Goal: Task Accomplishment & Management: Complete application form

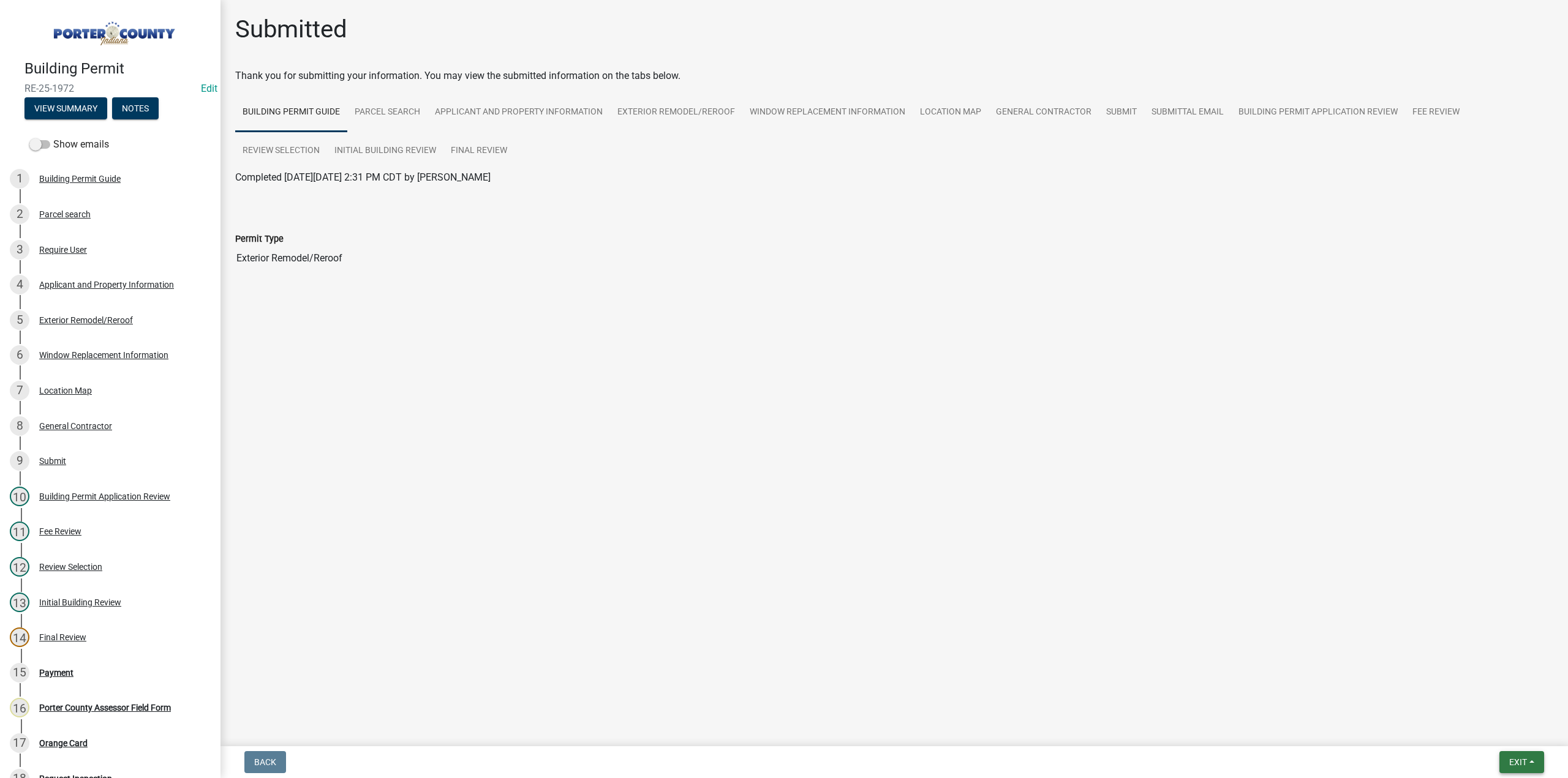
click at [1515, 759] on span "Exit" at bounding box center [1518, 762] width 18 height 9
click at [1478, 712] on button "Save" at bounding box center [1496, 701] width 98 height 29
click at [1518, 763] on span "Exit" at bounding box center [1518, 762] width 18 height 9
click at [1508, 740] on button "Save & Exit" at bounding box center [1496, 731] width 98 height 29
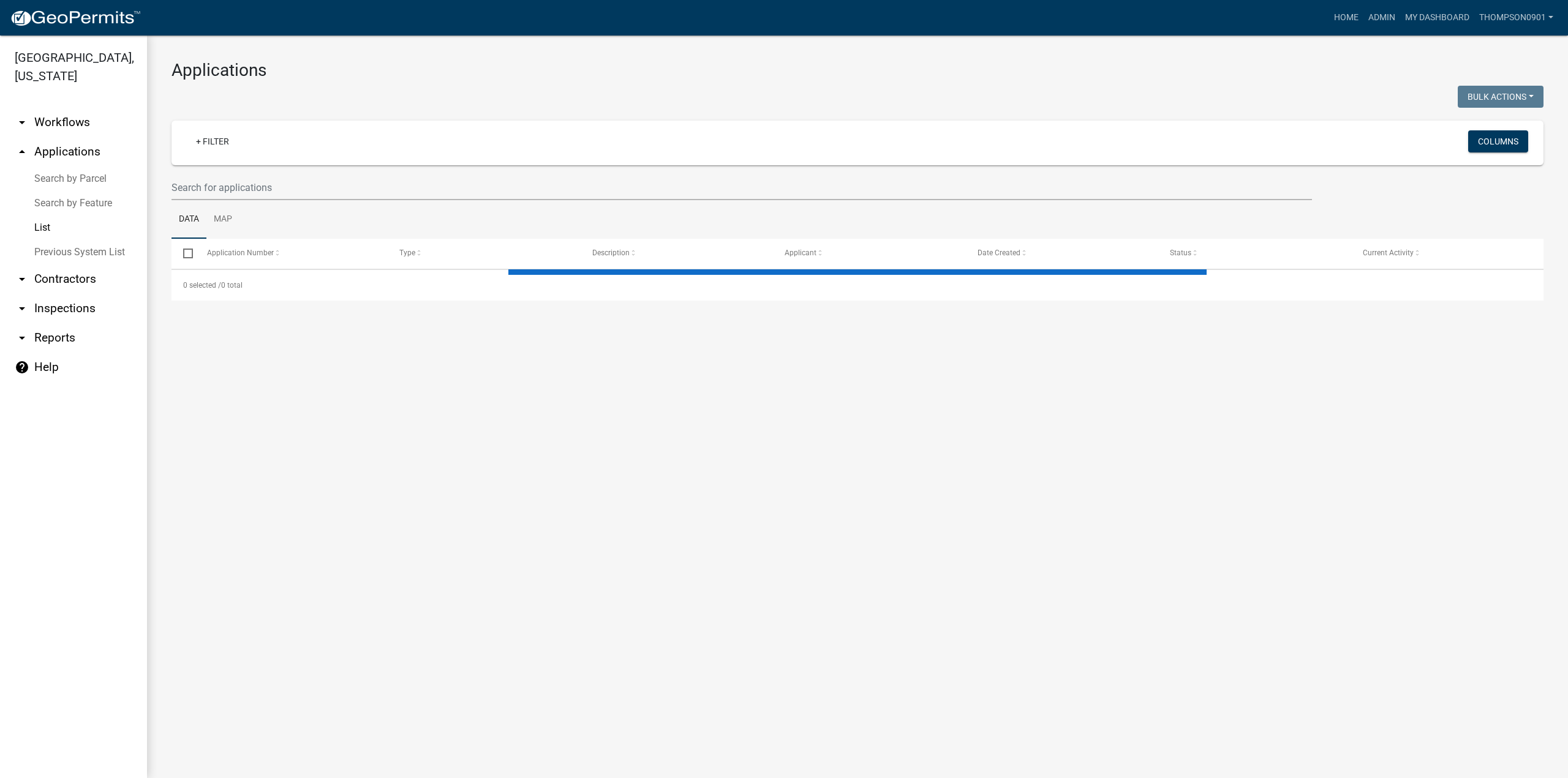
select select "3: 100"
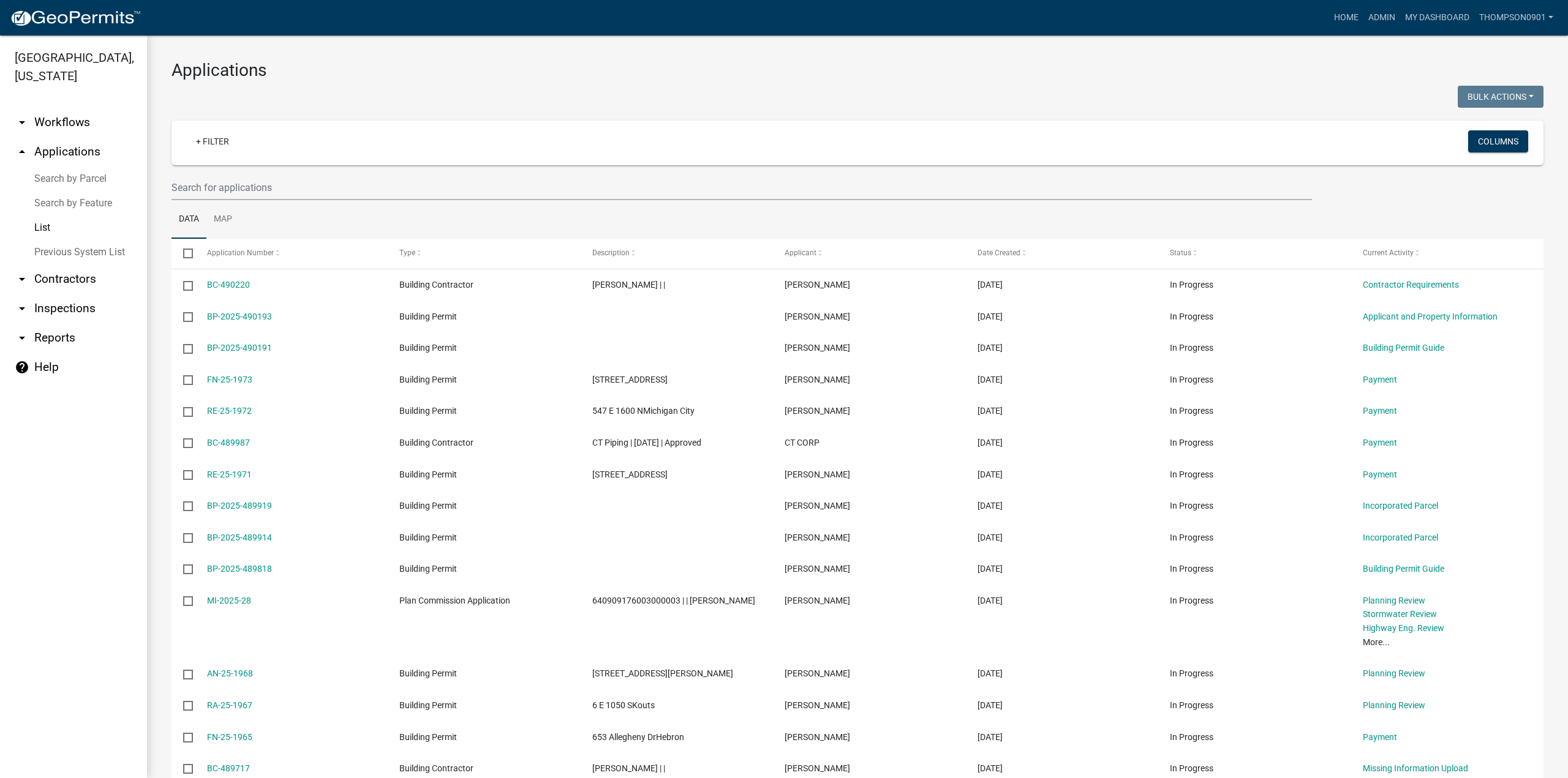
click at [43, 216] on link "List" at bounding box center [73, 228] width 147 height 25
click at [76, 167] on link "Search by Parcel" at bounding box center [73, 179] width 147 height 25
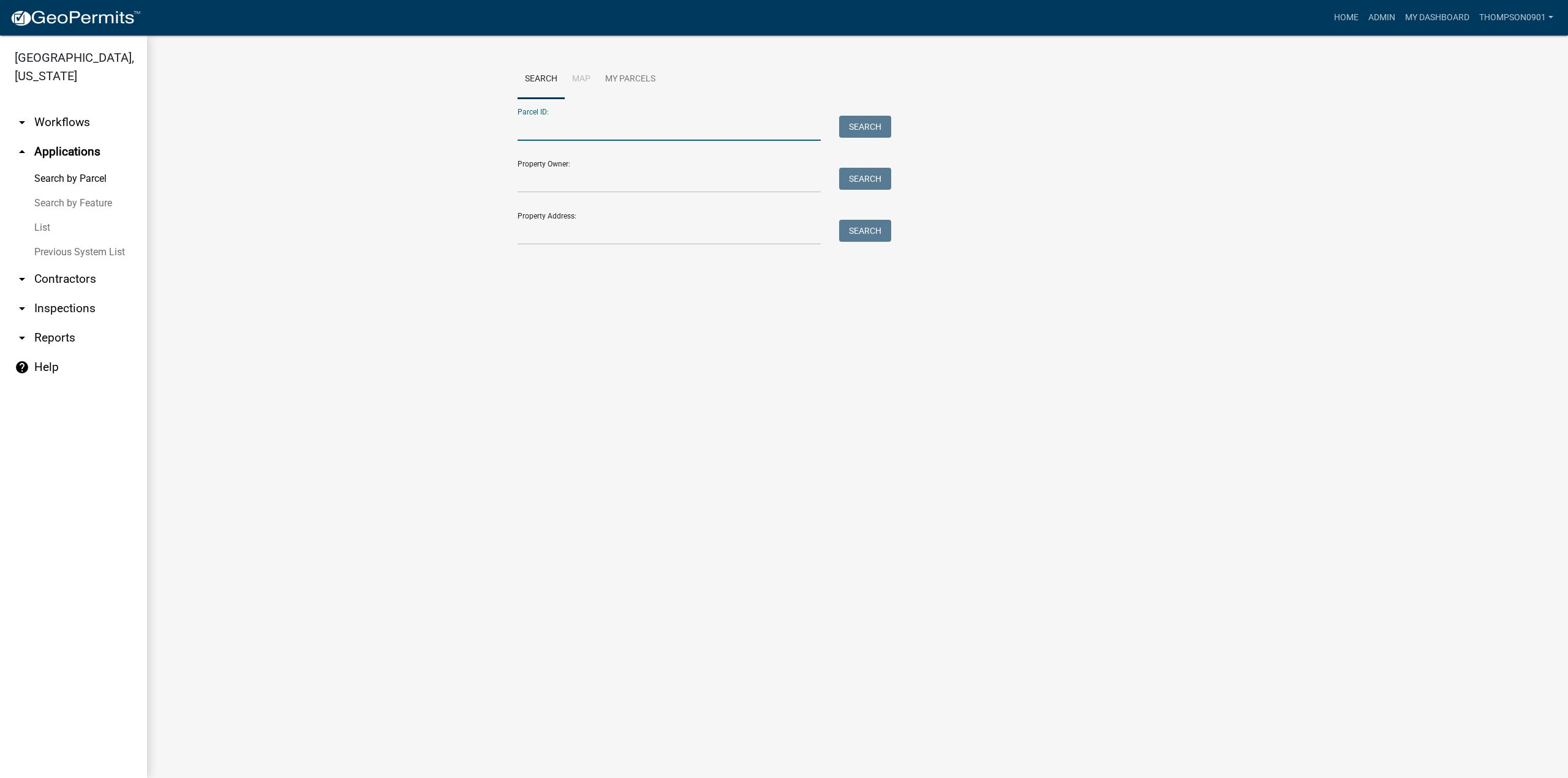
click at [548, 128] on input "Parcel ID:" at bounding box center [669, 128] width 303 height 25
paste input "640611404001000006"
type input "640611404001000006"
click at [867, 126] on button "Search" at bounding box center [864, 126] width 52 height 22
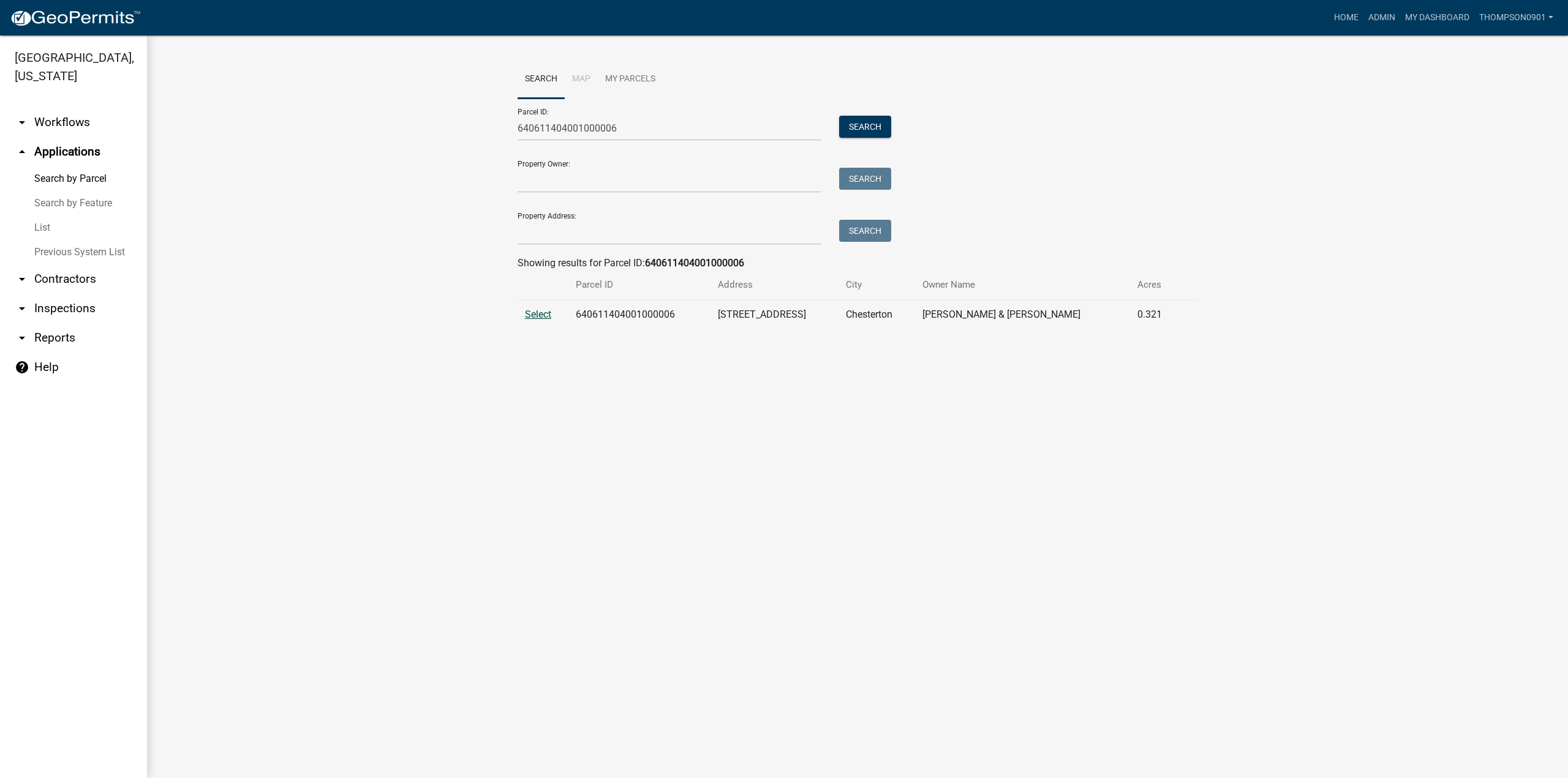
click at [541, 316] on span "Select" at bounding box center [538, 314] width 26 height 12
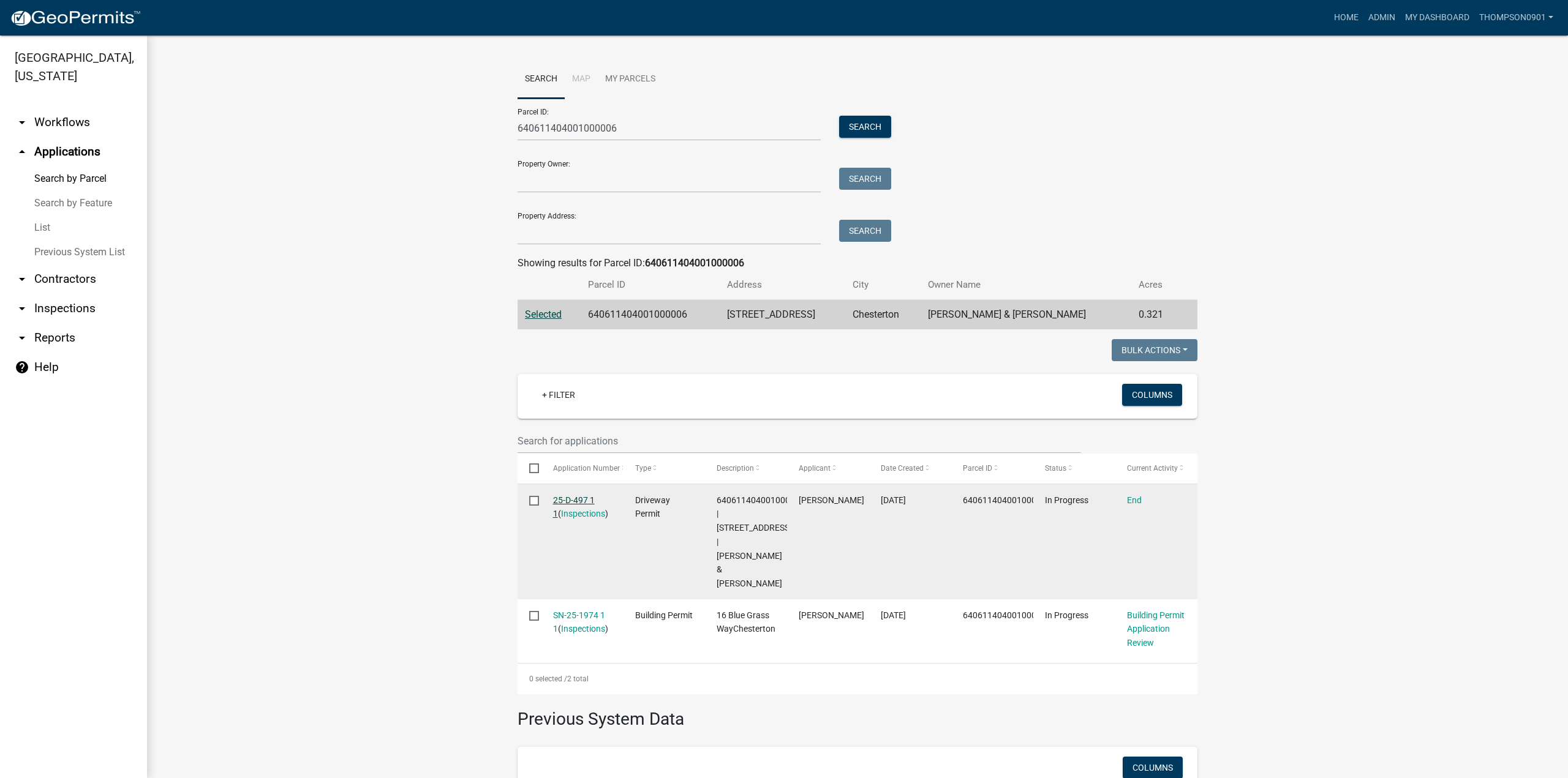
click at [572, 500] on link "25-D-497 1 1" at bounding box center [574, 507] width 42 height 24
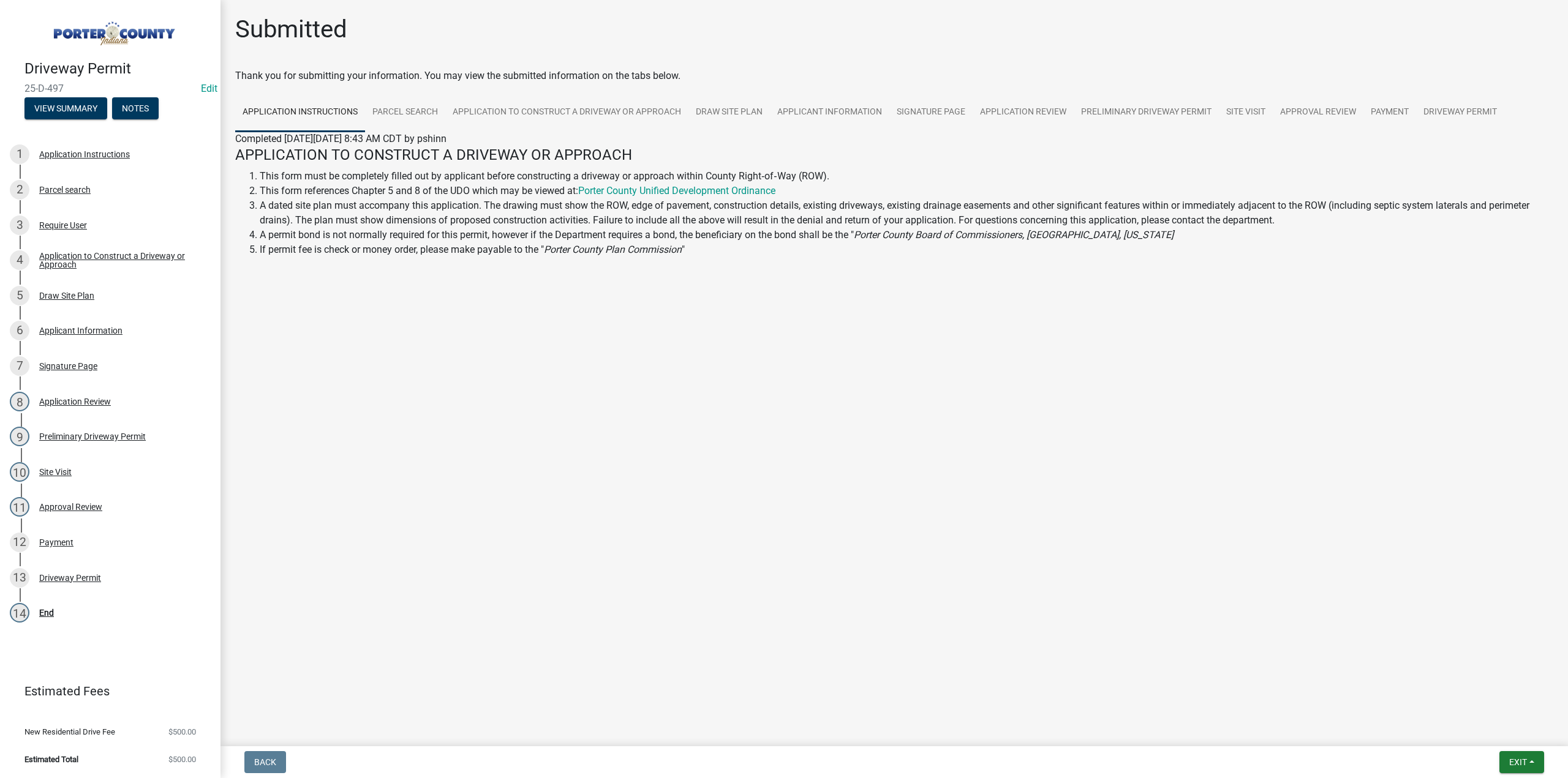
drag, startPoint x: 84, startPoint y: 89, endPoint x: 20, endPoint y: 90, distance: 64.0
click at [20, 90] on div "Driveway Permit 25-D-497 Edit View Summary Notes" at bounding box center [110, 86] width 201 height 72
copy span "25-D-497"
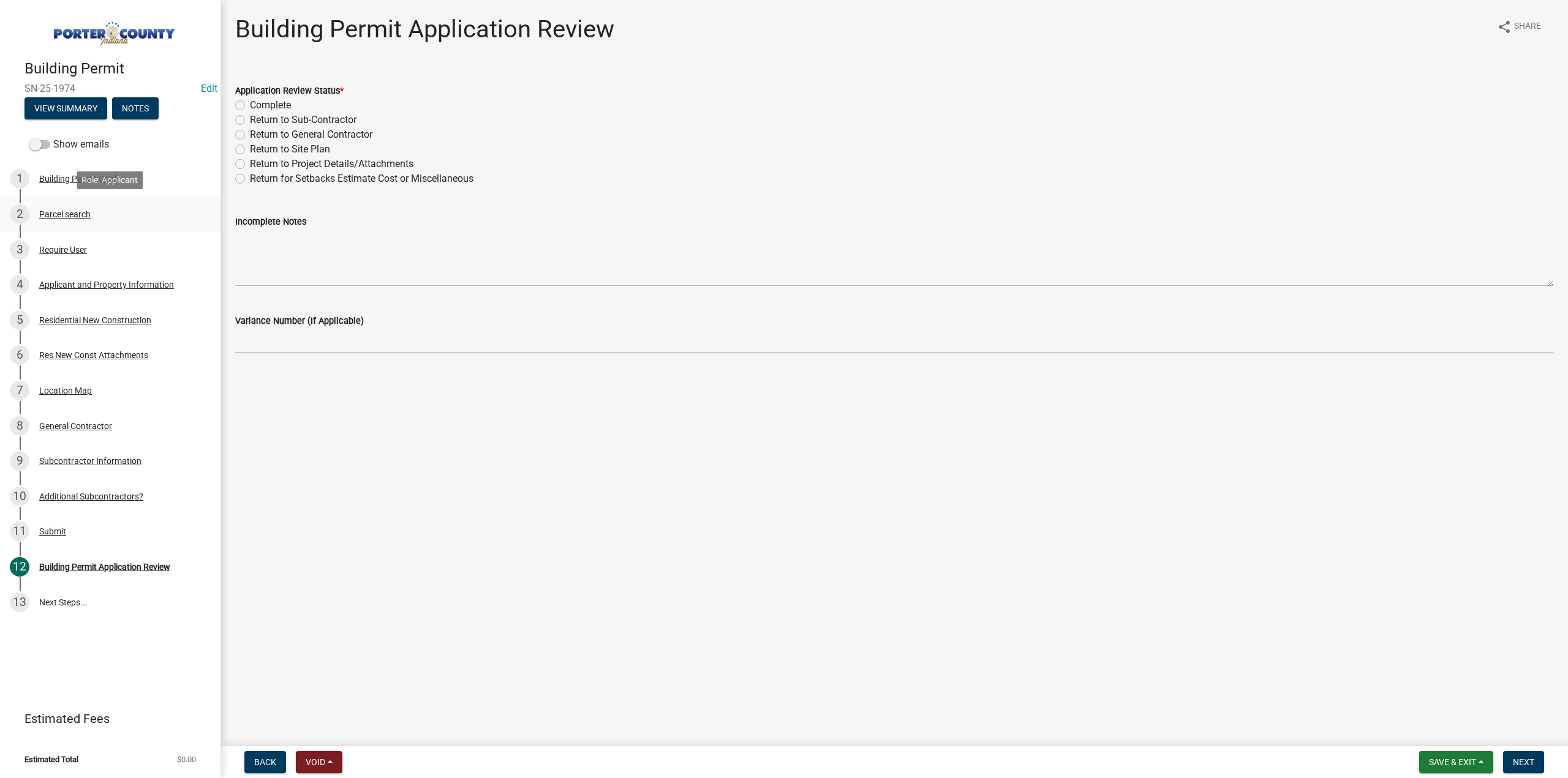
click at [76, 216] on div "Parcel search" at bounding box center [65, 215] width 51 height 9
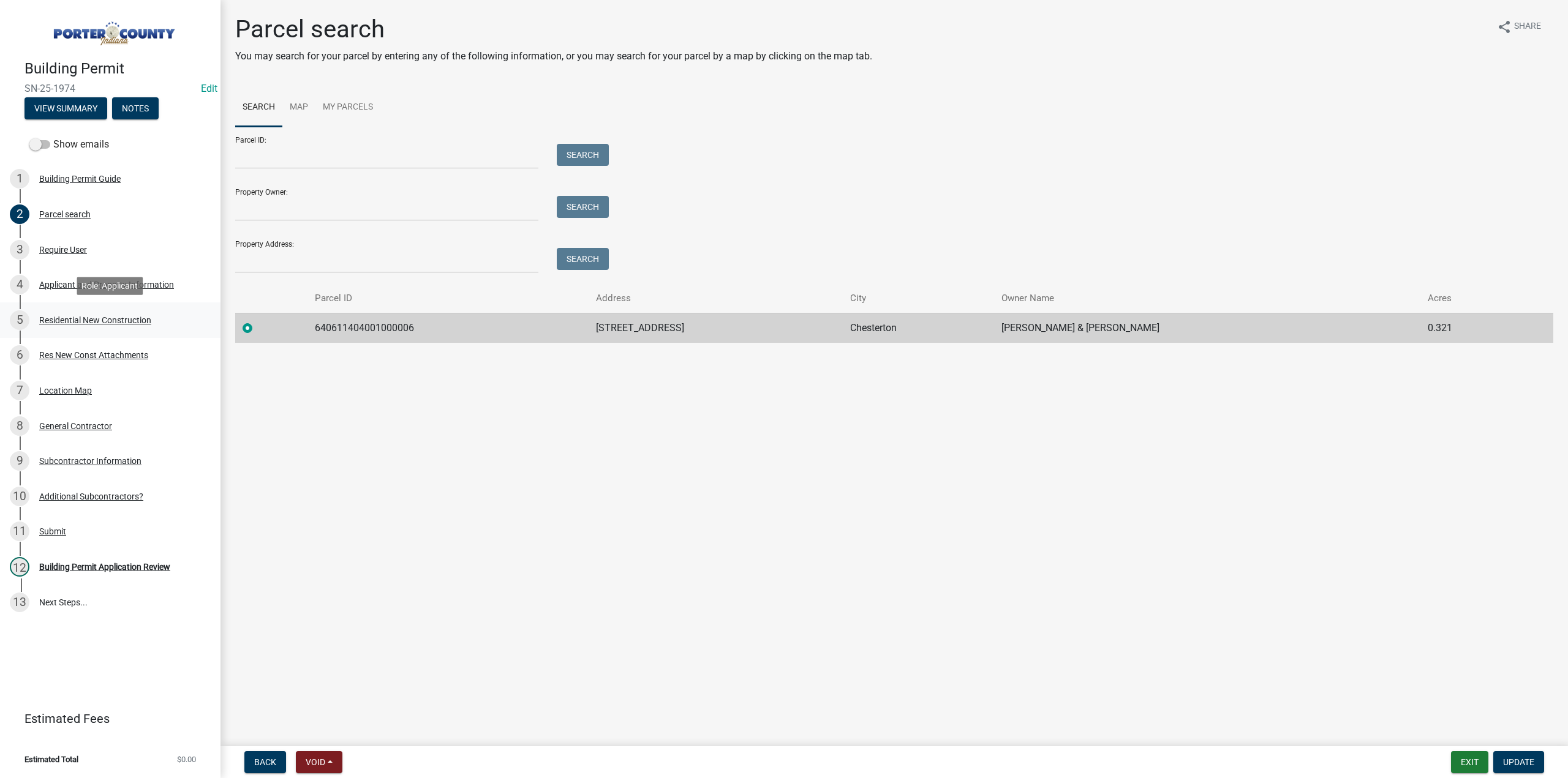
click at [96, 318] on div "Residential New Construction" at bounding box center [95, 321] width 112 height 9
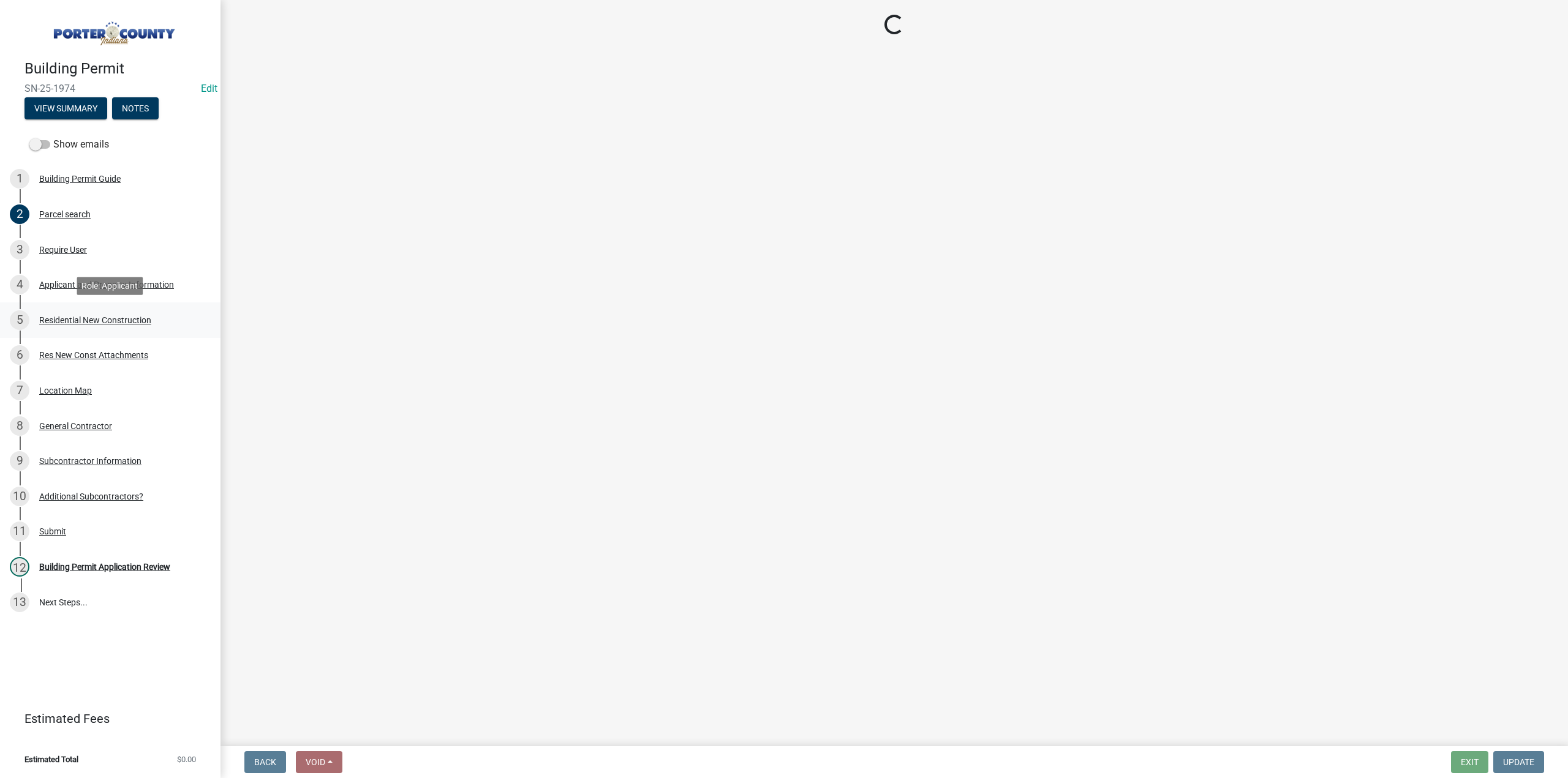
select select "9e518564-4428-4eb4-941b-0b1ac8082854"
select select "785cad32-1873-4672-a03b-bc5f46564cd6"
select select "b5a5c90e-8d72-4ffd-8079-af89c218e1ea"
select select "da227d29-566a-49e4-bd4b-3ce542f228e7"
select select "7ba8615f-7d0b-4559-8263-a59f3bb0b80e"
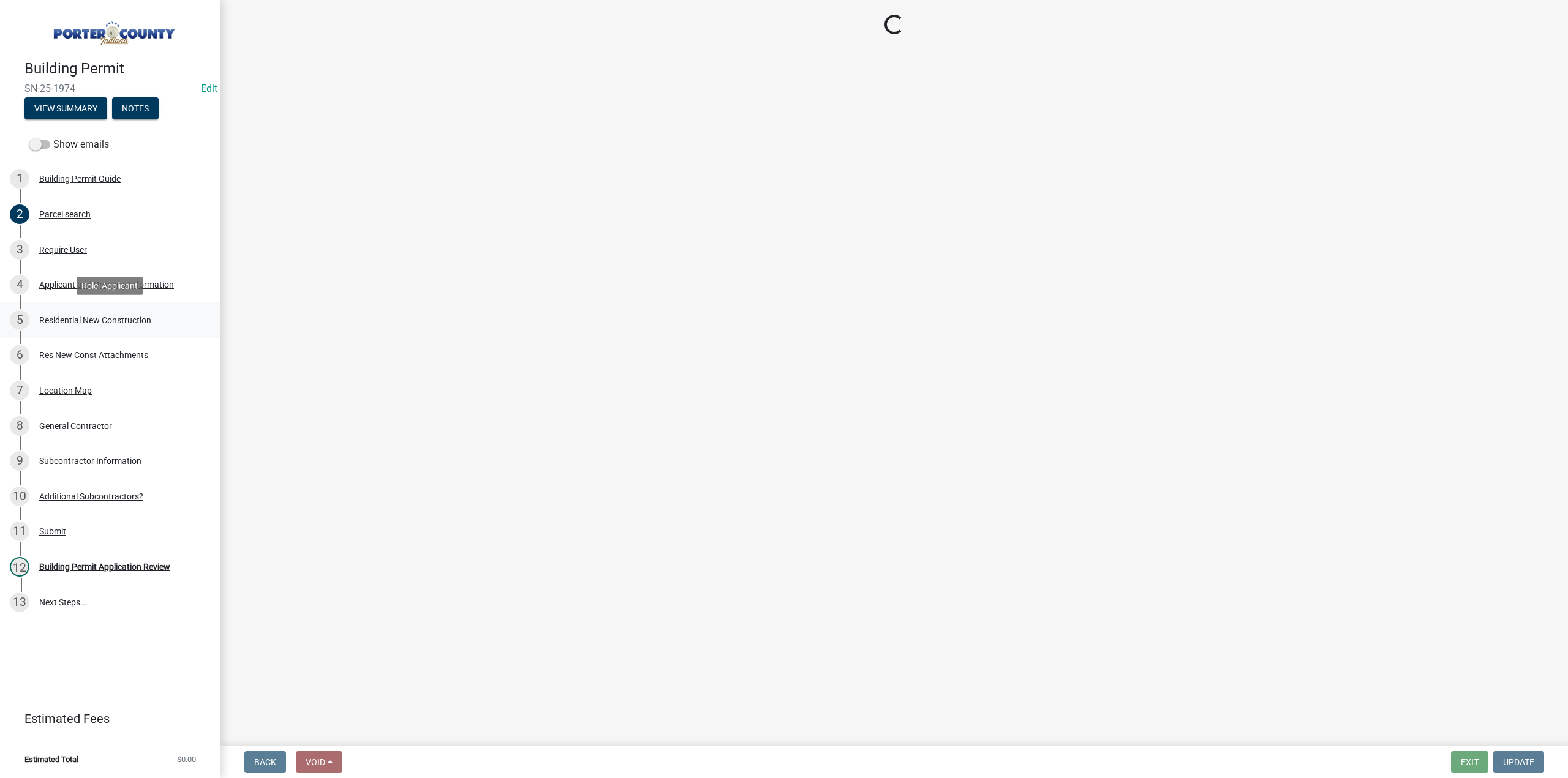
select select "4ed651f6-e774-4e8f-9661-530b5508df77"
select select "bbae15df-4b7c-4889-a1a2-bdce83955e33"
select select "d3842ca8-a9b0-43e7-b24f-ba0c572b5ff6"
select select "aeb13f5b-f618-4fb0-9457-a1d82e5b0688"
select select "71653642-ddb3-43c7-8707-56d19eb42a49"
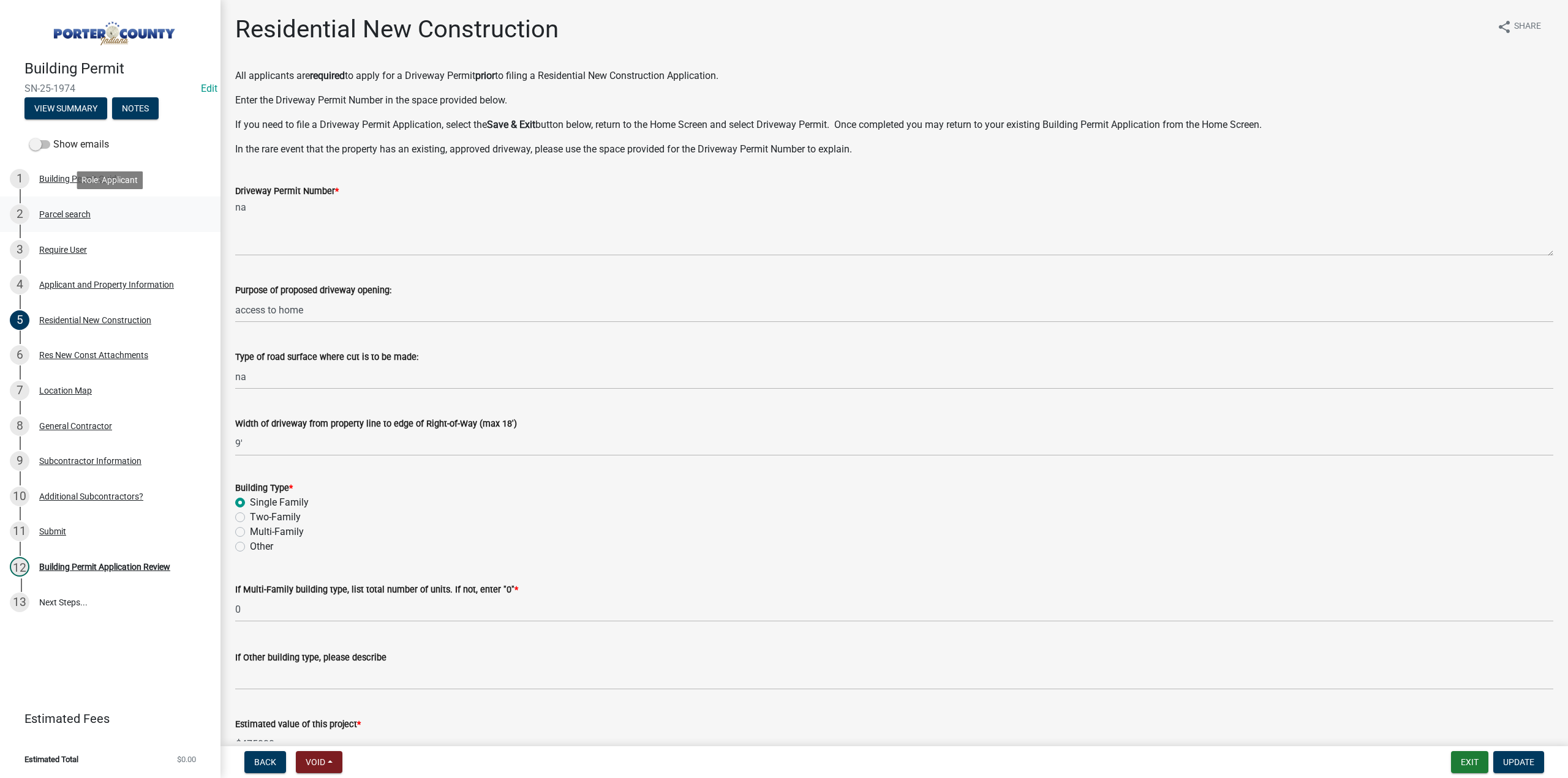
click at [81, 215] on div "Parcel search" at bounding box center [65, 215] width 51 height 9
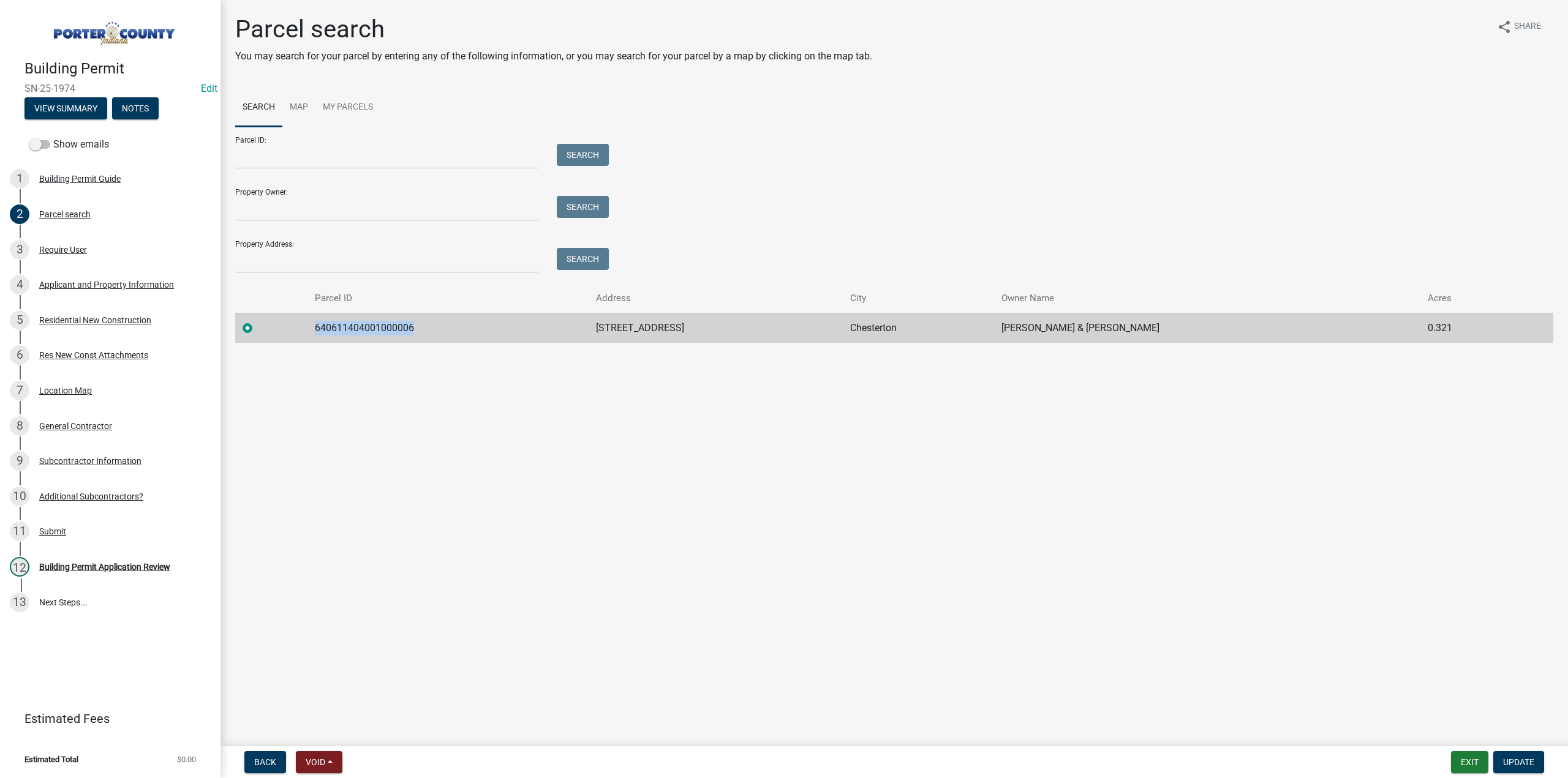
drag, startPoint x: 451, startPoint y: 323, endPoint x: 297, endPoint y: 326, distance: 154.0
click at [297, 327] on tr "640611404001000006 16 Blue Grass Way Chesterton Reinsma Blaine R & Castillo Ash…" at bounding box center [894, 327] width 1318 height 30
copy td "640611404001000006"
click at [96, 287] on div "Applicant and Property Information" at bounding box center [107, 285] width 134 height 9
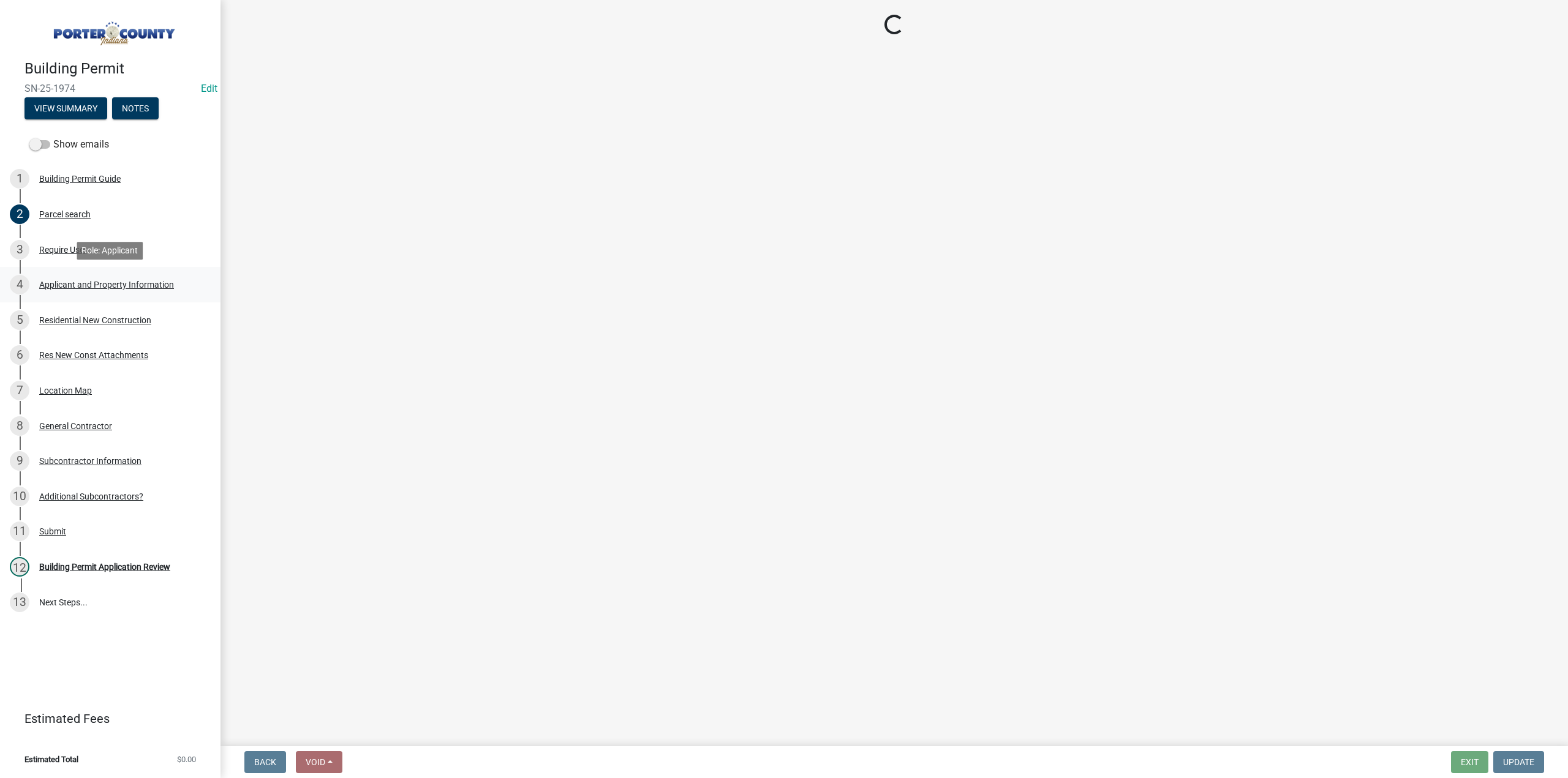
select select "403f4b3c-c23a-4b9f-b6b7-b4f73366513c"
select select "cab7bb26-0259-4021-a4e9-b3a2d3356afe"
select select "19353e9d-6395-4d02-b087-104cb5947cdc"
select select "2efa8551-7904-454d-991c-0e0cd31120f6"
select select "e2d1b1d7-ccc9-456b-9e96-e16306515997"
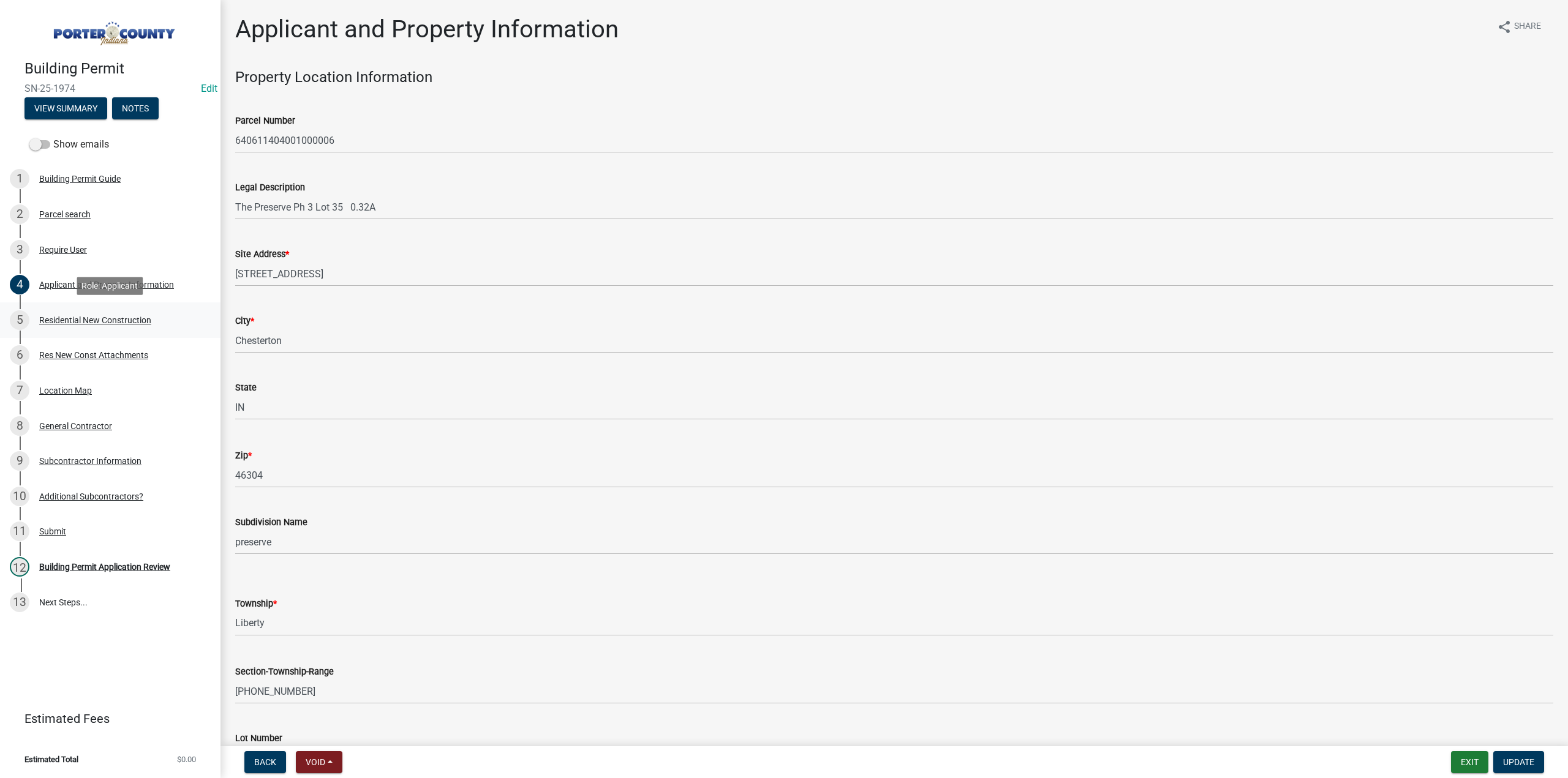
click at [117, 316] on div "Residential New Construction" at bounding box center [95, 321] width 112 height 9
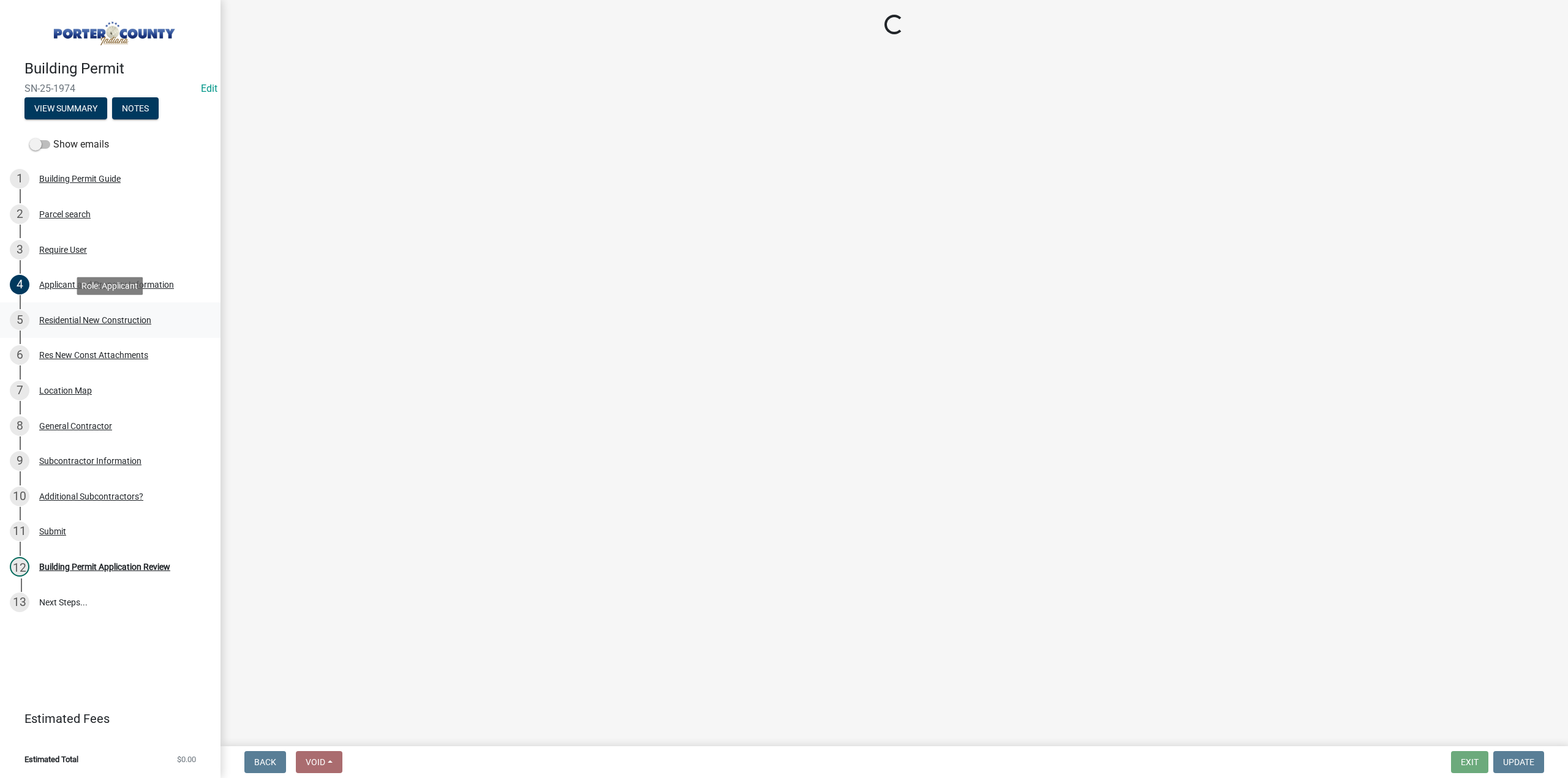
select select "9e518564-4428-4eb4-941b-0b1ac8082854"
select select "785cad32-1873-4672-a03b-bc5f46564cd6"
select select "b5a5c90e-8d72-4ffd-8079-af89c218e1ea"
select select "da227d29-566a-49e4-bd4b-3ce542f228e7"
select select "7ba8615f-7d0b-4559-8263-a59f3bb0b80e"
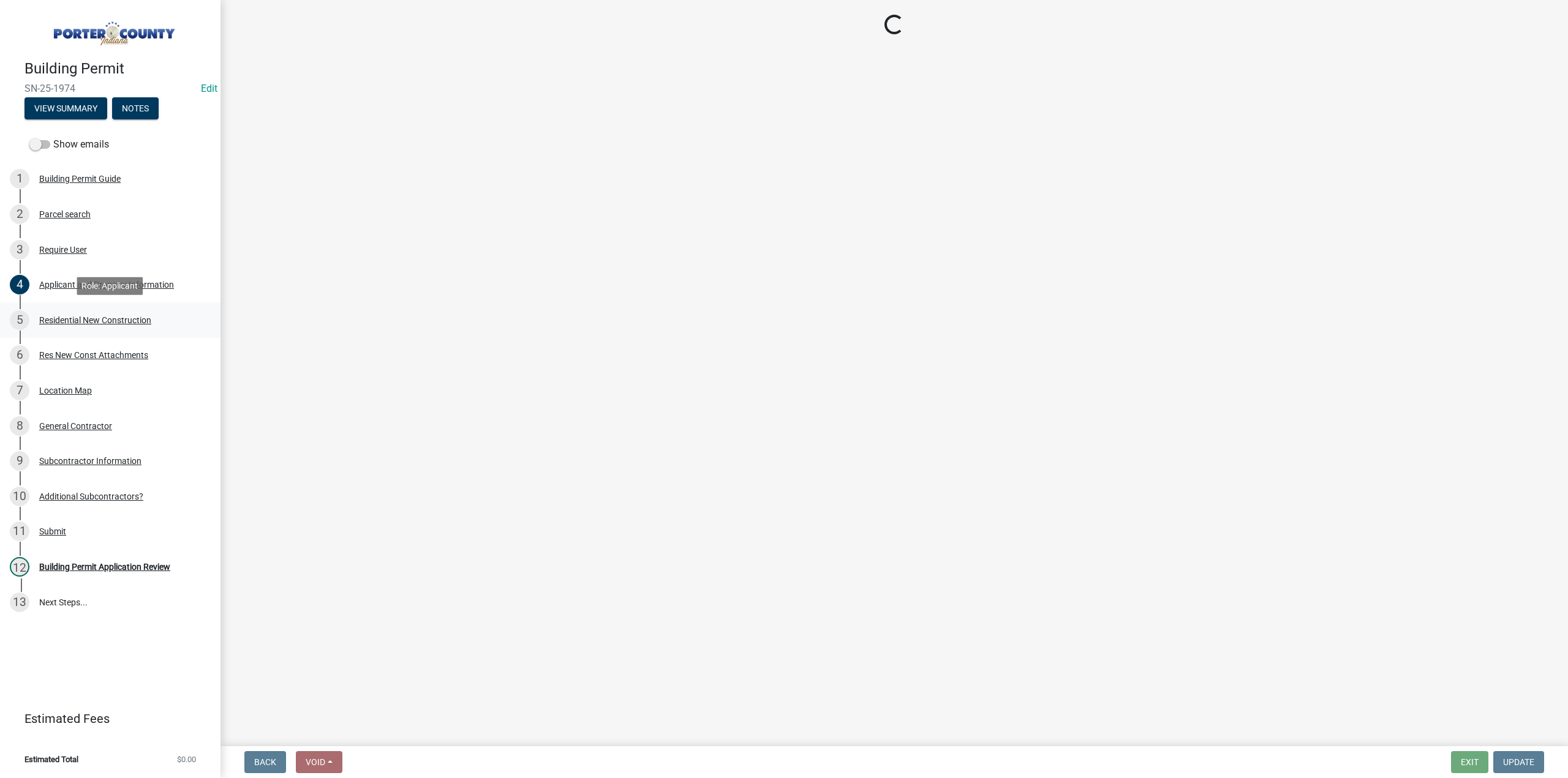
select select "4ed651f6-e774-4e8f-9661-530b5508df77"
select select "bbae15df-4b7c-4889-a1a2-bdce83955e33"
select select "d3842ca8-a9b0-43e7-b24f-ba0c572b5ff6"
select select "aeb13f5b-f618-4fb0-9457-a1d82e5b0688"
select select "71653642-ddb3-43c7-8707-56d19eb42a49"
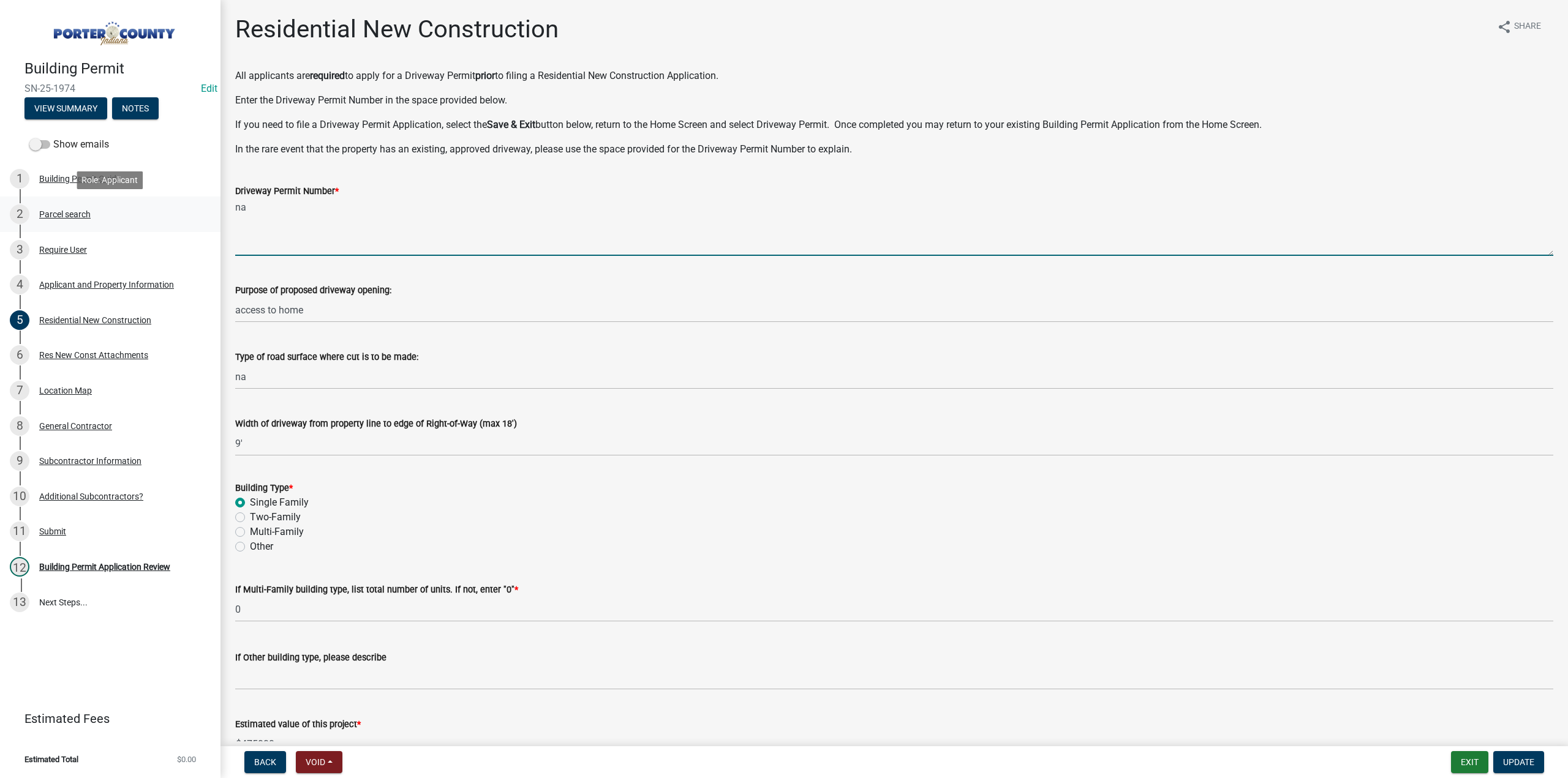
drag, startPoint x: 254, startPoint y: 216, endPoint x: 194, endPoint y: 205, distance: 61.0
click at [195, 206] on div "Building Permit SN-25-1974 Edit View Summary Notes Show emails 1 Building Permi…" at bounding box center [784, 389] width 1568 height 778
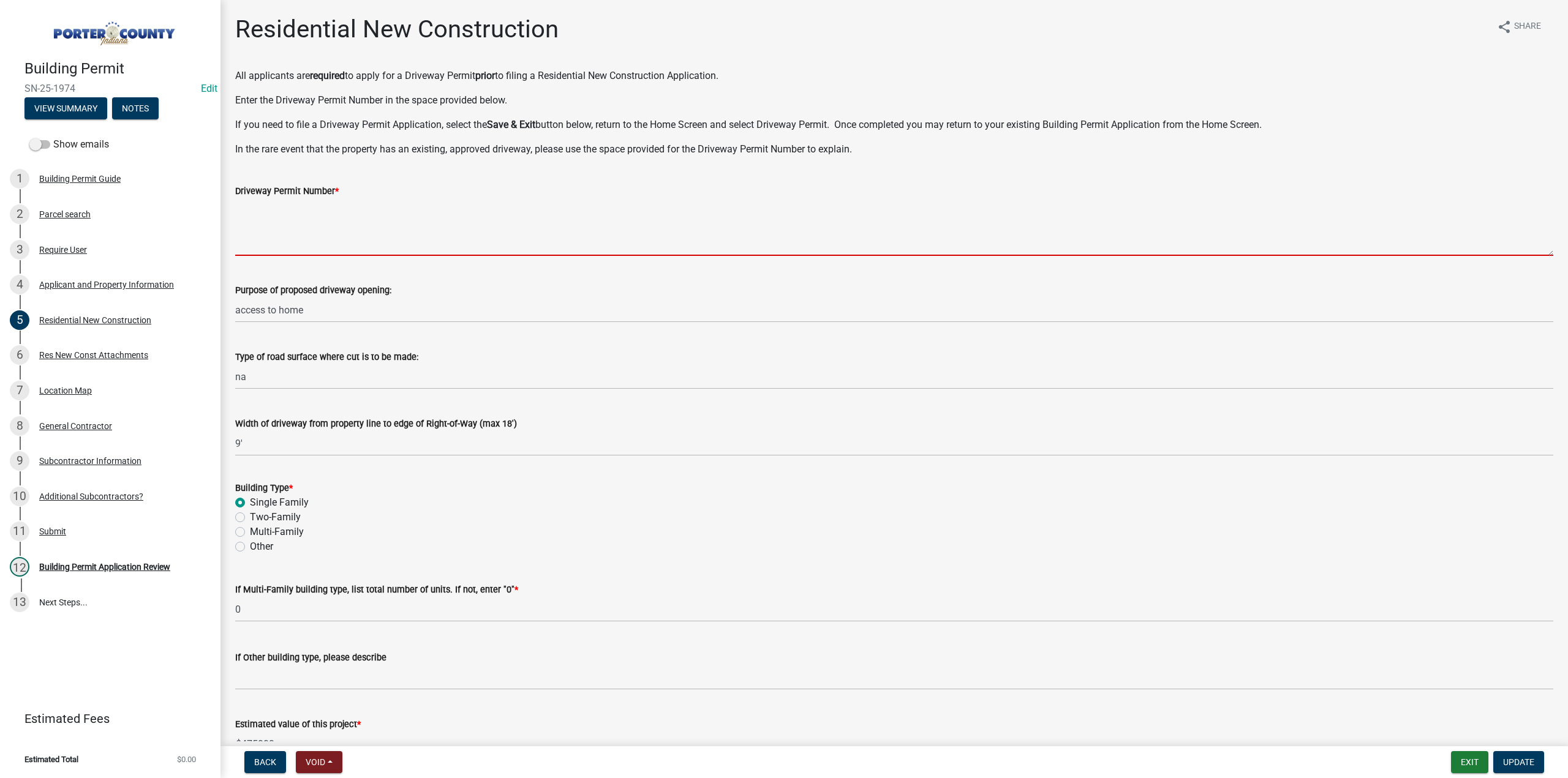
click at [243, 207] on textarea "Driveway Permit Number *" at bounding box center [894, 227] width 1318 height 58
paste textarea "25-D-497"
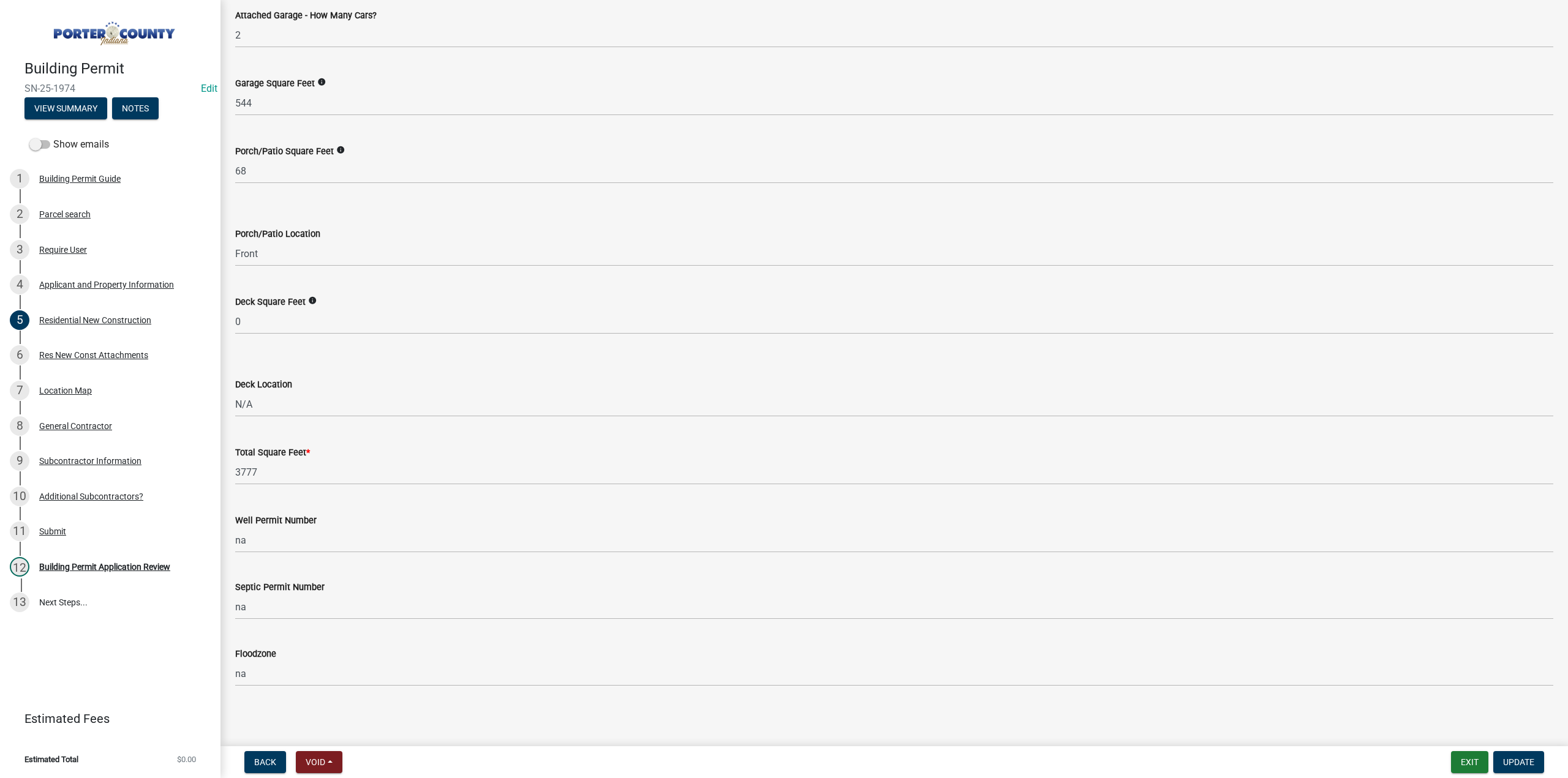
scroll to position [3026, 0]
type textarea "25-D-497"
click at [1525, 767] on button "Update" at bounding box center [1519, 762] width 51 height 22
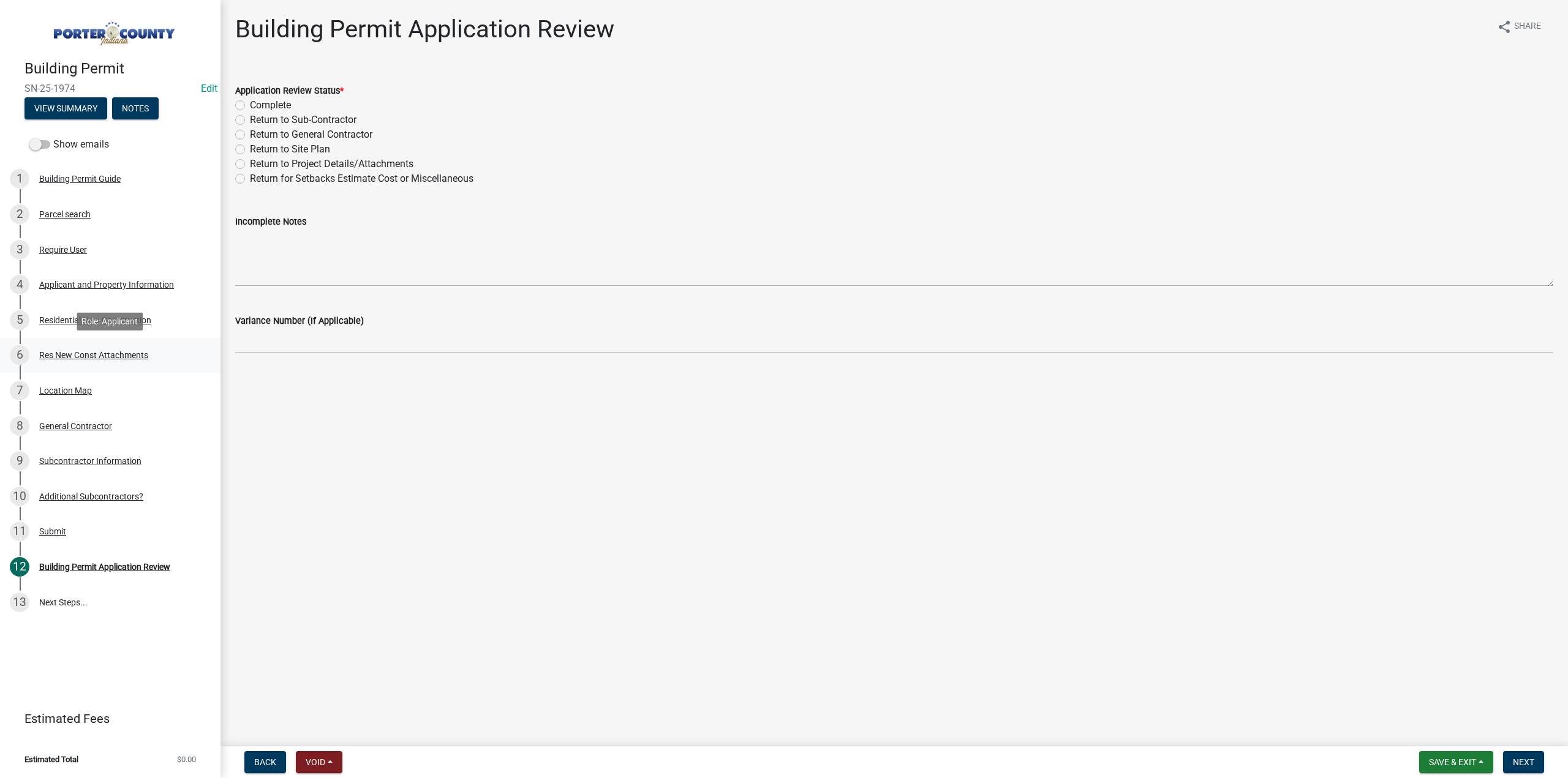
click at [92, 357] on div "Res New Const Attachments" at bounding box center [94, 355] width 109 height 9
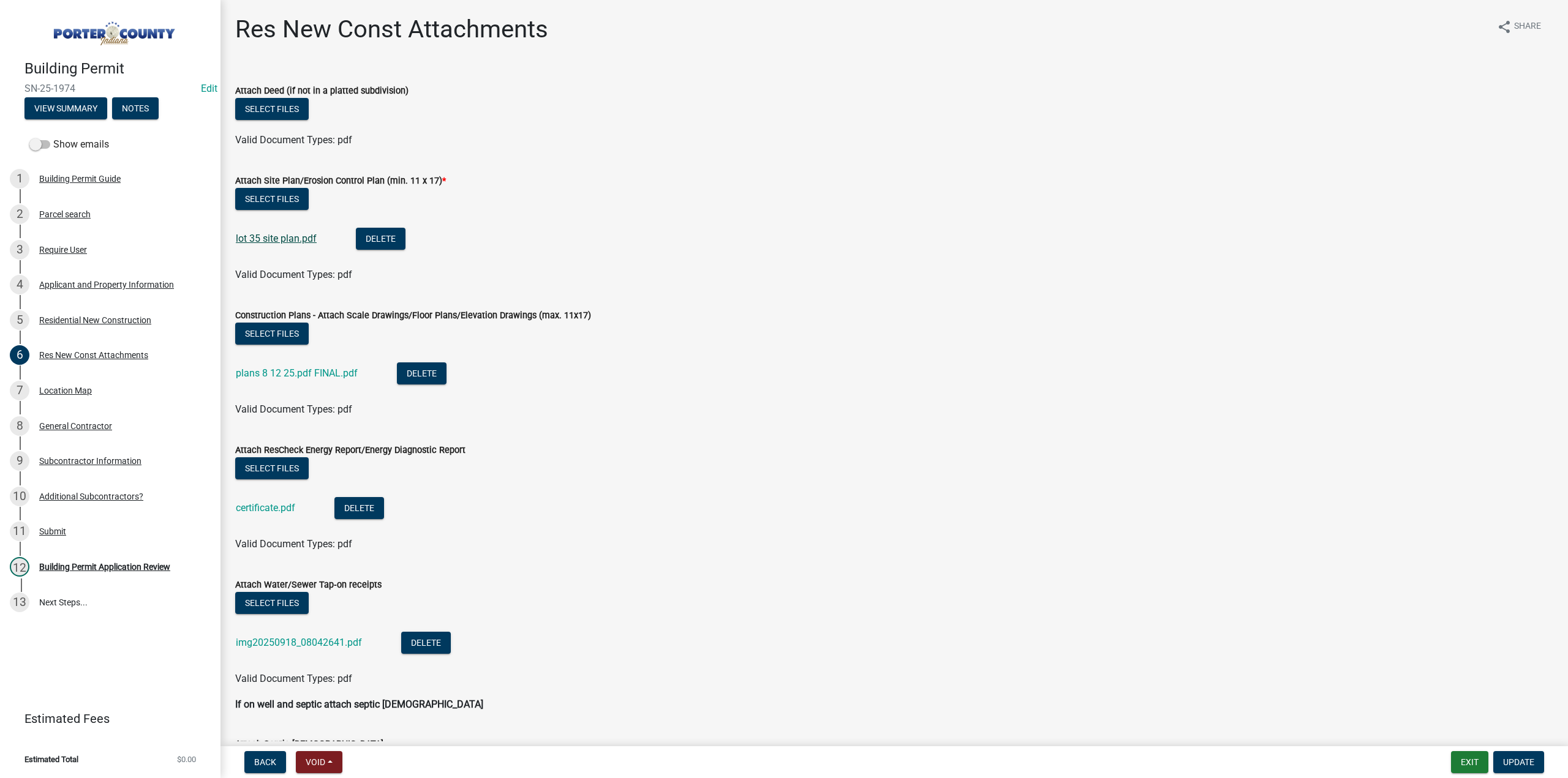
click at [284, 240] on link "lot 35 site plan.pdf" at bounding box center [276, 239] width 81 height 12
click at [320, 369] on link "plans 8 12 25.pdf FINAL.pdf" at bounding box center [297, 373] width 122 height 12
click at [257, 506] on link "certificate.pdf" at bounding box center [265, 508] width 59 height 12
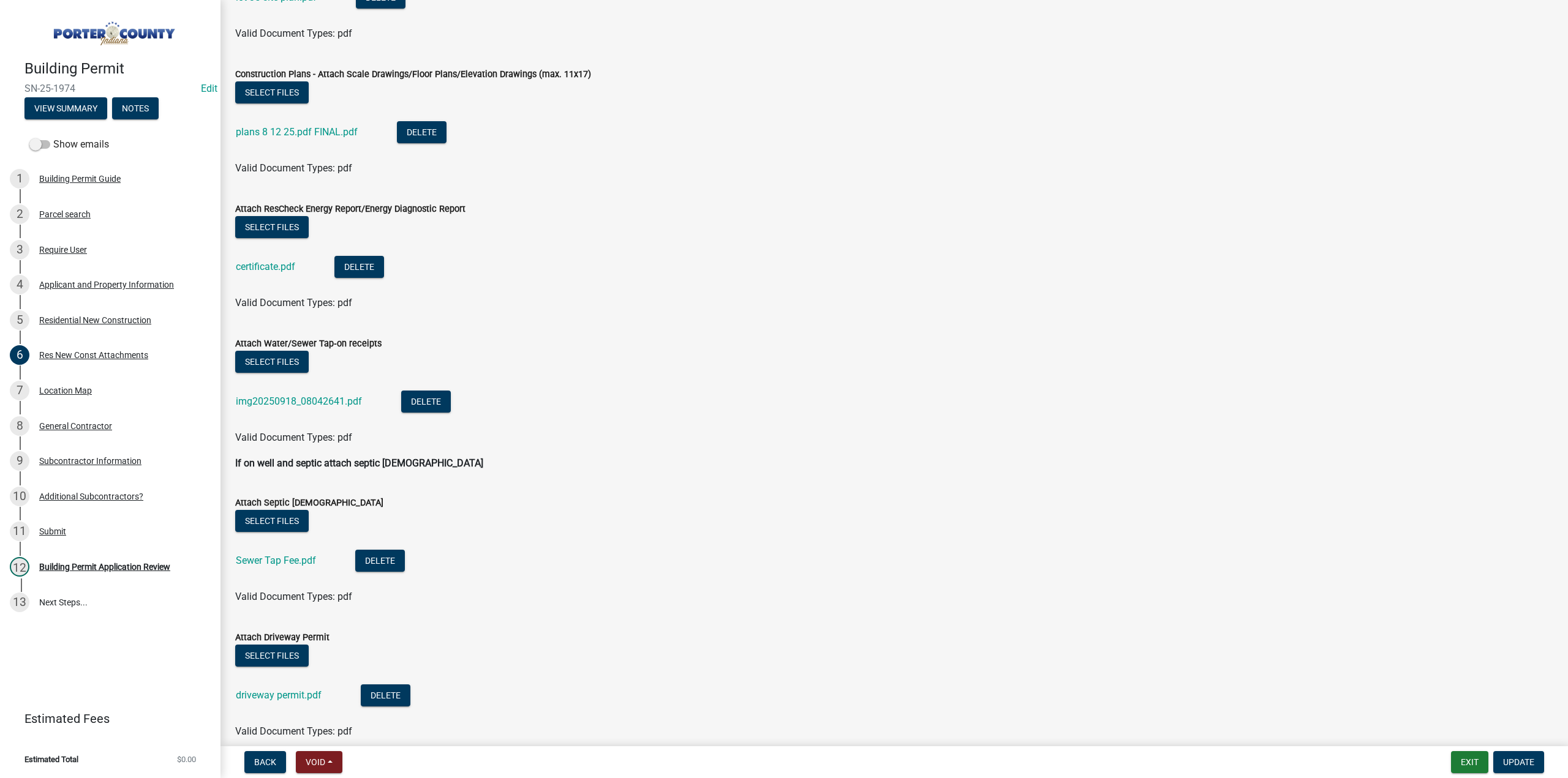
scroll to position [245, 0]
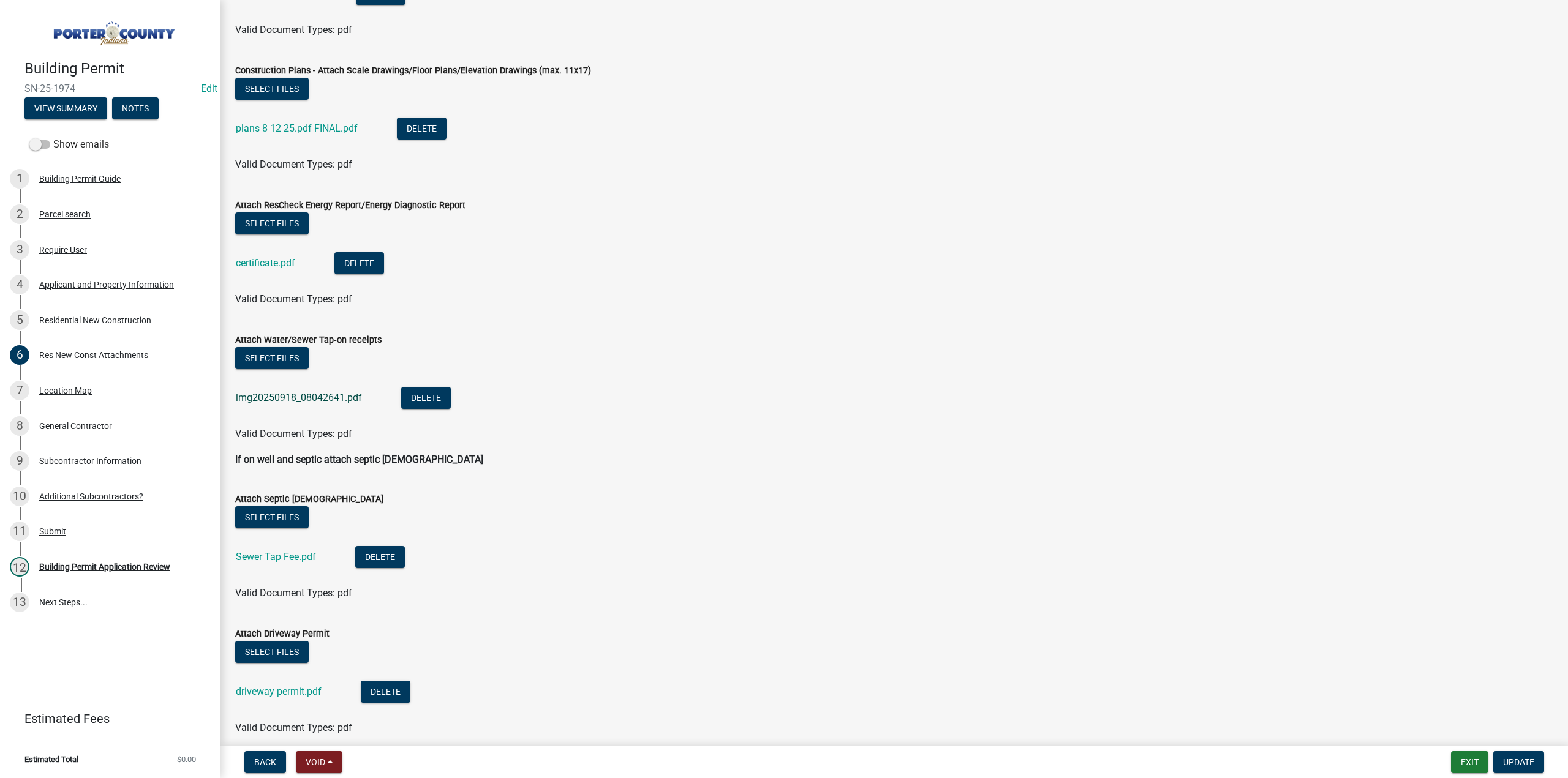
click at [323, 395] on link "img20250918_08042641.pdf" at bounding box center [299, 397] width 126 height 12
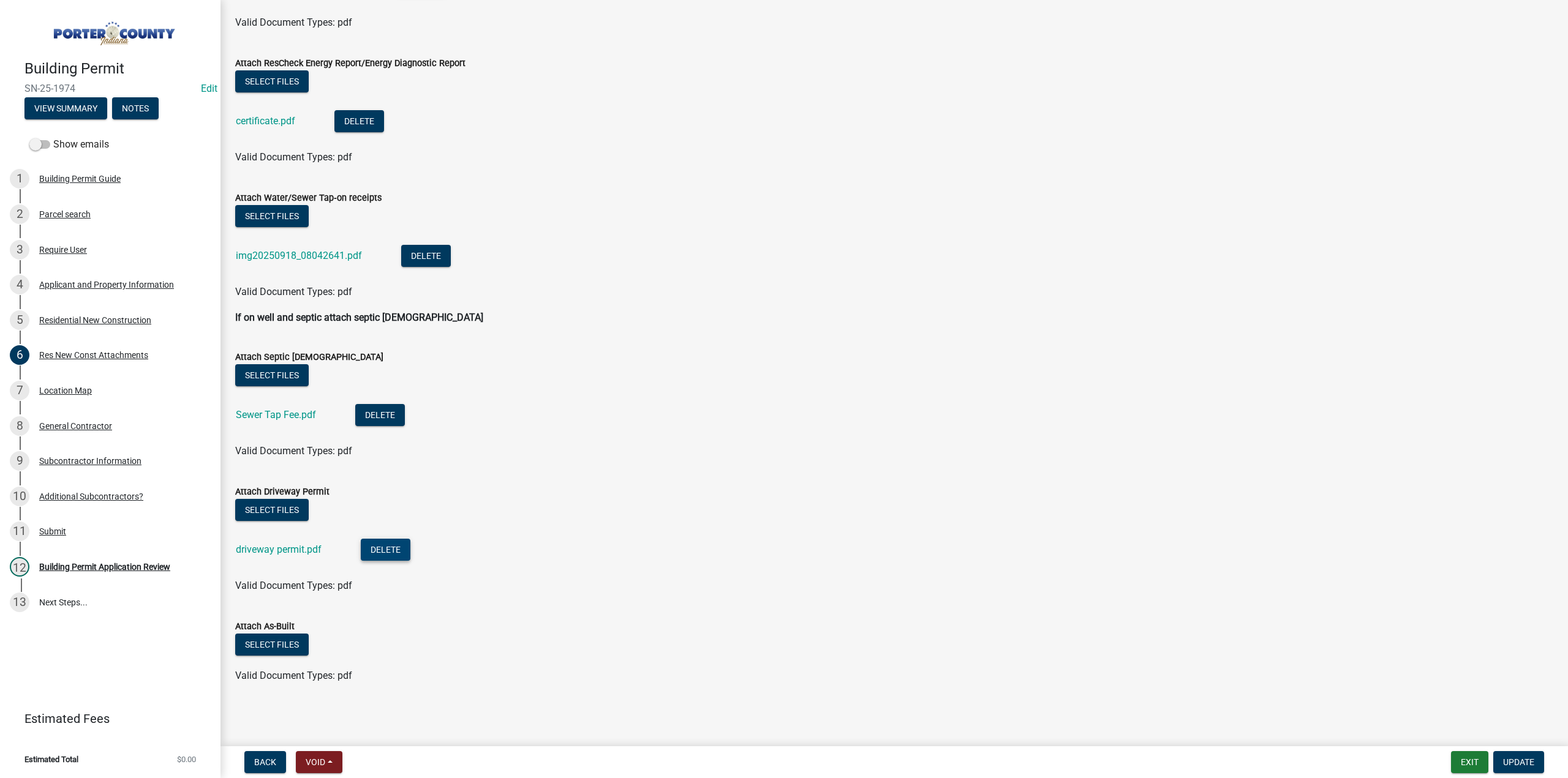
scroll to position [387, 0]
click at [284, 410] on link "Sewer Tap Fee.pdf" at bounding box center [276, 415] width 80 height 12
click at [113, 570] on div "Building Permit Application Review" at bounding box center [104, 567] width 131 height 9
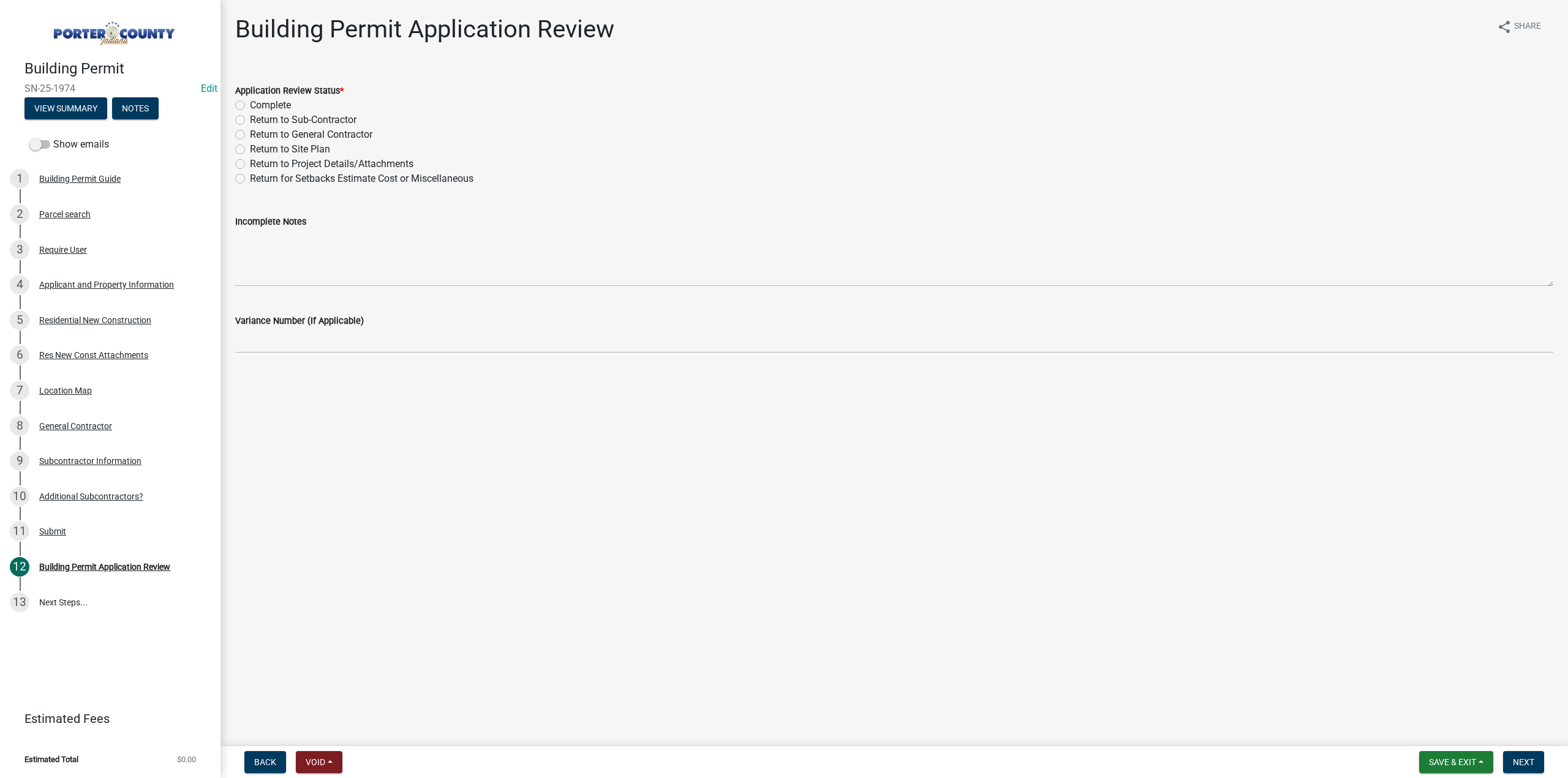
click at [250, 104] on label "Complete" at bounding box center [270, 105] width 41 height 15
click at [250, 104] on input "Complete" at bounding box center [254, 102] width 8 height 8
radio input "true"
drag, startPoint x: 1531, startPoint y: 760, endPoint x: 1068, endPoint y: 637, distance: 479.1
click at [1531, 760] on span "Next" at bounding box center [1523, 762] width 21 height 9
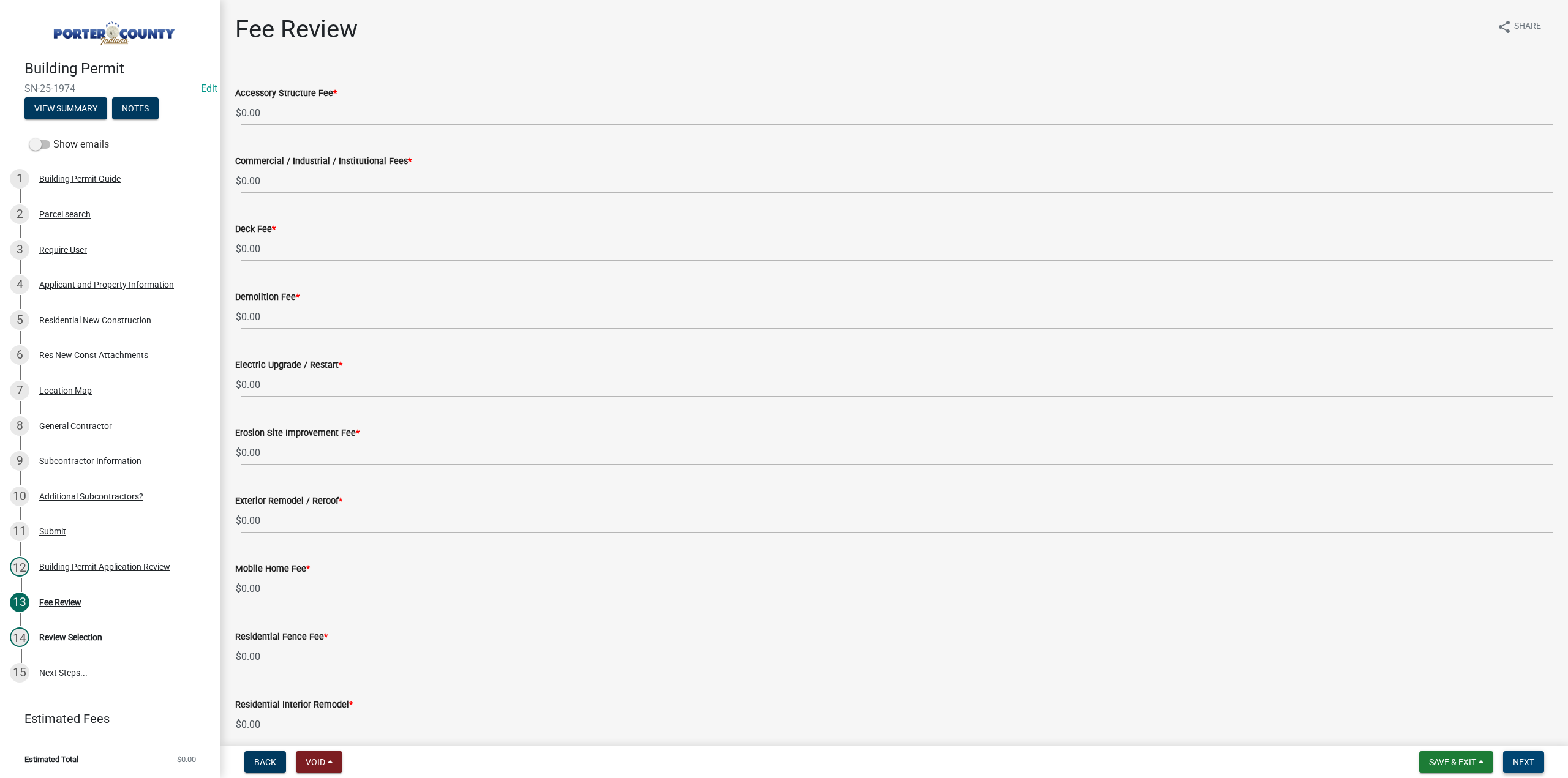
click at [1526, 756] on button "Next" at bounding box center [1523, 762] width 41 height 22
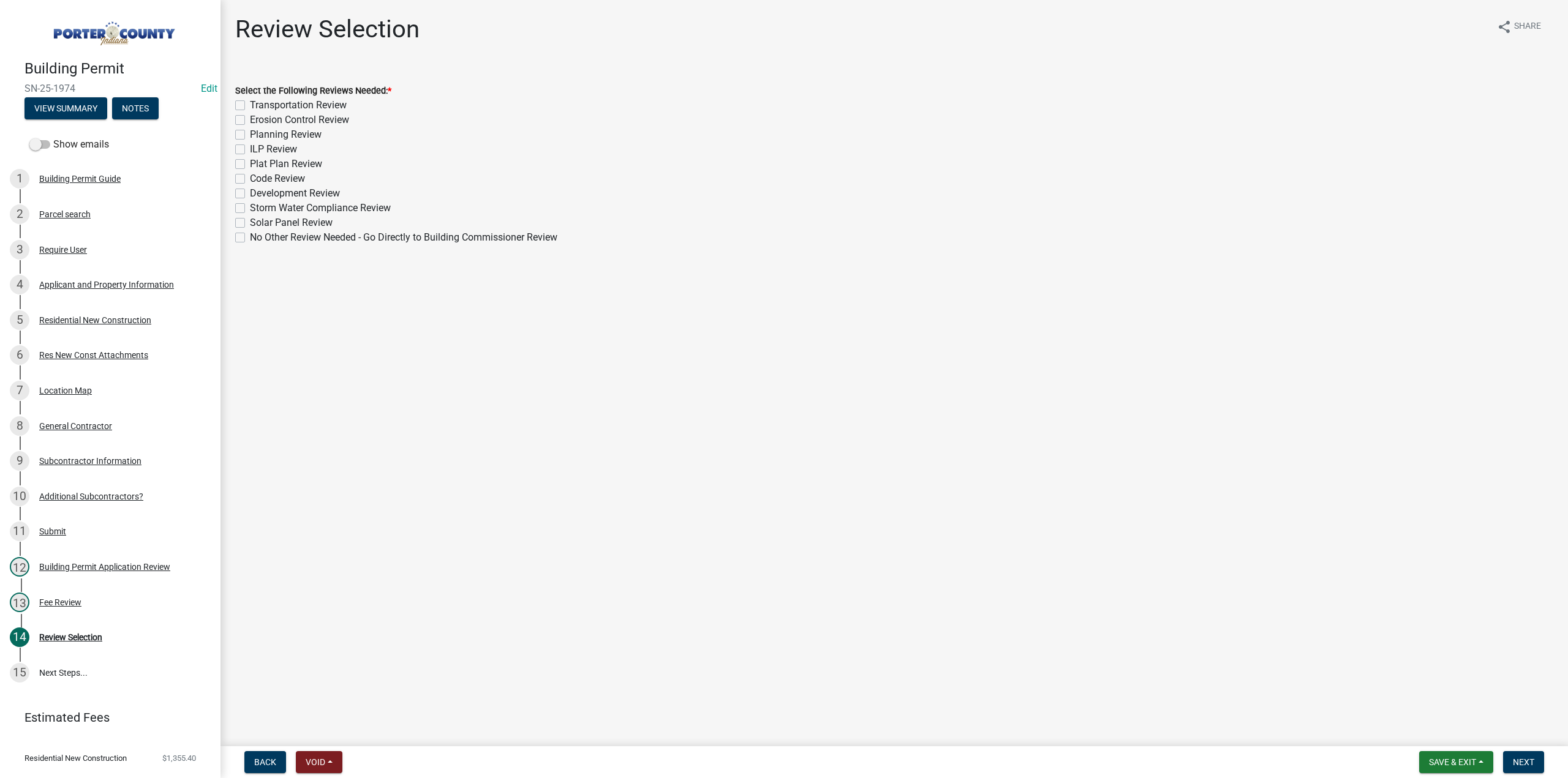
drag, startPoint x: 240, startPoint y: 119, endPoint x: 244, endPoint y: 143, distance: 24.3
click at [250, 119] on label "Erosion Control Review" at bounding box center [300, 120] width 99 height 15
click at [250, 119] on input "Erosion Control Review" at bounding box center [254, 116] width 8 height 8
checkbox input "true"
checkbox input "false"
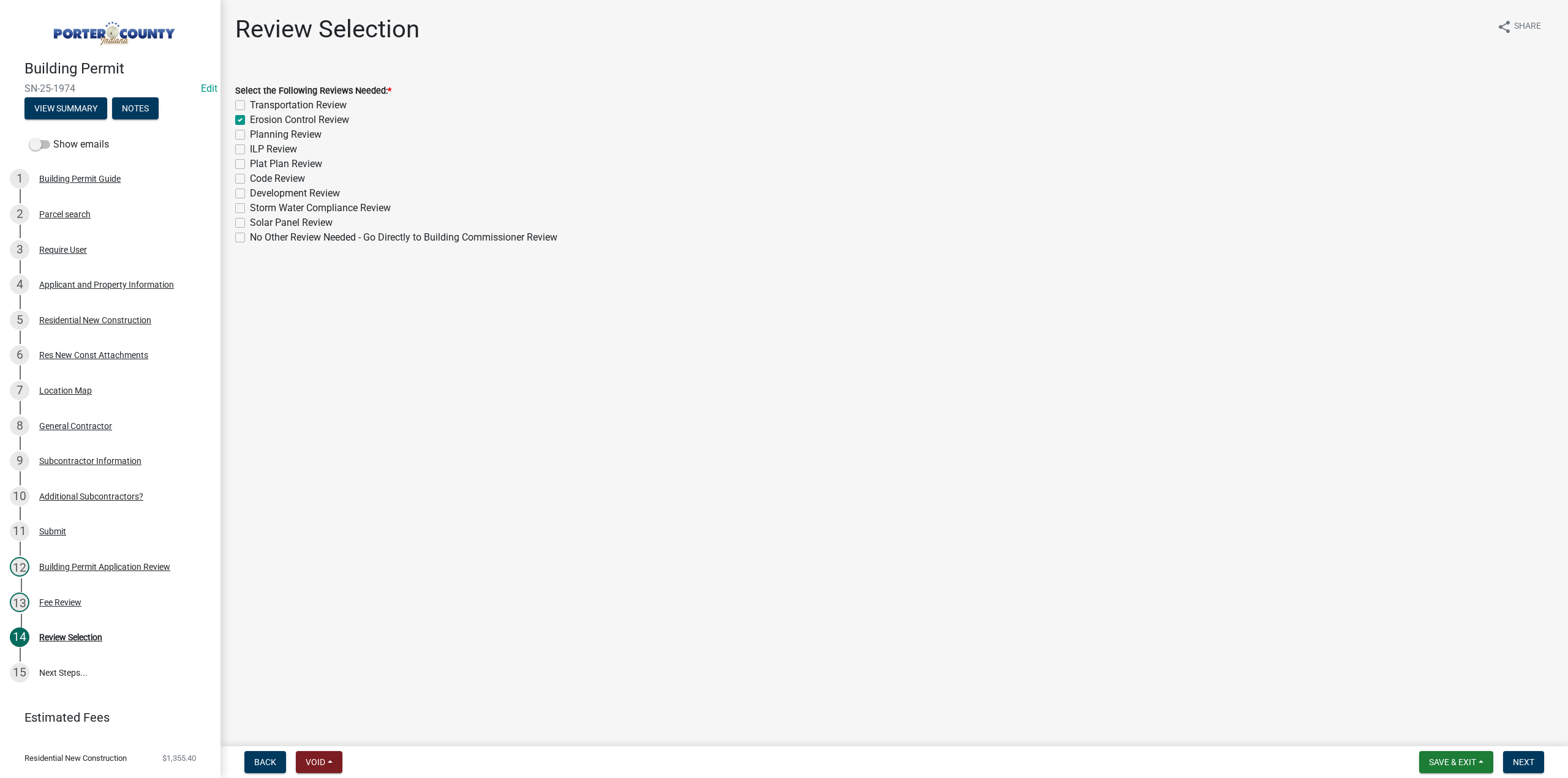
checkbox input "true"
checkbox input "false"
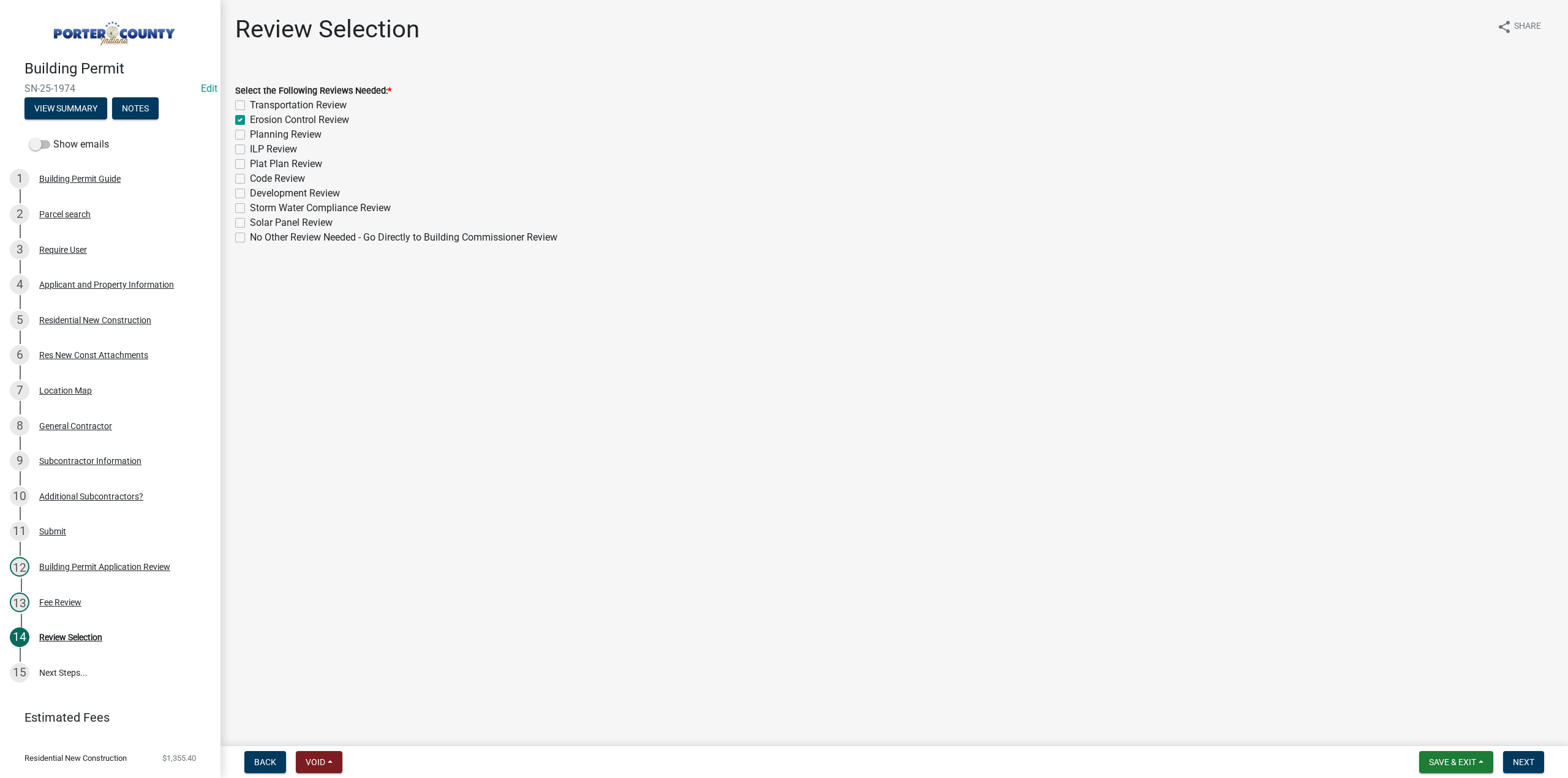
checkbox input "false"
click at [250, 131] on label "Planning Review" at bounding box center [286, 134] width 72 height 15
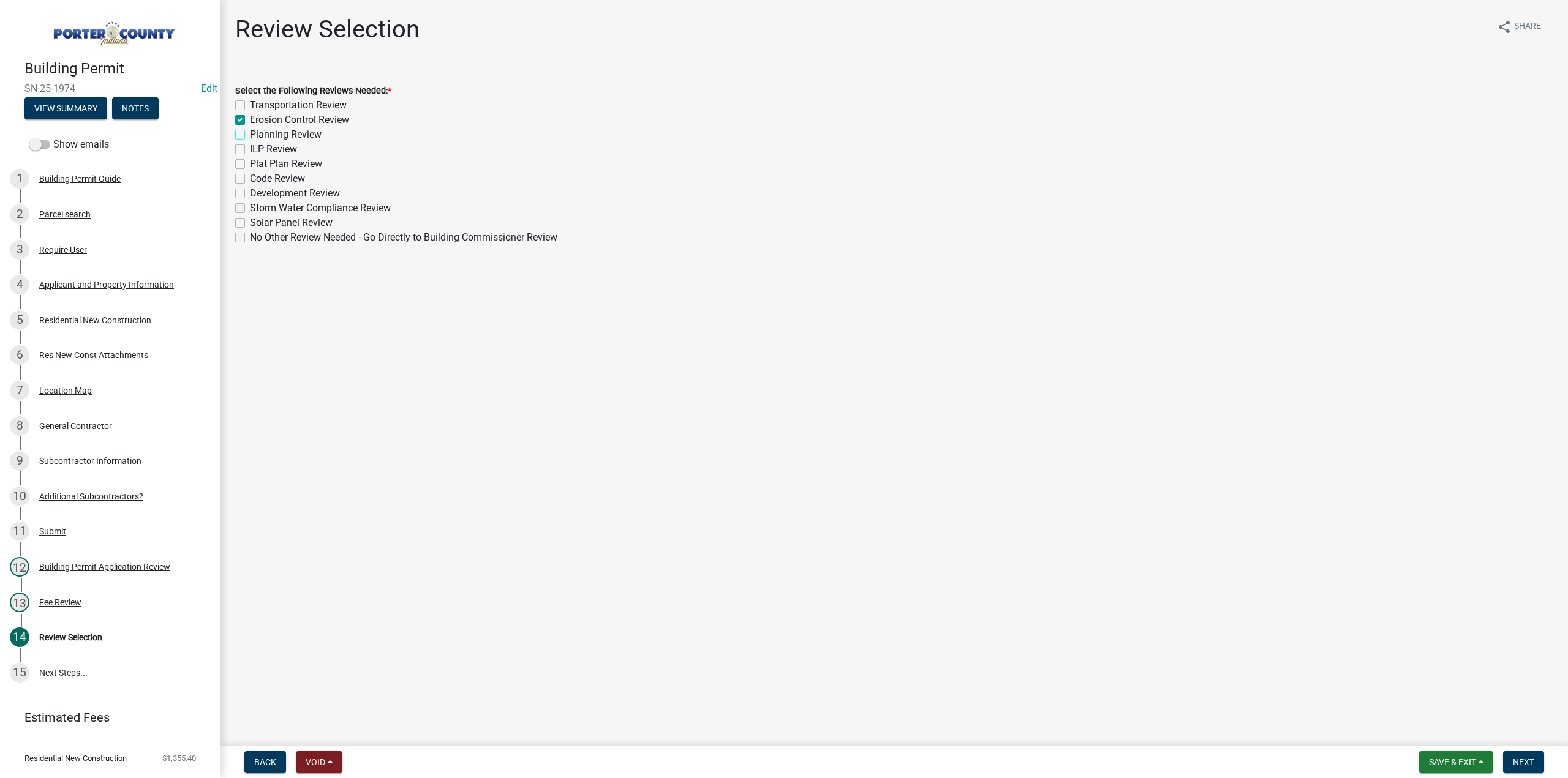
click at [250, 131] on input "Planning Review" at bounding box center [254, 131] width 8 height 8
checkbox input "true"
checkbox input "false"
checkbox input "true"
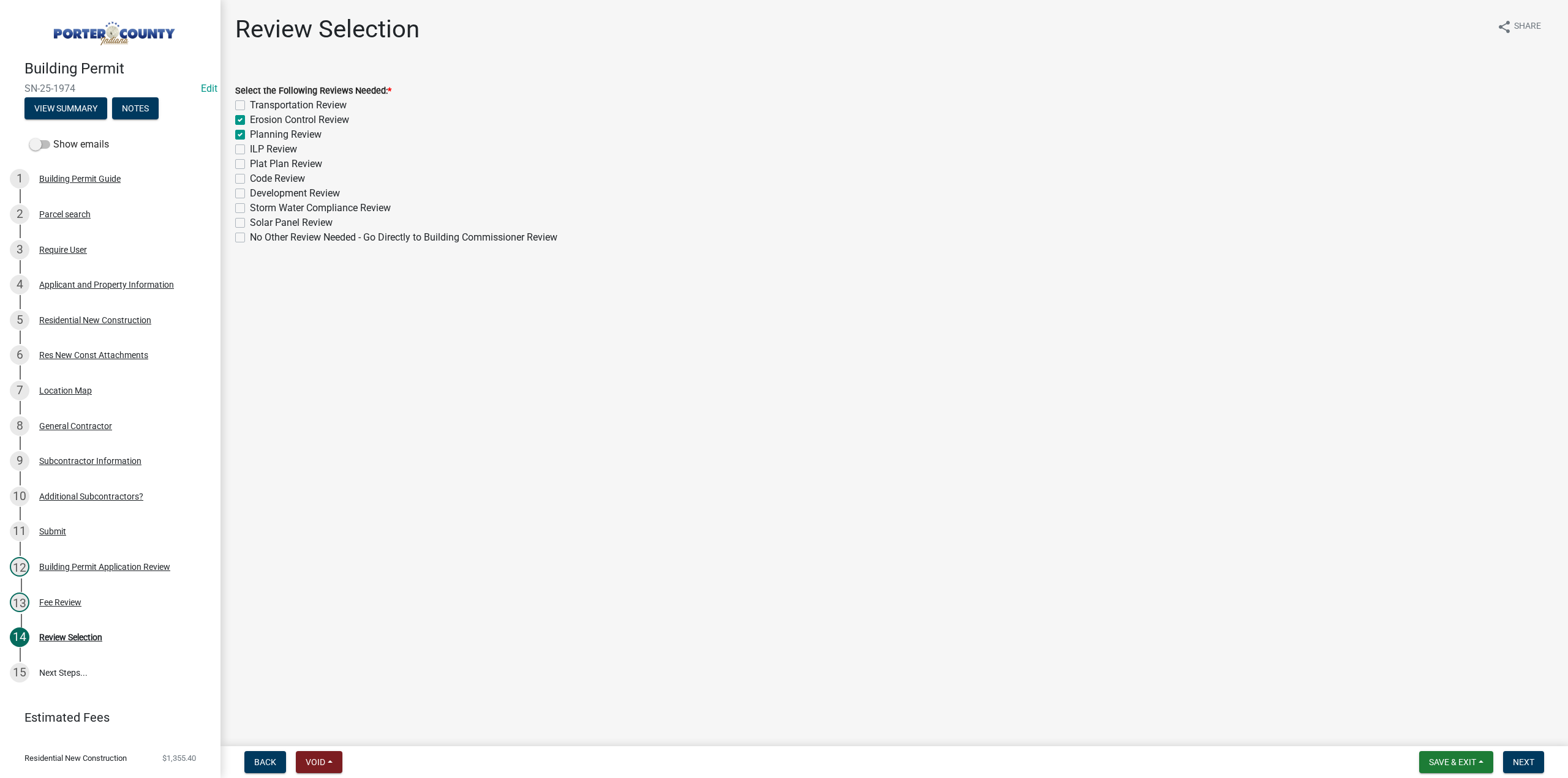
checkbox input "false"
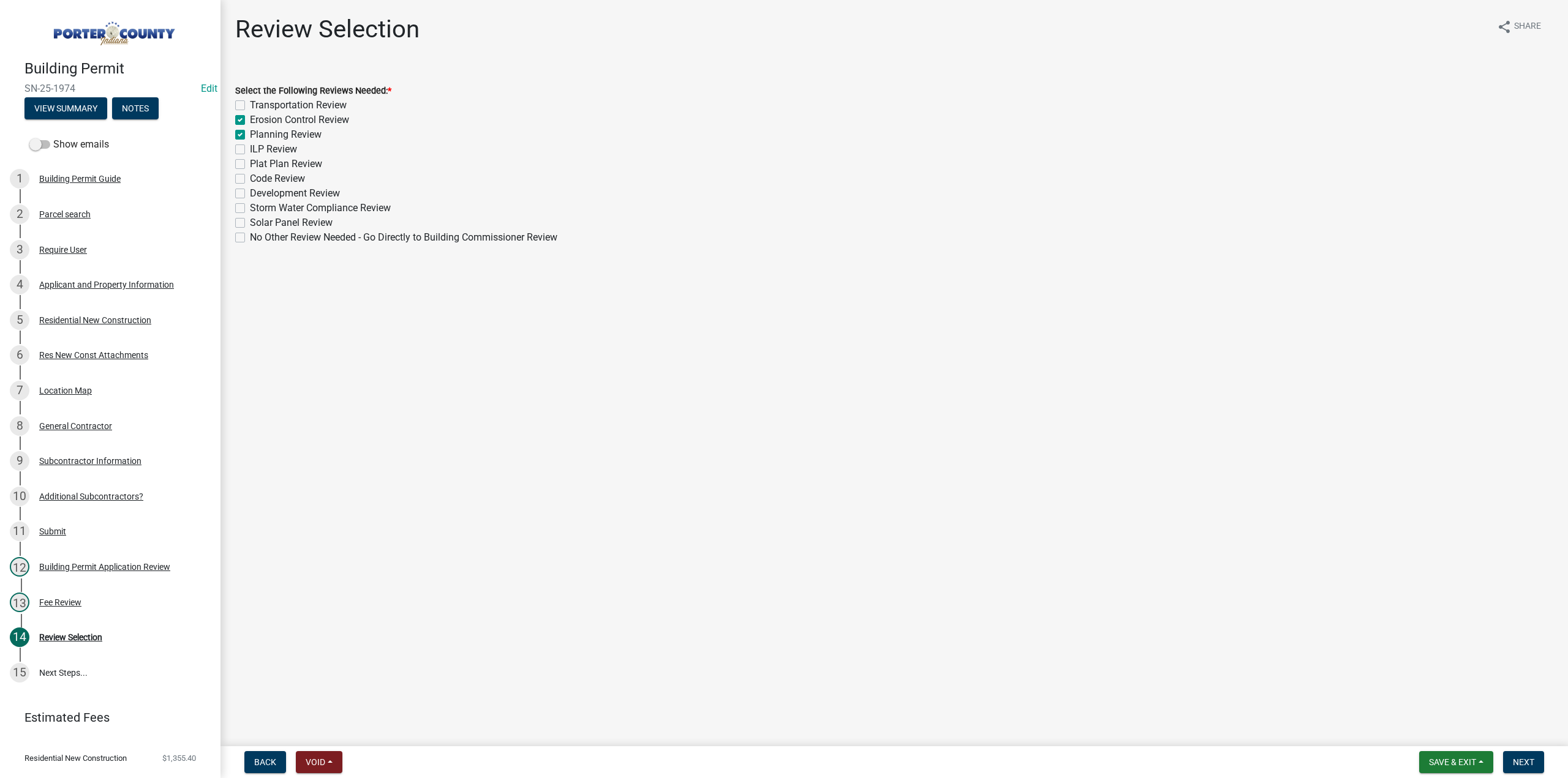
checkbox input "false"
click at [250, 166] on label "Plat Plan Review" at bounding box center [286, 164] width 72 height 15
click at [250, 164] on input "Plat Plan Review" at bounding box center [254, 161] width 8 height 8
checkbox input "true"
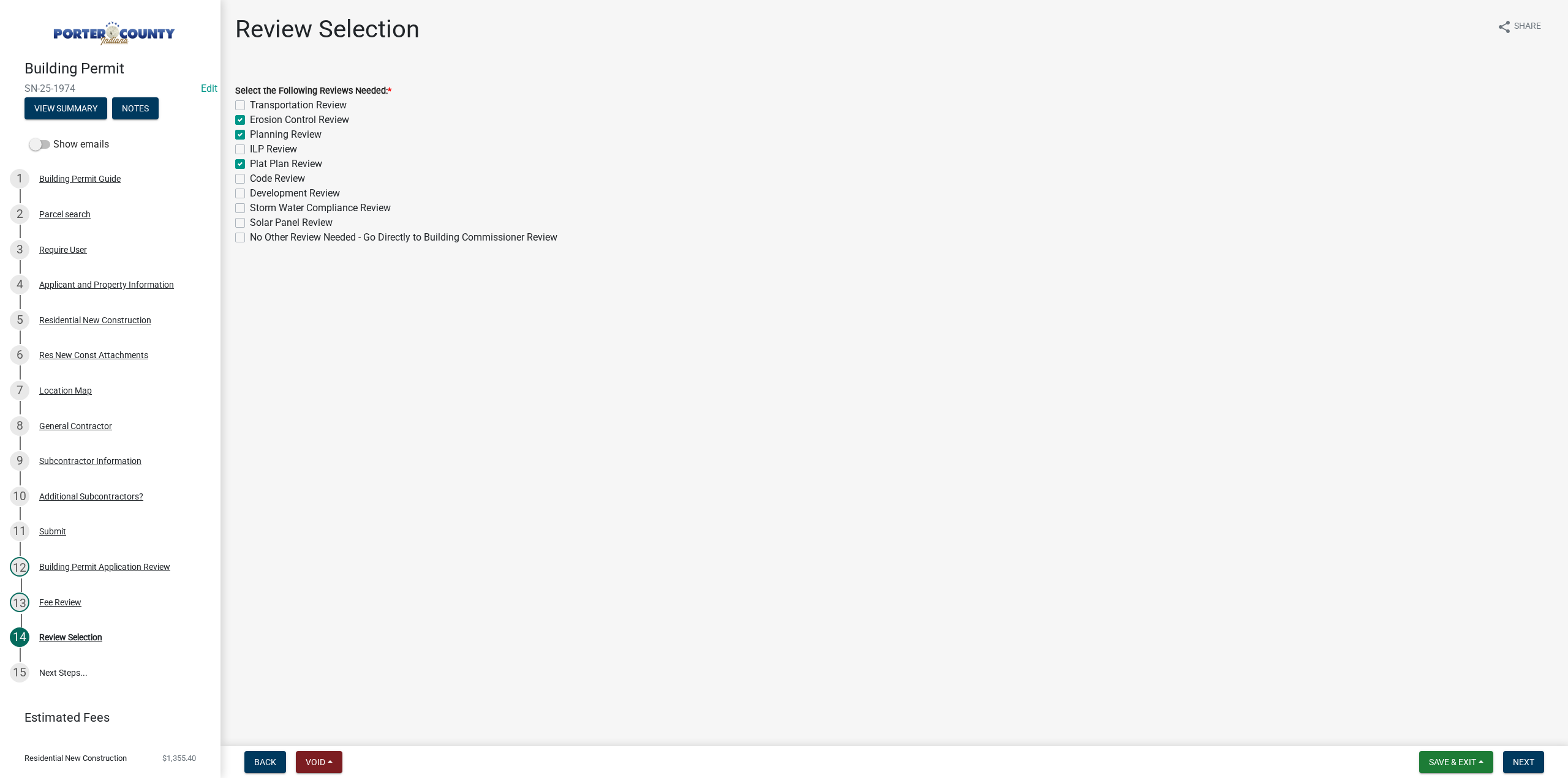
checkbox input "false"
checkbox input "true"
checkbox input "false"
checkbox input "true"
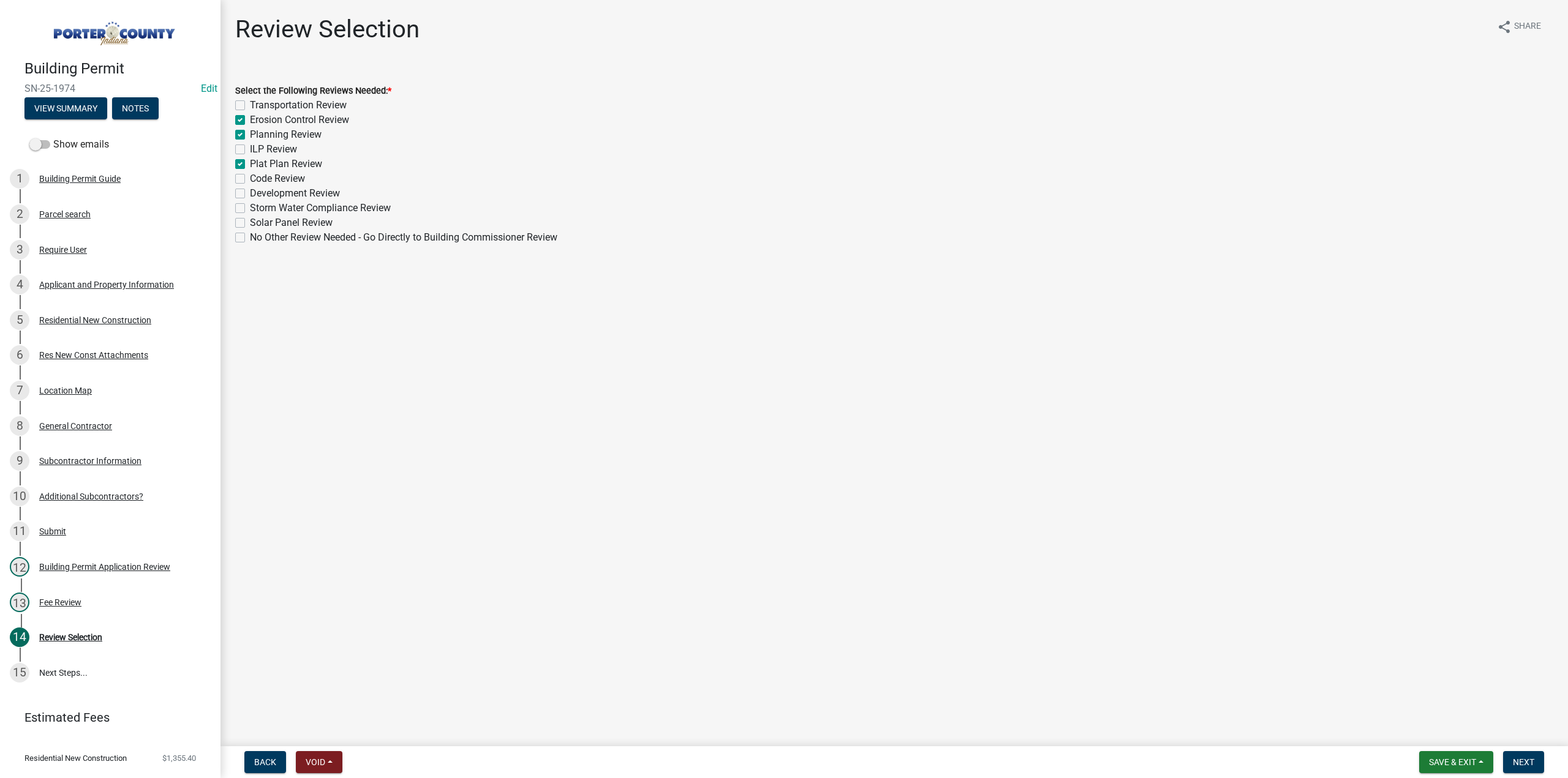
checkbox input "false"
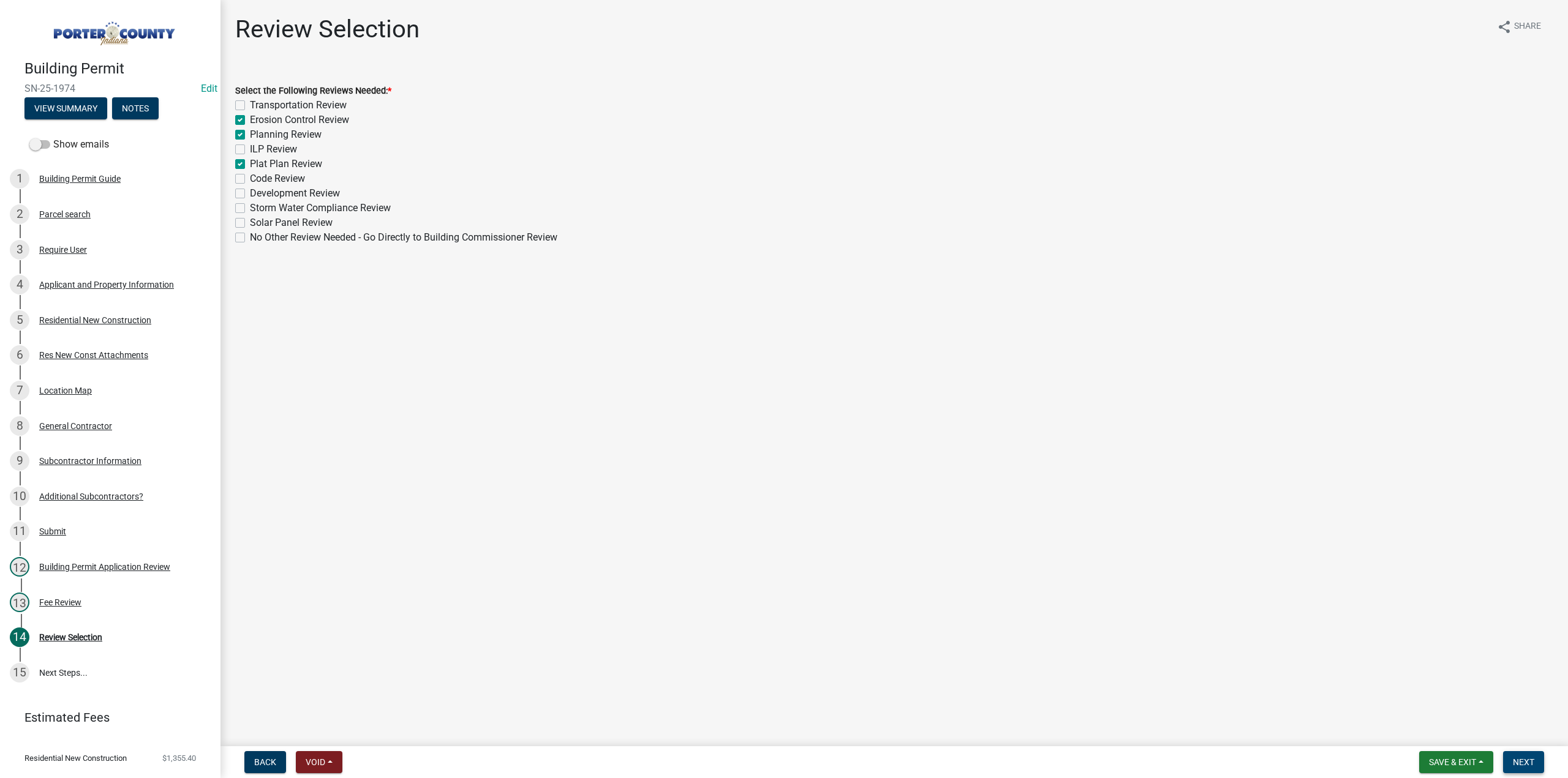
click at [1523, 763] on span "Next" at bounding box center [1523, 762] width 21 height 9
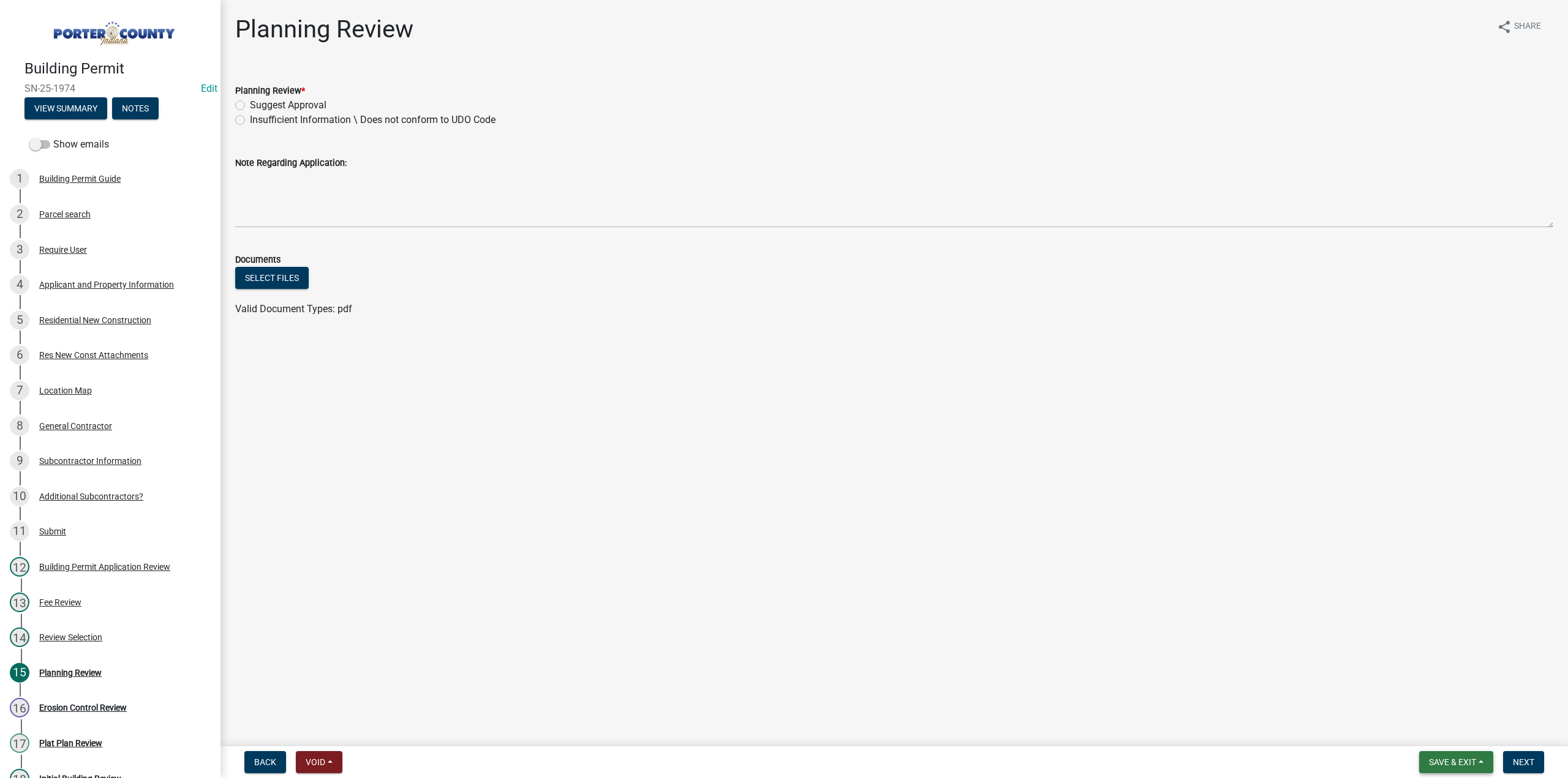
click at [1429, 758] on span "Save & Exit" at bounding box center [1453, 762] width 47 height 9
click at [1409, 736] on button "Save & Exit" at bounding box center [1444, 731] width 98 height 29
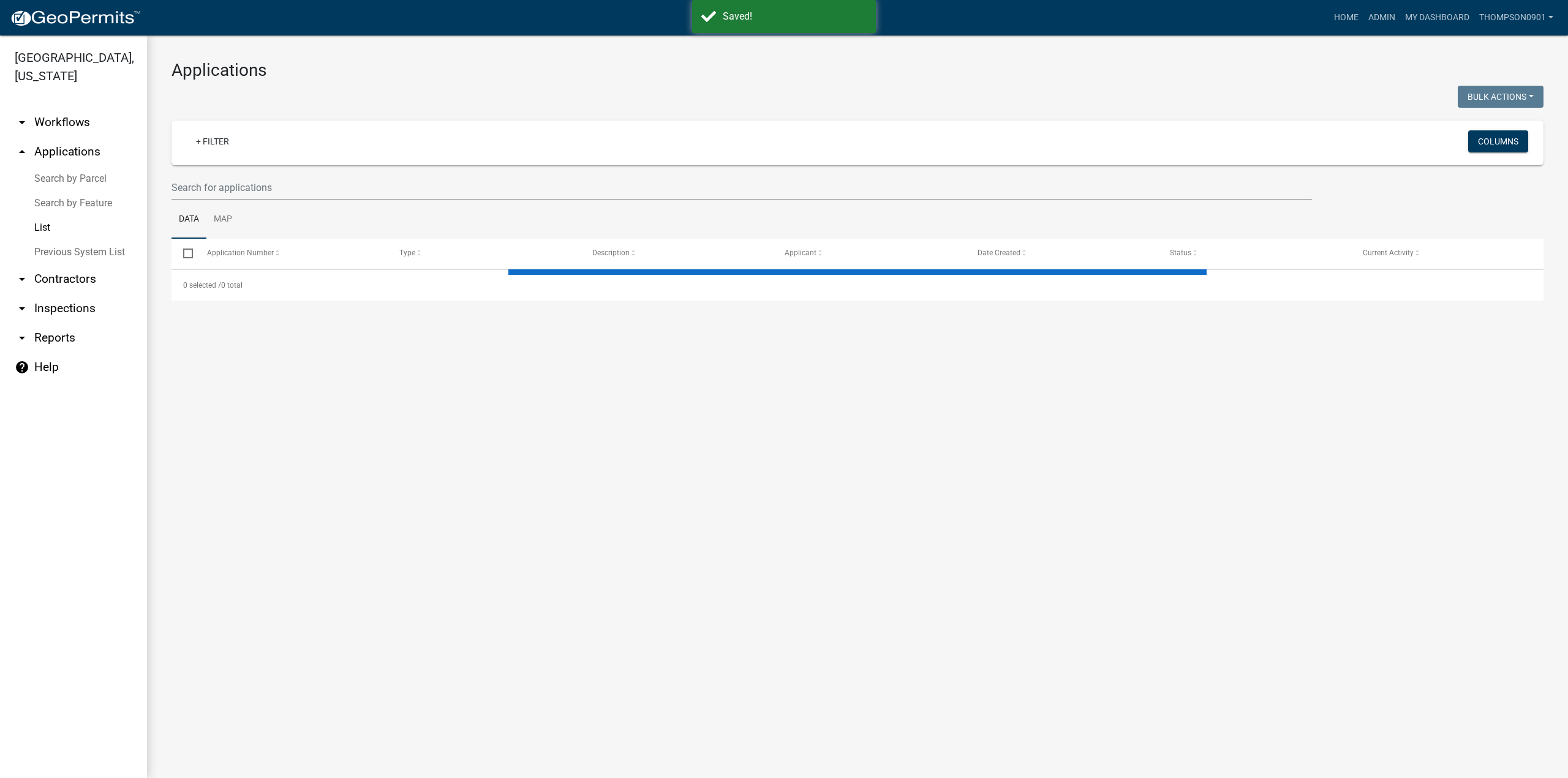
select select "3: 100"
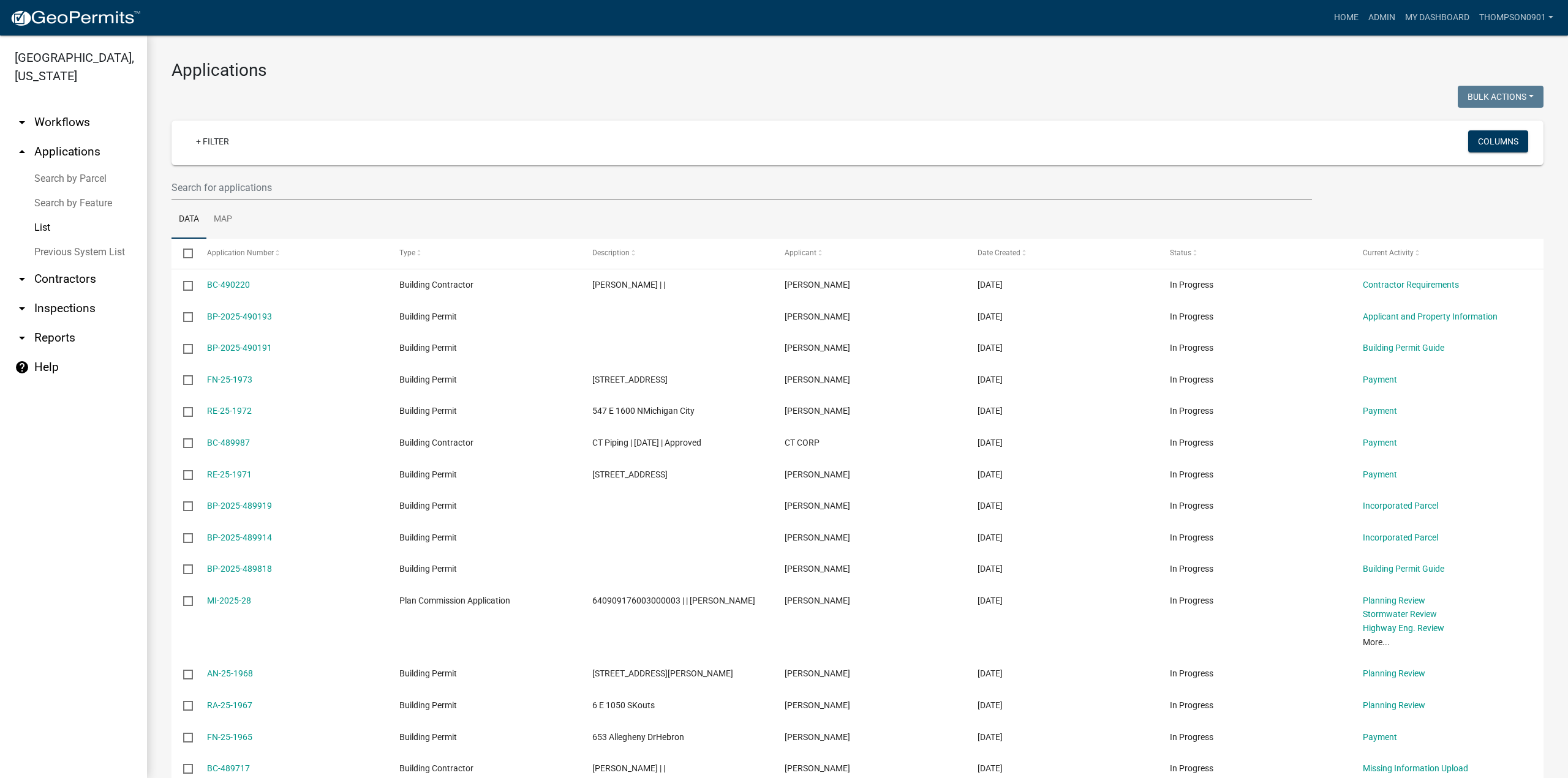
click at [80, 264] on link "arrow_drop_down Contractors" at bounding box center [73, 279] width 147 height 29
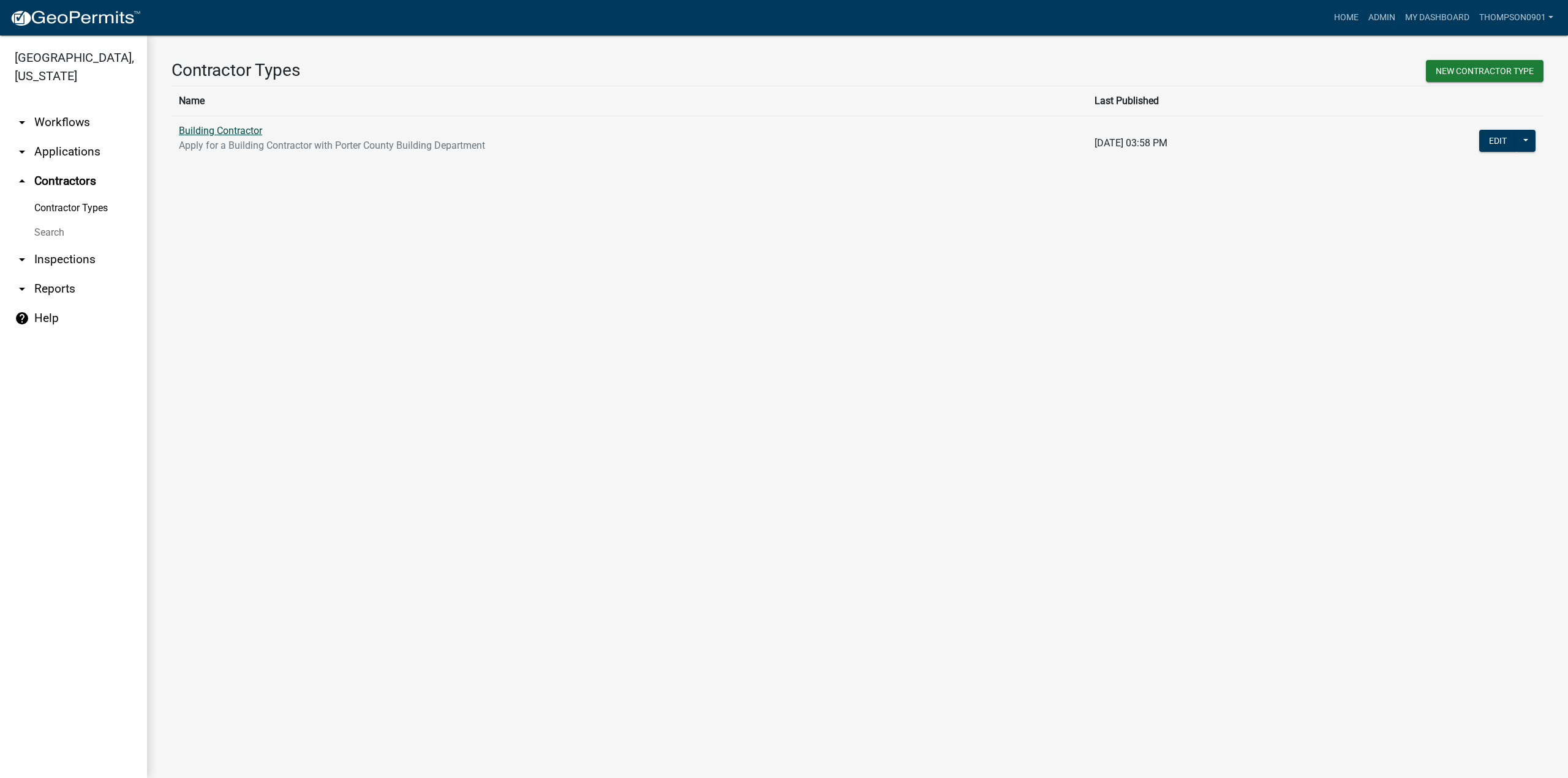
click at [233, 131] on link "Building Contractor" at bounding box center [221, 131] width 83 height 12
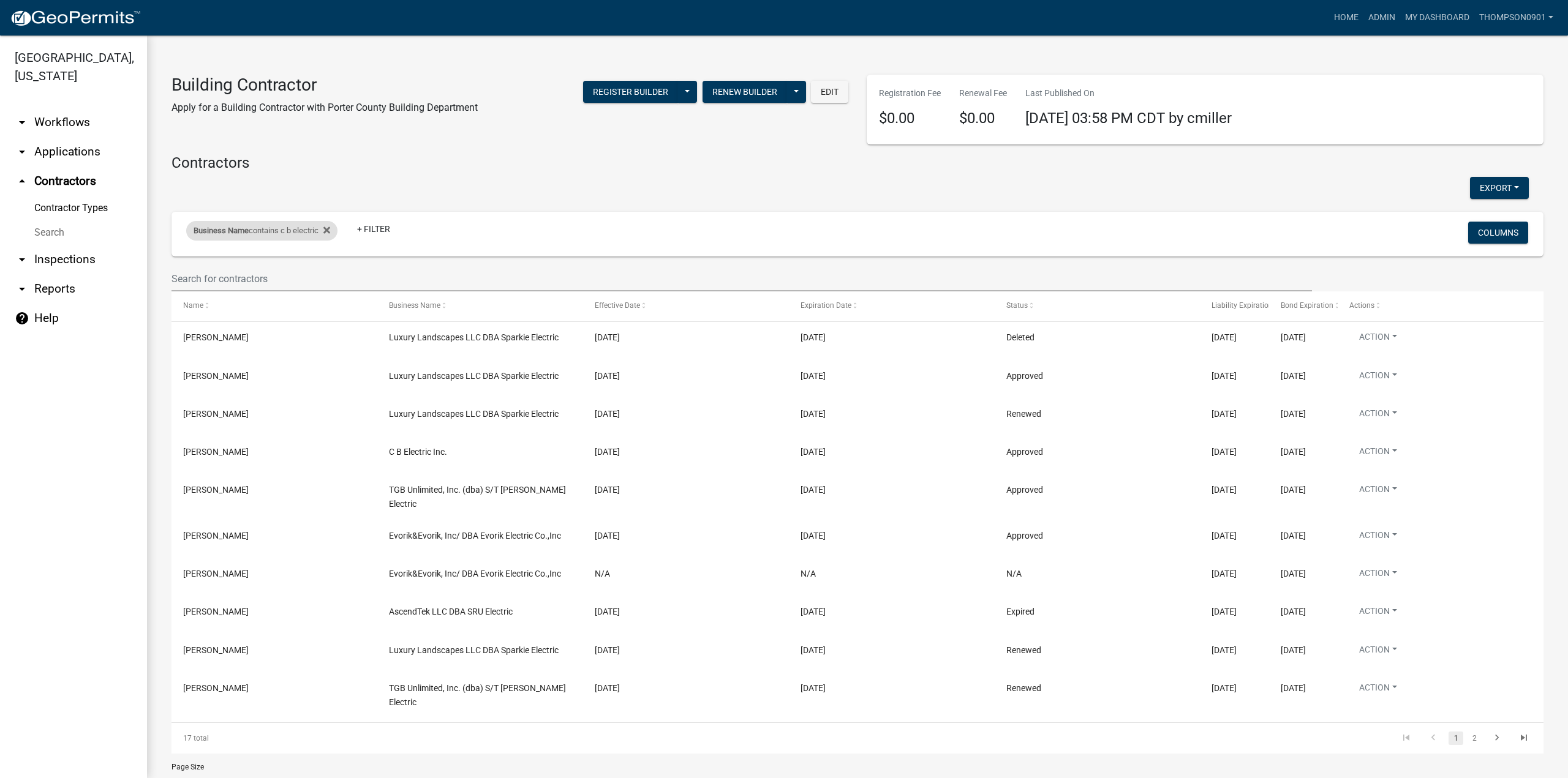
drag, startPoint x: 247, startPoint y: 233, endPoint x: 245, endPoint y: 241, distance: 8.2
click at [247, 233] on span "Business Name" at bounding box center [221, 230] width 55 height 9
drag, startPoint x: 269, startPoint y: 278, endPoint x: 0, endPoint y: 275, distance: 269.0
click at [0, 275] on body "Internet Explorer does NOT work with GeoPermits. Get a new browser for more sec…" at bounding box center [784, 389] width 1568 height 778
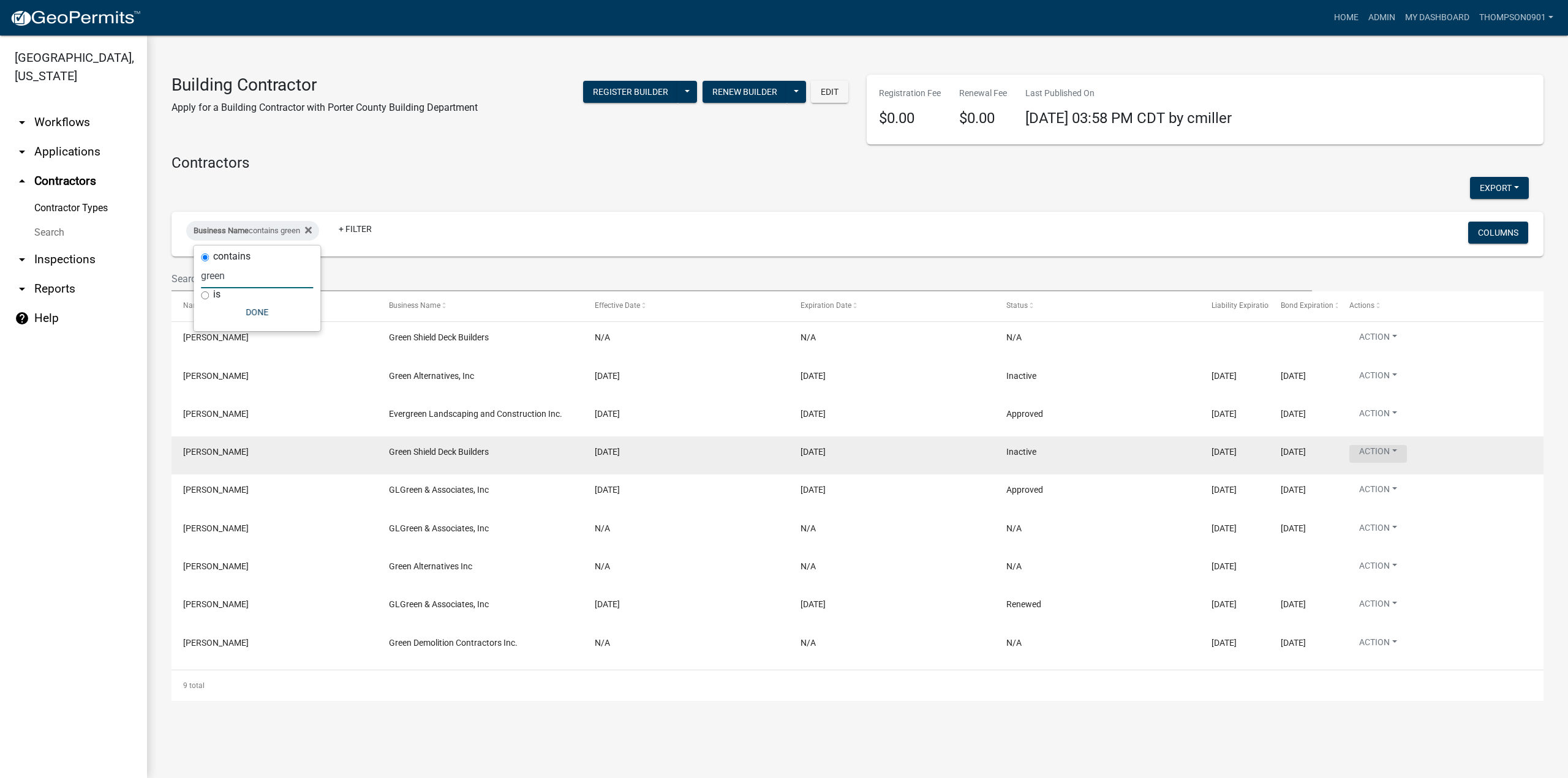
type input "green"
click at [1399, 445] on button "Action" at bounding box center [1378, 454] width 58 height 18
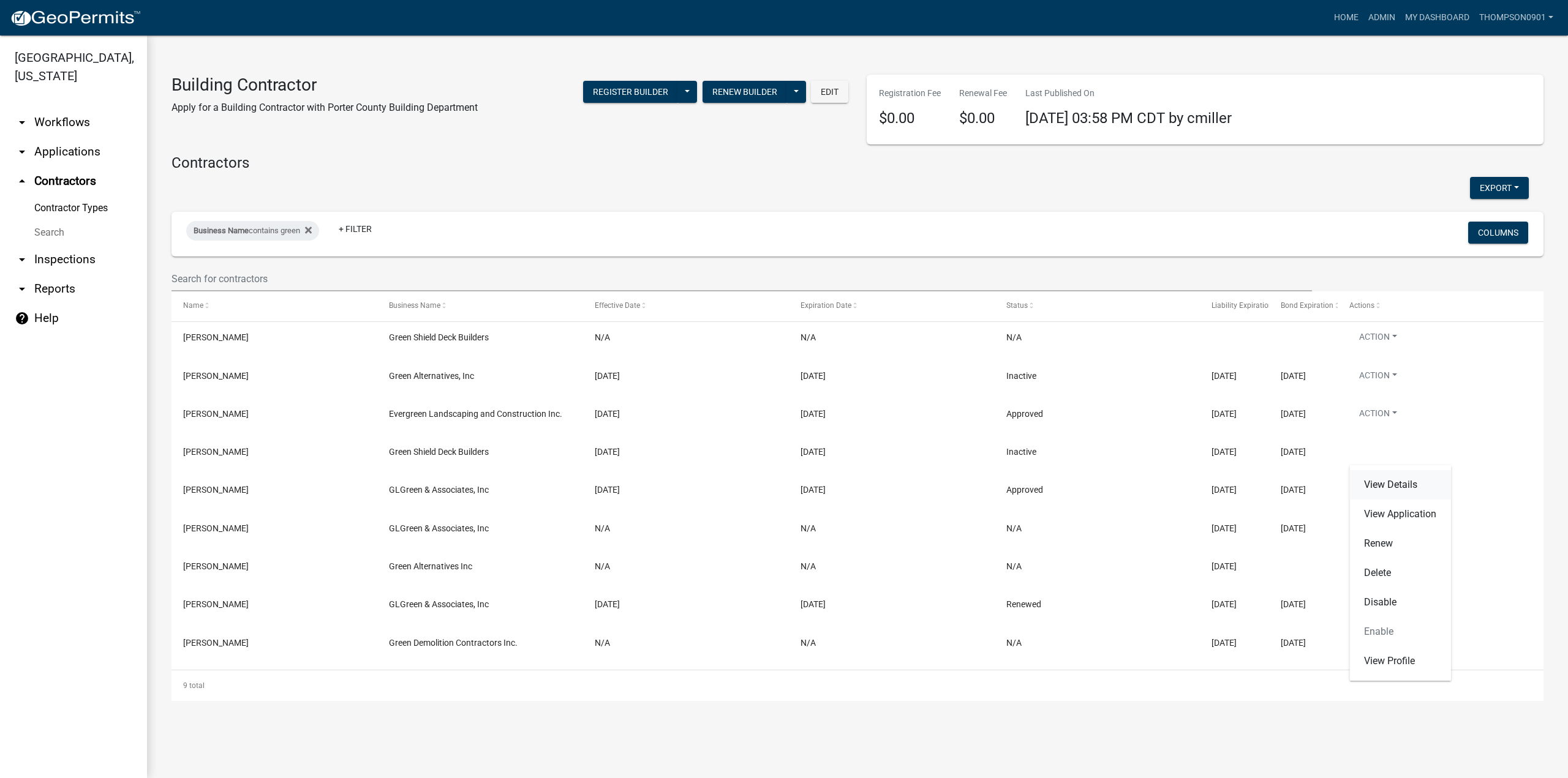
click at [1396, 481] on link "View Details" at bounding box center [1400, 485] width 102 height 29
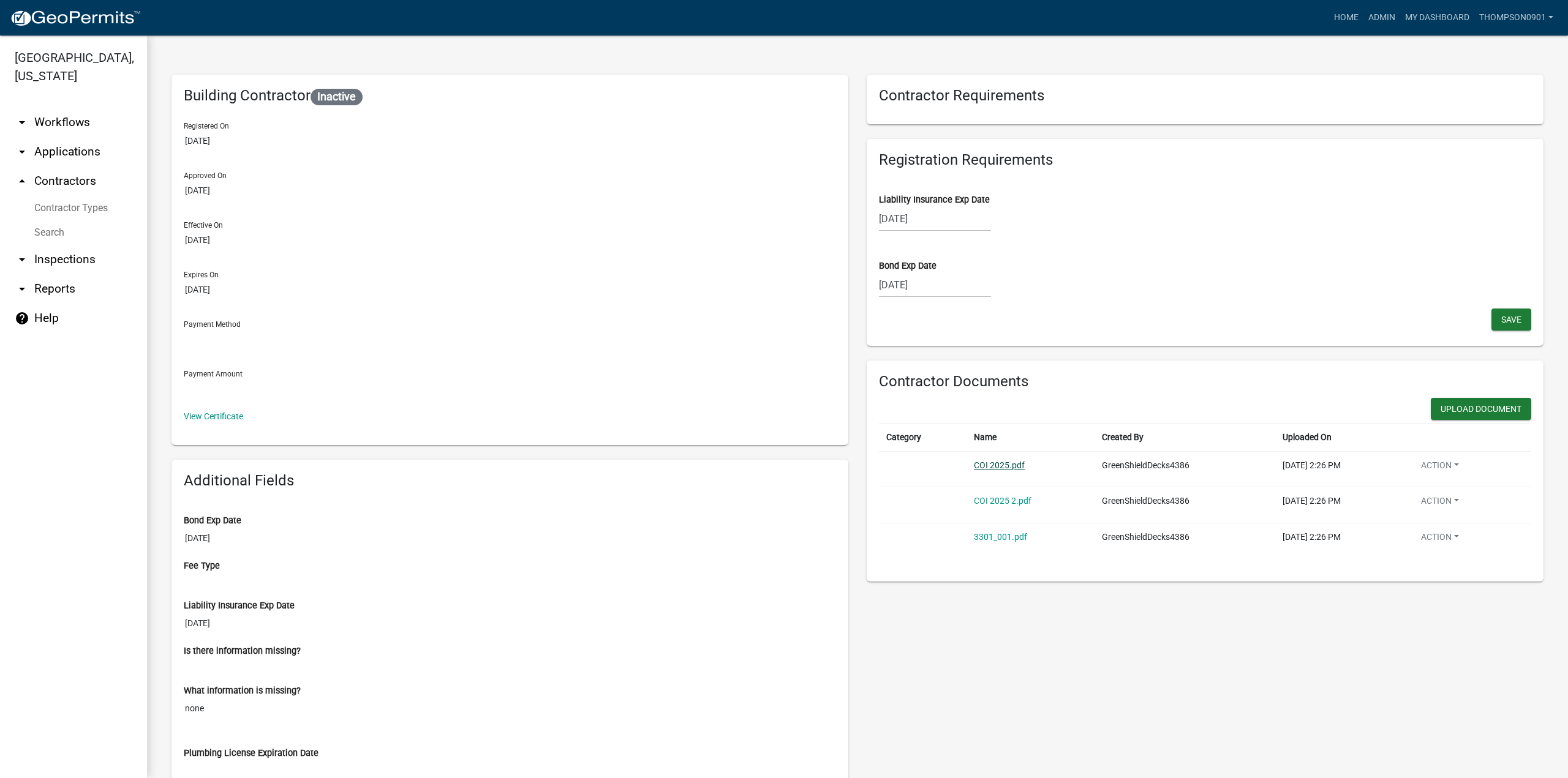
click at [978, 462] on link "COI 2025.pdf" at bounding box center [1000, 465] width 51 height 9
click at [1011, 500] on link "COI 2025 2.pdf" at bounding box center [1002, 500] width 58 height 9
click at [983, 532] on link "3301_001.pdf" at bounding box center [1000, 536] width 53 height 9
click at [1342, 22] on link "Home" at bounding box center [1346, 18] width 34 height 23
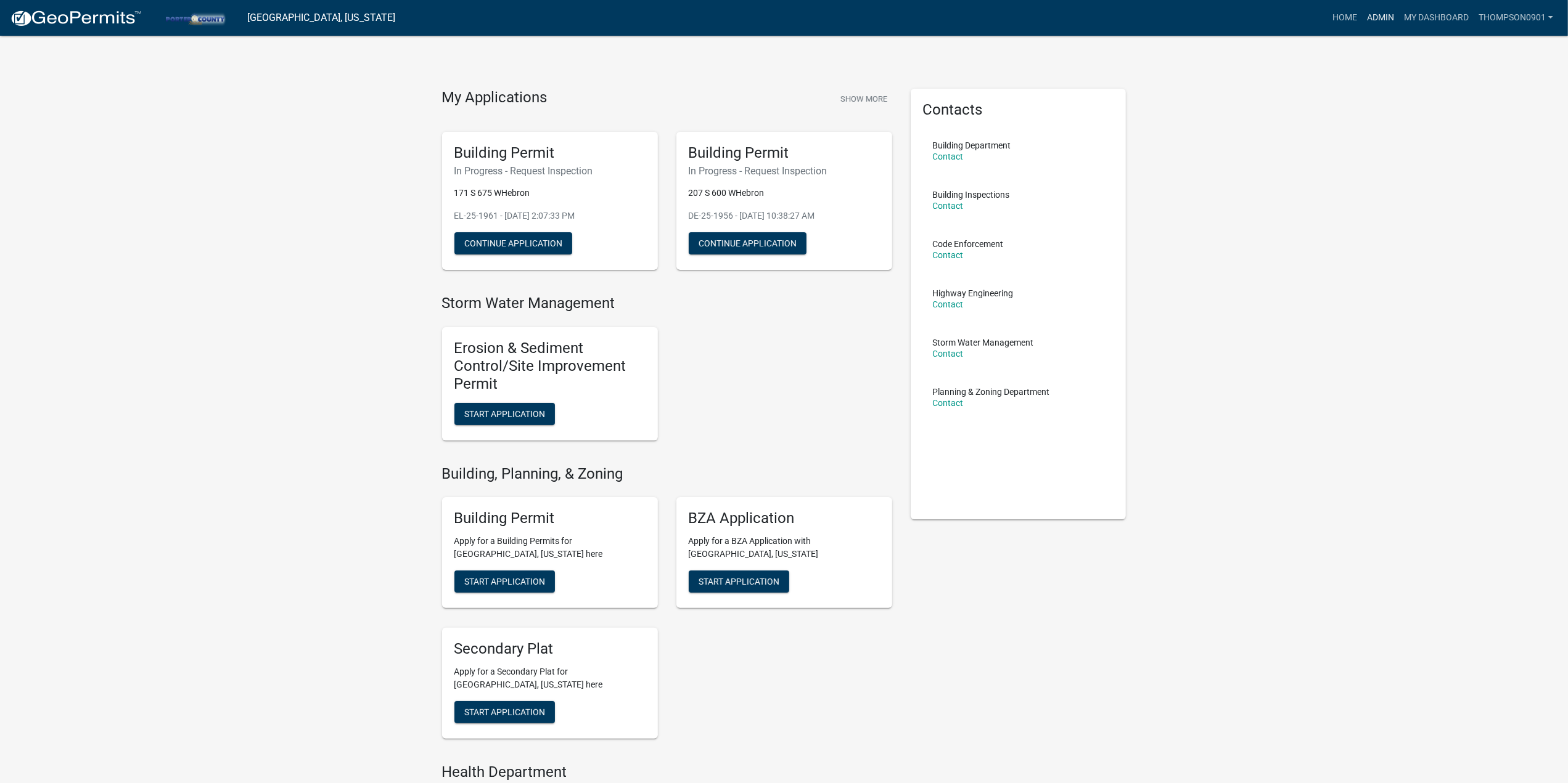
click at [1382, 18] on link "Admin" at bounding box center [1380, 18] width 37 height 24
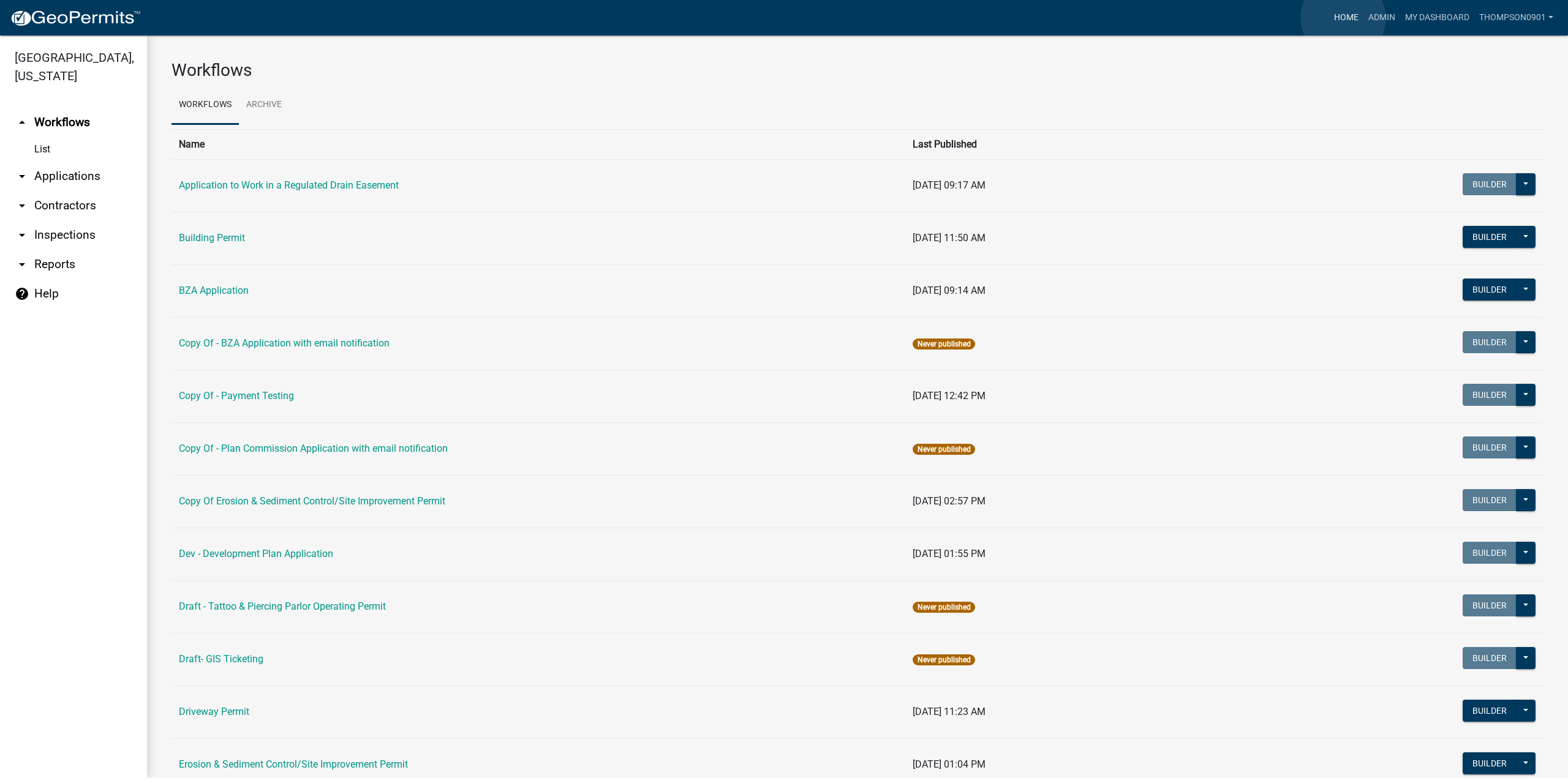
click at [1343, 18] on link "Home" at bounding box center [1346, 18] width 34 height 23
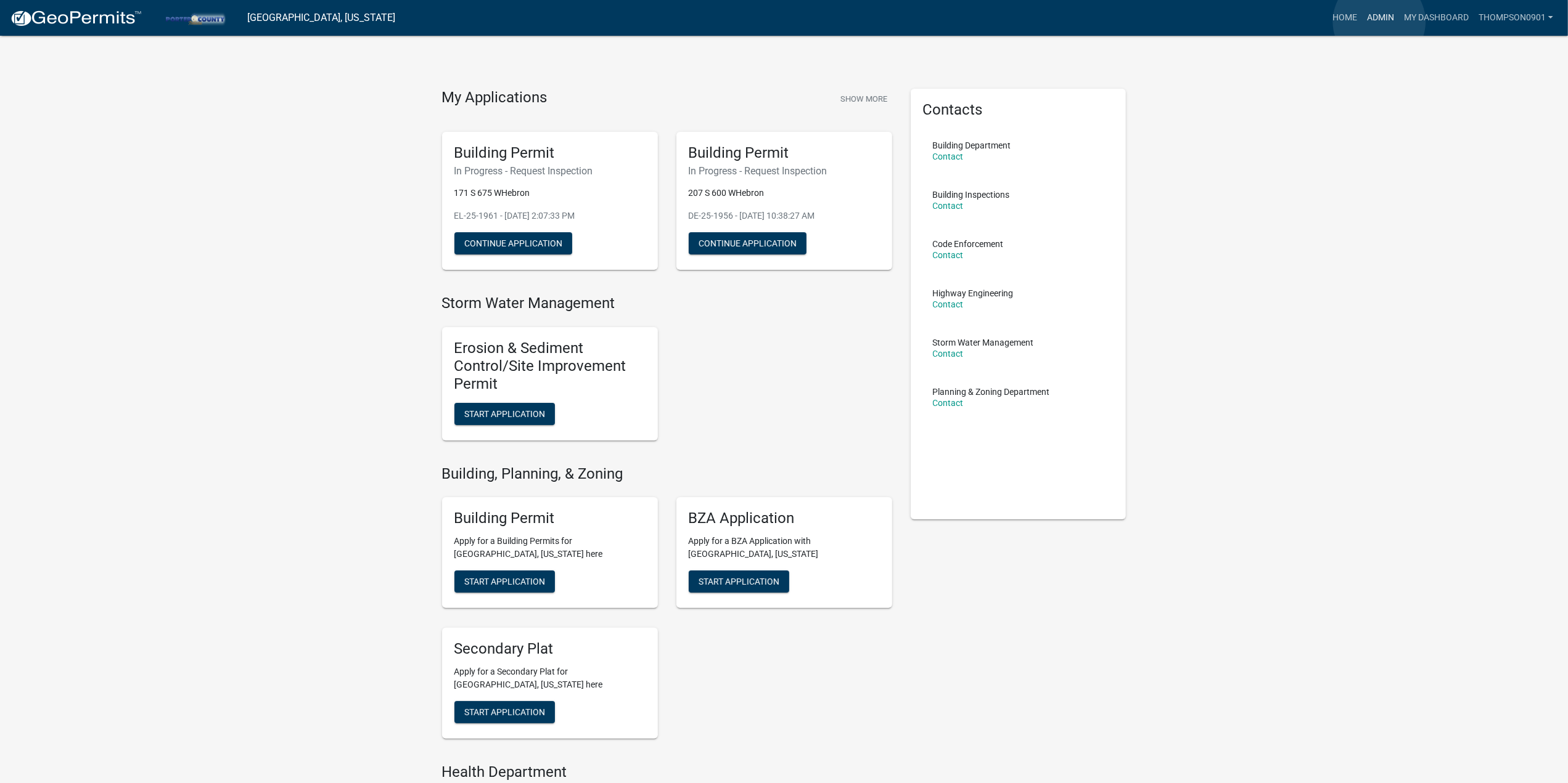
click at [1379, 21] on link "Admin" at bounding box center [1380, 18] width 37 height 24
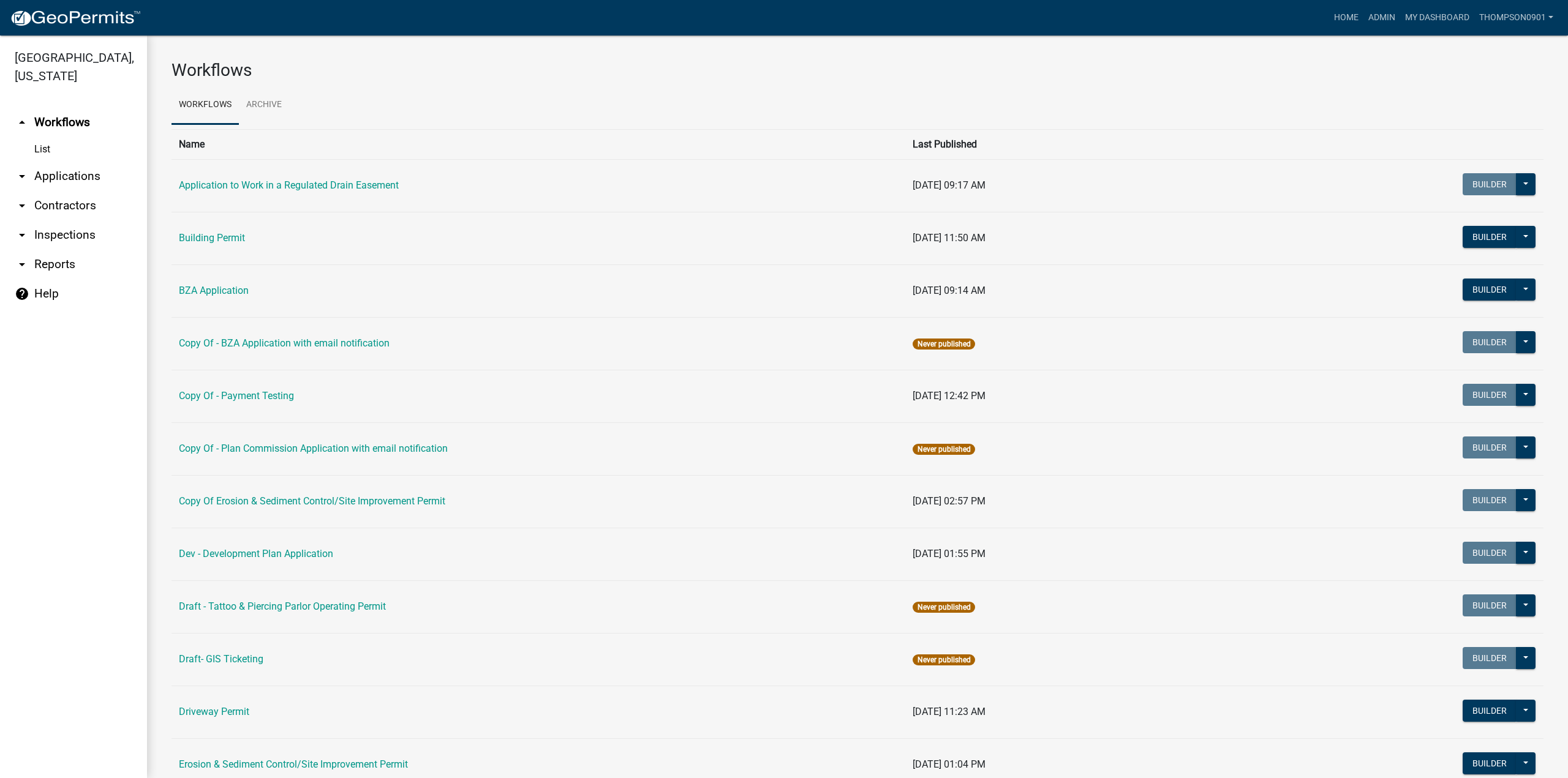
click at [75, 161] on link "arrow_drop_down Applications" at bounding box center [73, 176] width 147 height 29
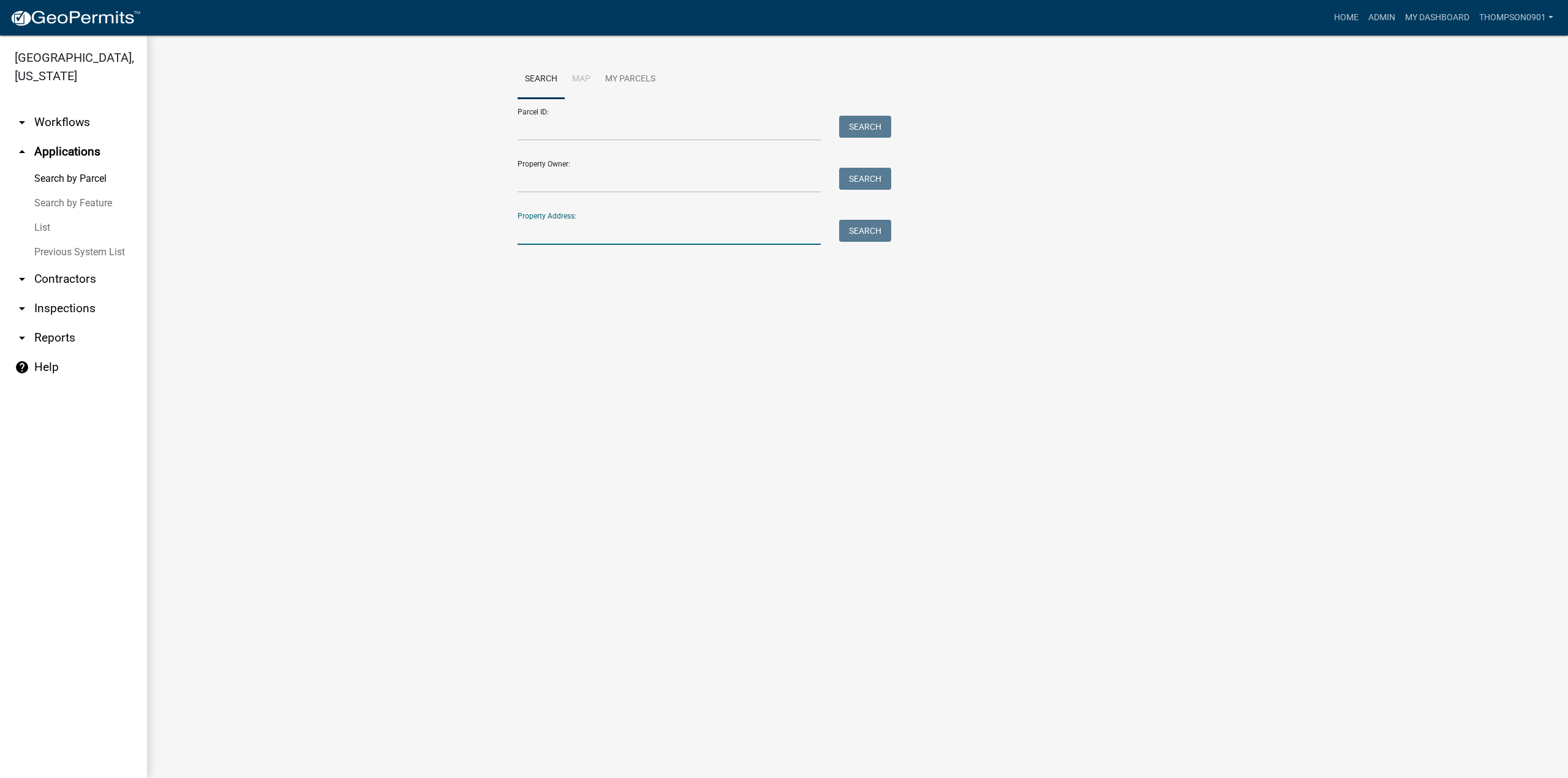
click at [568, 229] on input "Property Address:" at bounding box center [669, 232] width 303 height 25
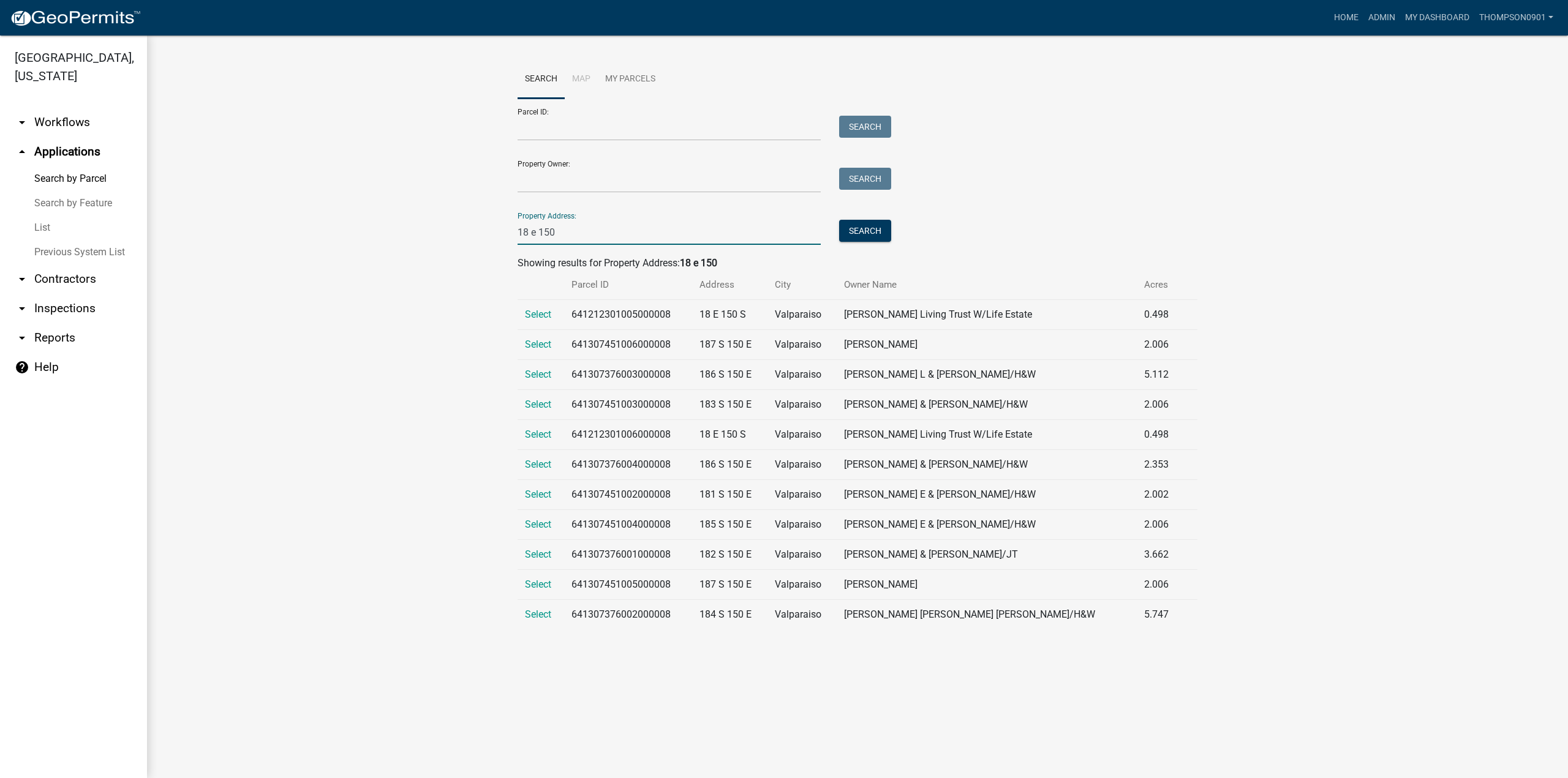
type input "18 e 150 s"
click at [545, 312] on span "Select" at bounding box center [538, 314] width 26 height 12
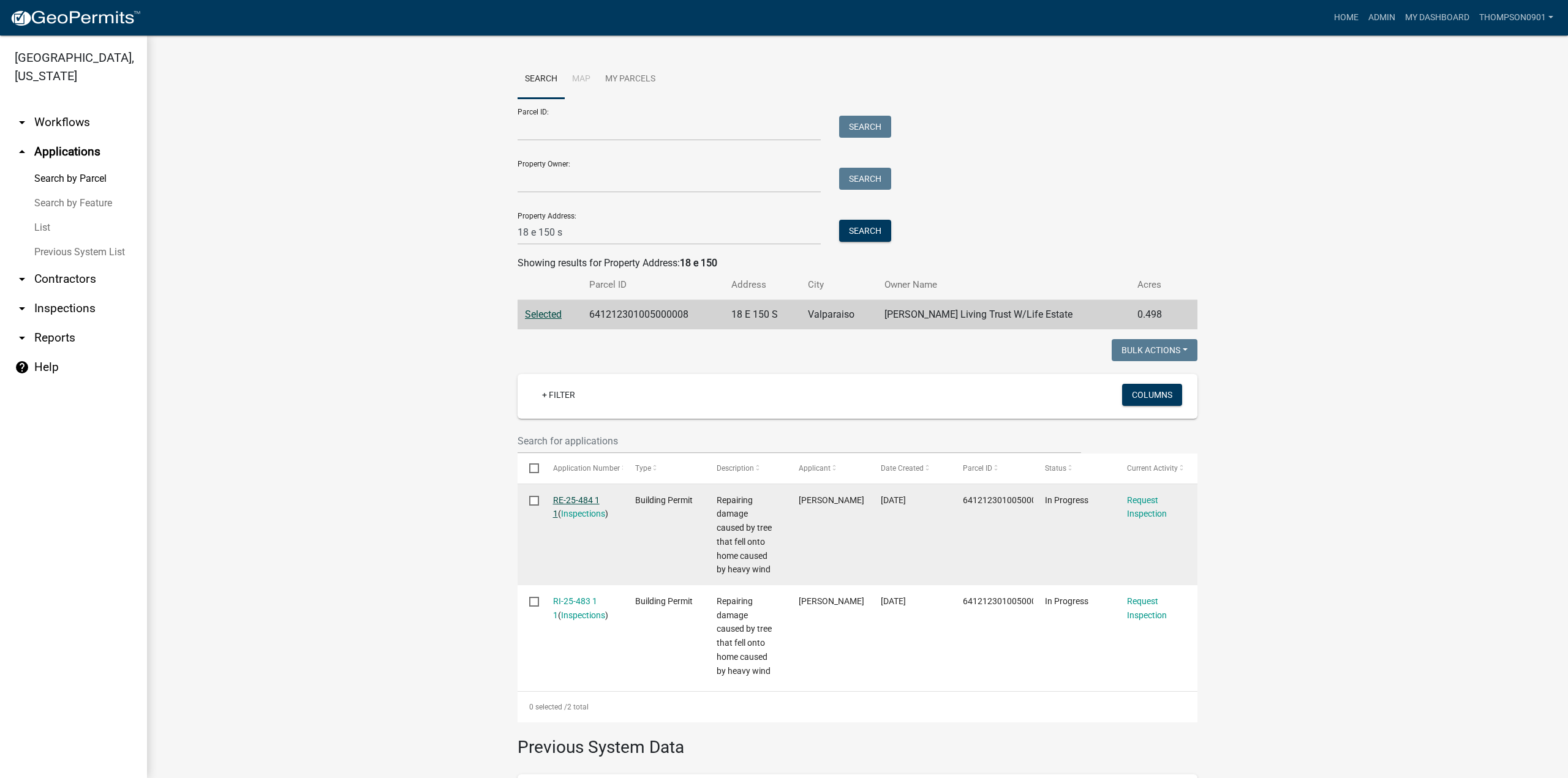
click at [572, 499] on link "RE-25-484 1 1" at bounding box center [576, 507] width 47 height 24
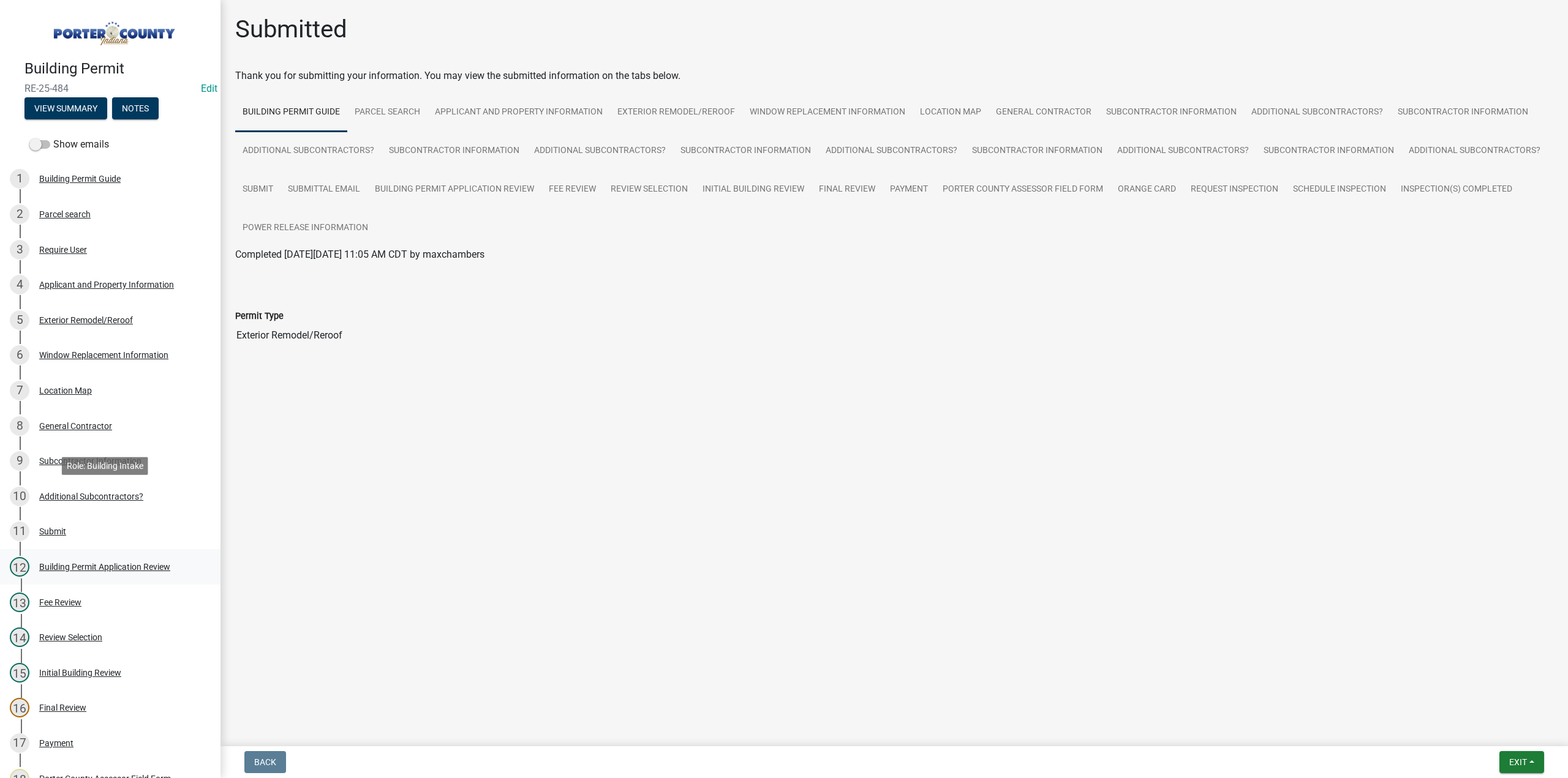
scroll to position [245, 0]
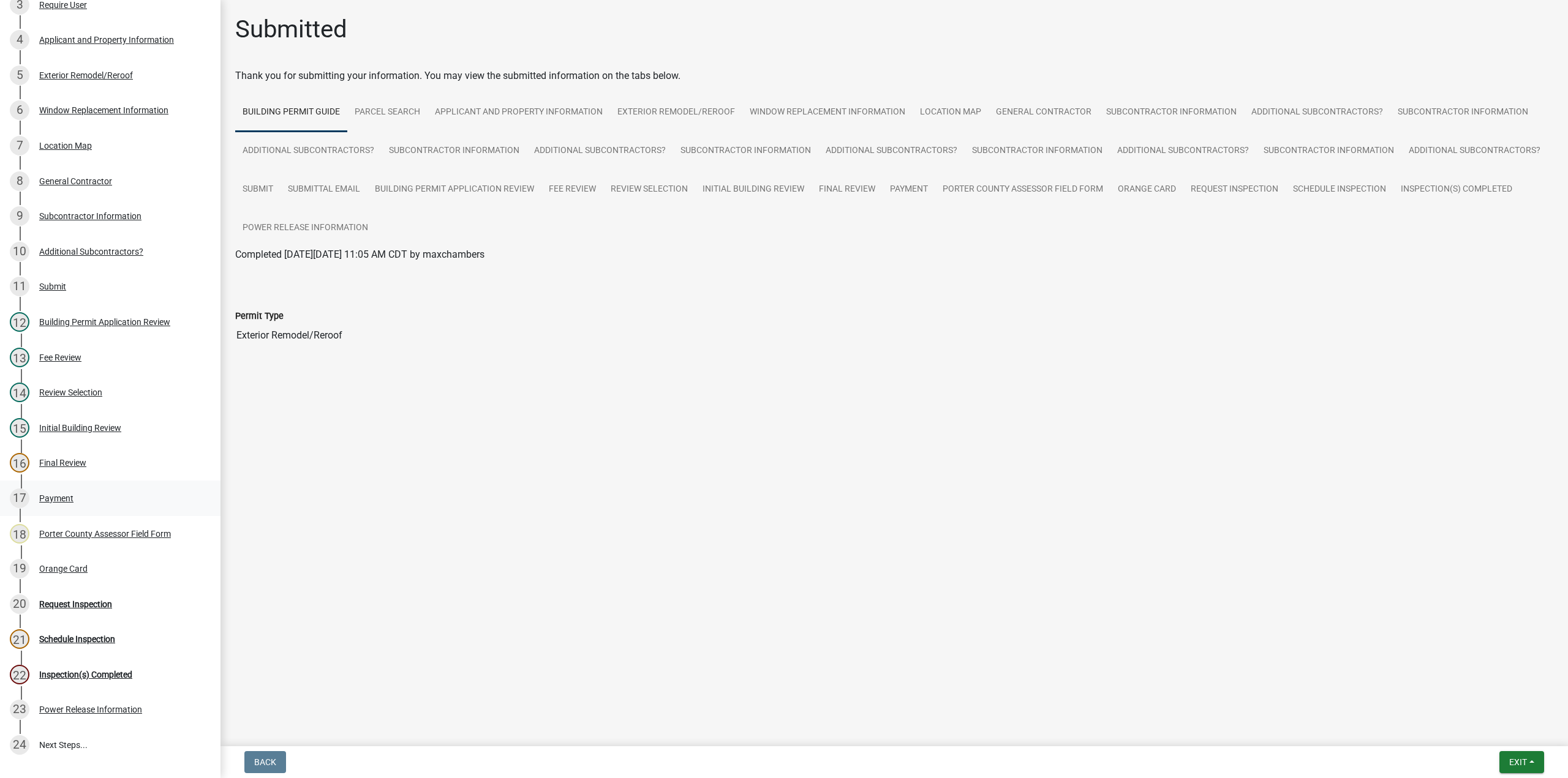
click at [47, 495] on div "Payment" at bounding box center [56, 498] width 34 height 9
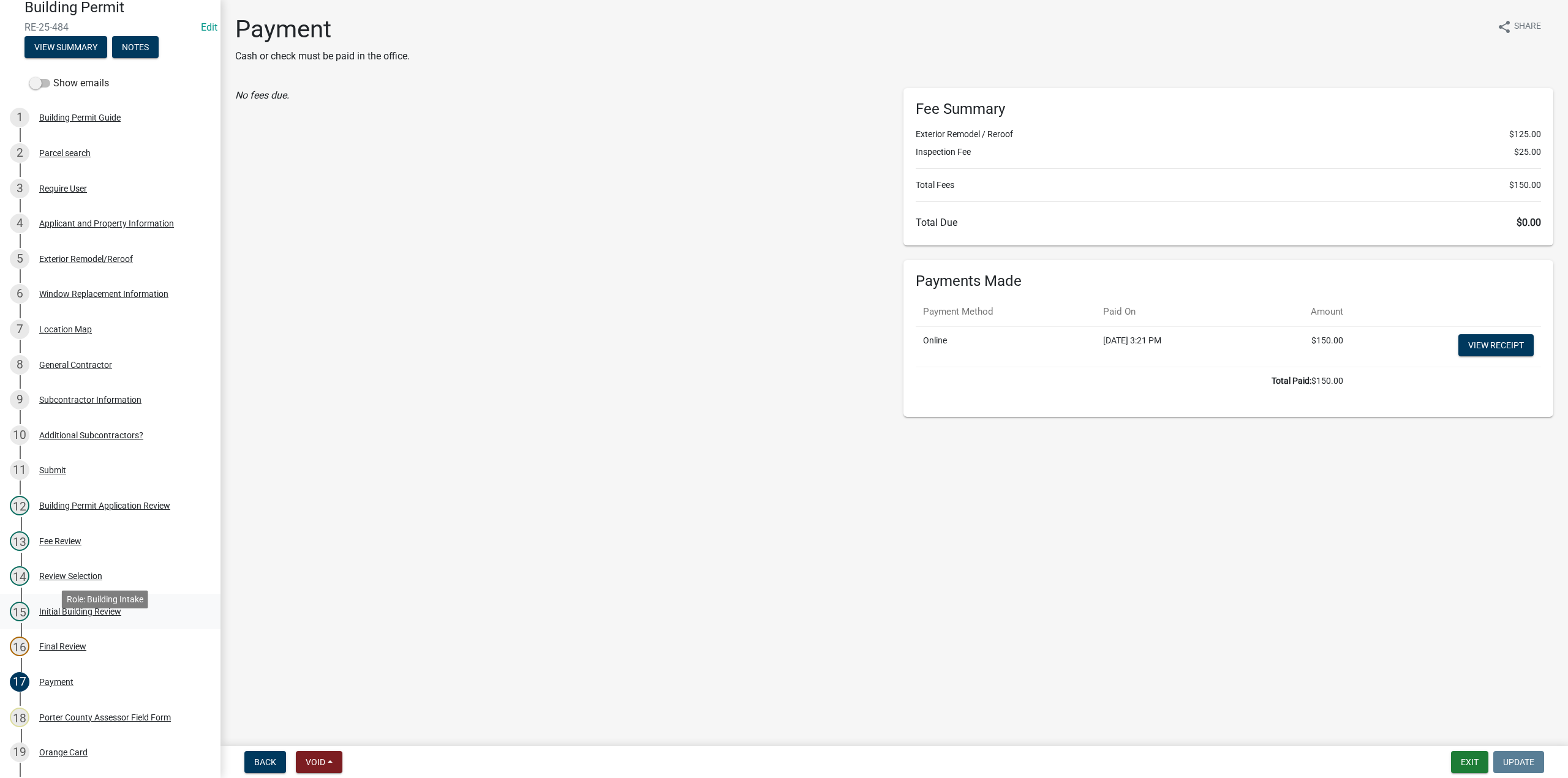
scroll to position [0, 0]
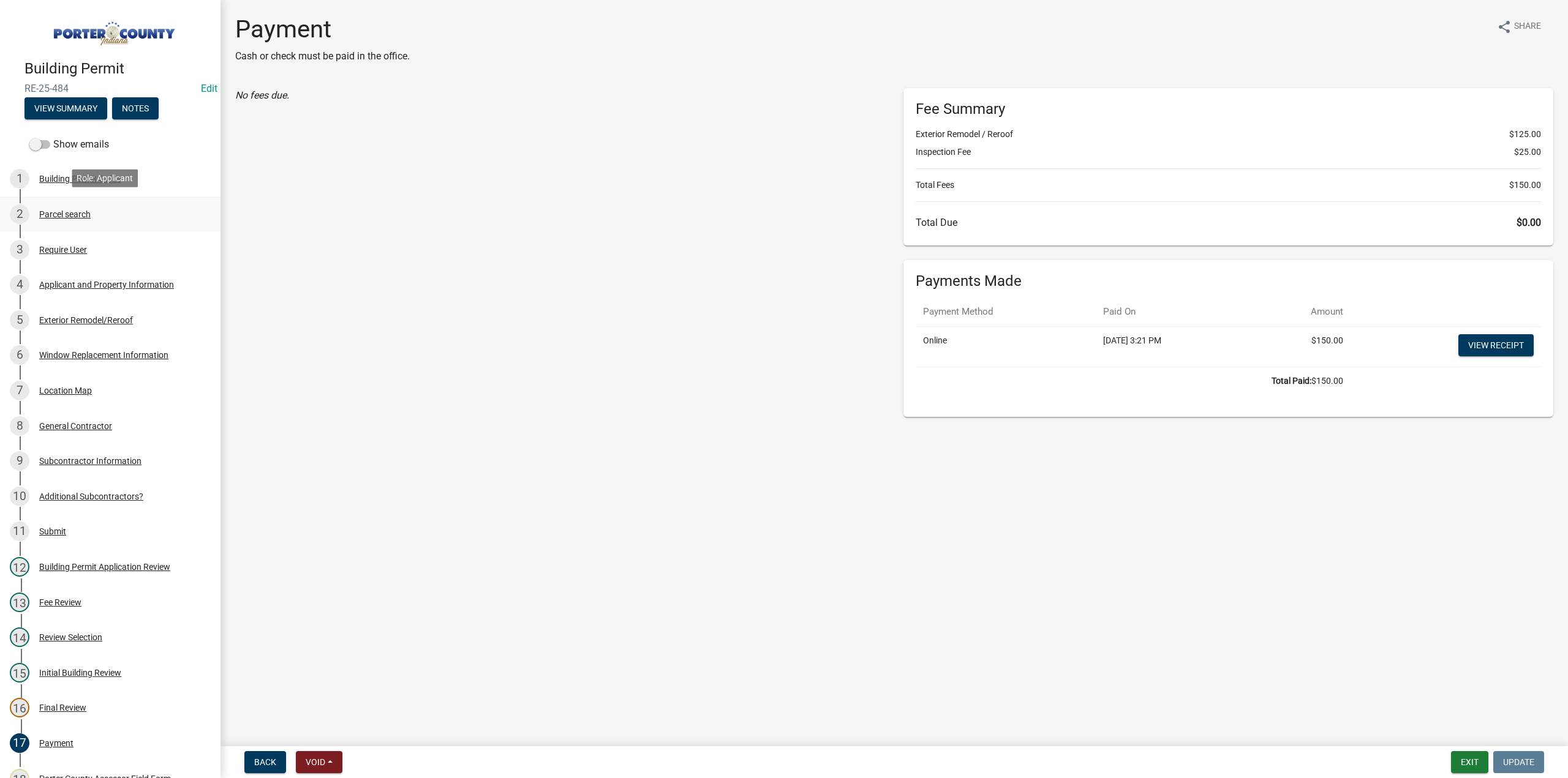
click at [51, 215] on div "Parcel search" at bounding box center [65, 215] width 51 height 9
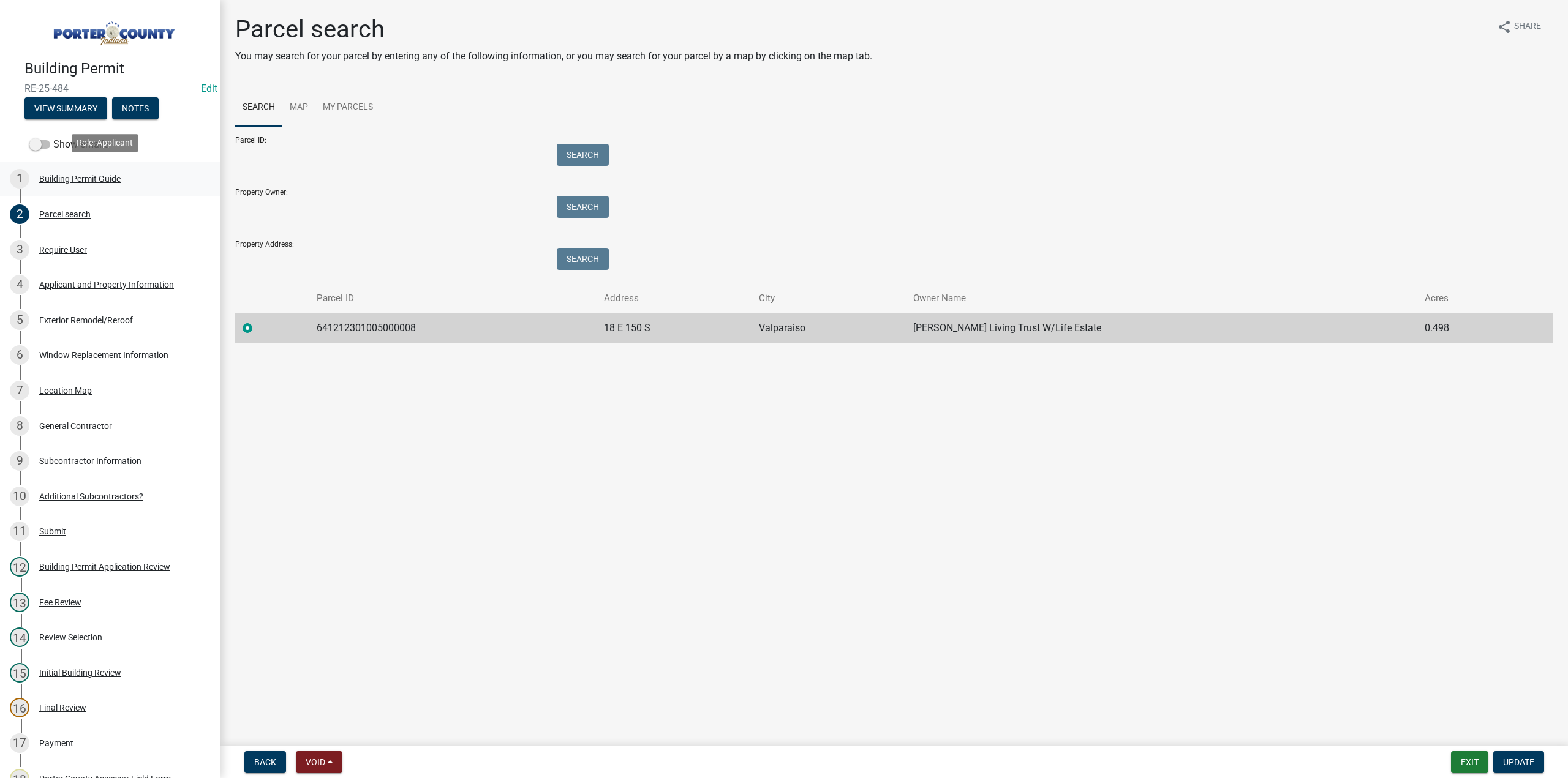
click at [70, 175] on div "Building Permit Guide" at bounding box center [80, 179] width 81 height 9
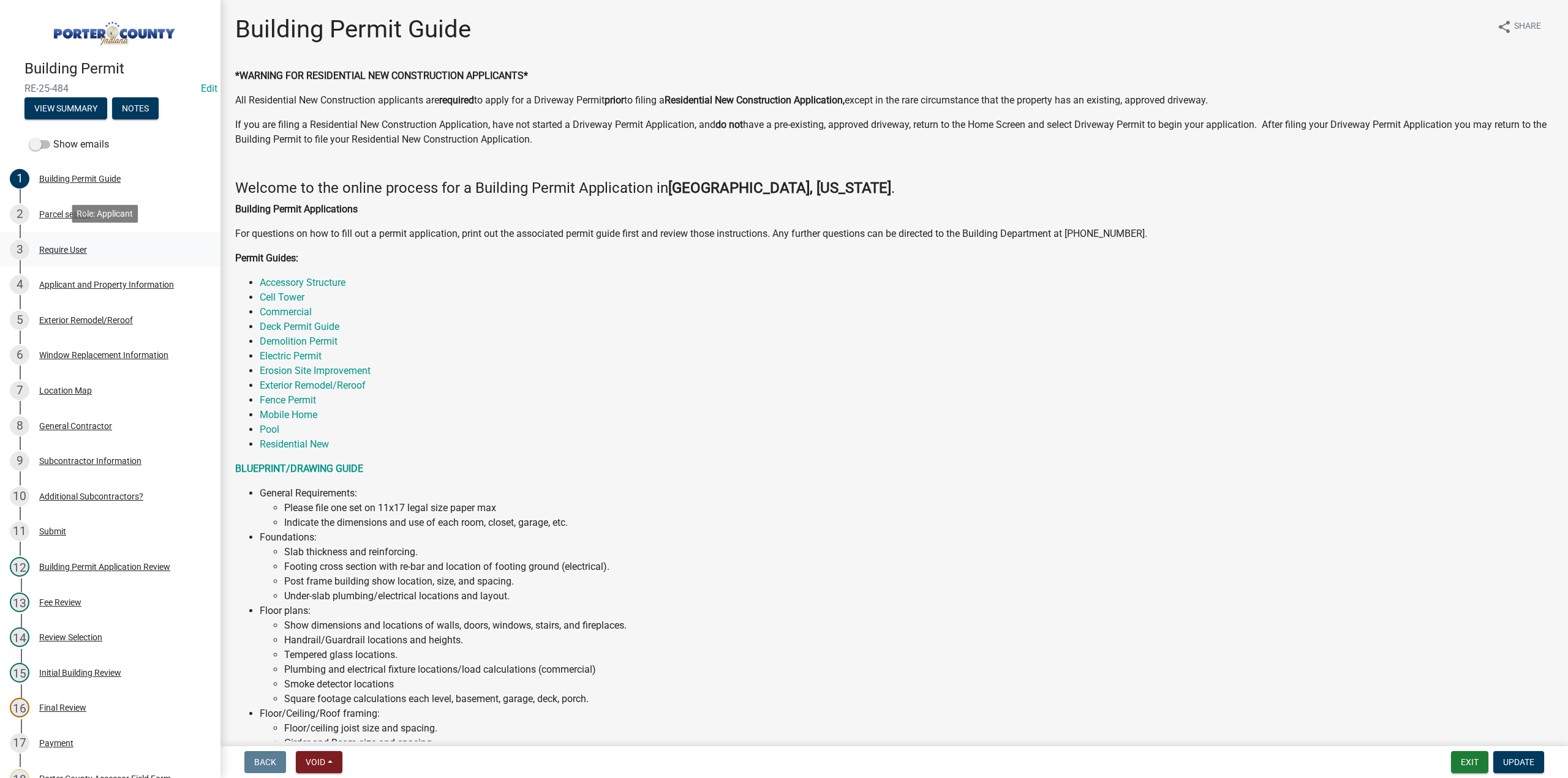
click at [61, 245] on div "Require User" at bounding box center [63, 250] width 47 height 9
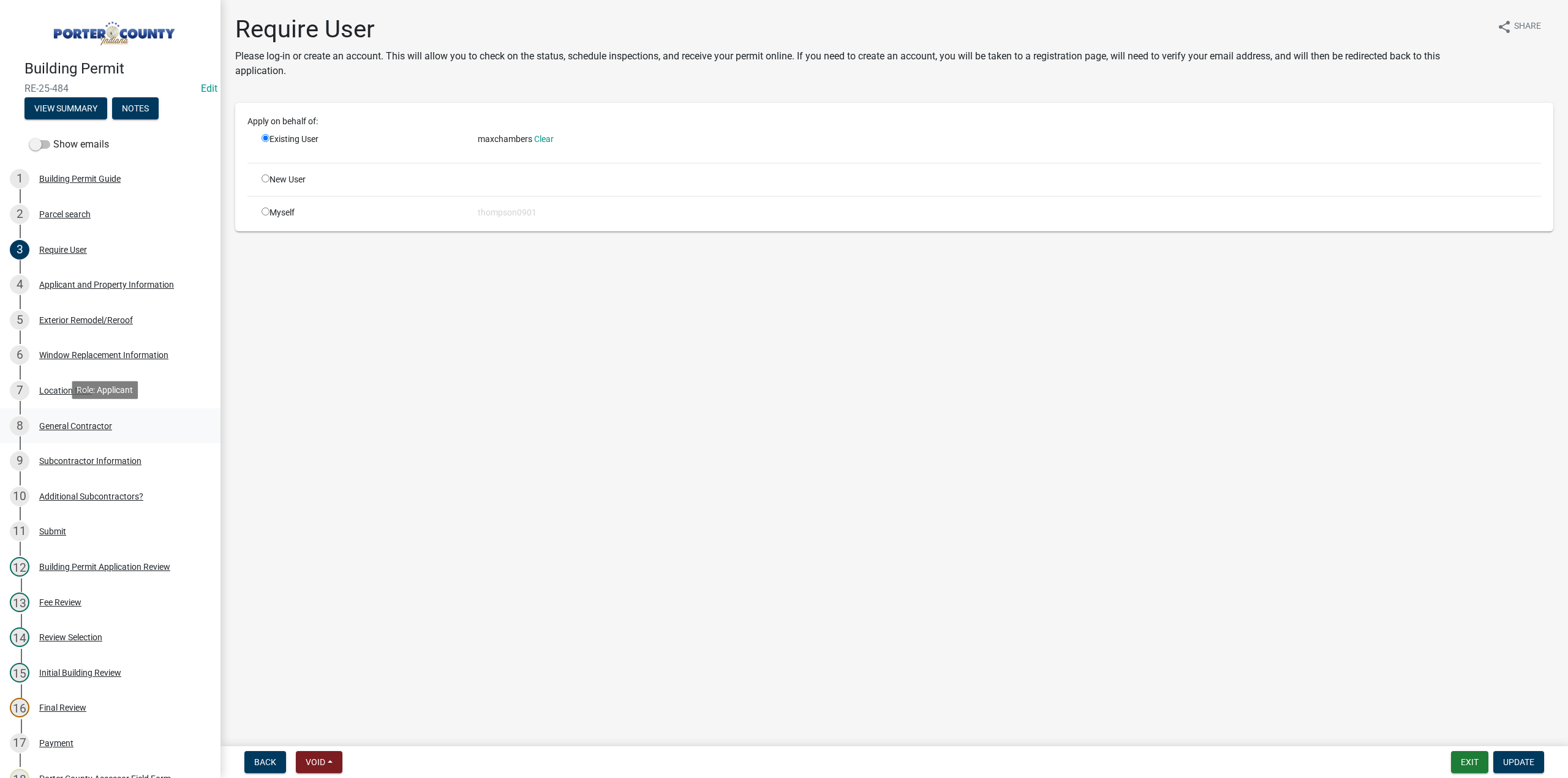
click at [85, 422] on div "General Contractor" at bounding box center [76, 427] width 73 height 9
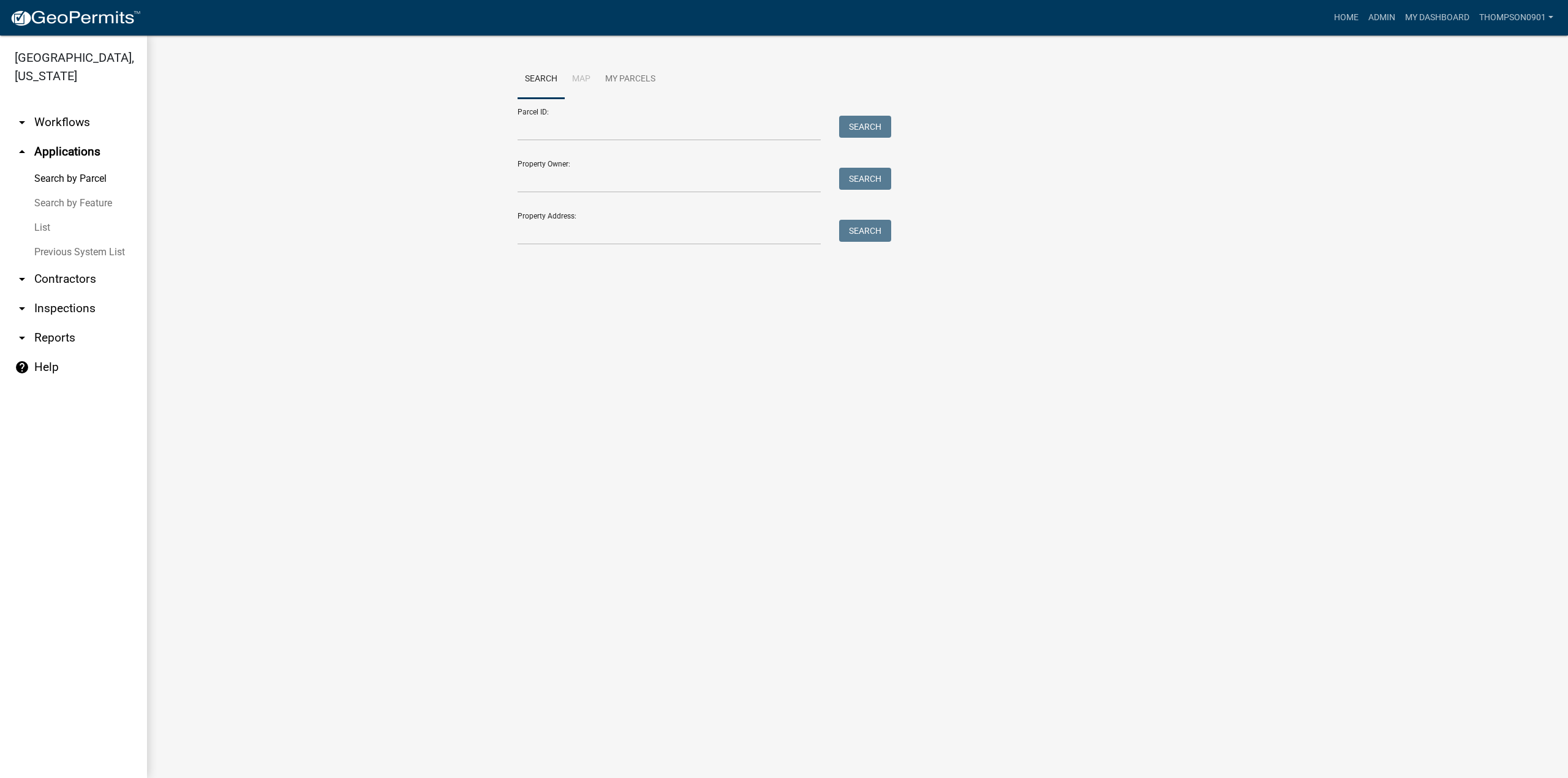
click at [58, 264] on link "arrow_drop_down Contractors" at bounding box center [73, 279] width 147 height 29
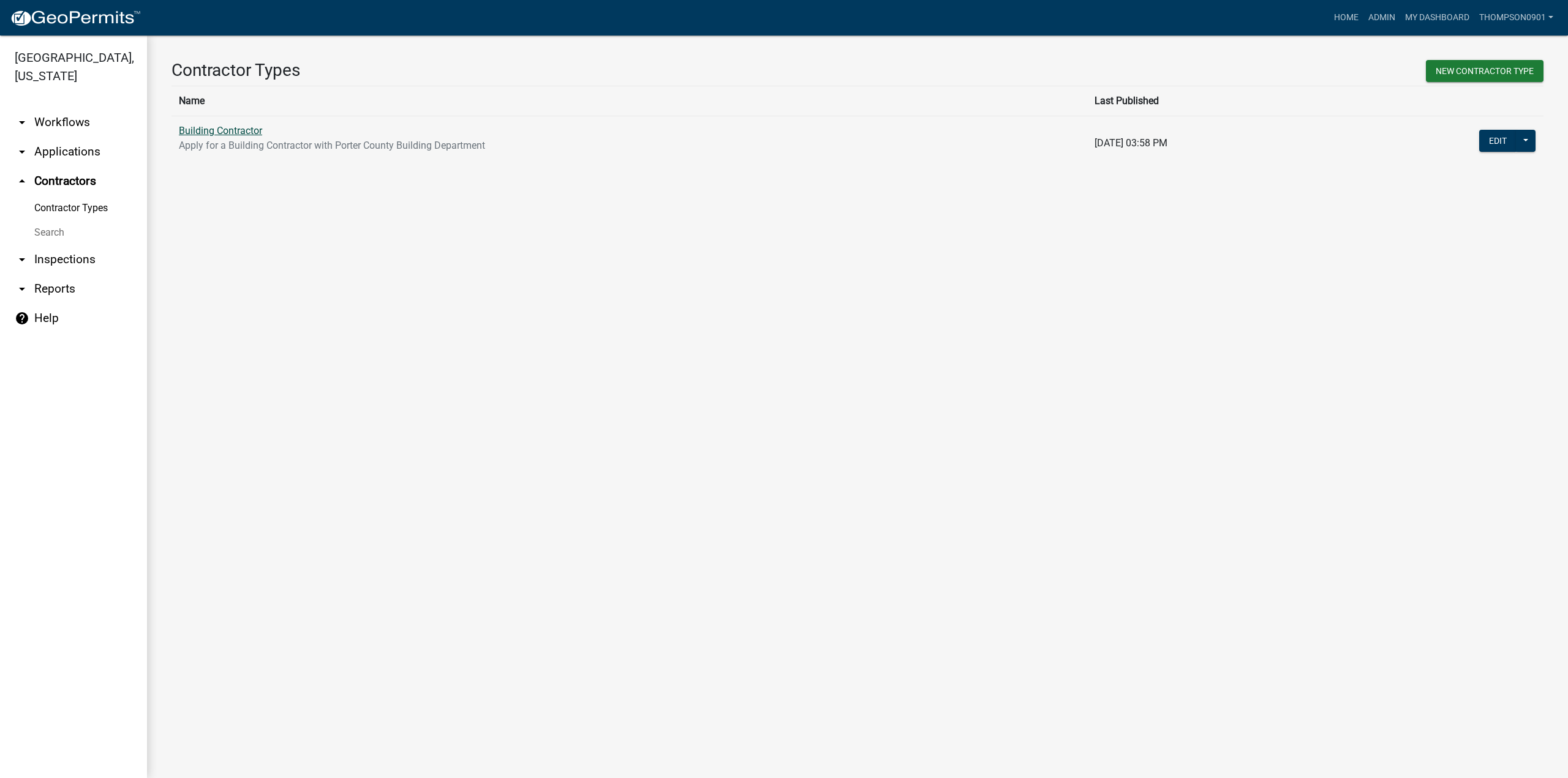
click at [198, 130] on link "Building Contractor" at bounding box center [221, 131] width 83 height 12
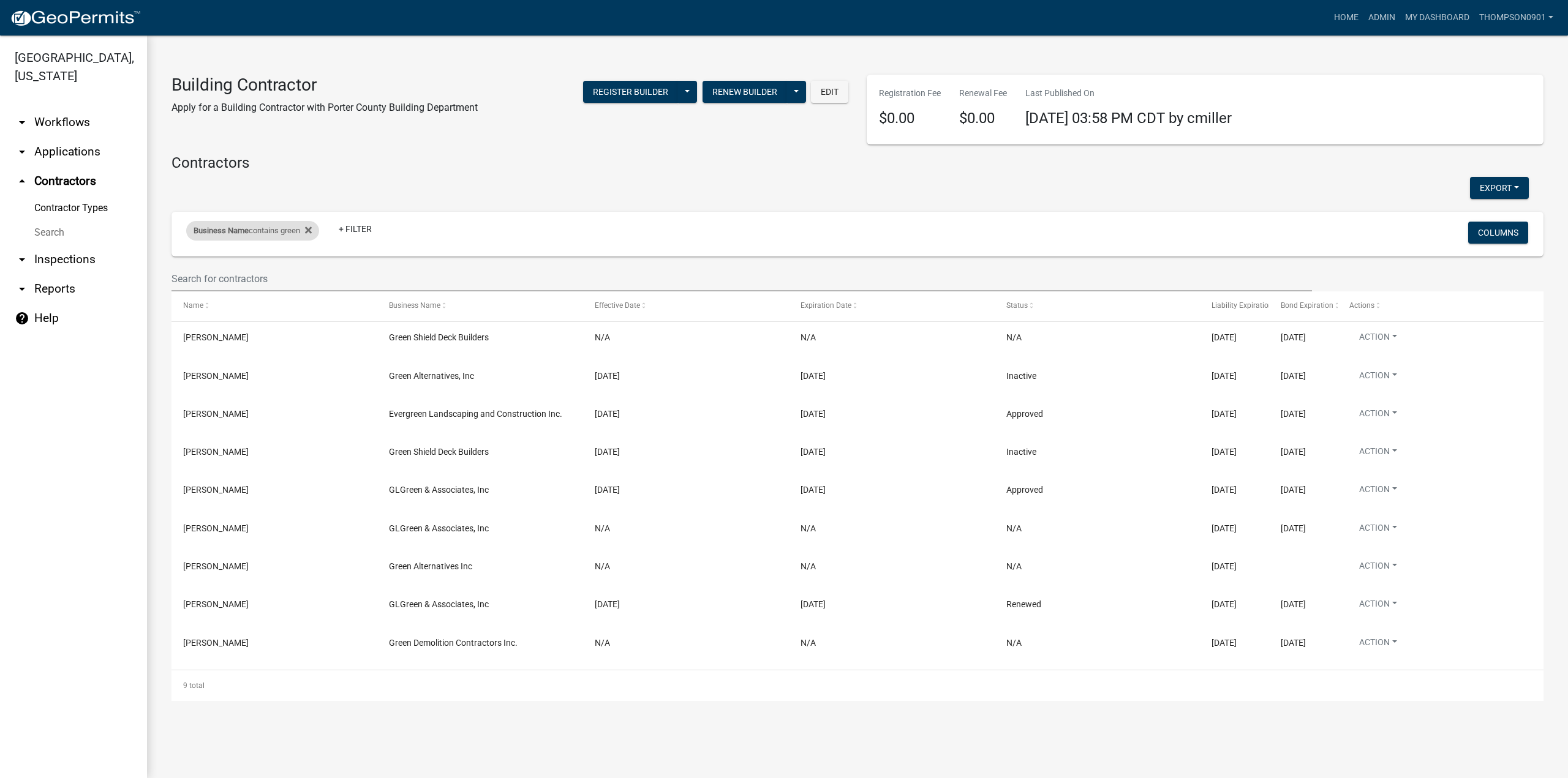
click at [278, 232] on div "Business Name contains green" at bounding box center [253, 231] width 133 height 20
drag, startPoint x: 258, startPoint y: 281, endPoint x: 0, endPoint y: 299, distance: 258.6
click at [0, 299] on body "Internet Explorer does NOT work with GeoPermits. Get a new browser for more sec…" at bounding box center [784, 389] width 1568 height 778
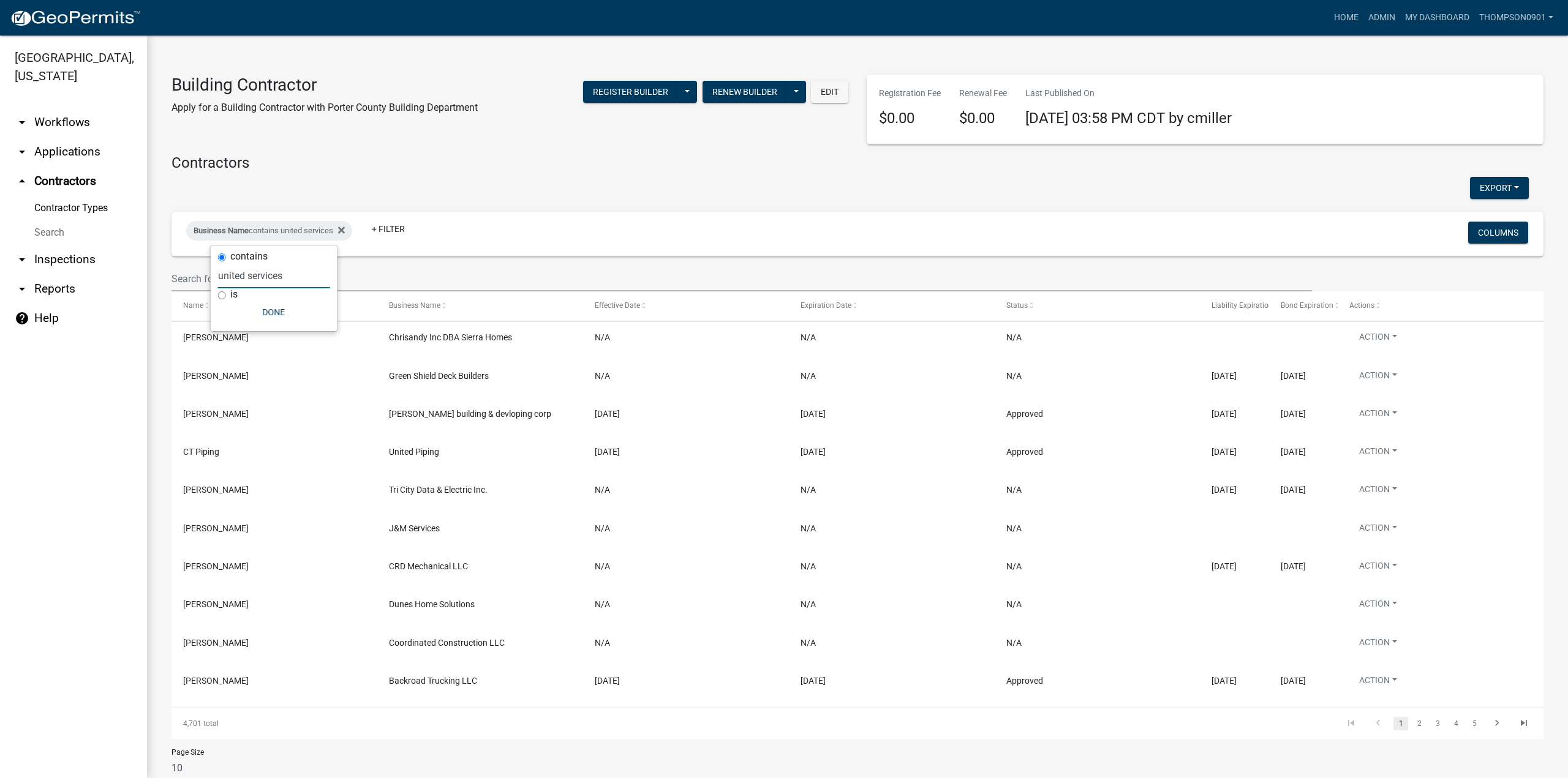
type input "united services"
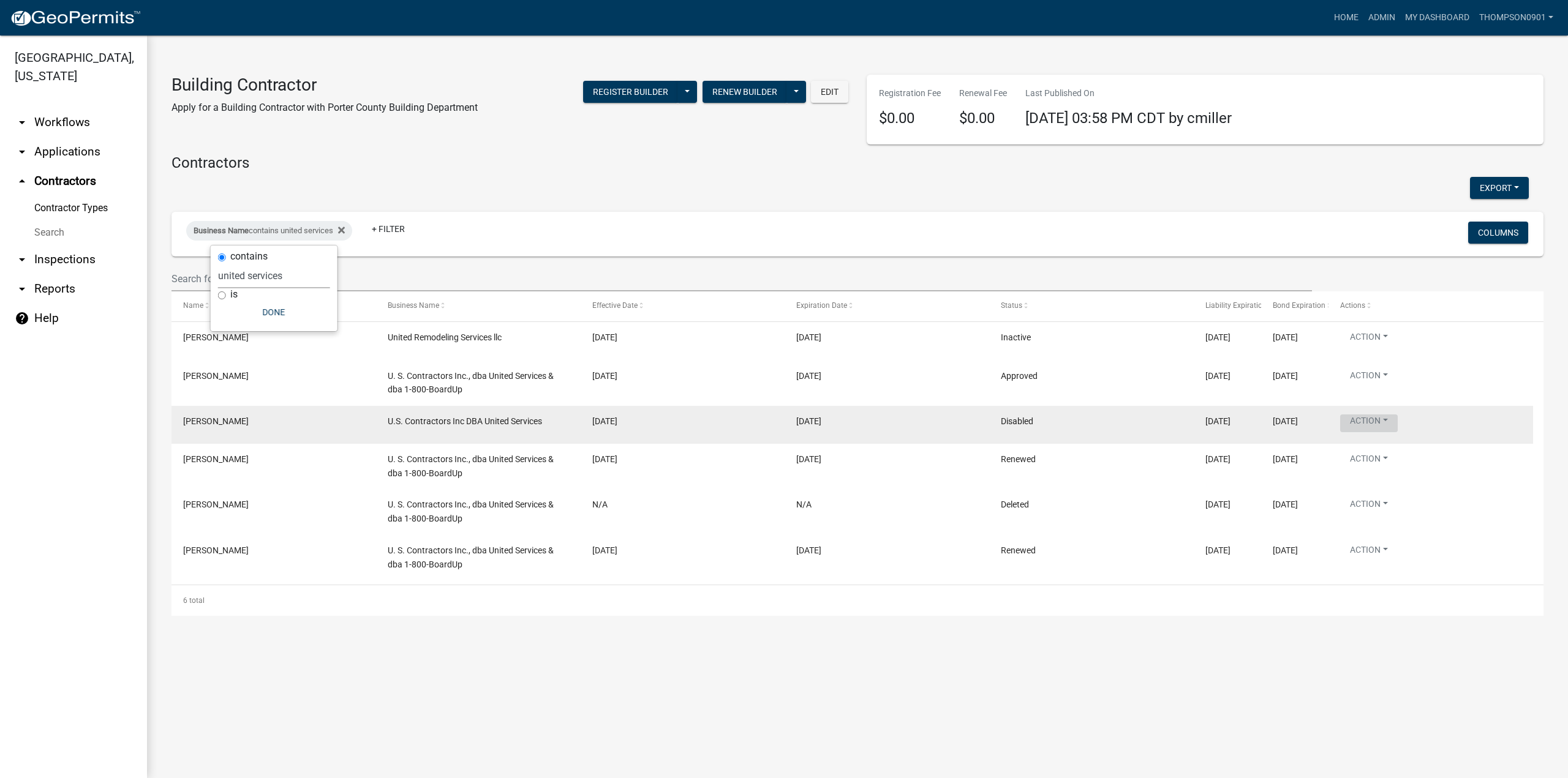
click at [1391, 421] on button "Action" at bounding box center [1369, 423] width 58 height 18
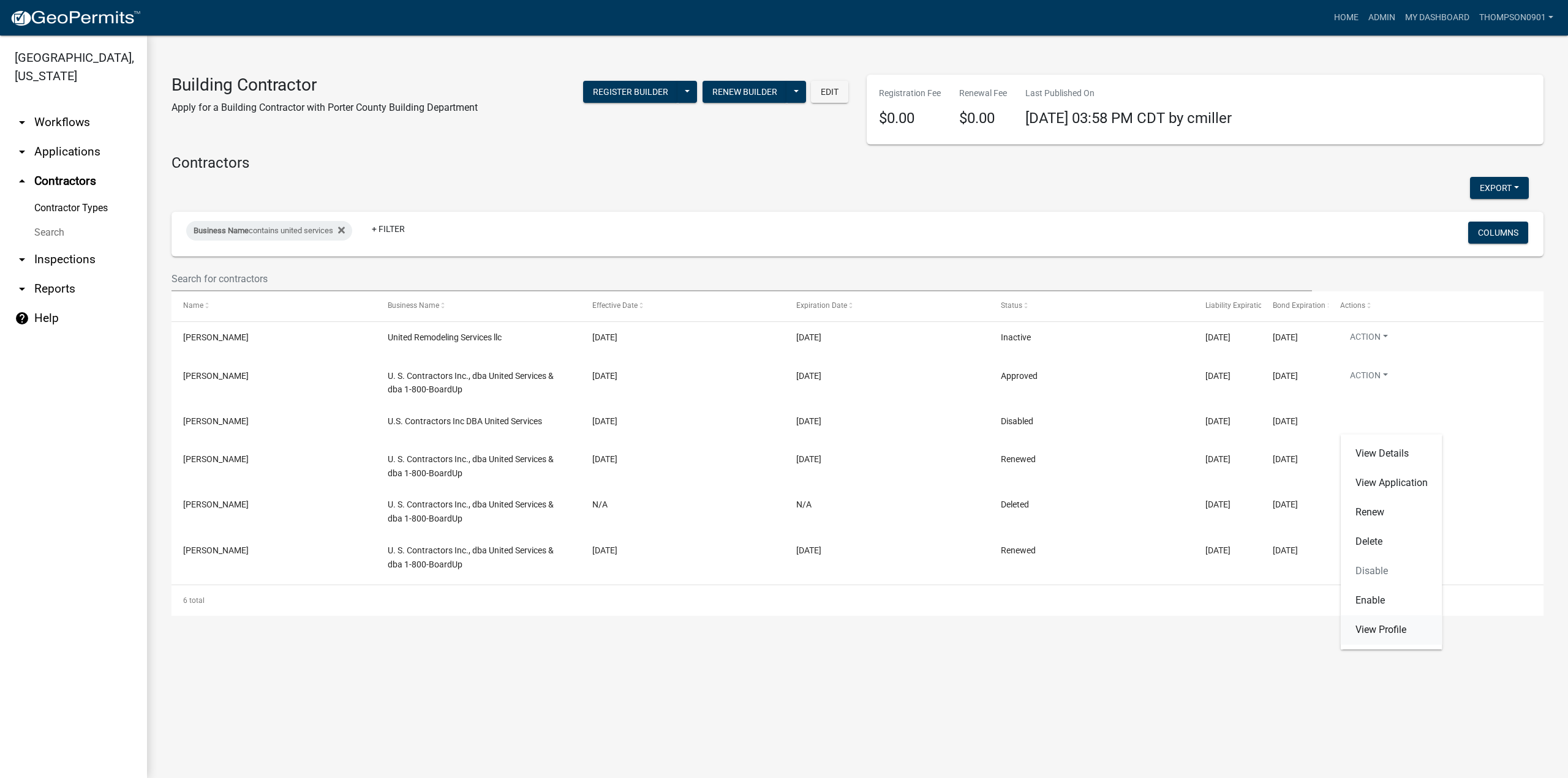
click at [1390, 636] on link "View Profile" at bounding box center [1391, 630] width 102 height 29
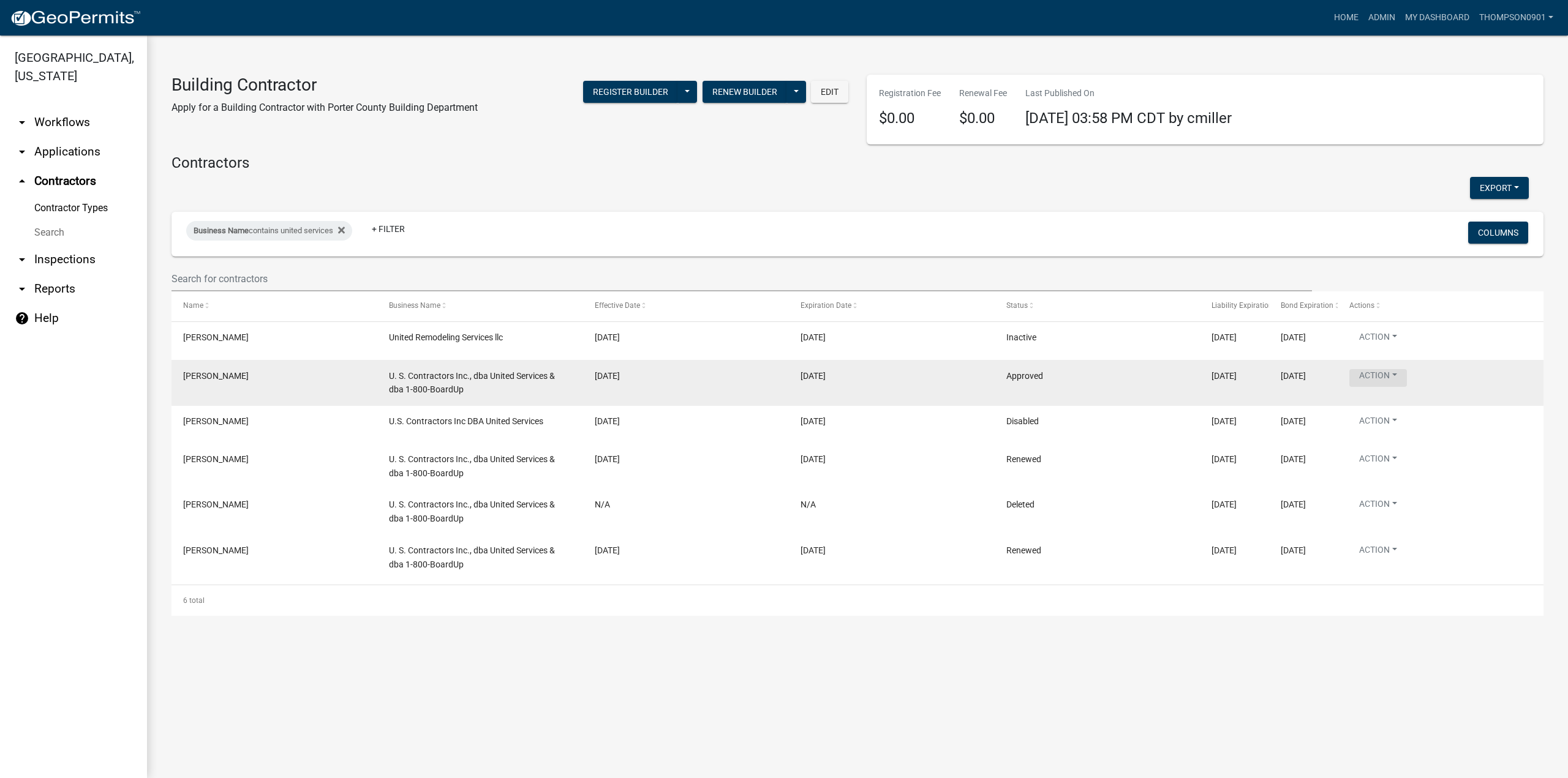
click at [1398, 369] on button "Action" at bounding box center [1378, 378] width 58 height 18
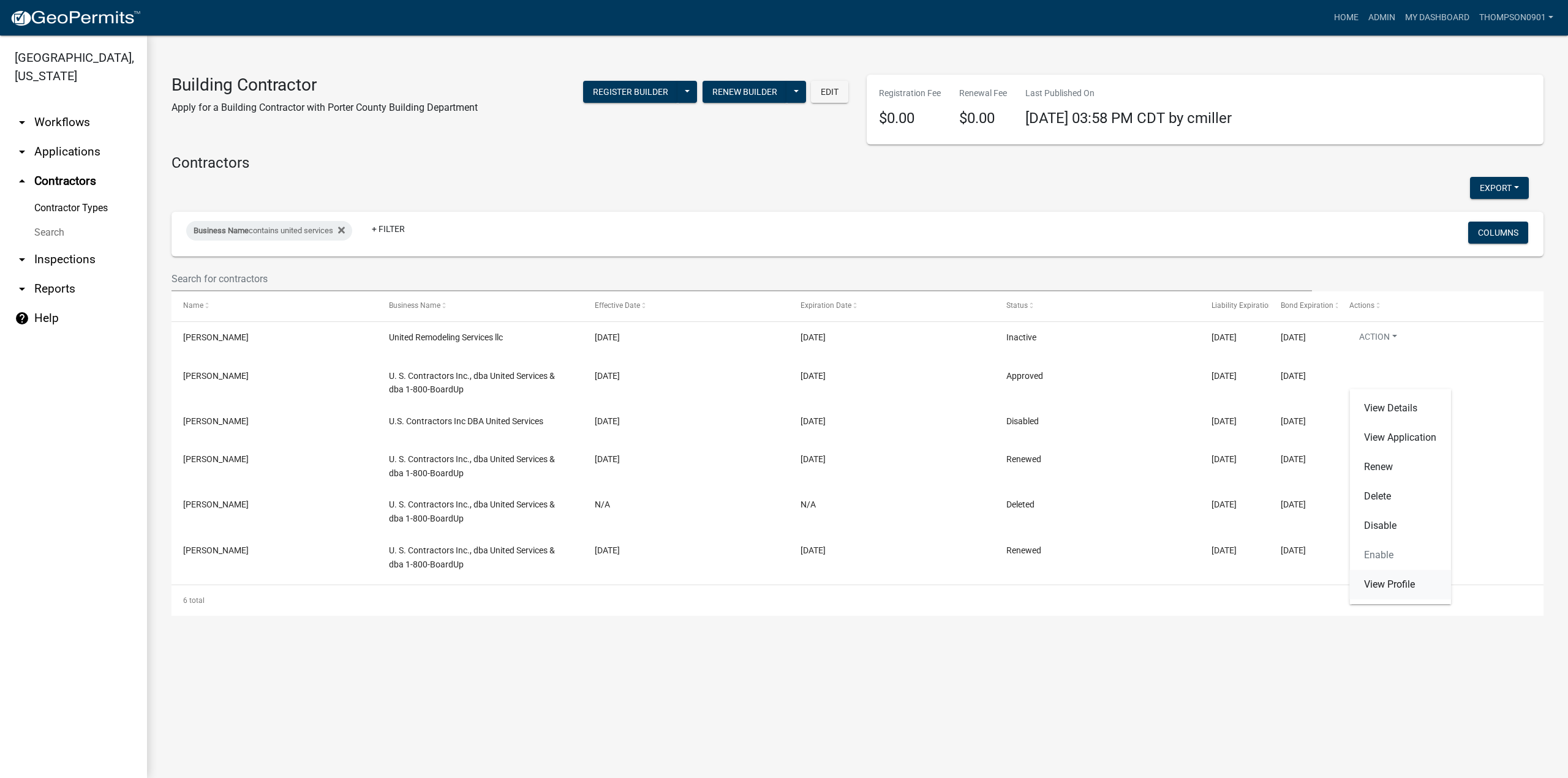
click at [1385, 589] on link "View Profile" at bounding box center [1400, 584] width 102 height 29
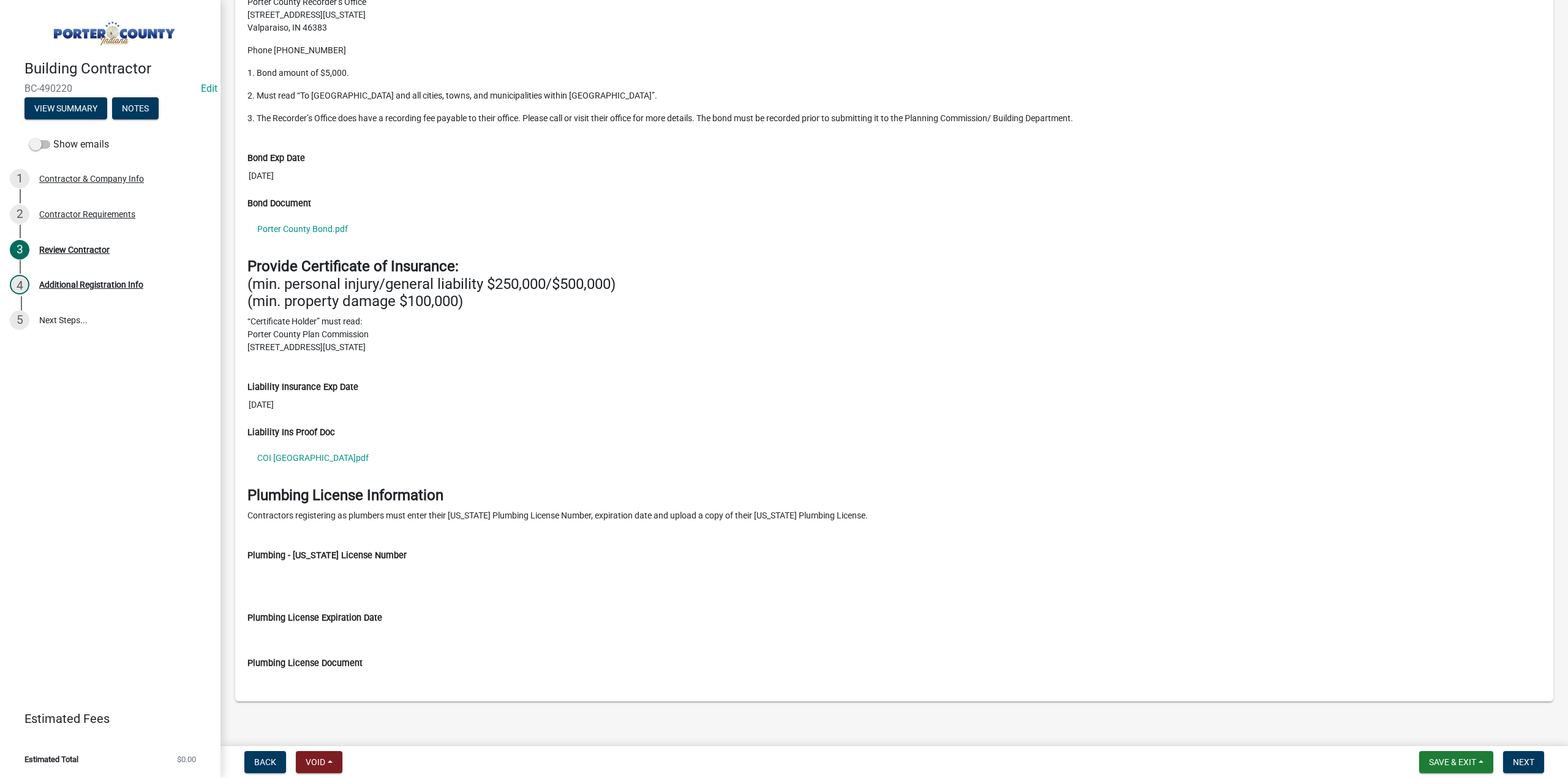
scroll to position [985, 0]
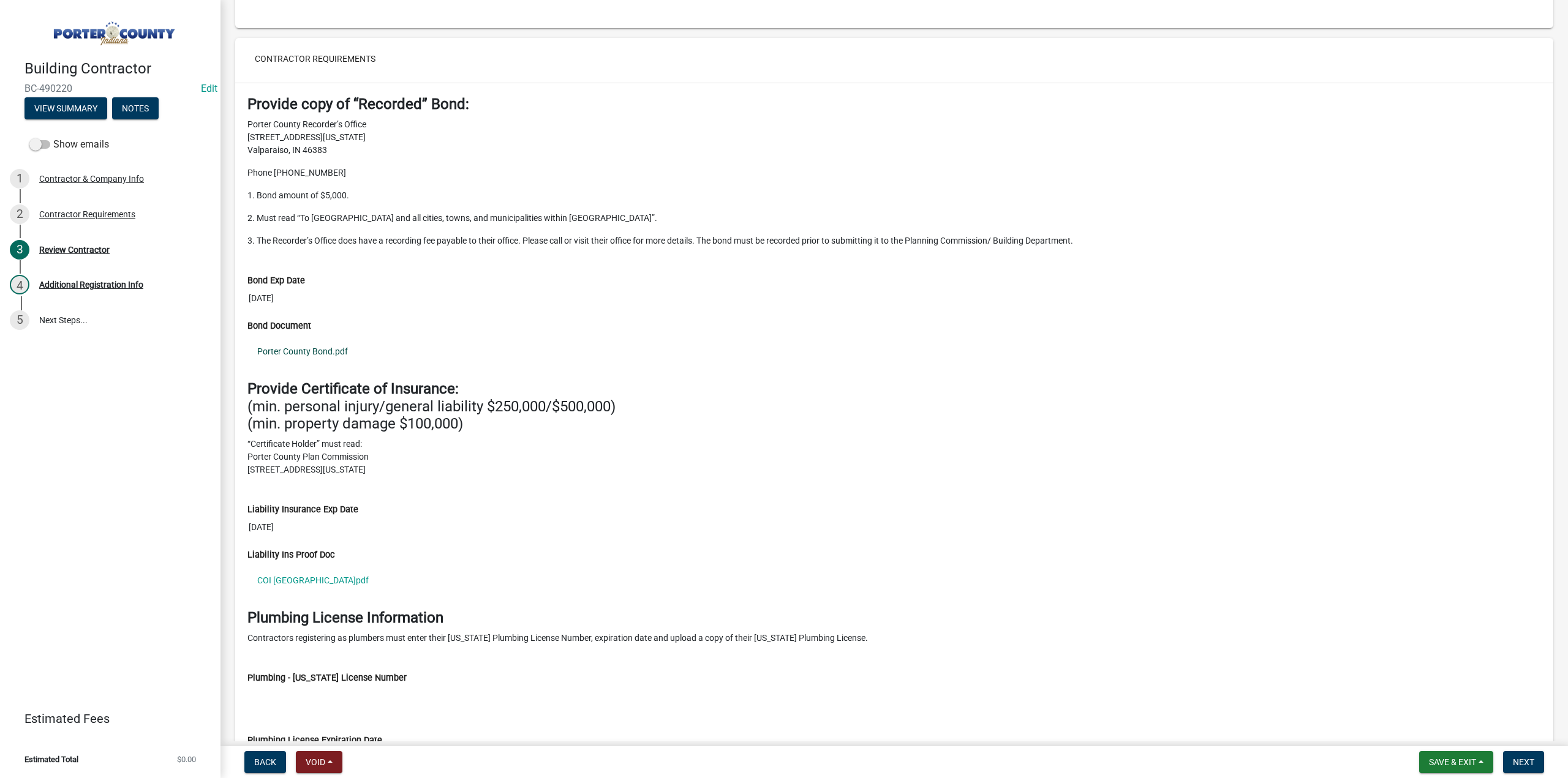
click at [307, 343] on link "Porter County Bond.pdf" at bounding box center [894, 351] width 1293 height 28
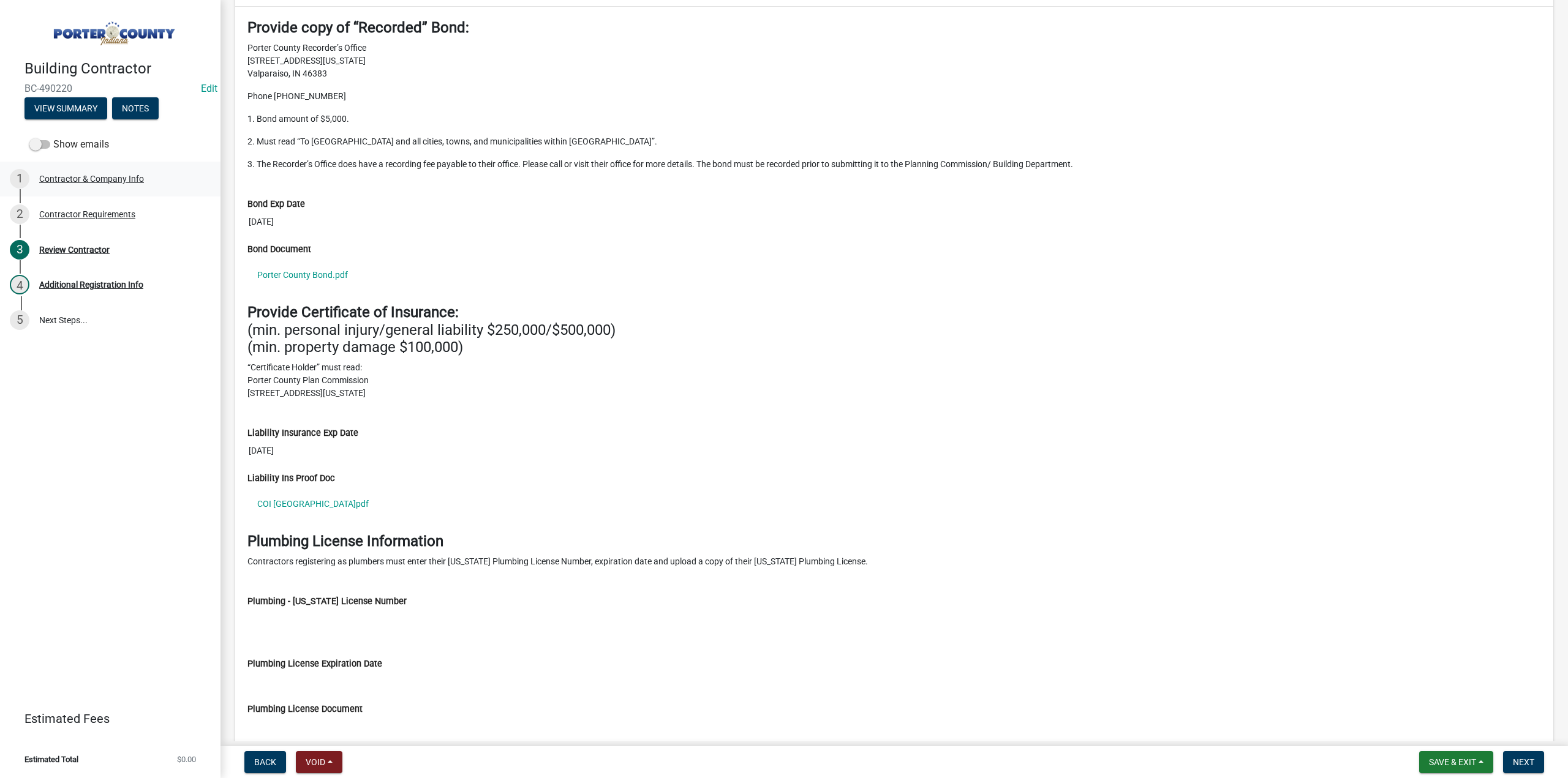
scroll to position [1107, 0]
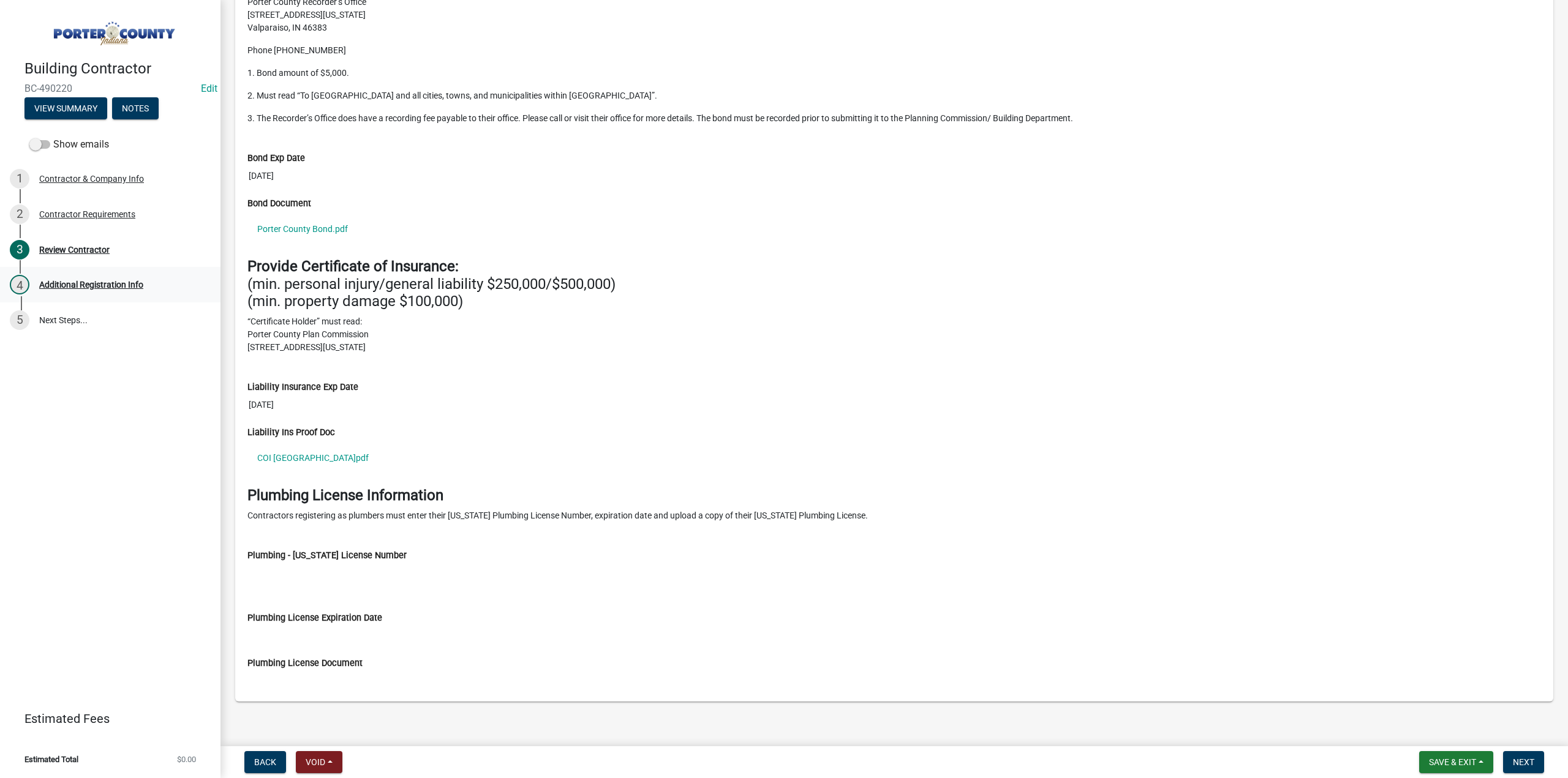
click at [66, 285] on div "Additional Registration Info" at bounding box center [91, 285] width 104 height 9
click at [71, 243] on div "3 Review Contractor" at bounding box center [105, 250] width 191 height 20
click at [1526, 766] on span "Next" at bounding box center [1523, 762] width 21 height 9
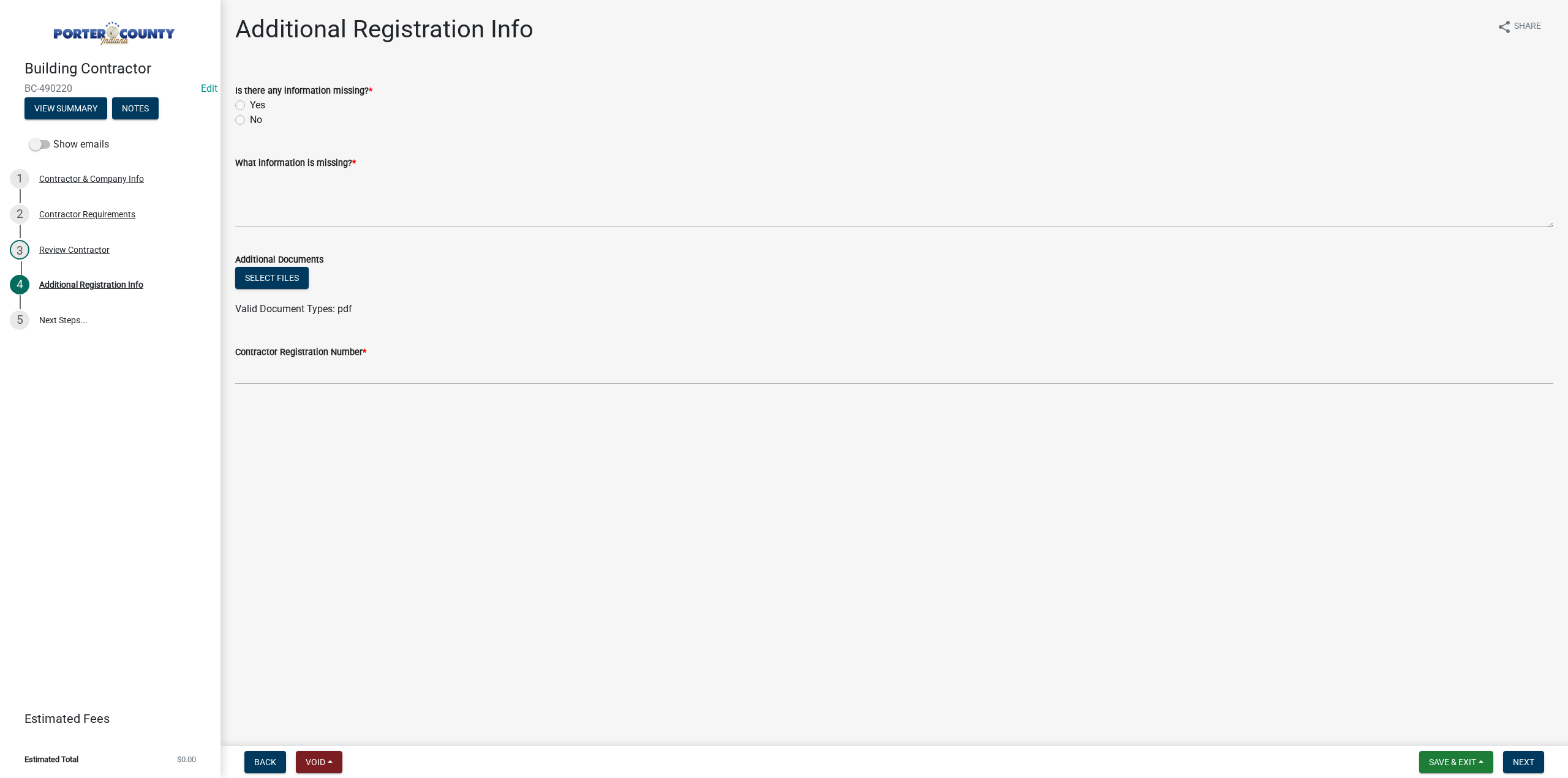
click at [250, 107] on label "Yes" at bounding box center [257, 105] width 15 height 15
click at [250, 106] on input "Yes" at bounding box center [254, 102] width 8 height 8
radio input "true"
click at [278, 191] on textarea "What information is missing? *" at bounding box center [894, 199] width 1318 height 58
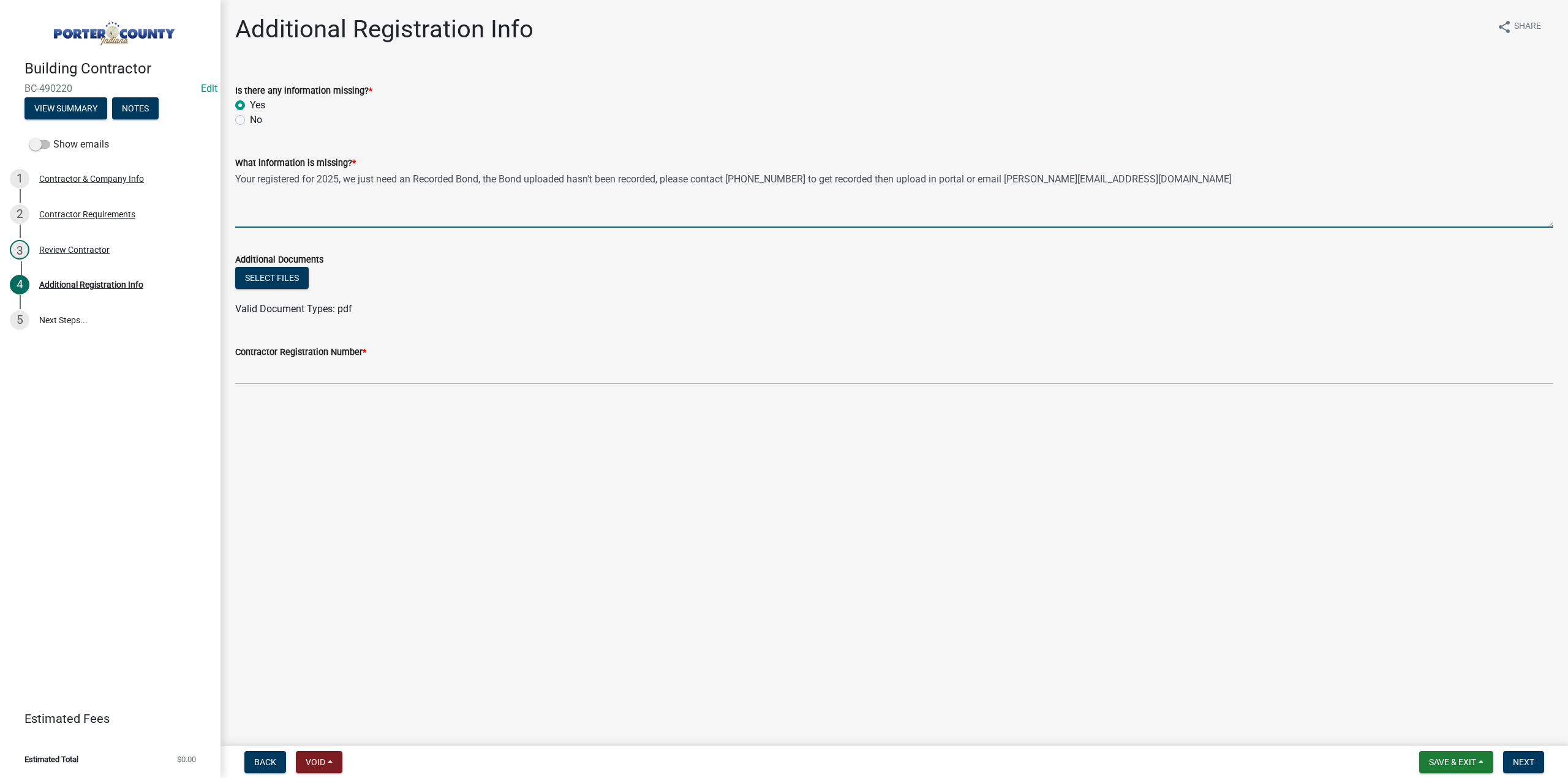
drag, startPoint x: 480, startPoint y: 176, endPoint x: 530, endPoint y: 182, distance: 50.4
click at [483, 177] on textarea "Your registered for 2025, we just need an Recorded Bond, the Bond uploaded hasn…" at bounding box center [894, 199] width 1318 height 58
type textarea "Your registered for 2025, we just need an Recorded Bond to make registration cu…"
click at [1537, 768] on button "Next" at bounding box center [1523, 762] width 41 height 22
drag, startPoint x: 82, startPoint y: 85, endPoint x: 20, endPoint y: 85, distance: 62.0
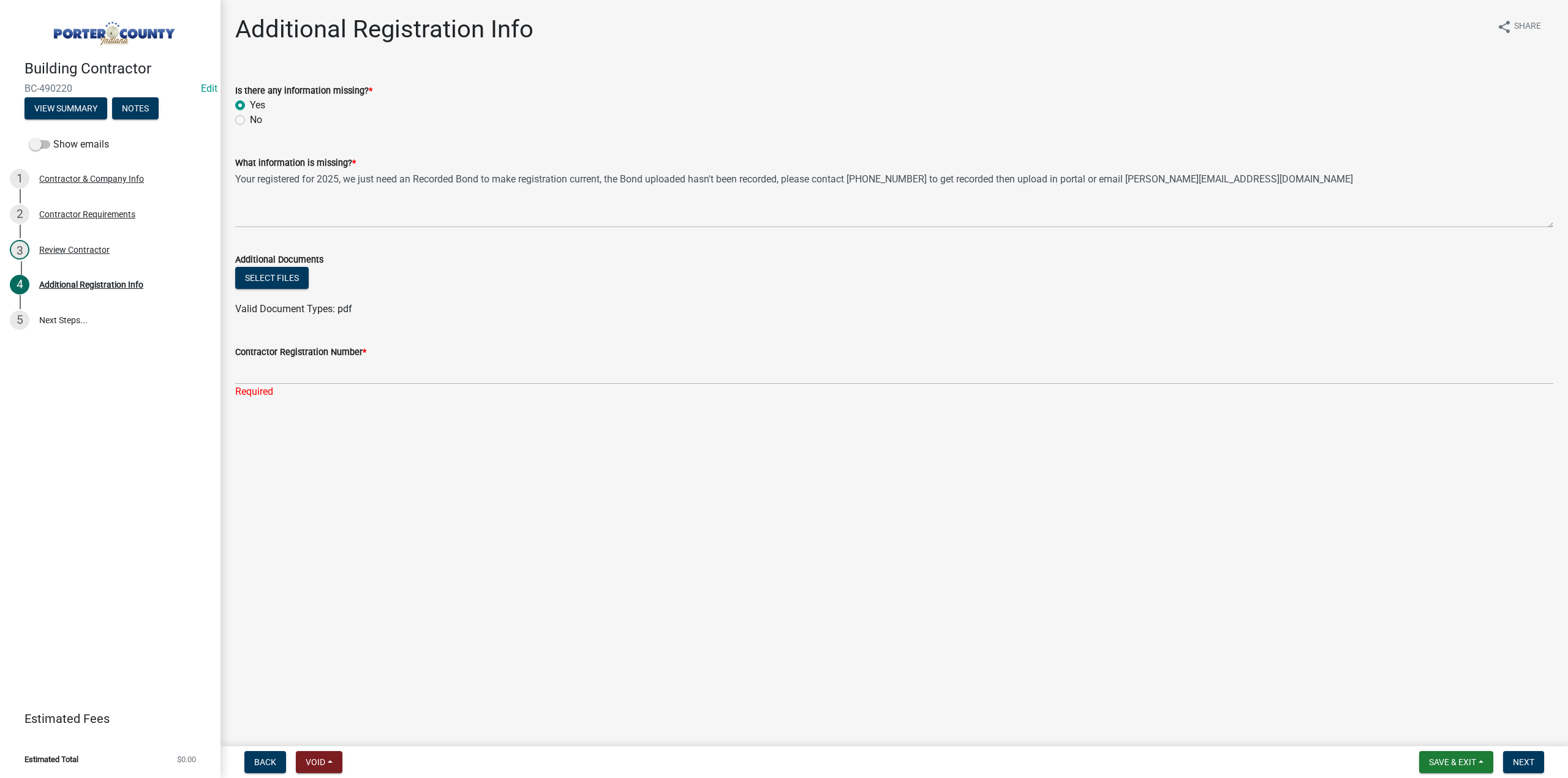
click at [20, 85] on div "Building Contractor BC-490220 Edit View Summary Notes" at bounding box center [110, 86] width 201 height 72
copy span "BC-490220"
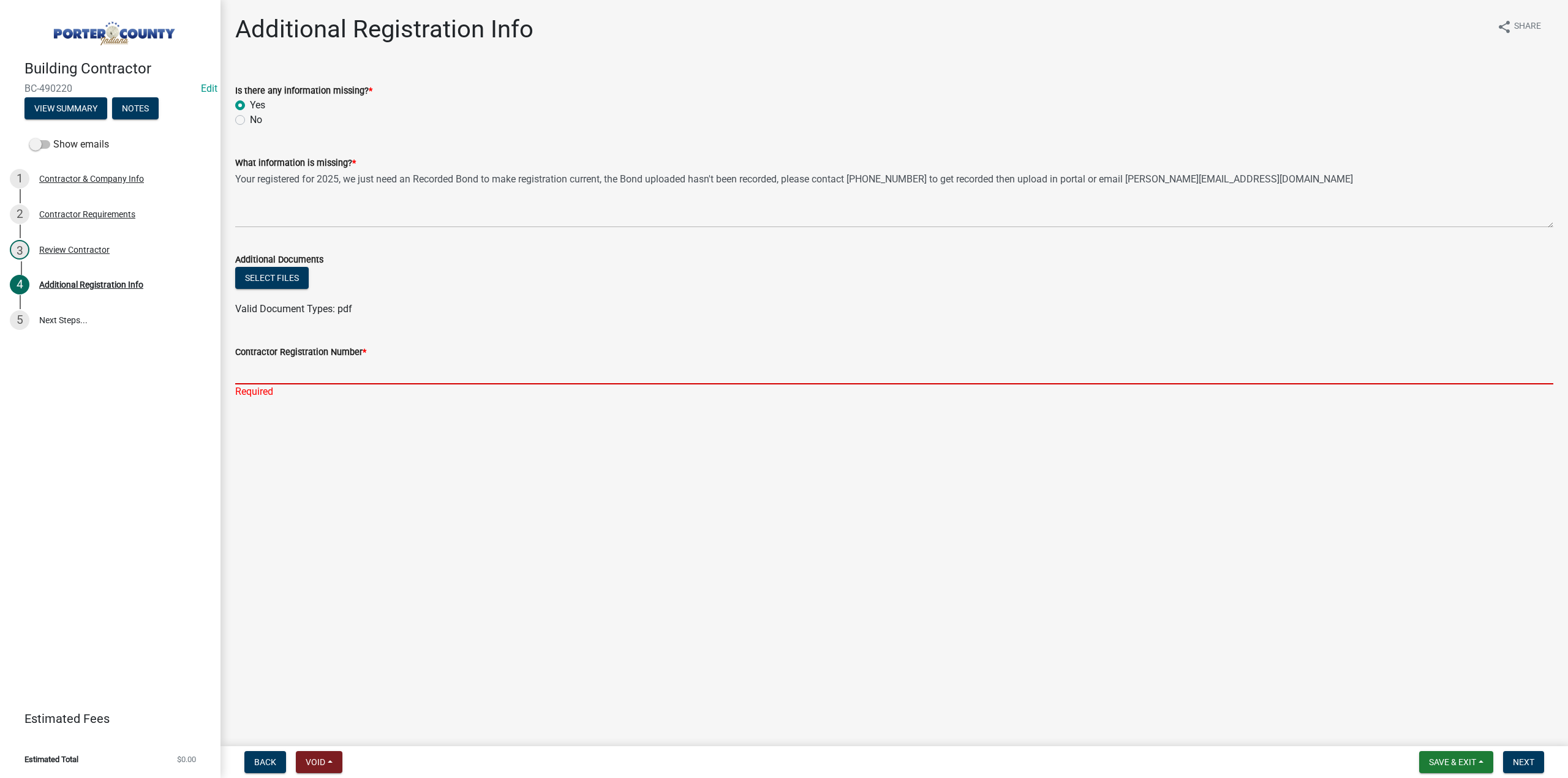
click at [305, 369] on input "Contractor Registration Number *" at bounding box center [894, 372] width 1318 height 25
paste input "BC-490220"
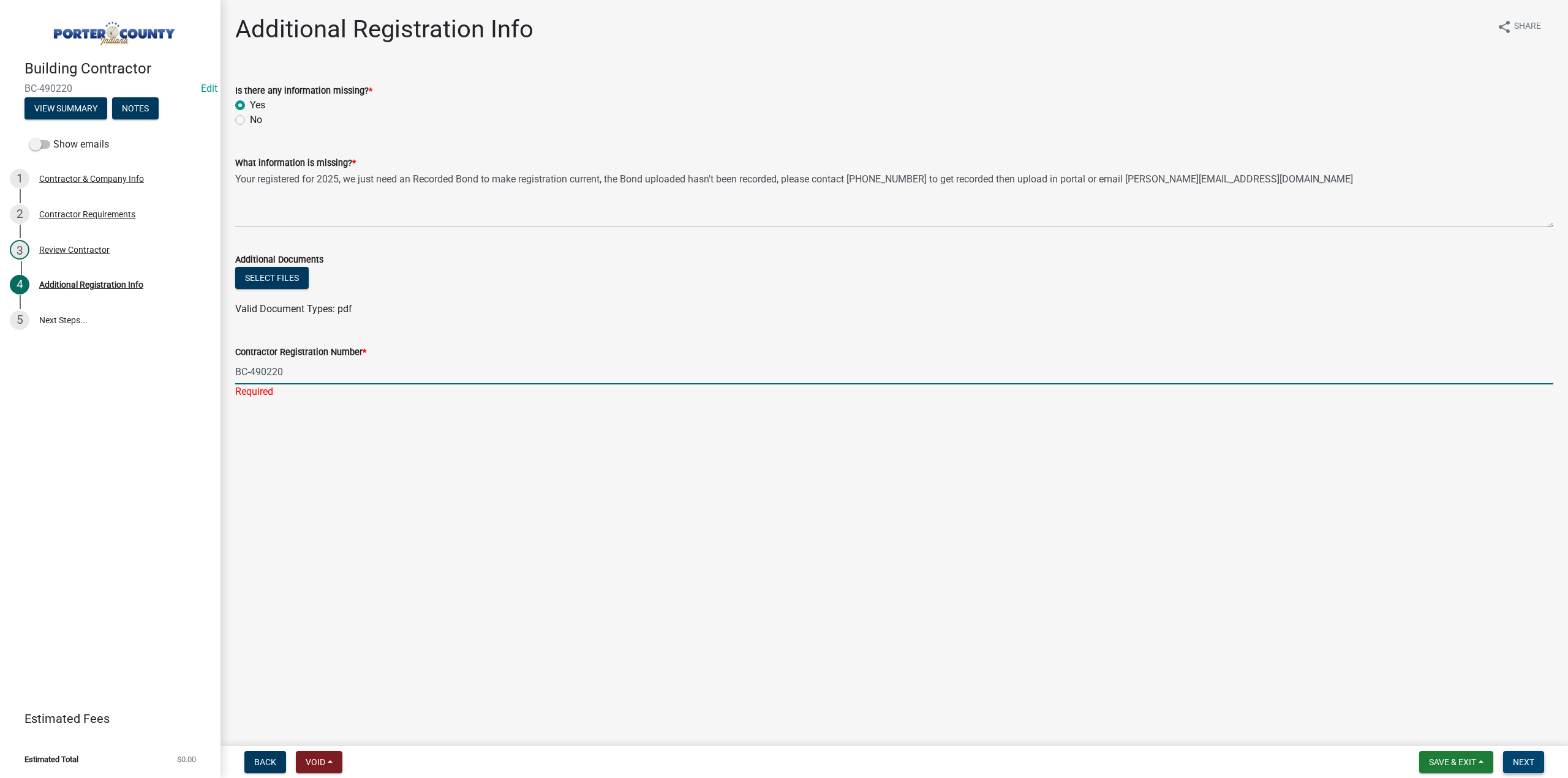
type input "BC-490220"
click at [1526, 766] on span "Next" at bounding box center [1523, 762] width 21 height 9
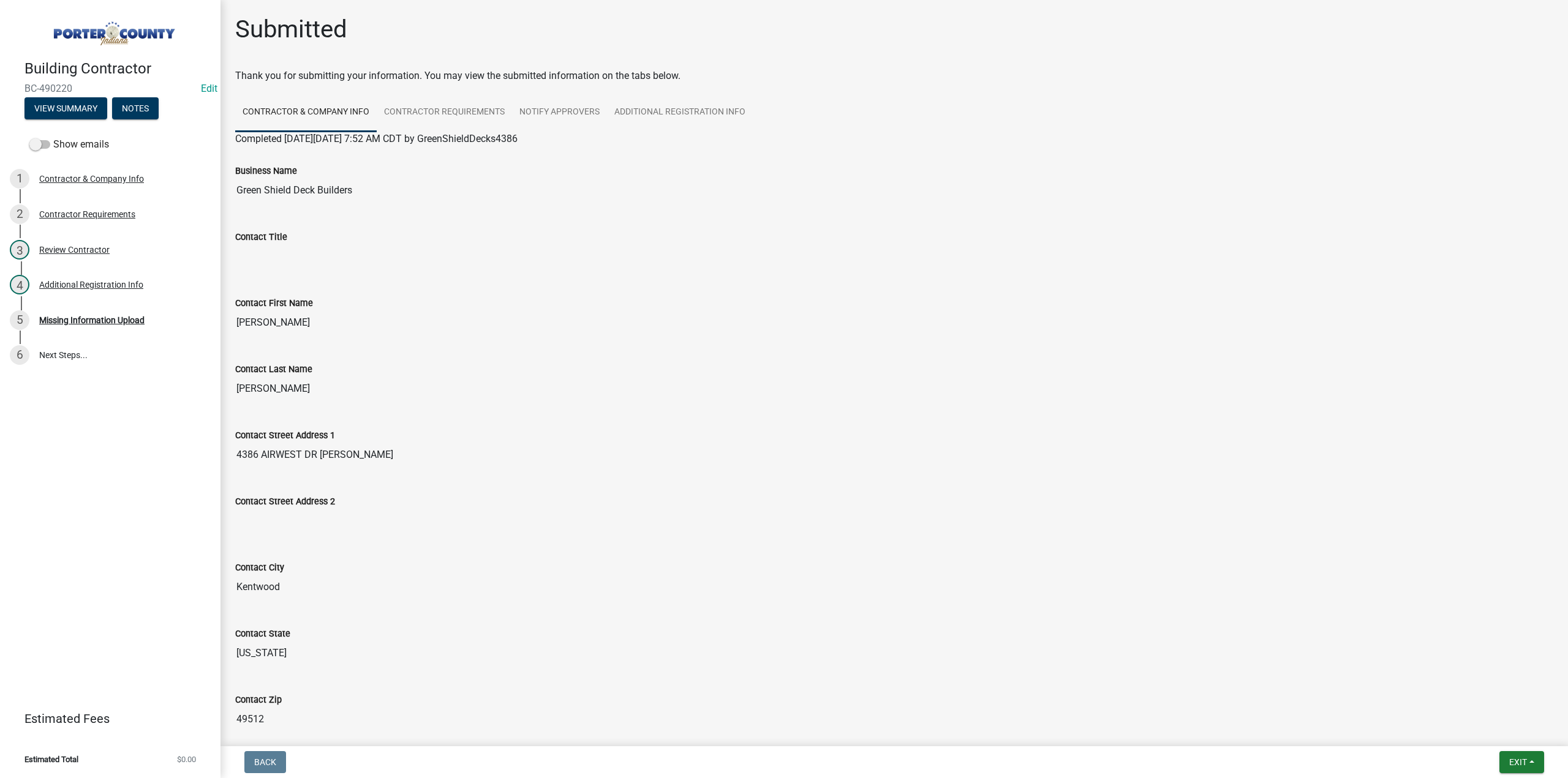
click at [1496, 761] on form "Exit Save Save & Exit" at bounding box center [1521, 762] width 55 height 22
click at [1505, 760] on button "Exit" at bounding box center [1521, 762] width 45 height 22
click at [1502, 743] on button "Save & Exit" at bounding box center [1496, 731] width 98 height 29
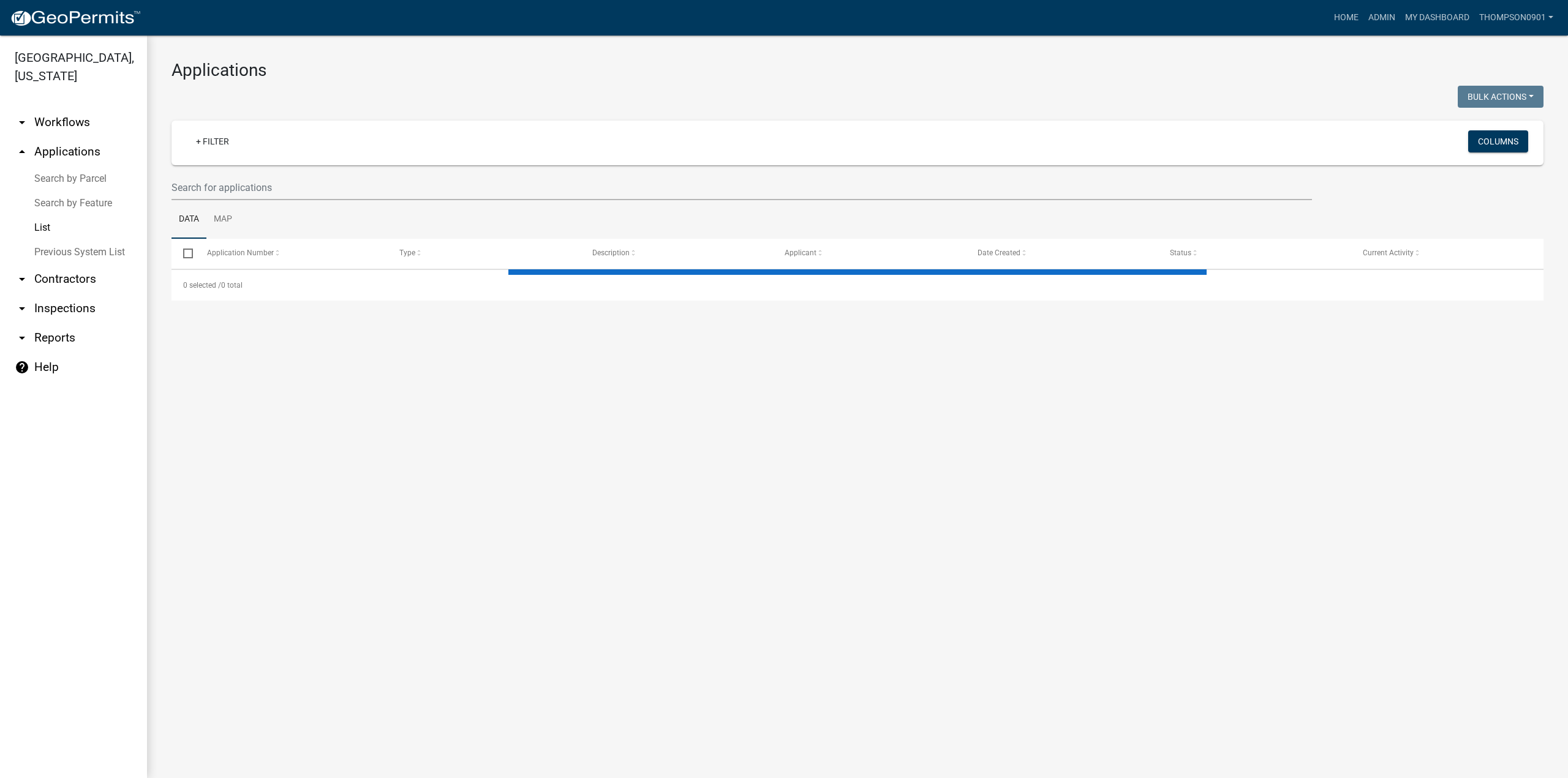
select select "3: 100"
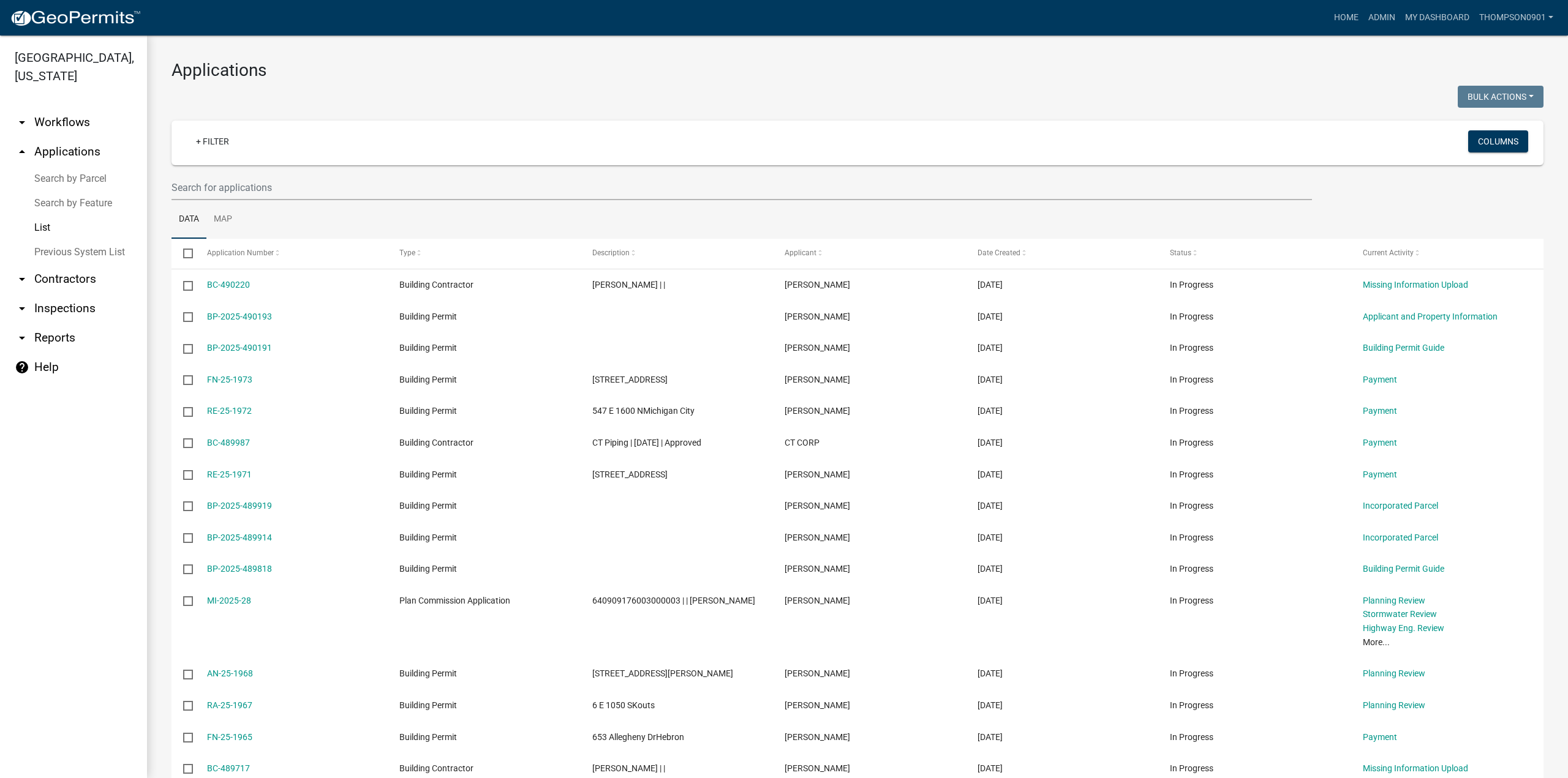
click at [77, 324] on link "arrow_drop_down Reports" at bounding box center [73, 338] width 147 height 29
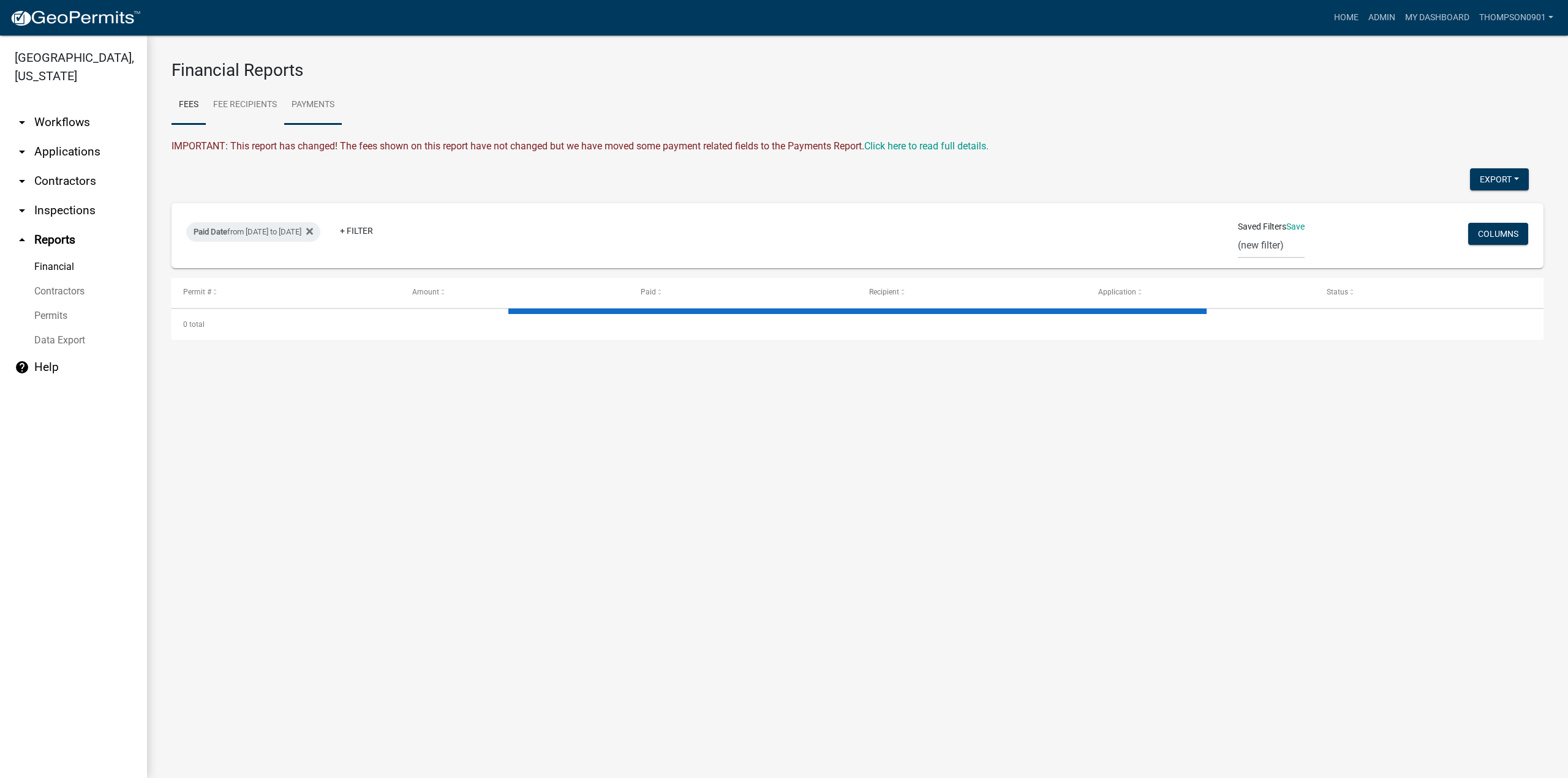
click at [327, 106] on link "Payments" at bounding box center [313, 105] width 58 height 39
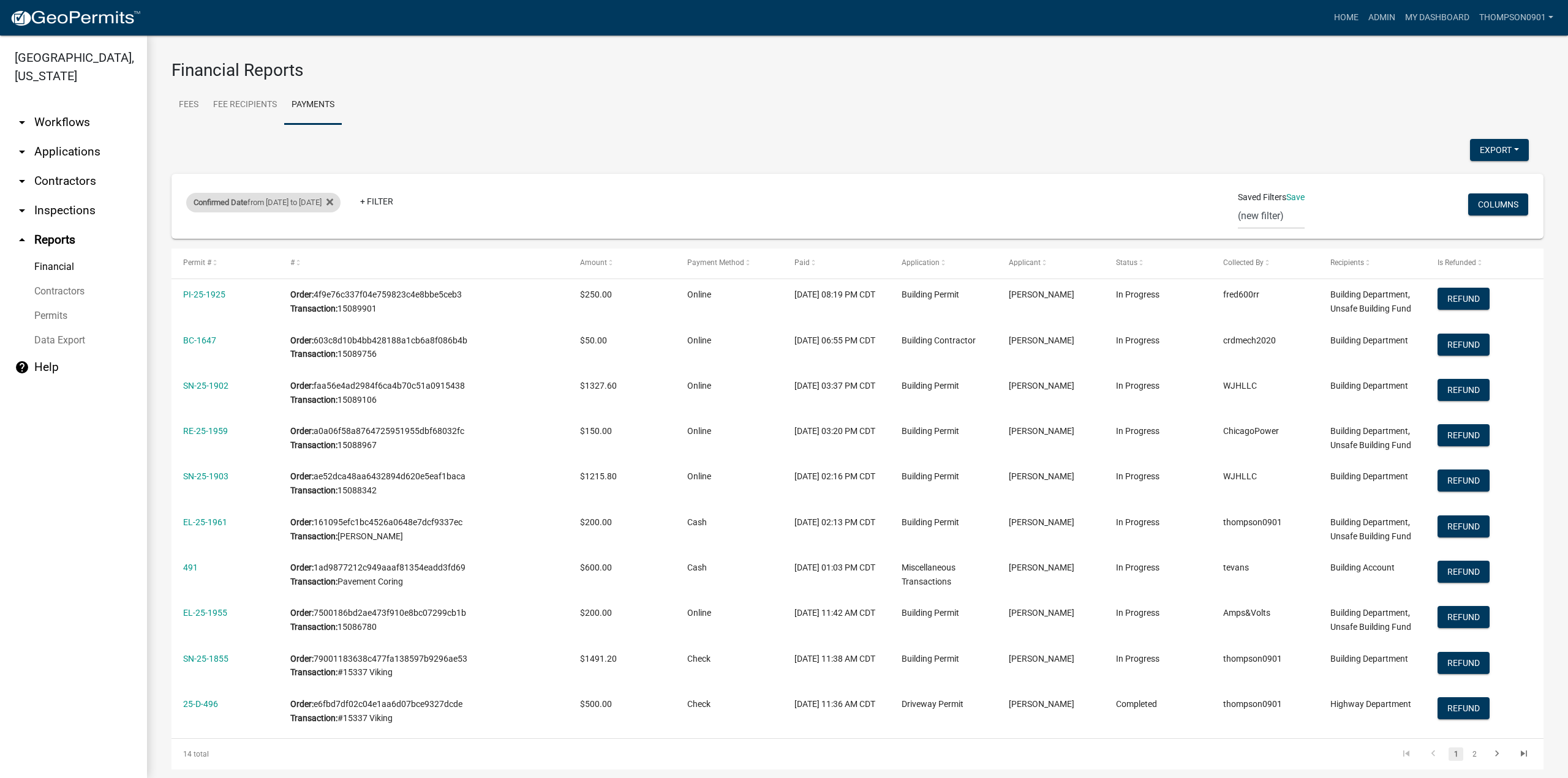
click at [302, 209] on div "Confirmed Date from 10/07/2025 to 10/07/2025" at bounding box center [263, 202] width 154 height 20
select select "custom"
click at [339, 299] on input "2025-10-07" at bounding box center [286, 300] width 123 height 25
type input "2025-10-08"
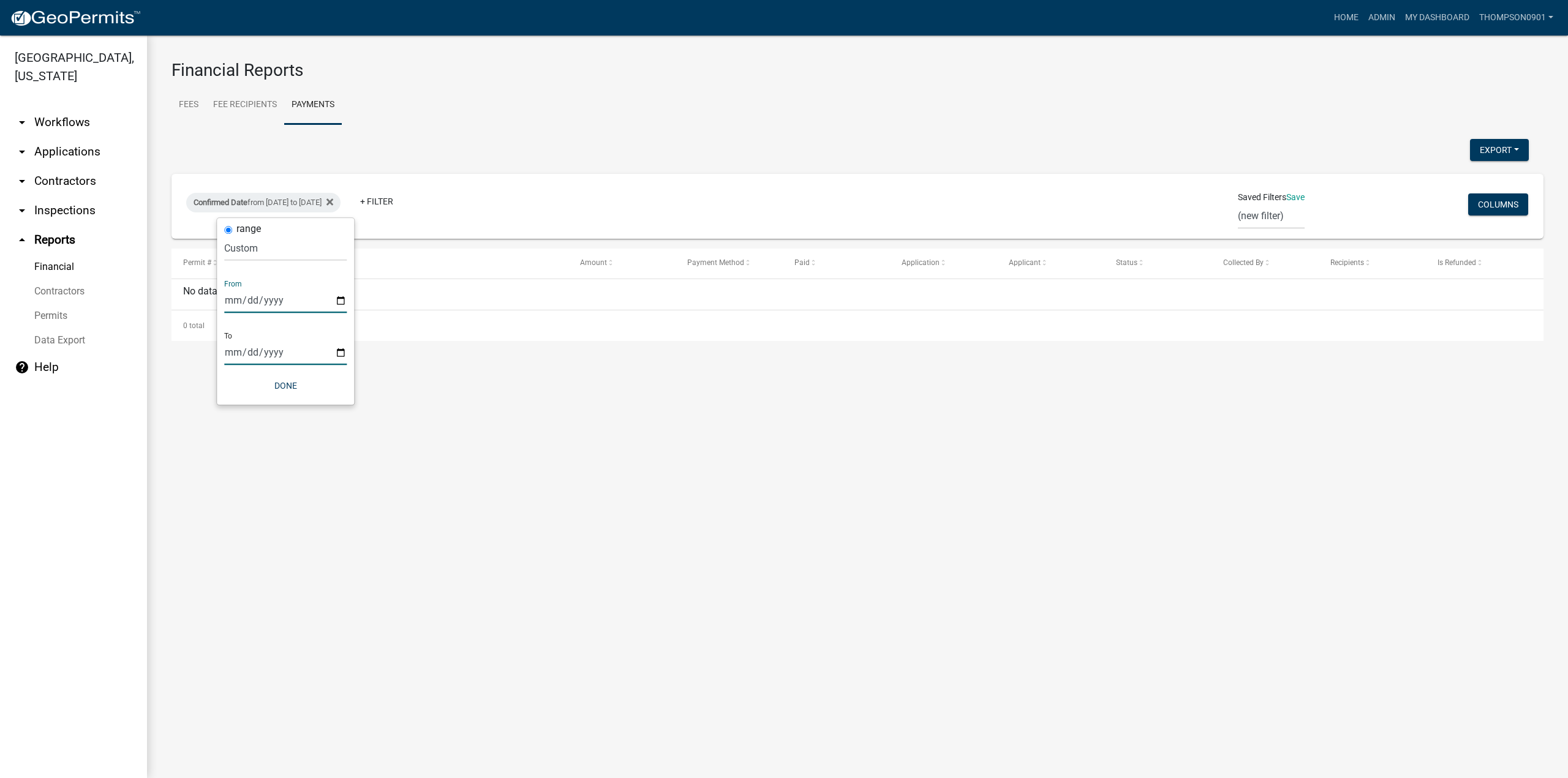
click at [343, 351] on input "2025-10-07" at bounding box center [286, 352] width 123 height 25
type input "2025-10-08"
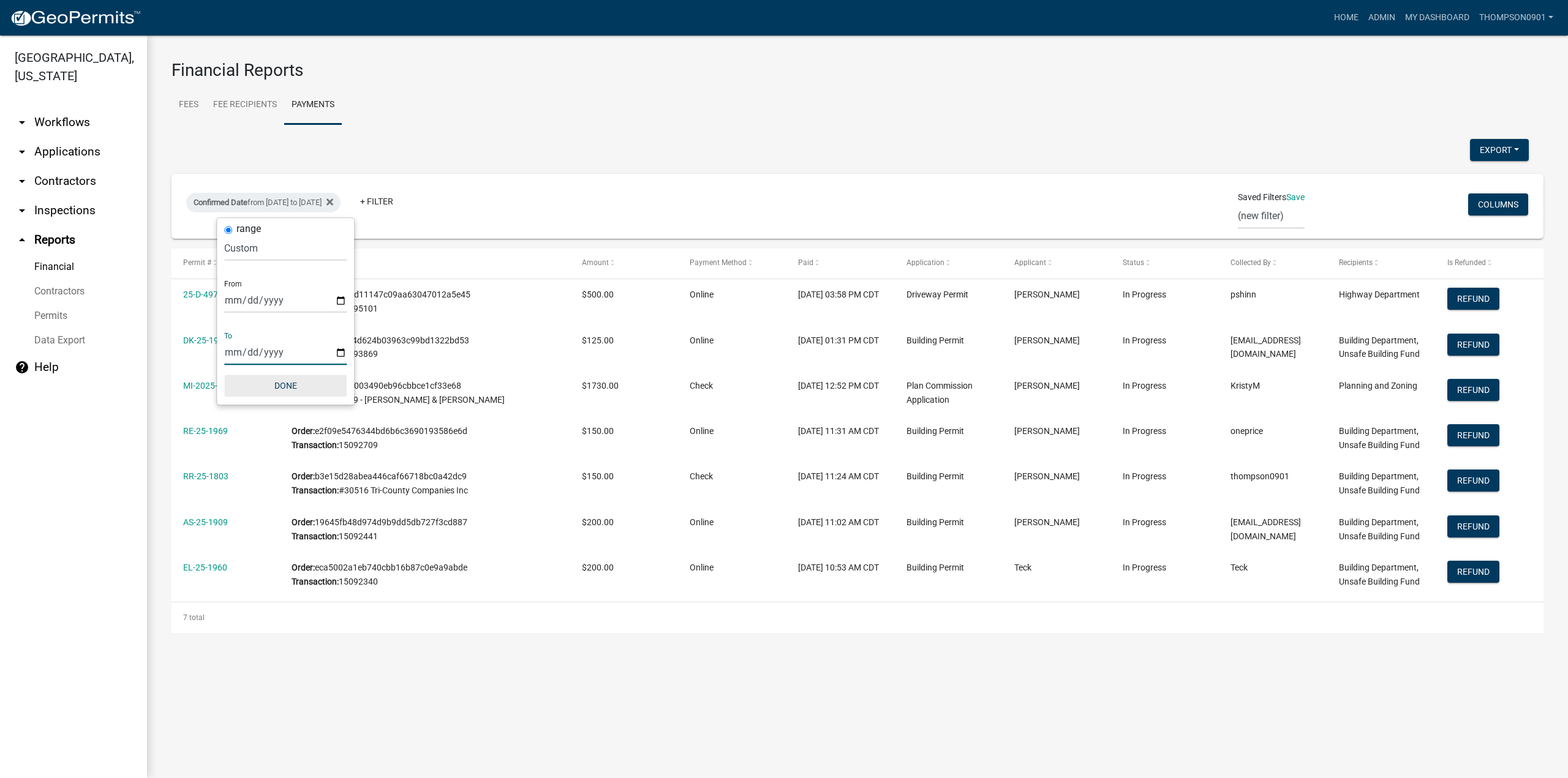
click at [297, 381] on button "Done" at bounding box center [286, 386] width 123 height 22
click at [1483, 142] on button "Export" at bounding box center [1499, 150] width 58 height 22
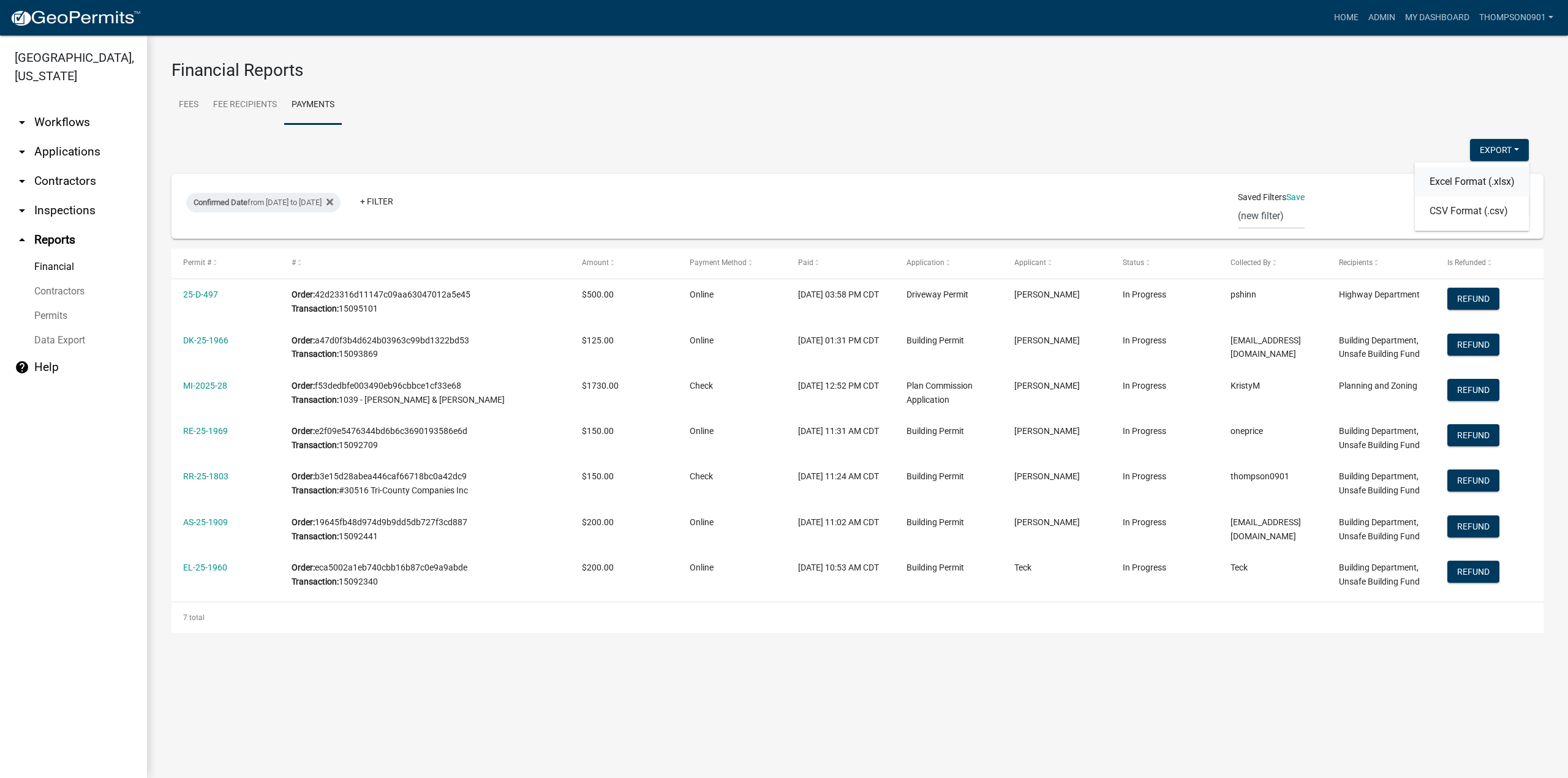
click at [1460, 183] on button "Excel Format (.xlsx)" at bounding box center [1472, 182] width 115 height 29
click at [81, 137] on link "arrow_drop_down Applications" at bounding box center [73, 152] width 147 height 29
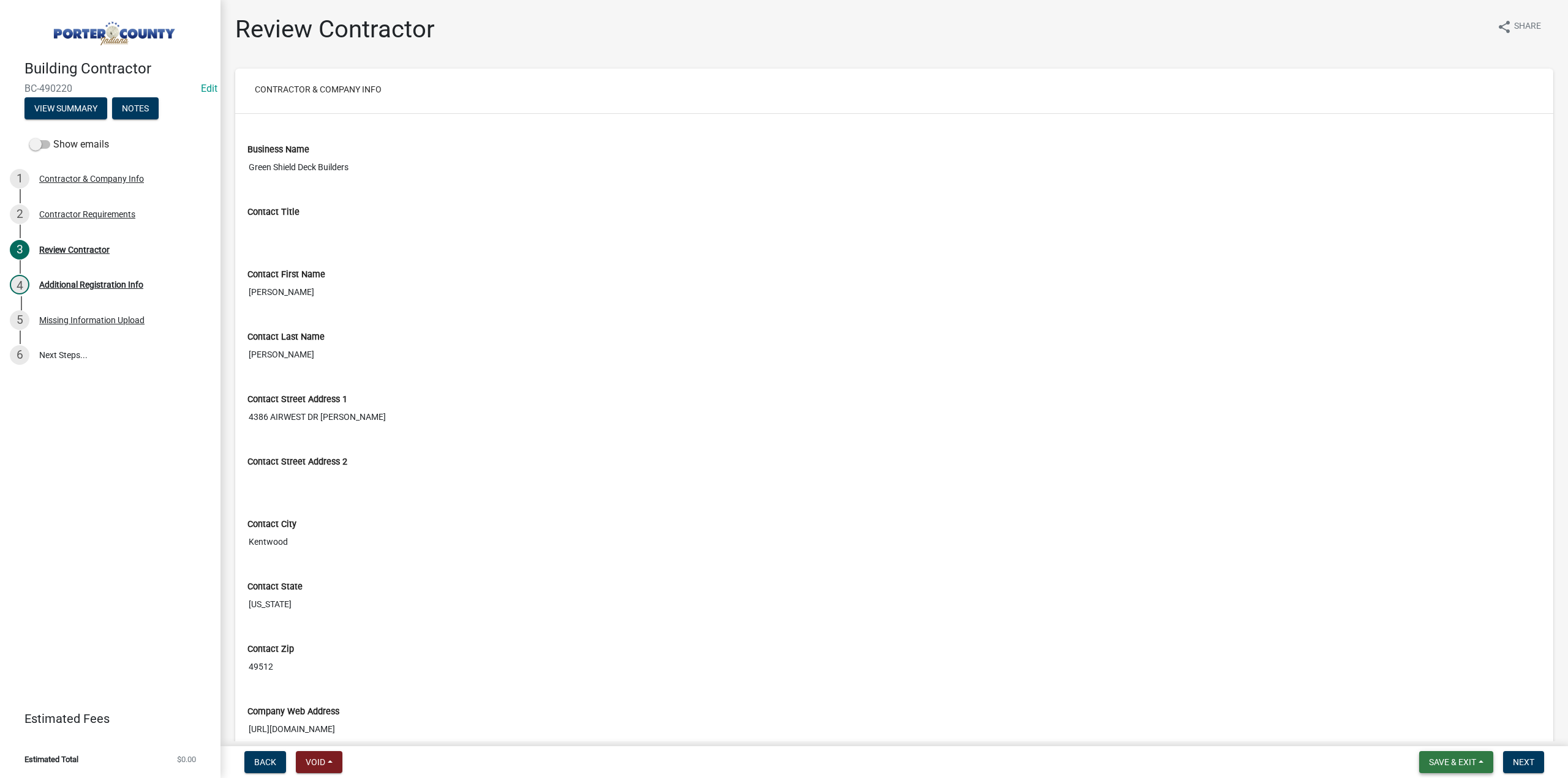
click at [1429, 758] on span "Save & Exit" at bounding box center [1453, 762] width 47 height 9
click at [1428, 739] on button "Save & Exit" at bounding box center [1444, 731] width 98 height 29
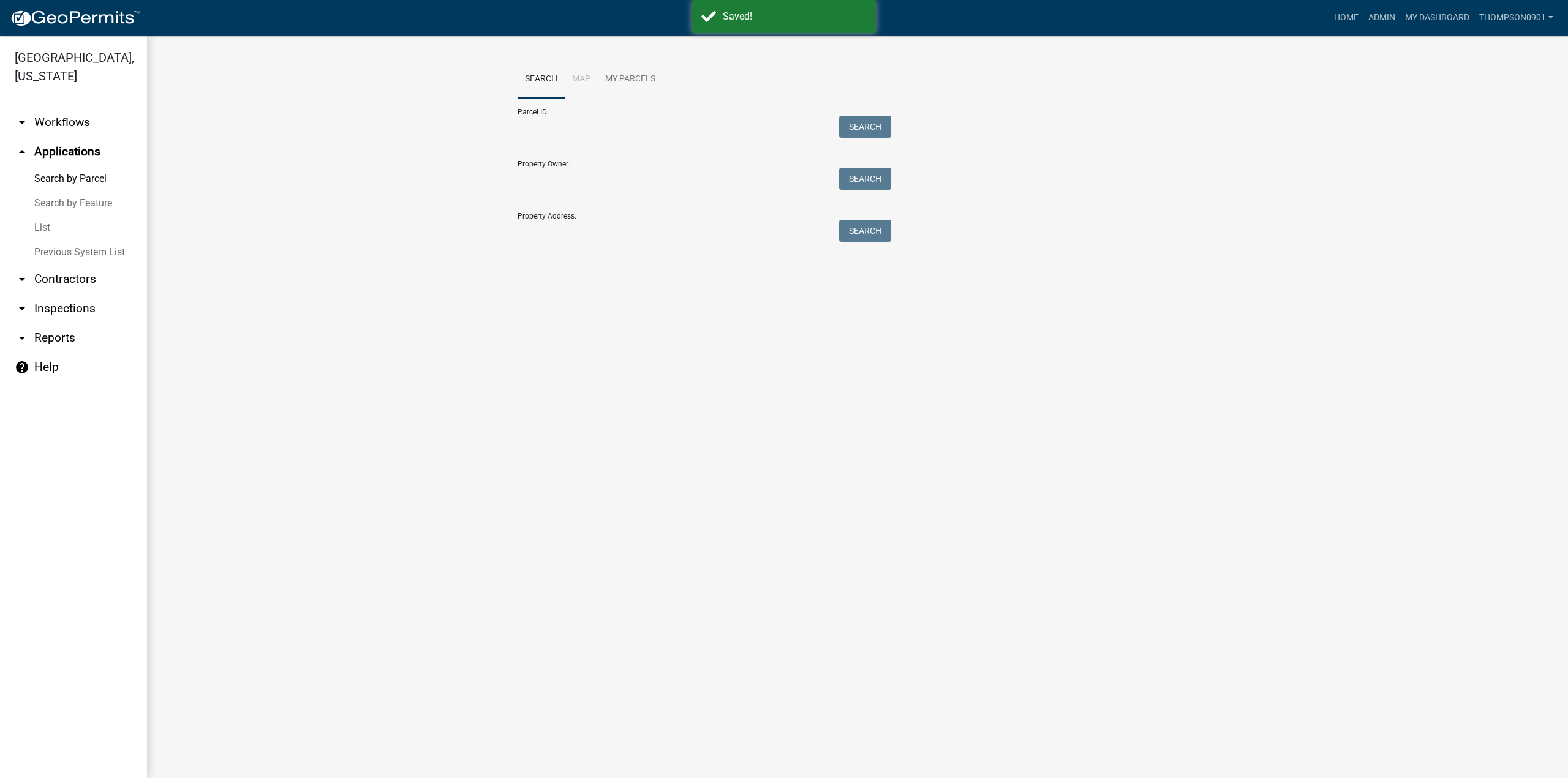
click at [78, 264] on link "arrow_drop_down Contractors" at bounding box center [73, 279] width 147 height 29
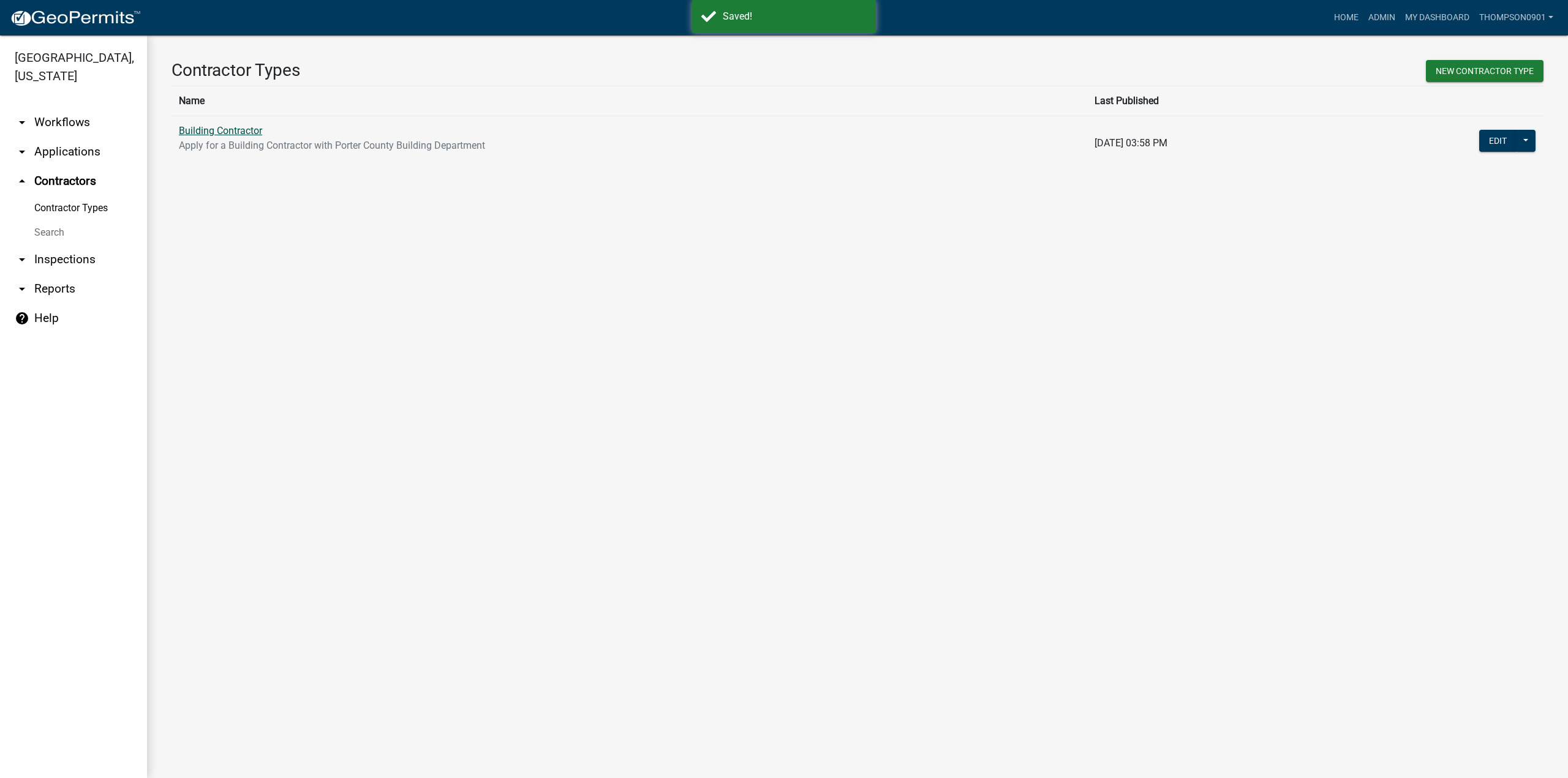
click at [196, 131] on link "Building Contractor" at bounding box center [221, 131] width 83 height 12
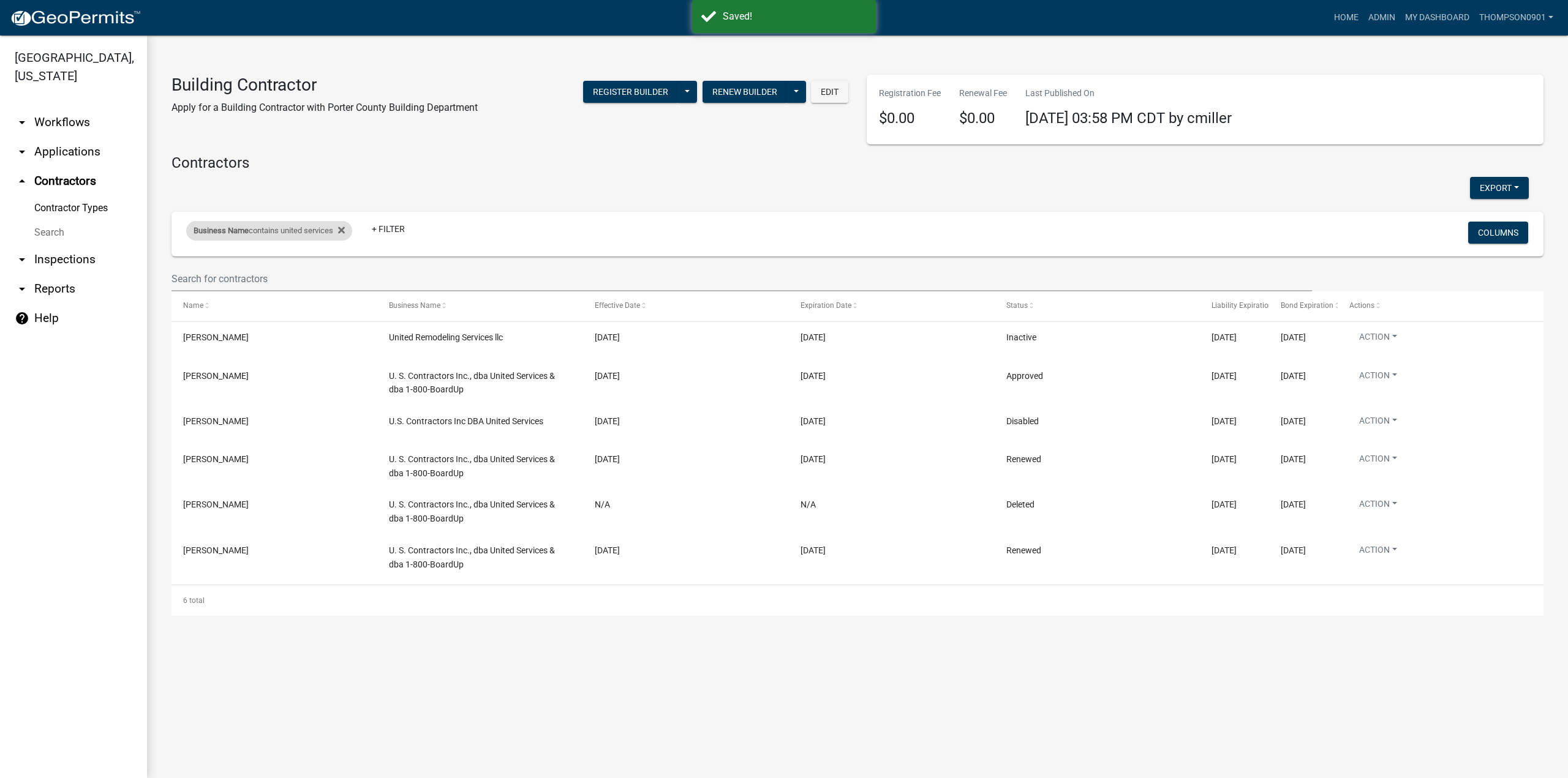
click at [272, 227] on div "Business Name contains united services" at bounding box center [269, 231] width 166 height 20
drag, startPoint x: 306, startPoint y: 280, endPoint x: 74, endPoint y: 282, distance: 232.0
click at [74, 282] on body "Internet Explorer does NOT work with GeoPermits. Get a new browser for more sec…" at bounding box center [784, 389] width 1568 height 778
type input "u"
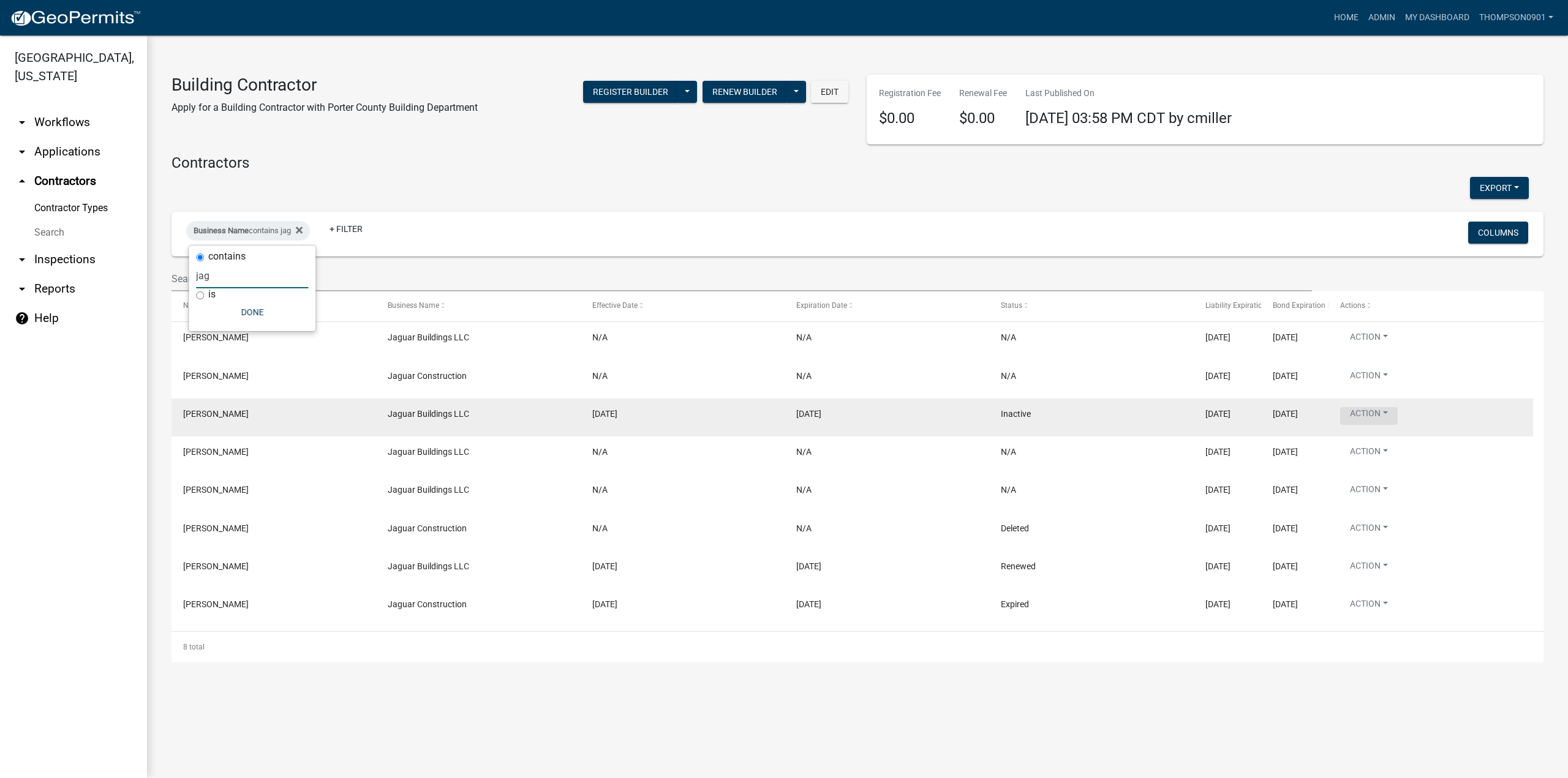
type input "jag"
click at [1390, 407] on button "Action" at bounding box center [1369, 416] width 58 height 18
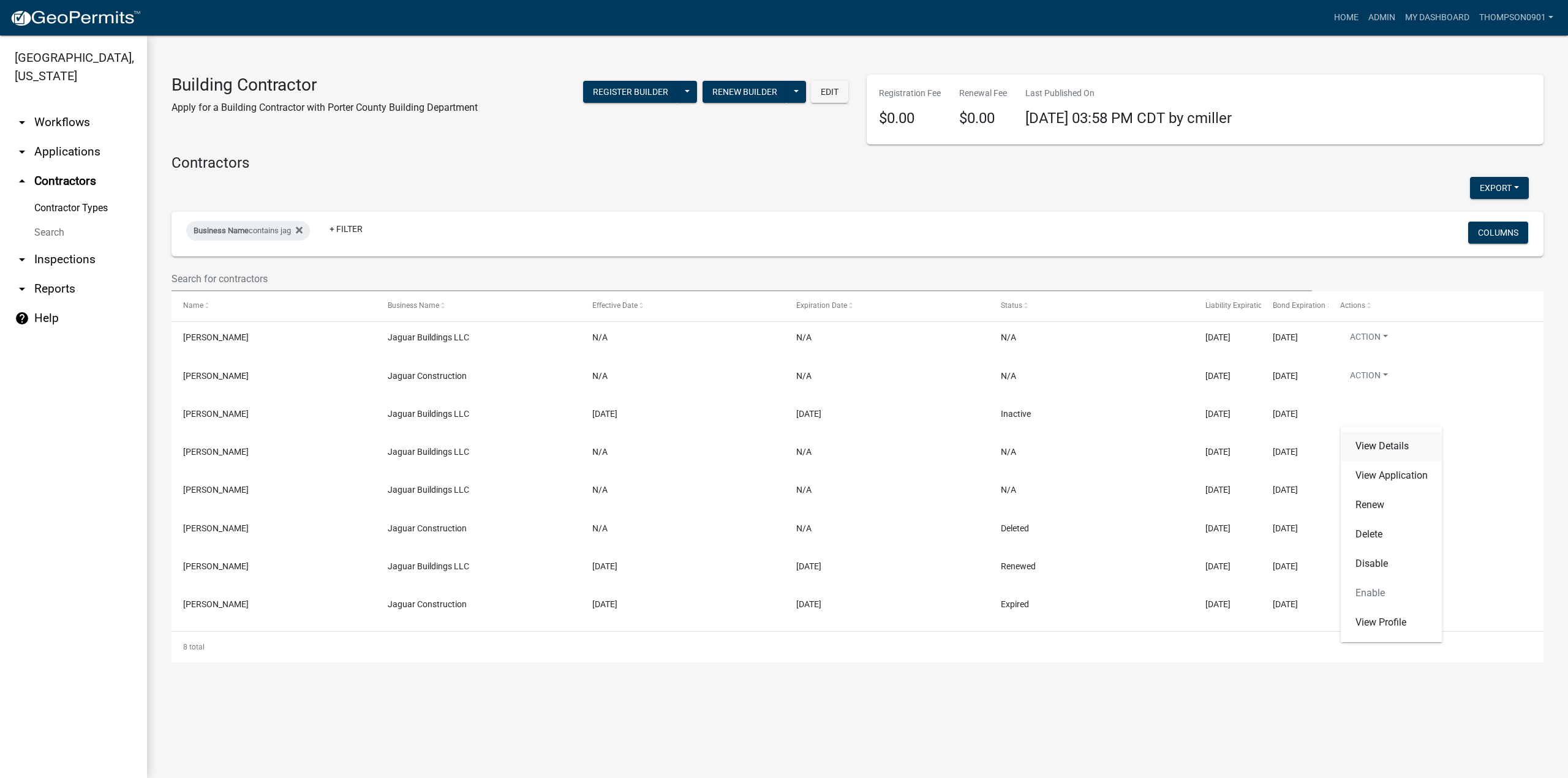
click at [1382, 447] on link "View Details" at bounding box center [1391, 446] width 102 height 29
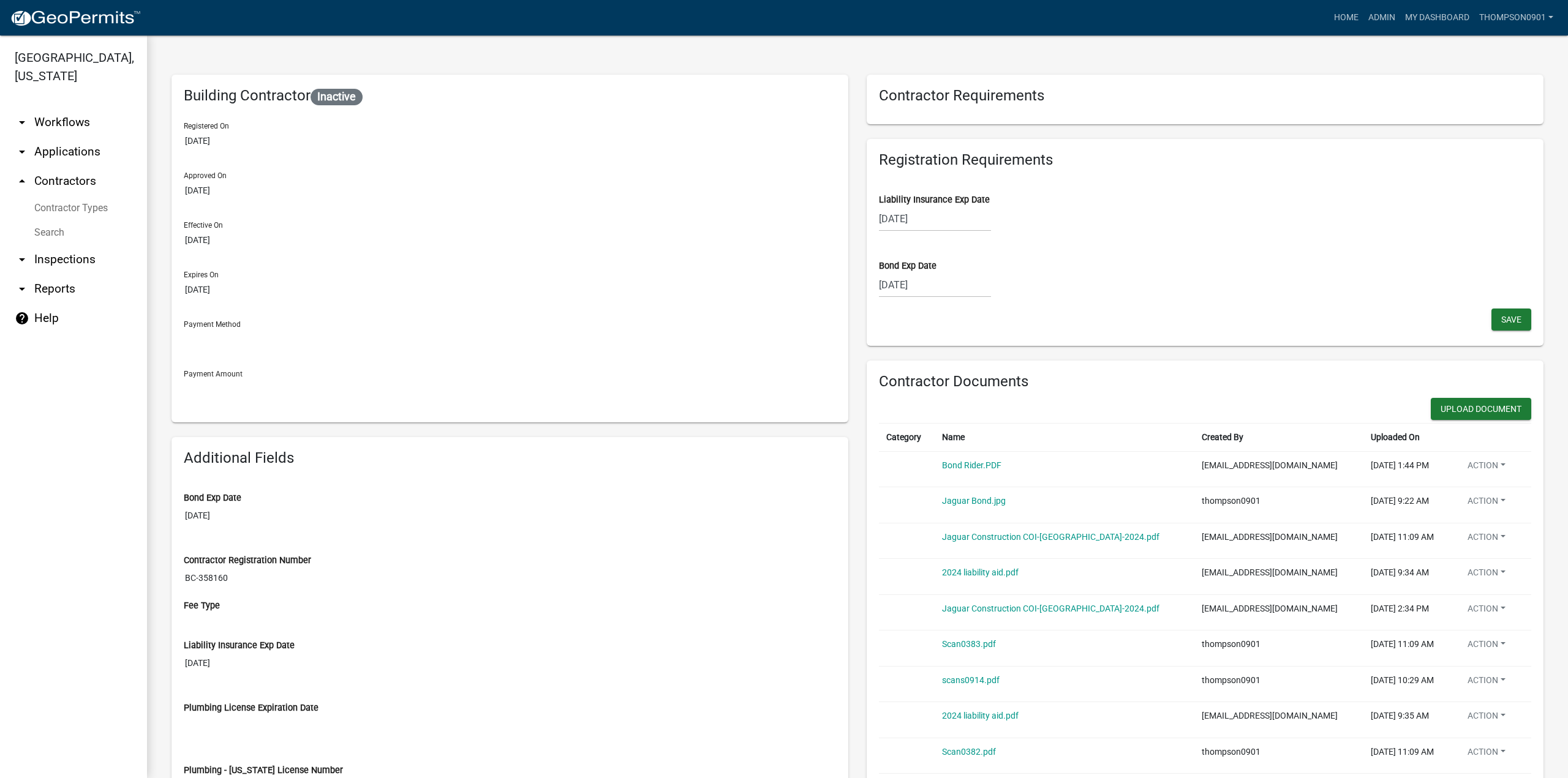
click at [945, 284] on div "[DATE]" at bounding box center [935, 285] width 112 height 25
click at [964, 315] on select "2025 2026 2027 2028 2029 2030 2031 2032 2033 2034 2035 2036 2037 2038 2039 2040…" at bounding box center [973, 310] width 49 height 18
select select "2026"
click at [948, 302] on select "2025 2026 2027 2028 2029 2030 2031 2032 2033 2034 2035 2036 2037 2038 2039 2040…" at bounding box center [973, 310] width 49 height 18
click at [964, 350] on div "2" at bounding box center [969, 350] width 20 height 20
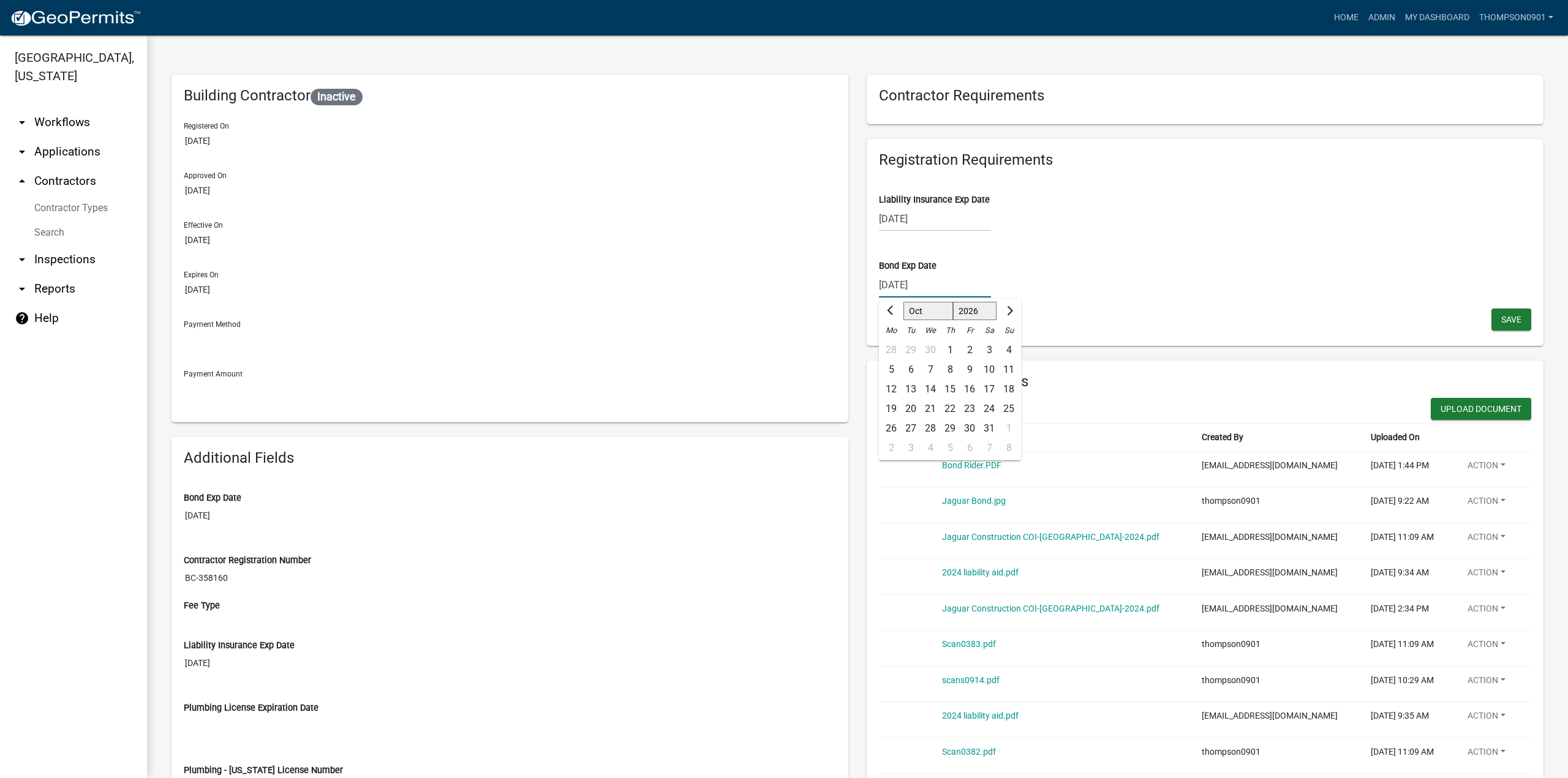
type input "10/02/2026"
click at [1491, 314] on button "Save" at bounding box center [1511, 319] width 39 height 22
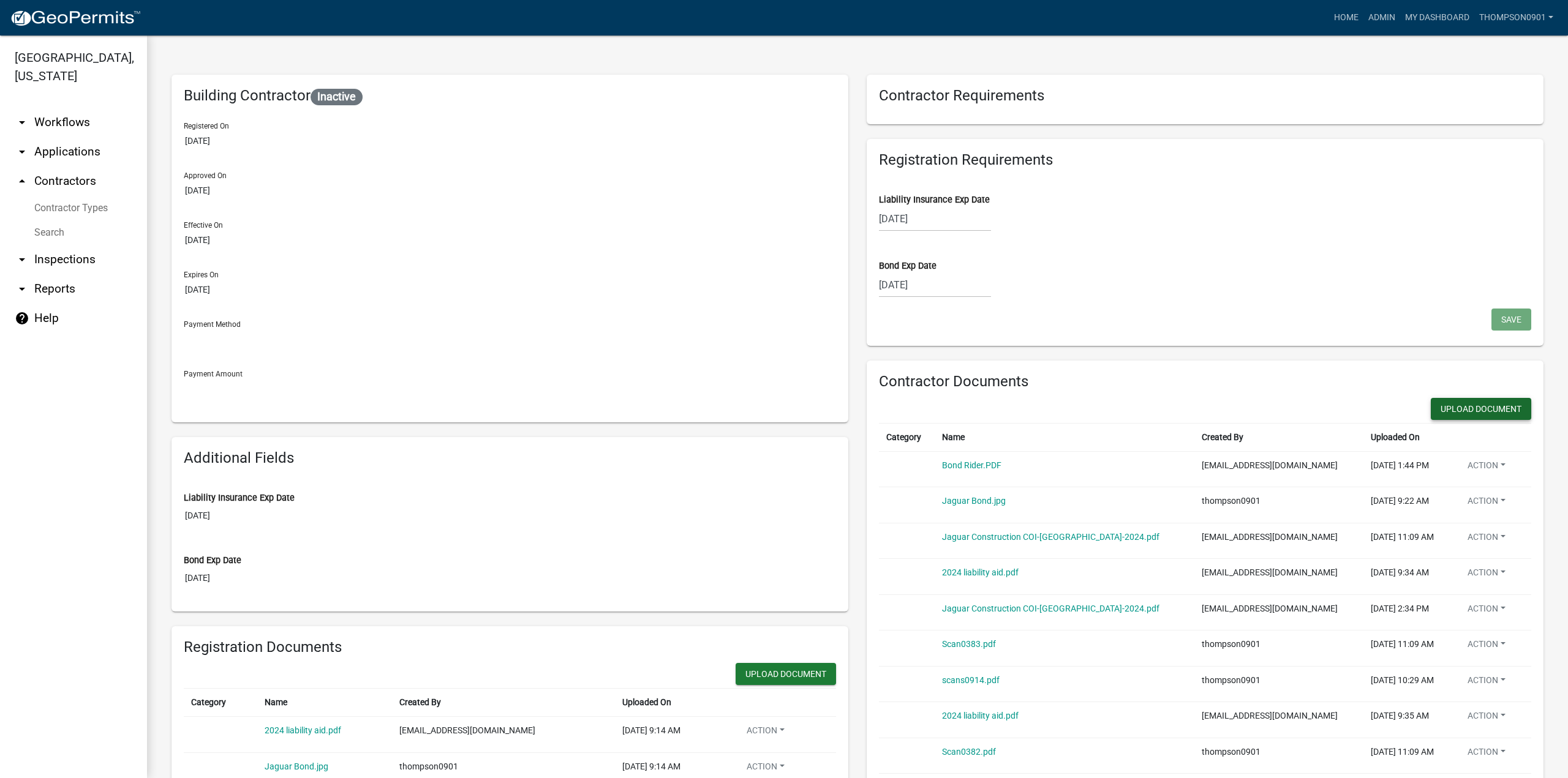
click at [1487, 403] on button "Upload Document" at bounding box center [1480, 409] width 100 height 22
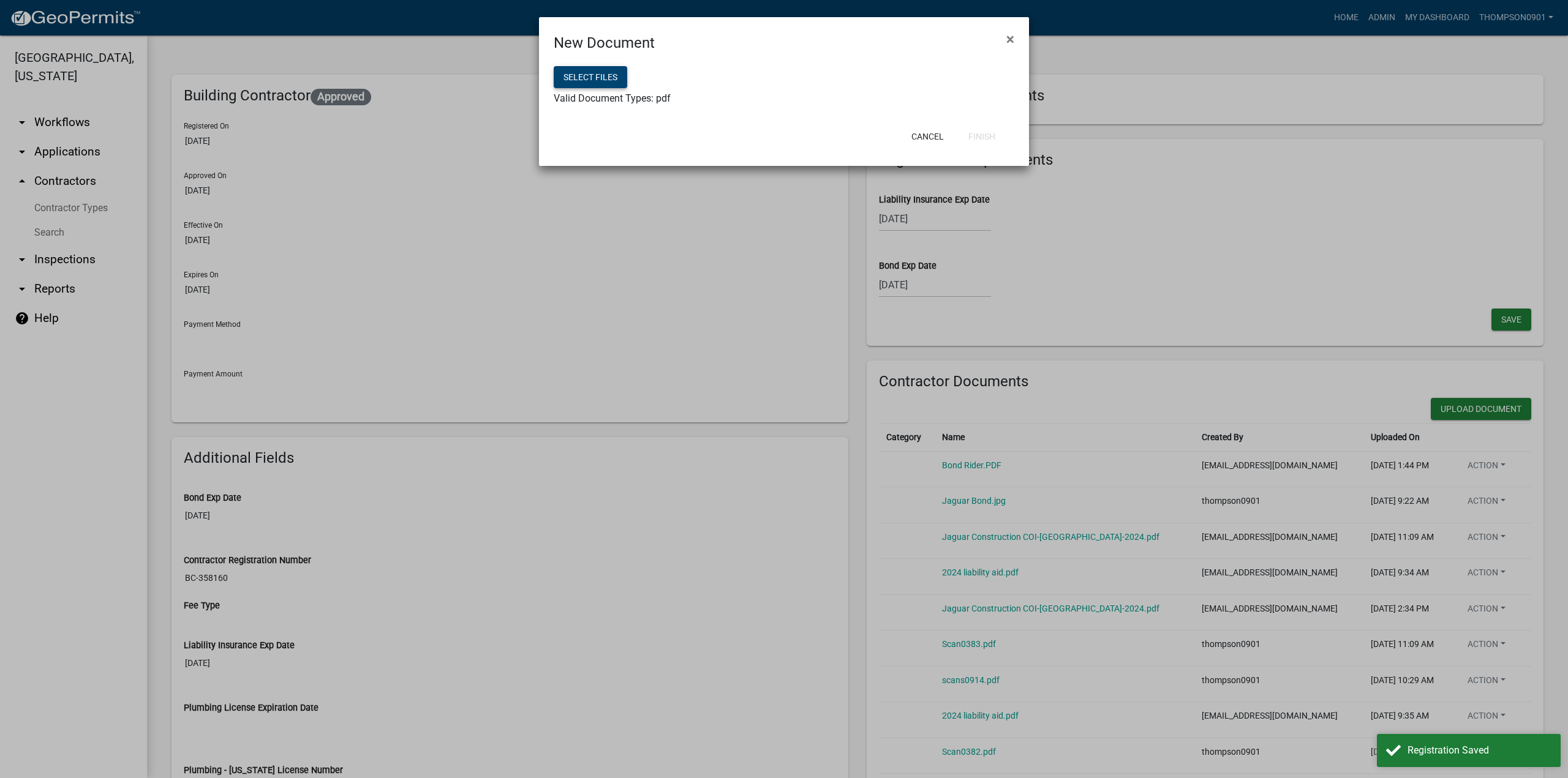
click at [585, 81] on button "Select files" at bounding box center [590, 77] width 74 height 22
click at [984, 132] on button "Finish" at bounding box center [982, 137] width 47 height 22
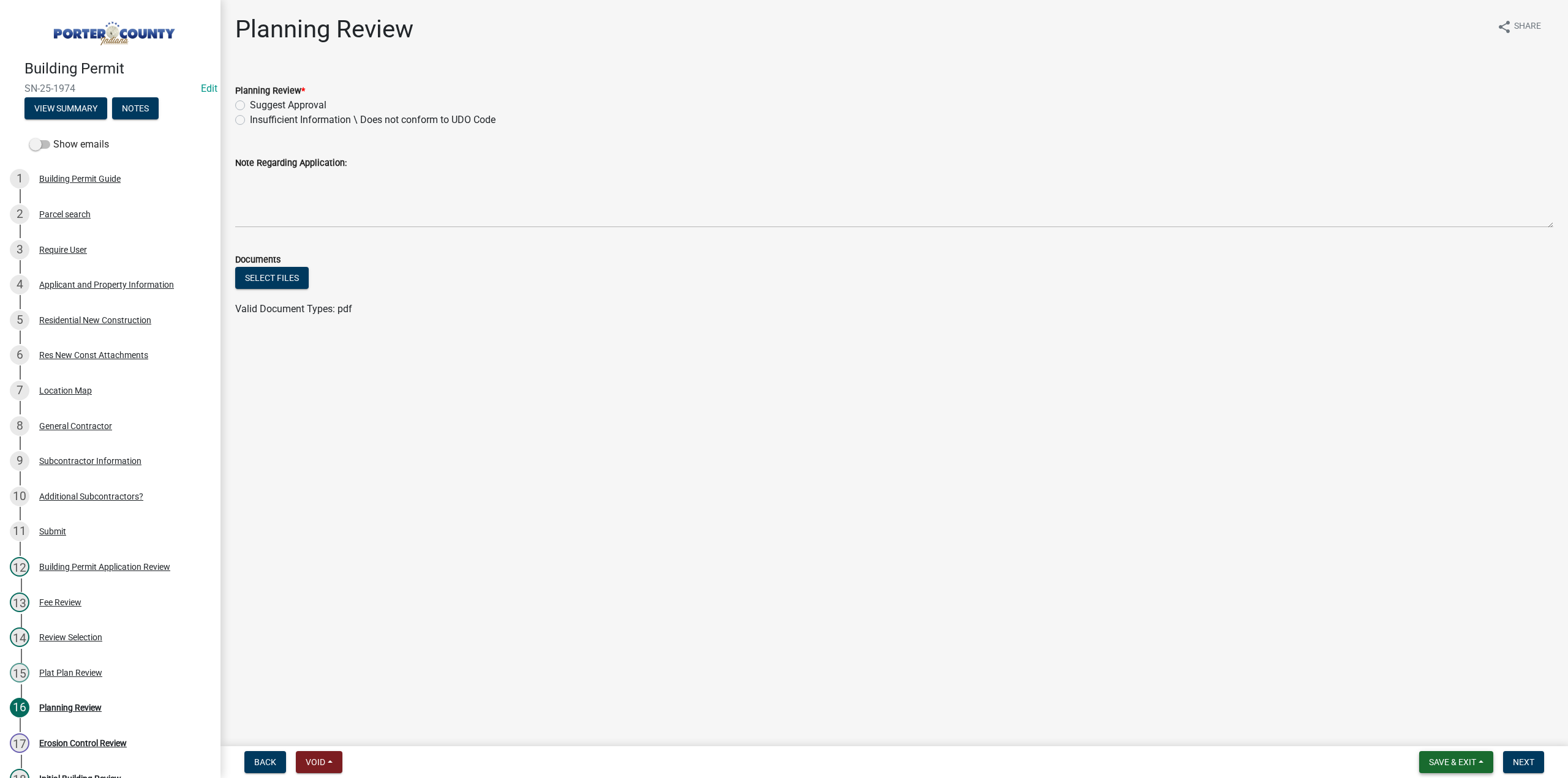
click at [1425, 766] on button "Save & Exit" at bounding box center [1455, 762] width 74 height 22
click at [1426, 731] on button "Save & Exit" at bounding box center [1444, 731] width 98 height 29
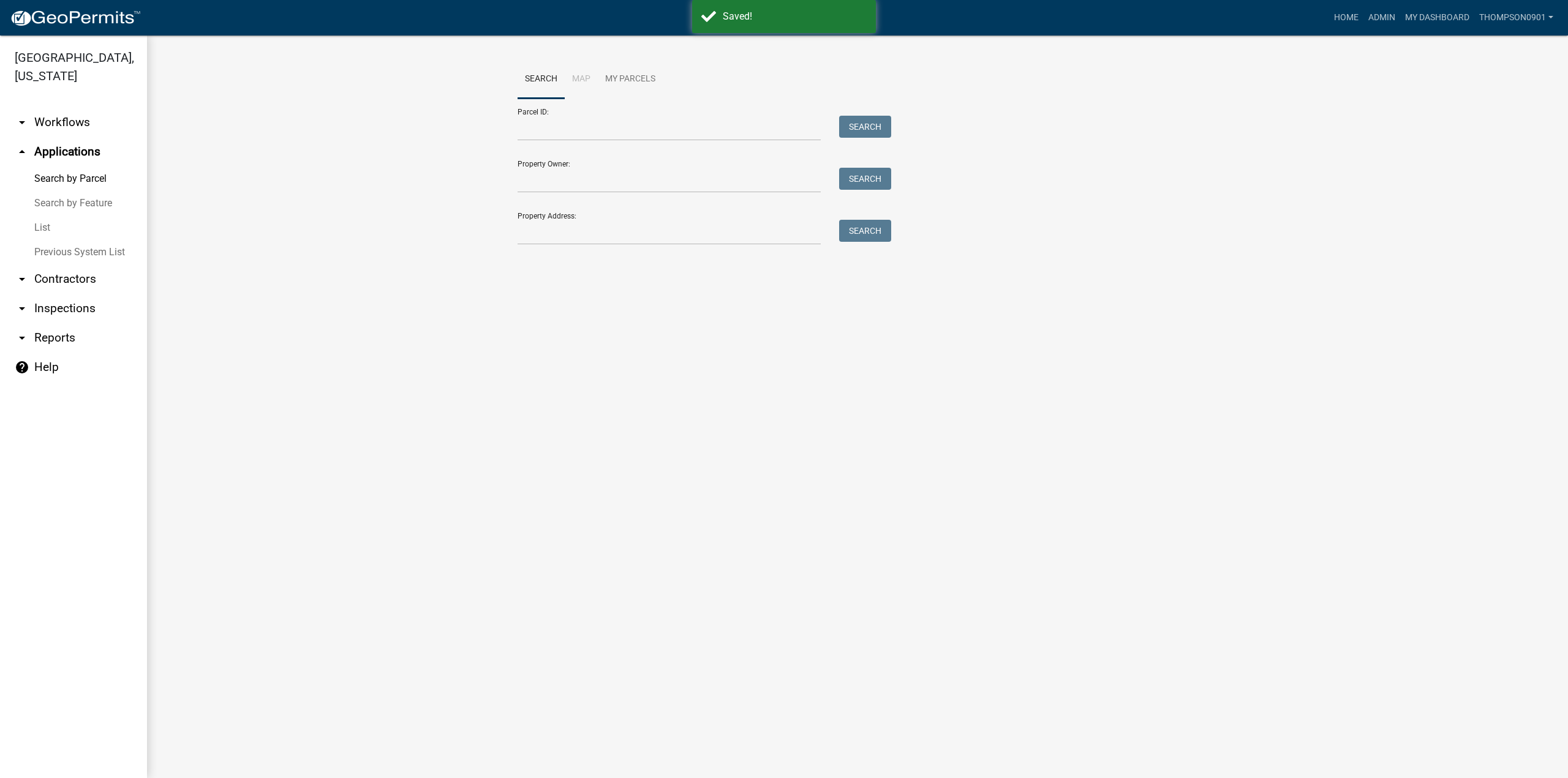
click at [48, 216] on link "List" at bounding box center [73, 228] width 147 height 25
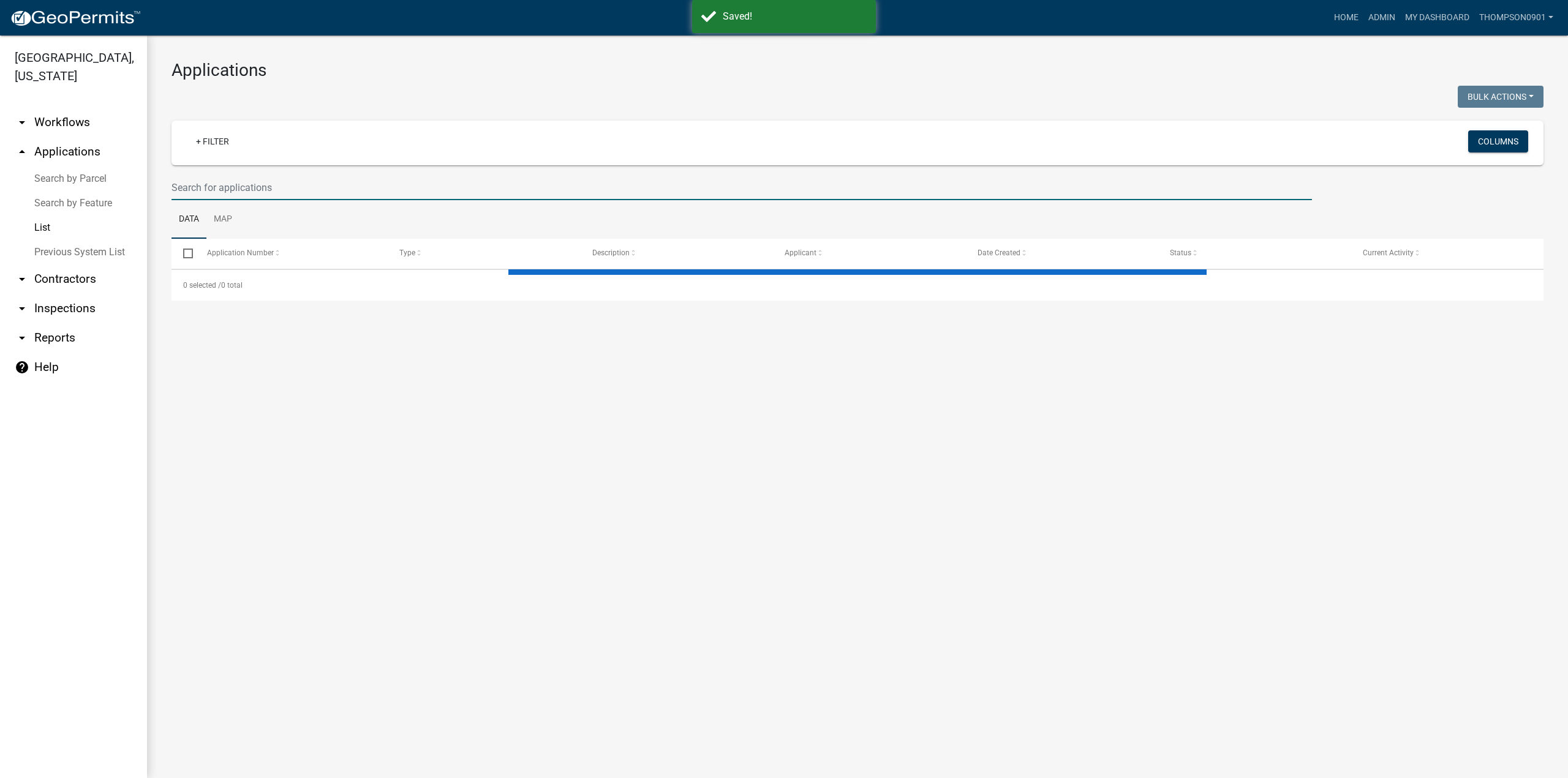
click at [254, 193] on input "text" at bounding box center [742, 188] width 1141 height 25
select select "3: 100"
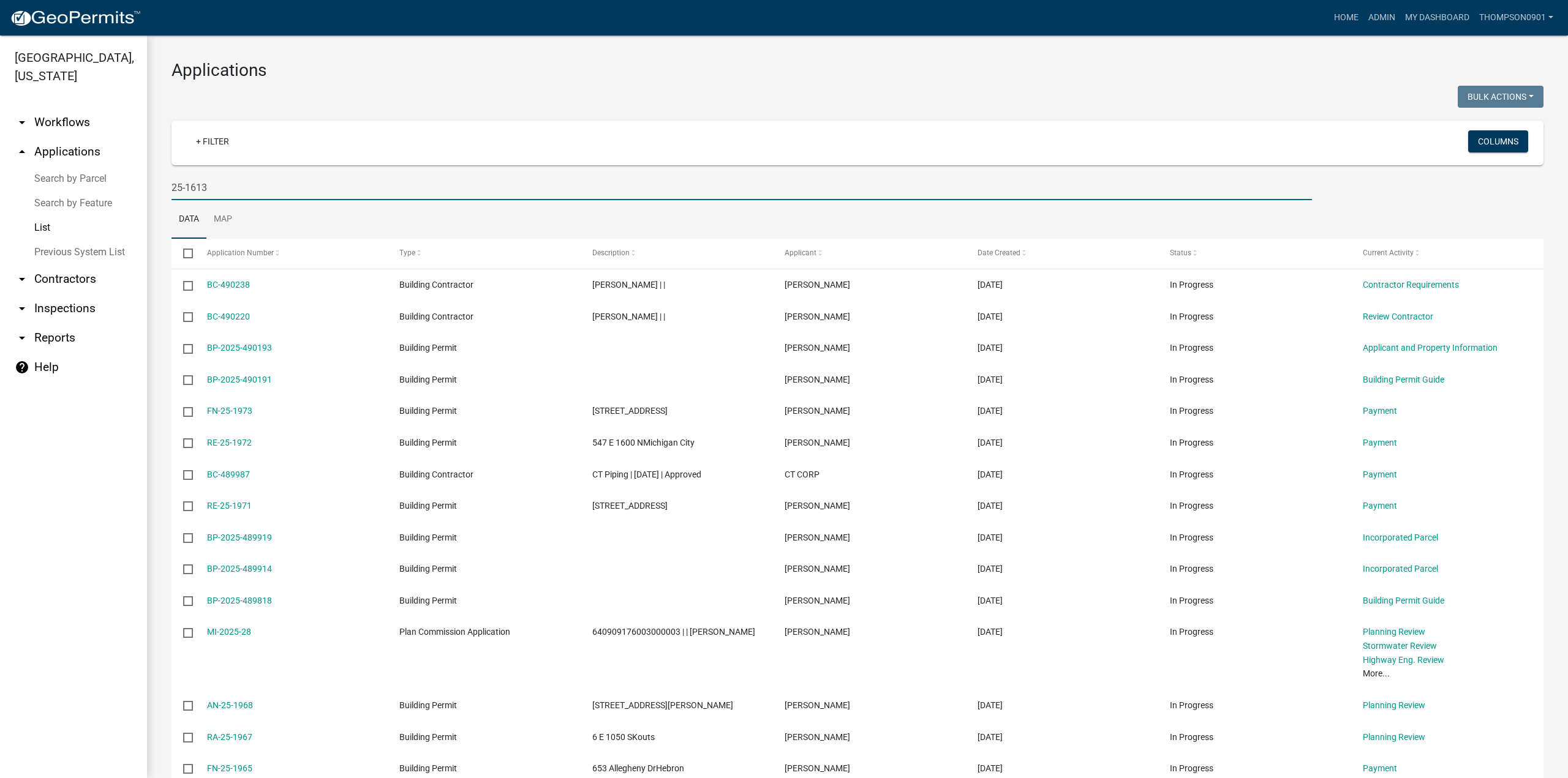
type input "25-1613"
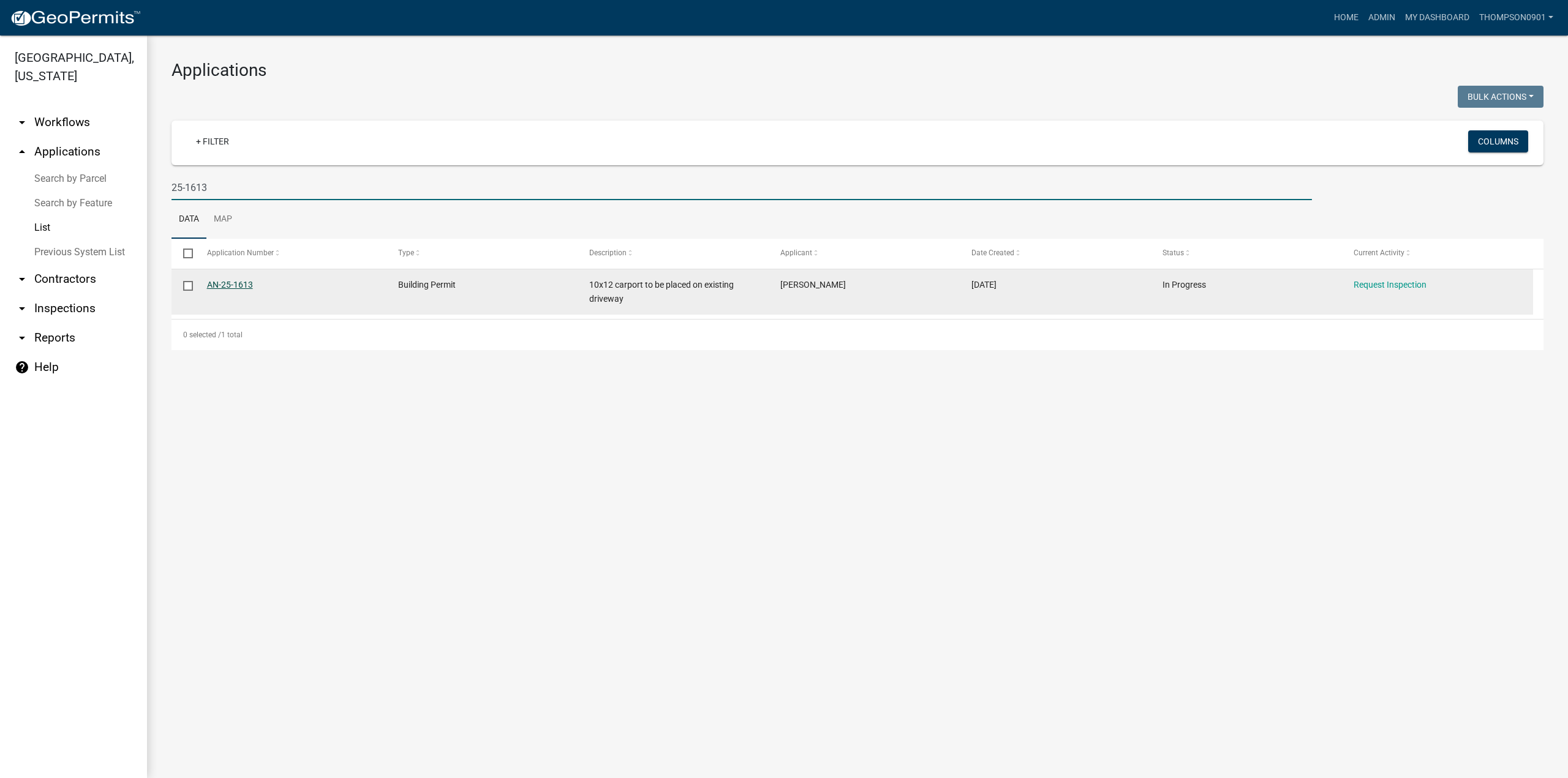
click at [217, 285] on link "AN-25-1613" at bounding box center [229, 284] width 46 height 9
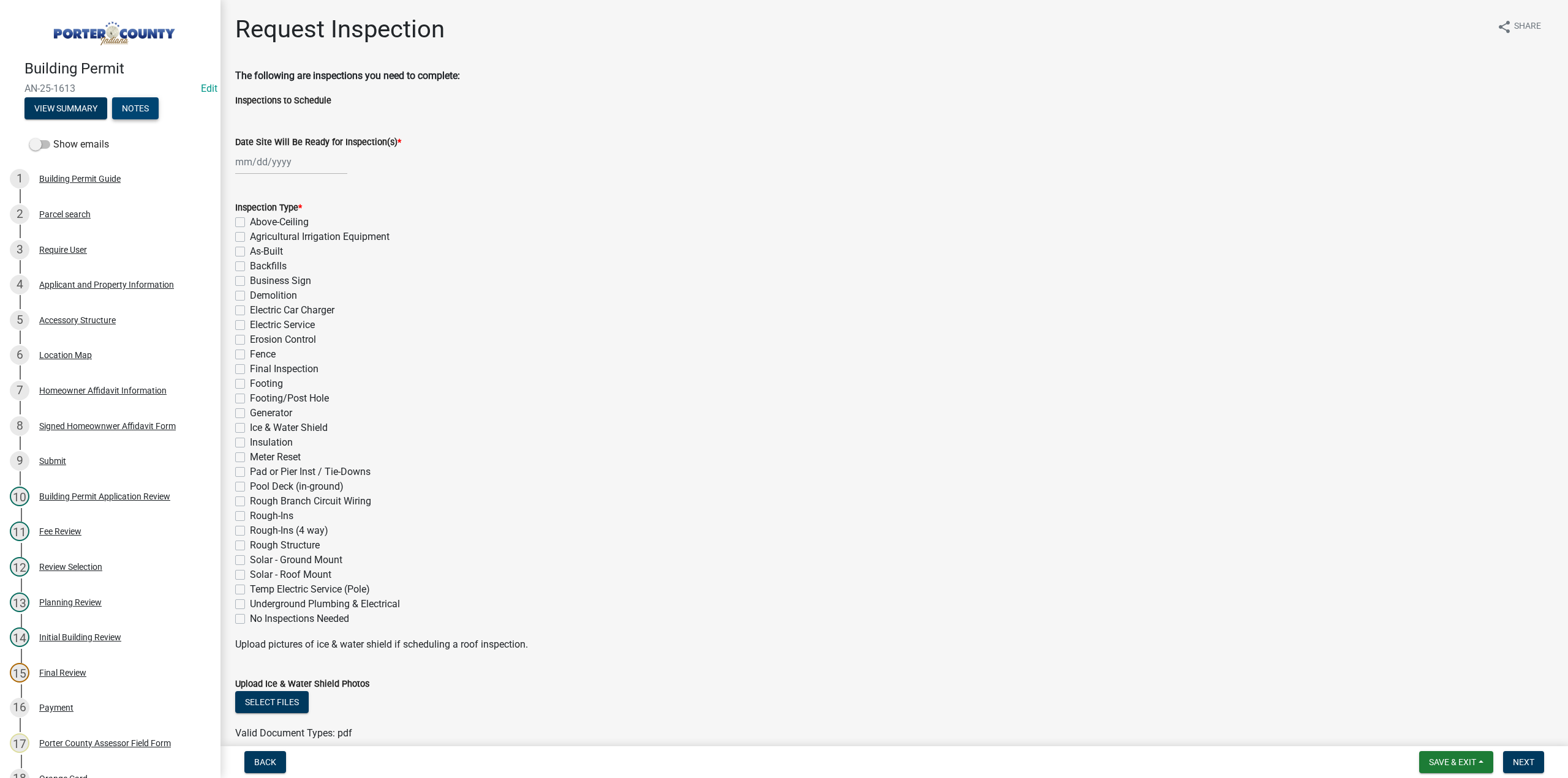
click at [148, 107] on button "Notes" at bounding box center [135, 108] width 47 height 22
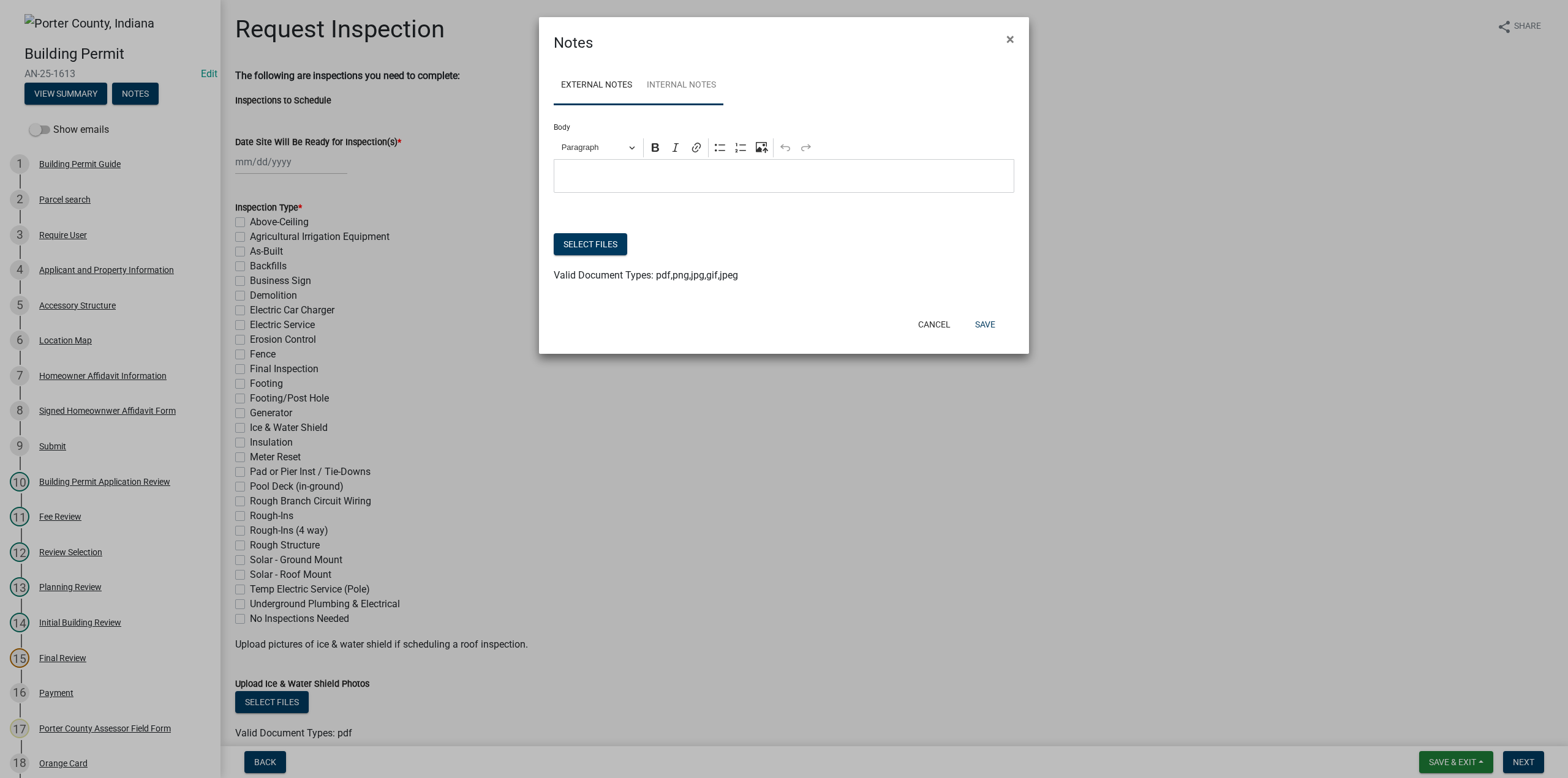
click at [715, 84] on link "Internal Notes" at bounding box center [681, 86] width 84 height 39
click at [583, 232] on div at bounding box center [784, 226] width 460 height 15
click at [585, 247] on button "Select files" at bounding box center [590, 244] width 74 height 22
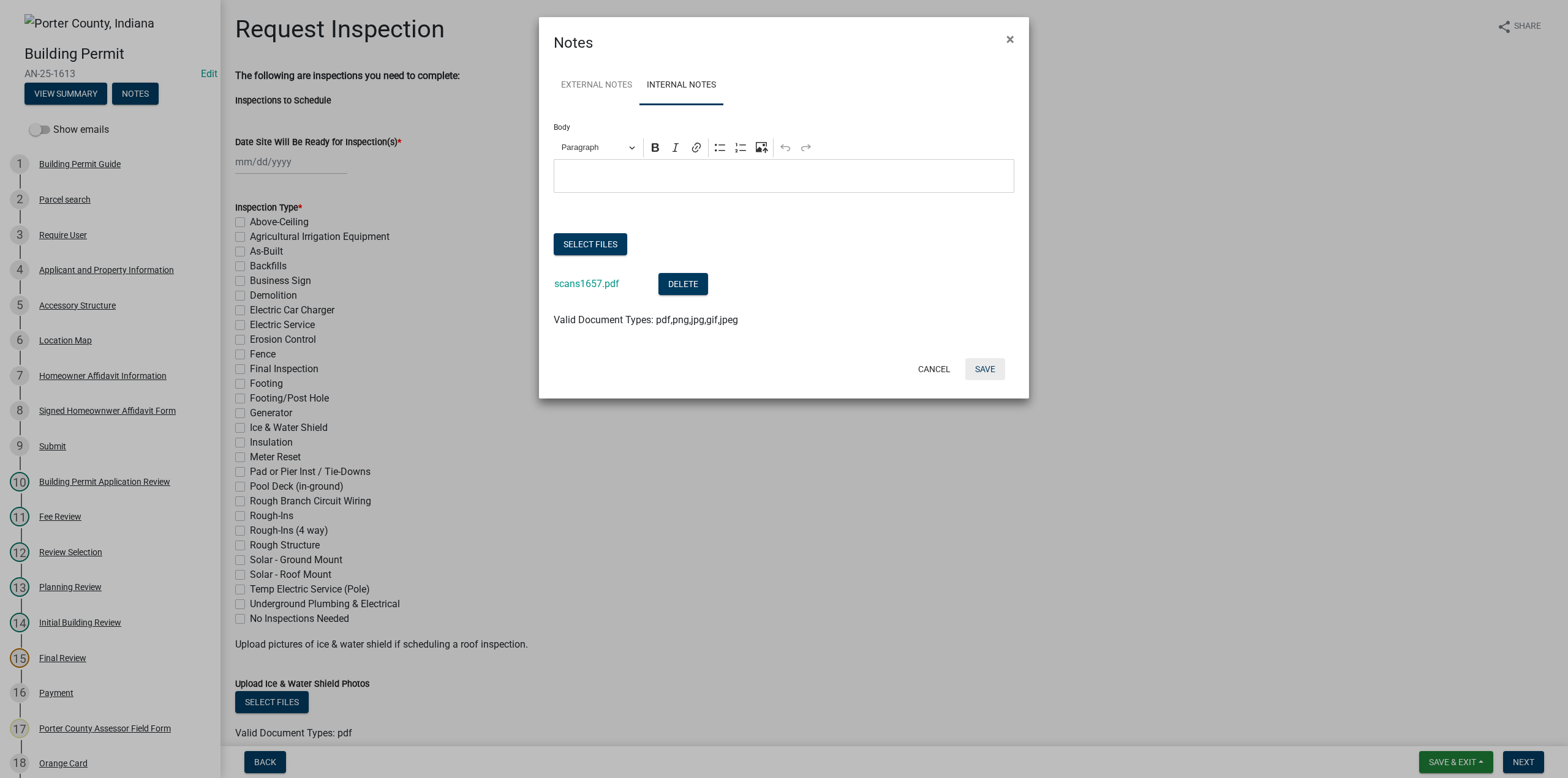
click at [986, 373] on button "Save" at bounding box center [985, 369] width 39 height 22
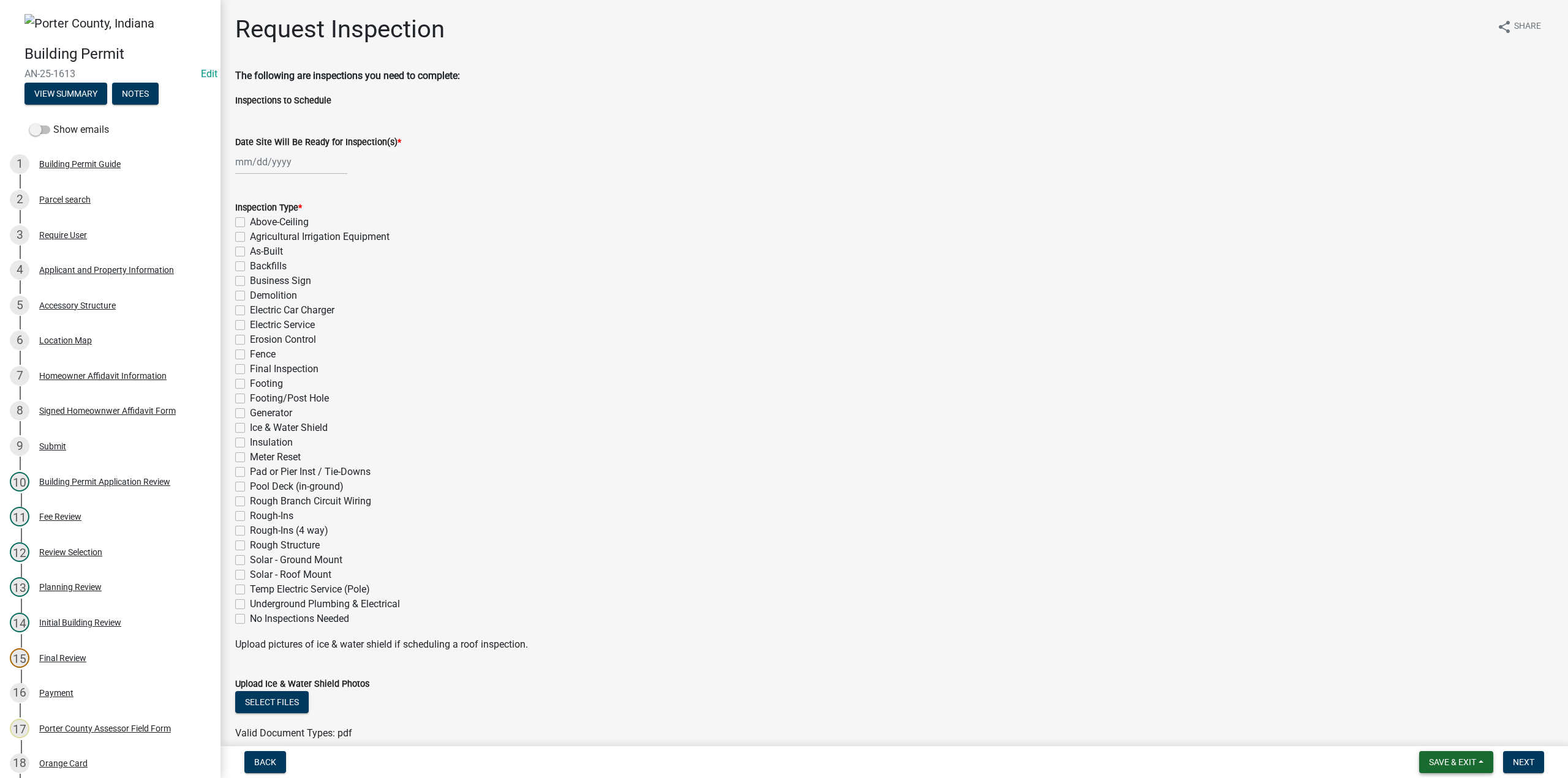
click at [1433, 771] on button "Save & Exit" at bounding box center [1455, 762] width 74 height 22
click at [1445, 734] on button "Save & Exit" at bounding box center [1444, 731] width 98 height 29
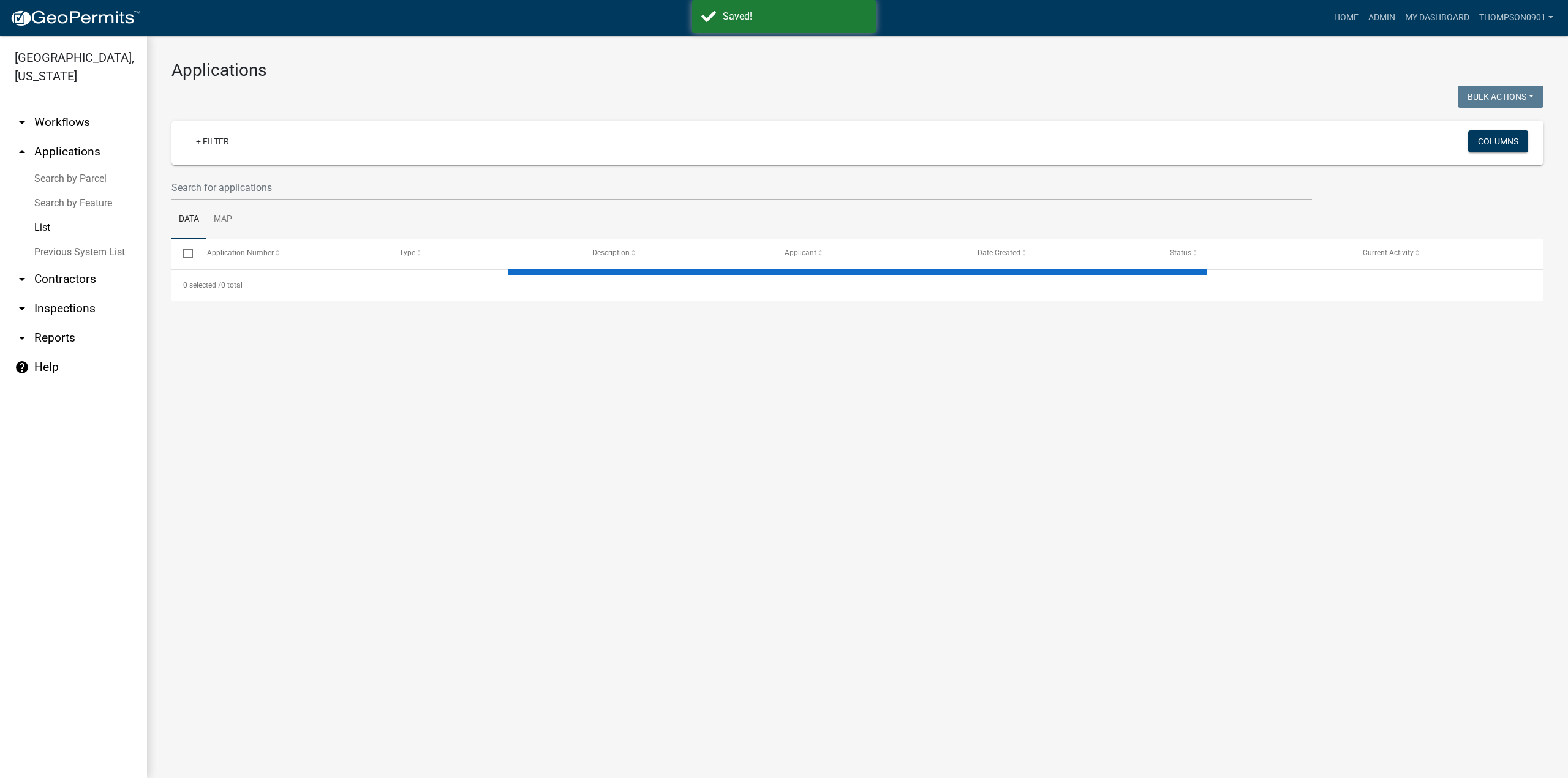
select select "3: 100"
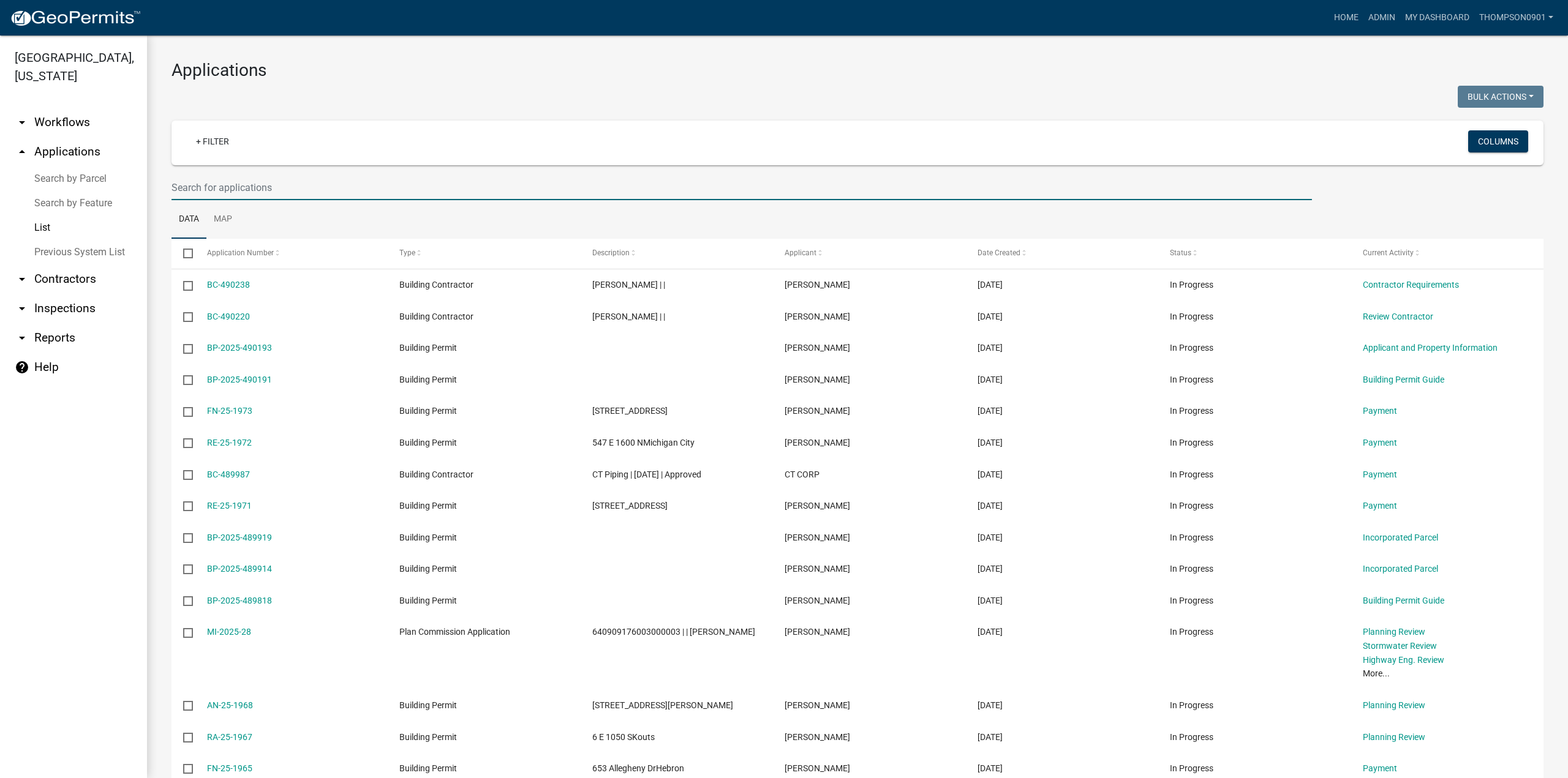
click at [244, 197] on input "text" at bounding box center [742, 188] width 1141 height 25
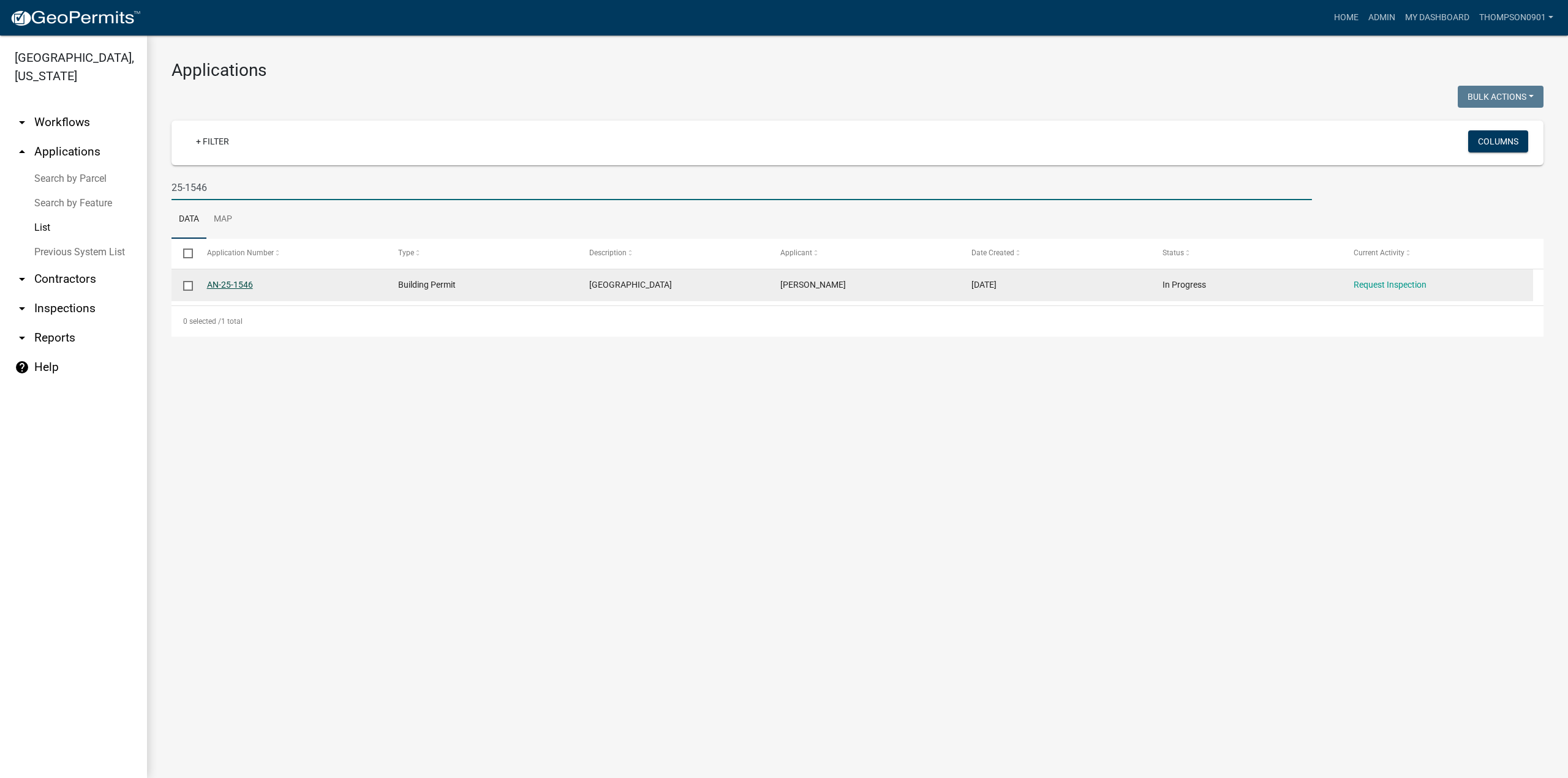
type input "25-1546"
click at [234, 281] on link "AN-25-1546" at bounding box center [229, 284] width 46 height 9
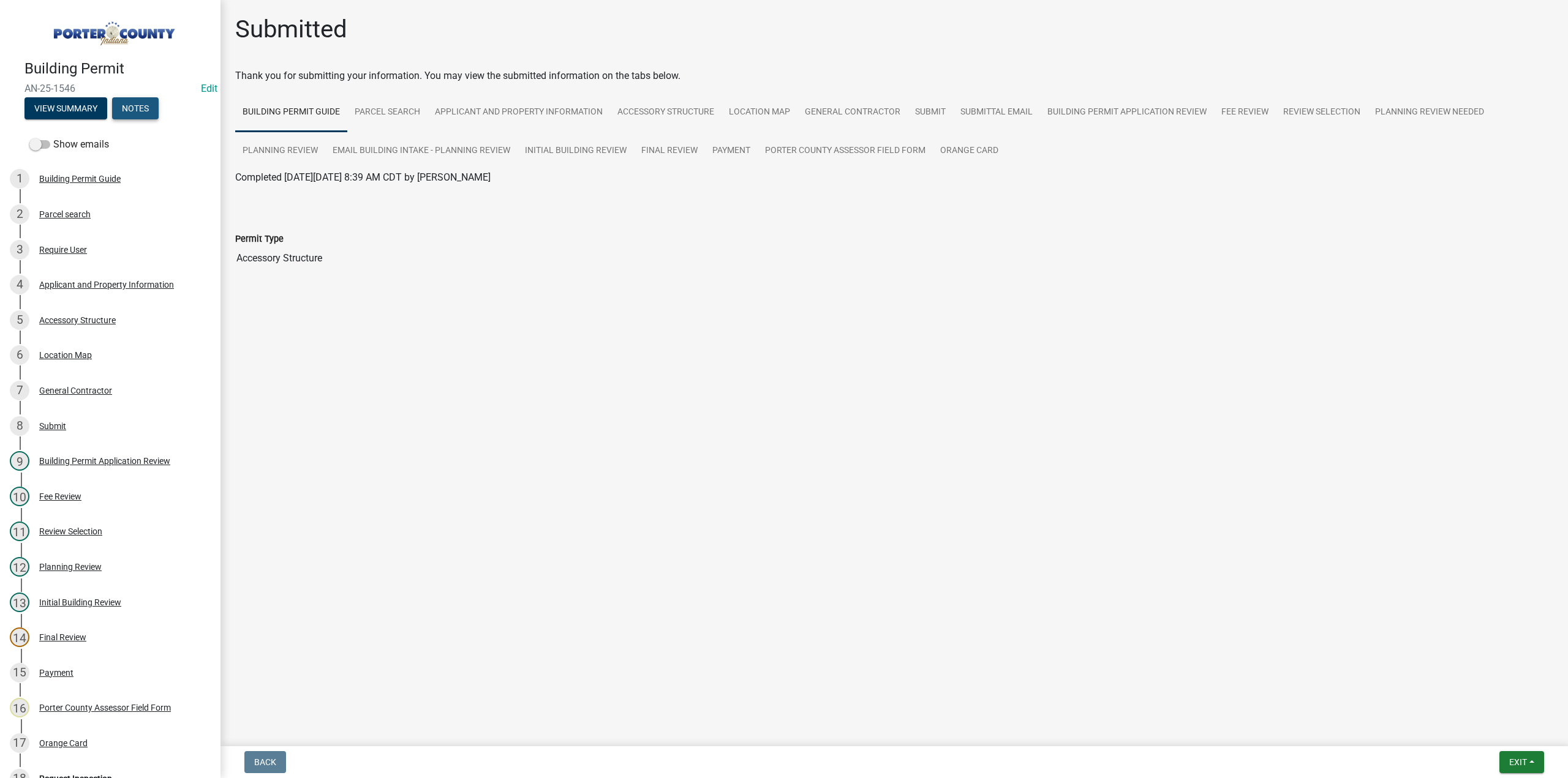
click at [140, 112] on button "Notes" at bounding box center [135, 108] width 47 height 22
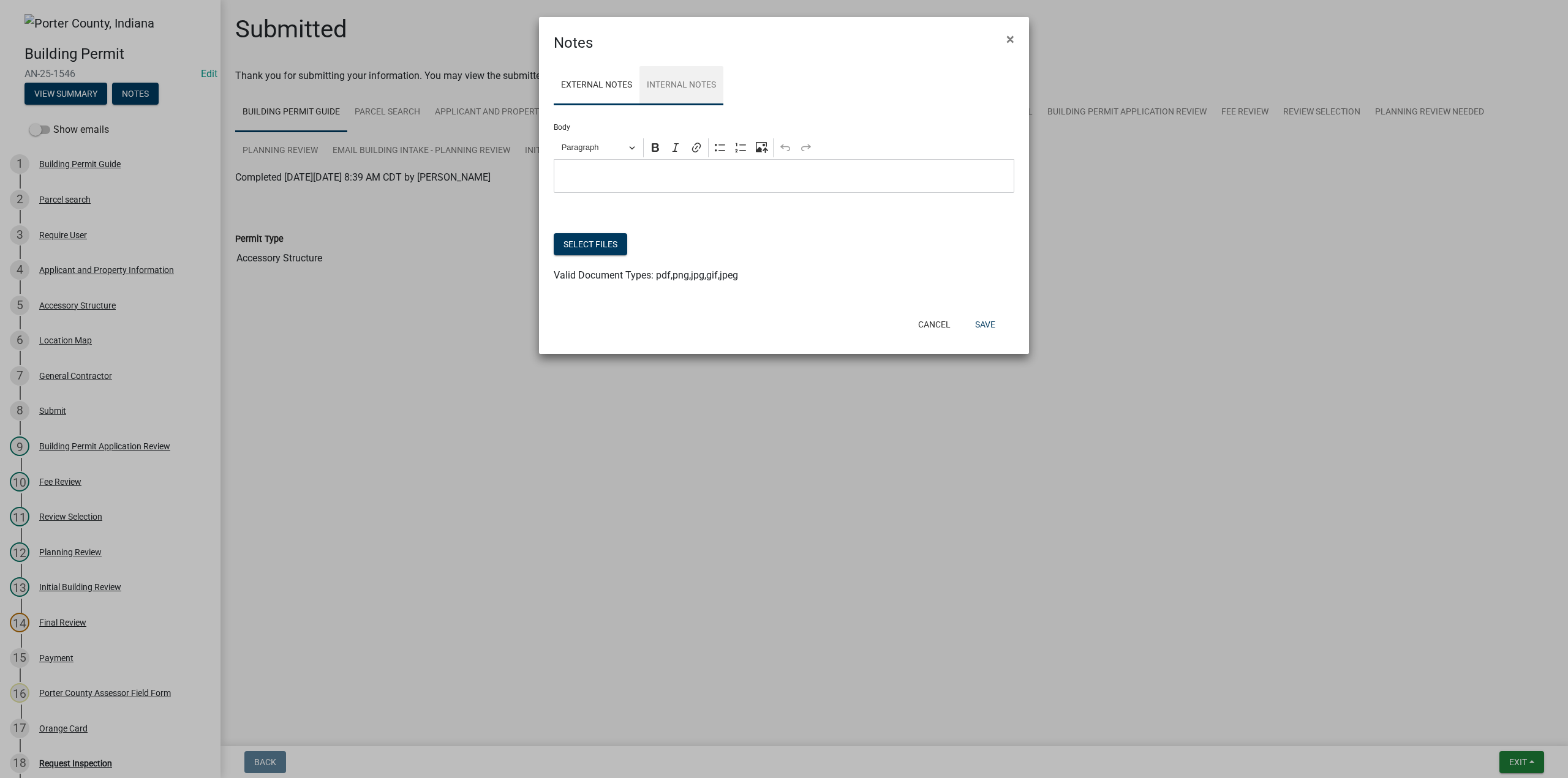
click at [666, 81] on link "Internal Notes" at bounding box center [681, 86] width 84 height 39
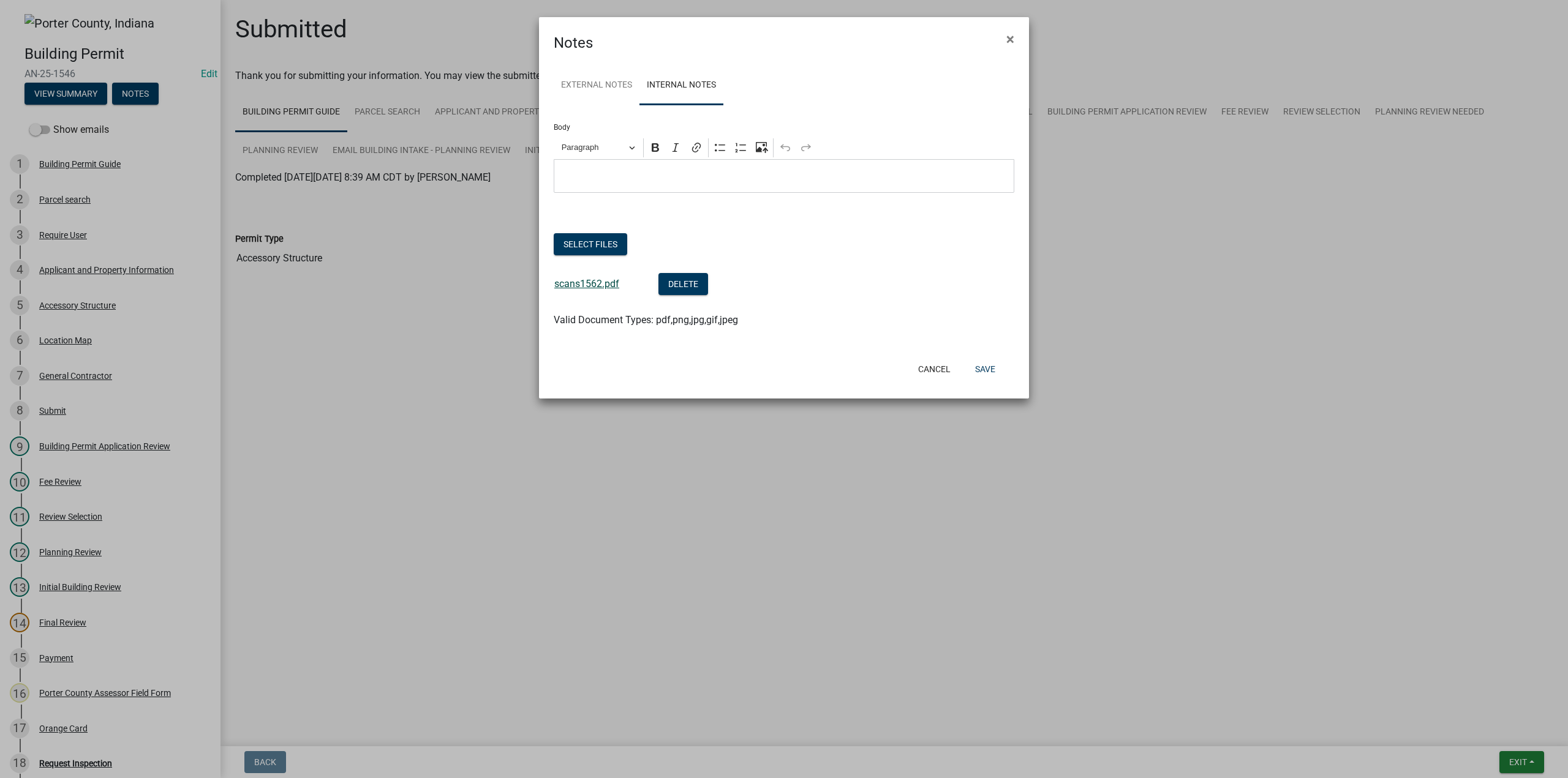
click at [582, 285] on link "scans1562.pdf" at bounding box center [587, 284] width 65 height 12
click at [595, 247] on button "Select files" at bounding box center [590, 244] width 74 height 22
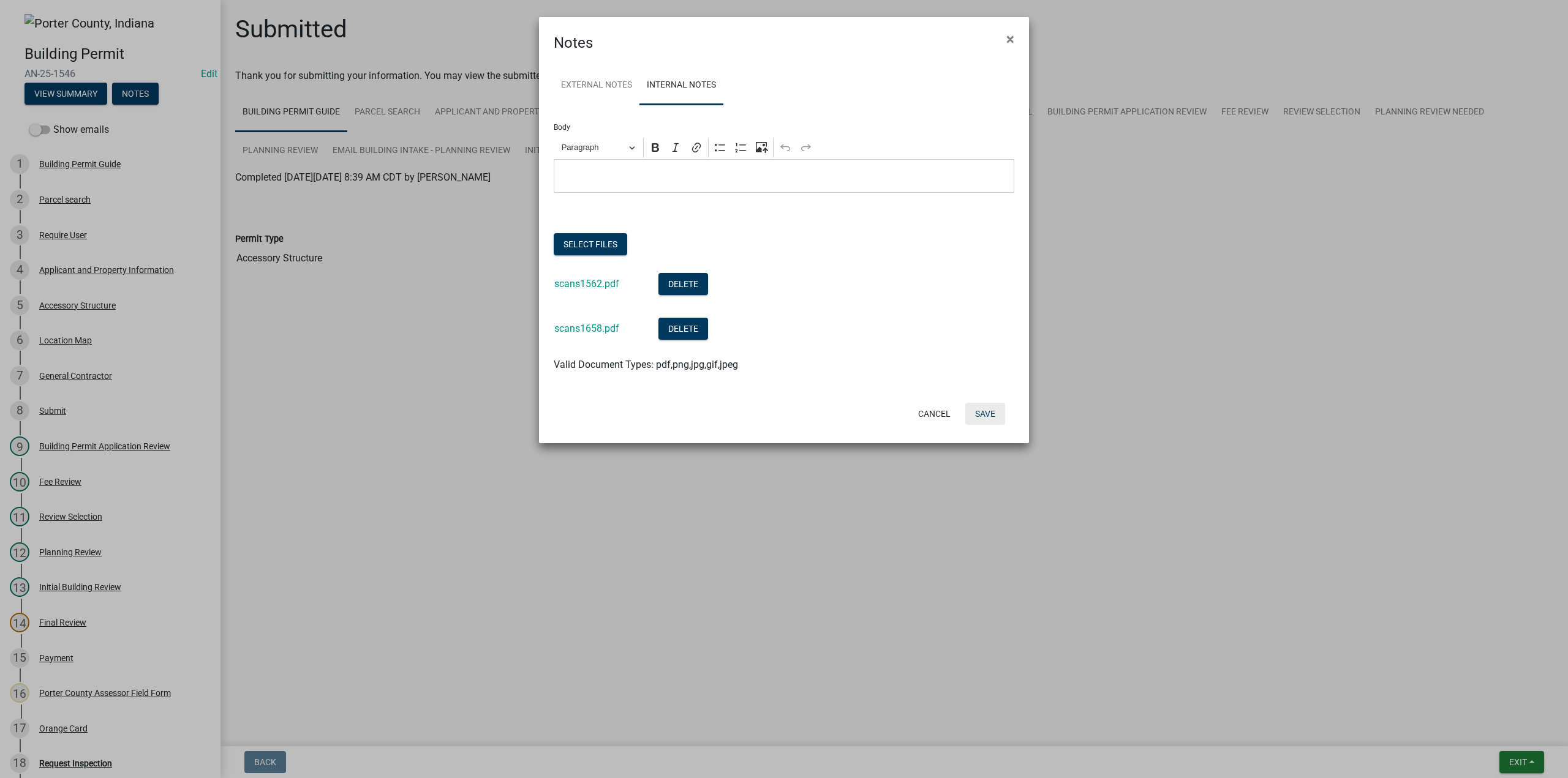
click at [981, 411] on button "Save" at bounding box center [985, 414] width 39 height 22
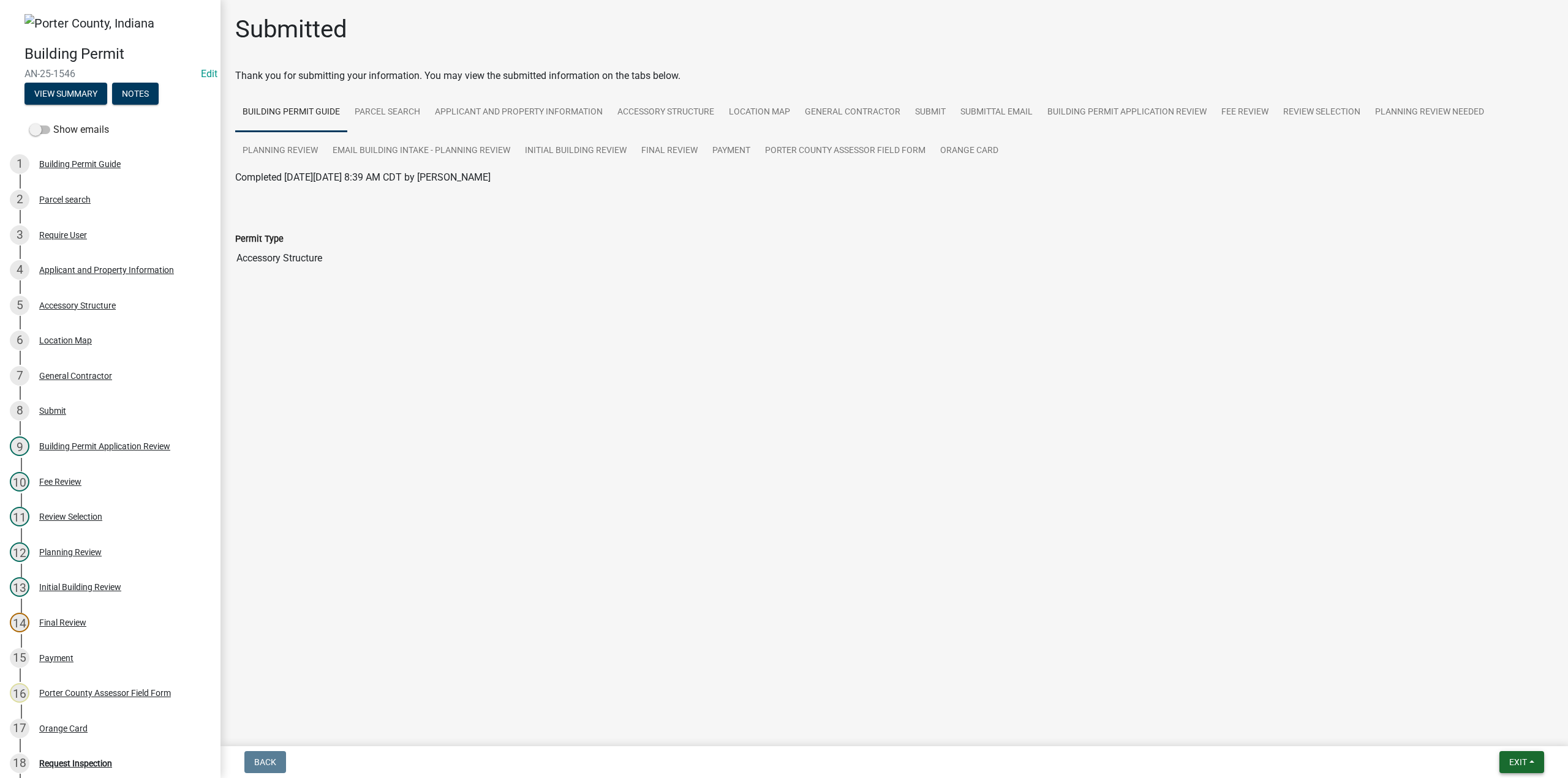
click at [1503, 766] on button "Exit" at bounding box center [1521, 762] width 45 height 22
click at [1521, 737] on button "Save & Exit" at bounding box center [1496, 731] width 98 height 29
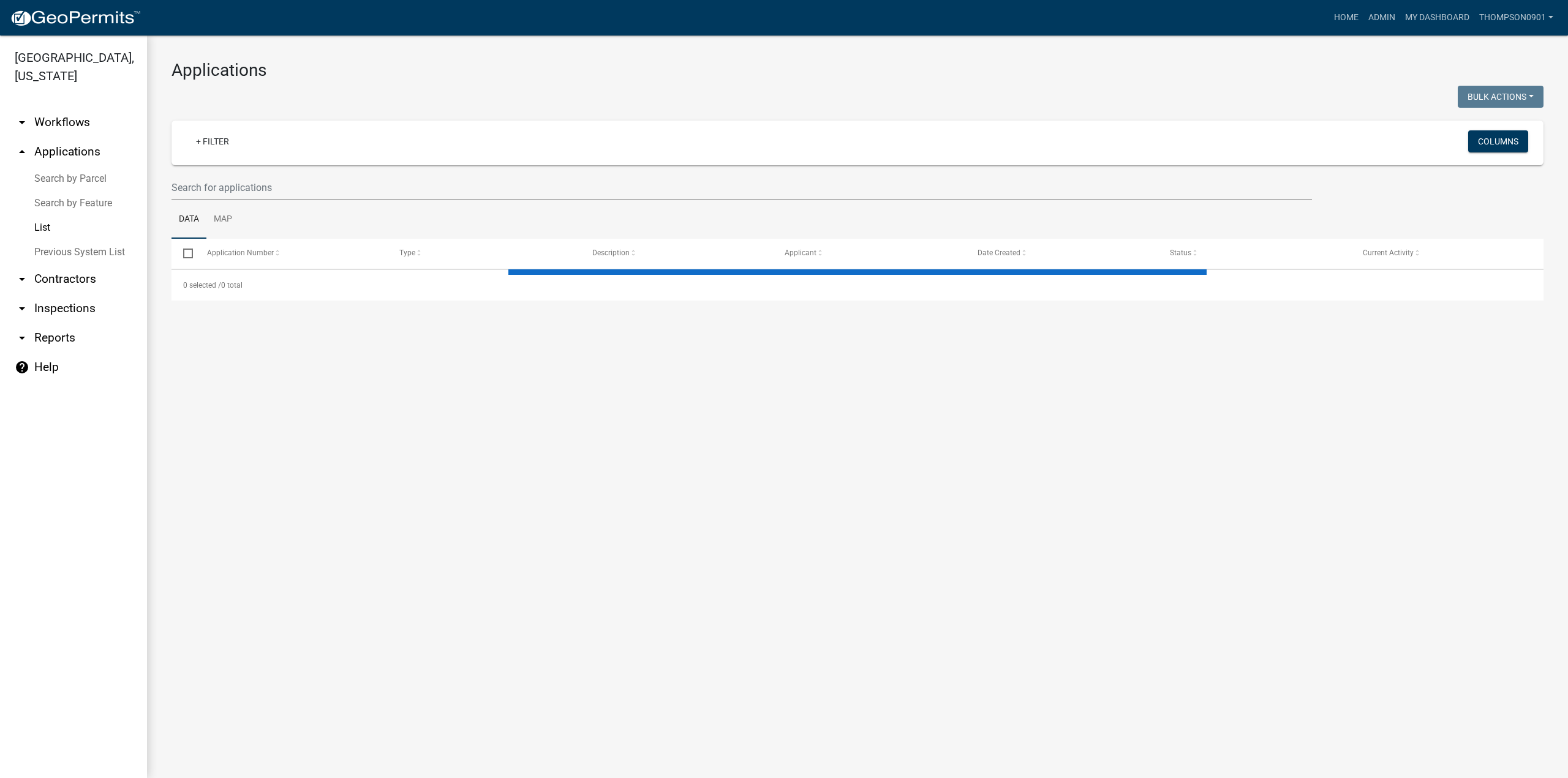
select select "3: 100"
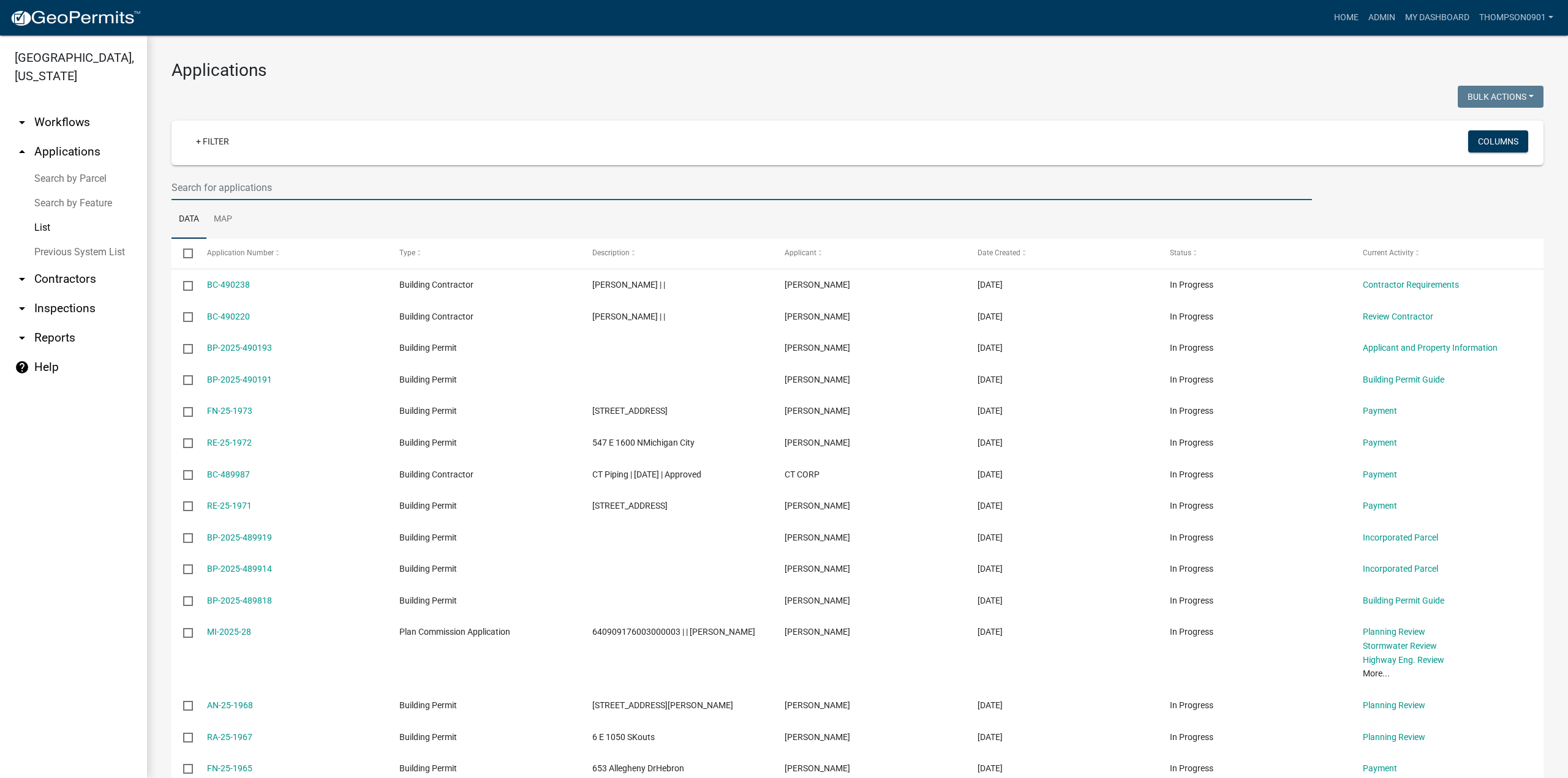
click at [286, 183] on input "text" at bounding box center [742, 188] width 1141 height 25
type input "25-1544"
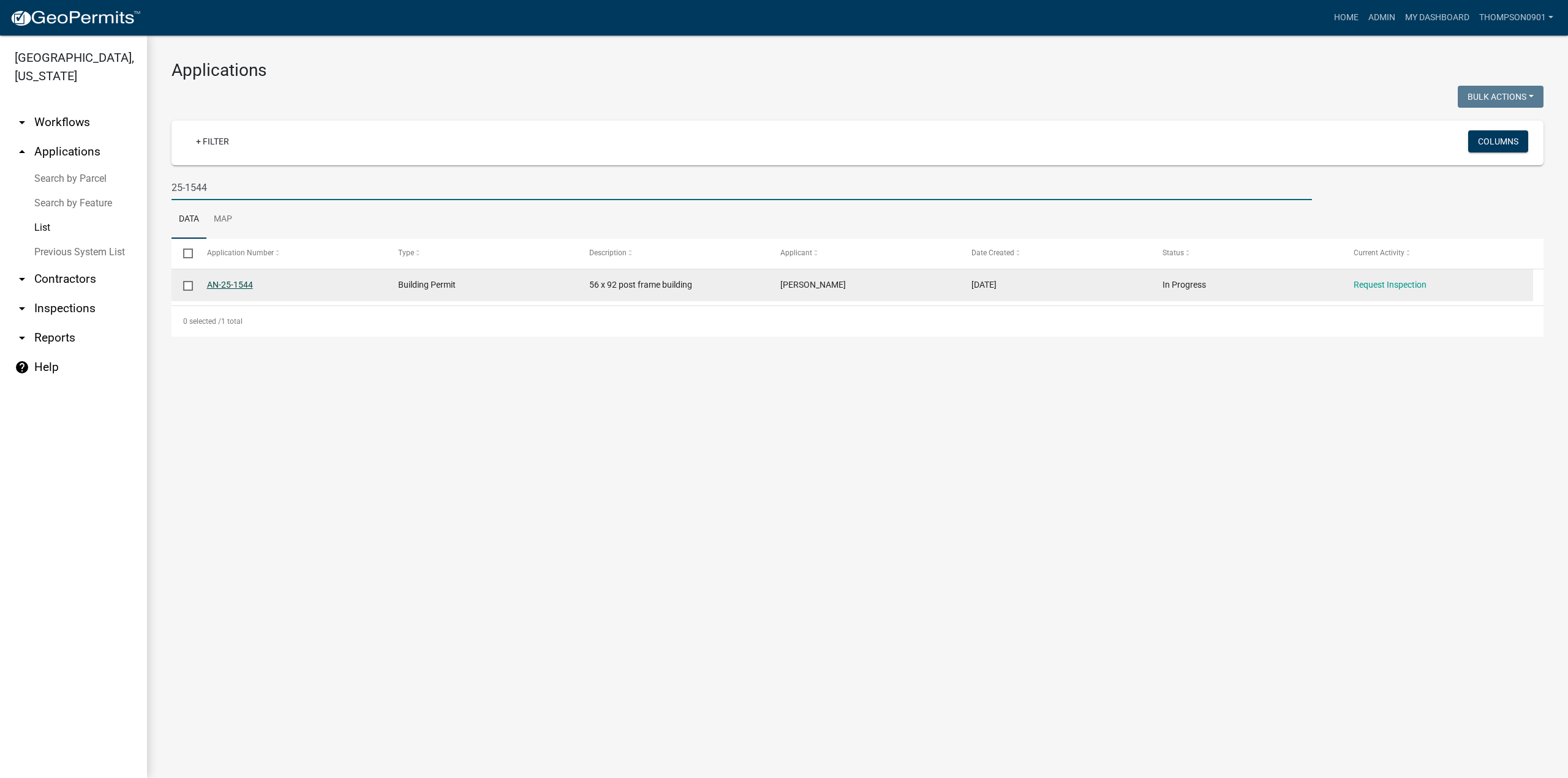
click at [221, 282] on link "AN-25-1544" at bounding box center [229, 284] width 46 height 9
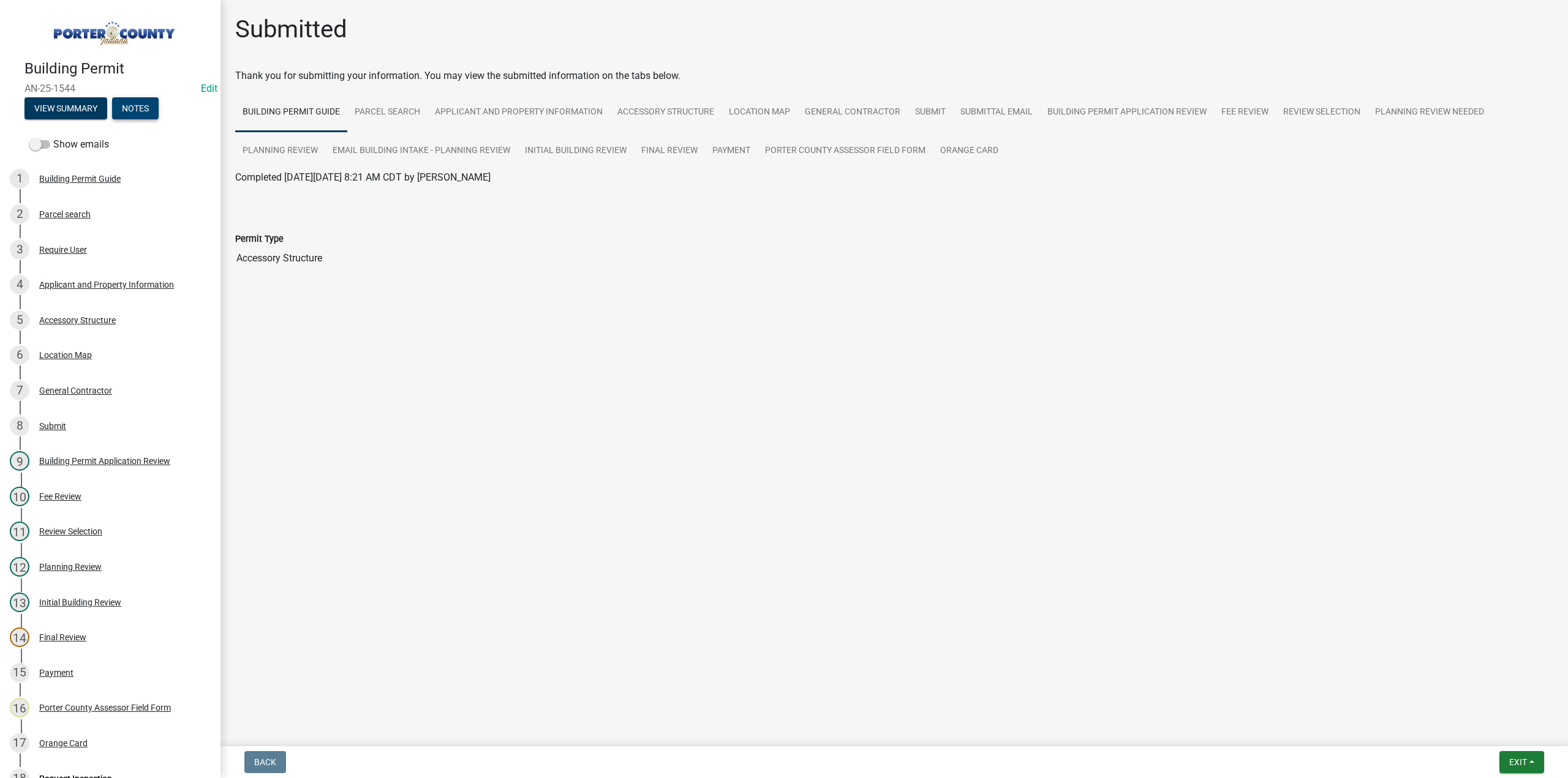
click at [127, 107] on button "Notes" at bounding box center [135, 108] width 47 height 22
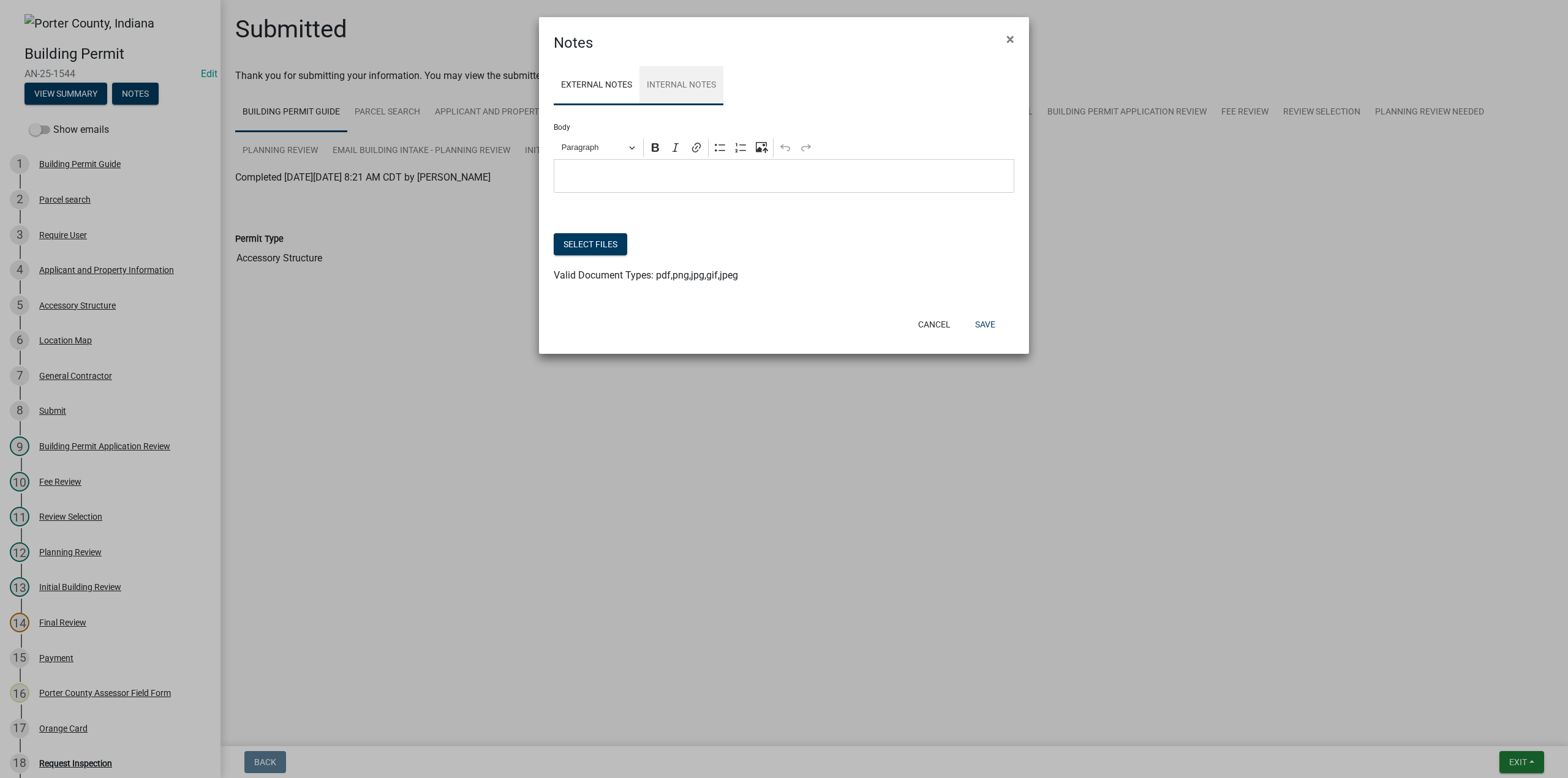
click at [674, 81] on link "Internal Notes" at bounding box center [681, 86] width 84 height 39
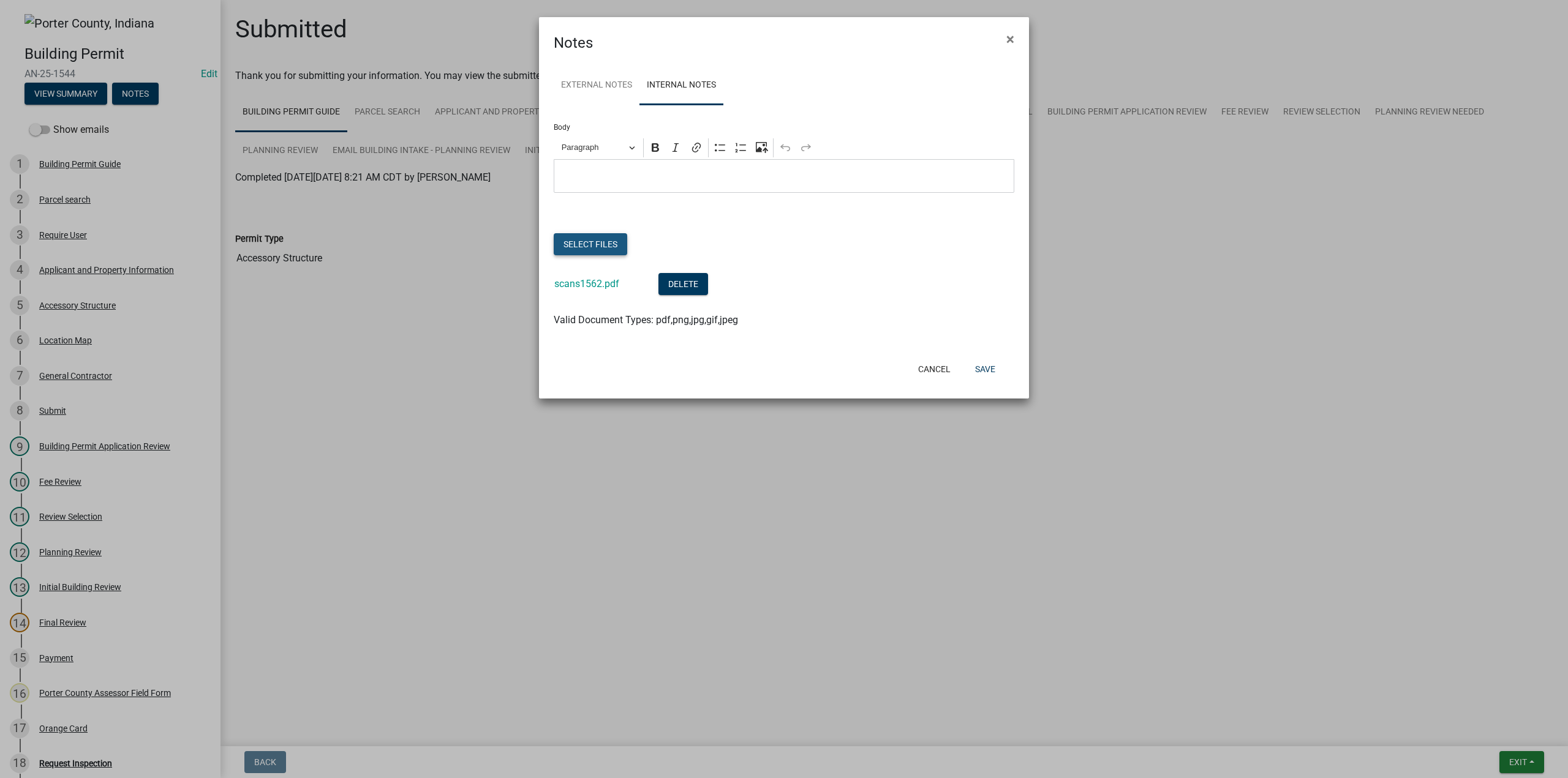
click at [596, 251] on button "Select files" at bounding box center [590, 244] width 74 height 22
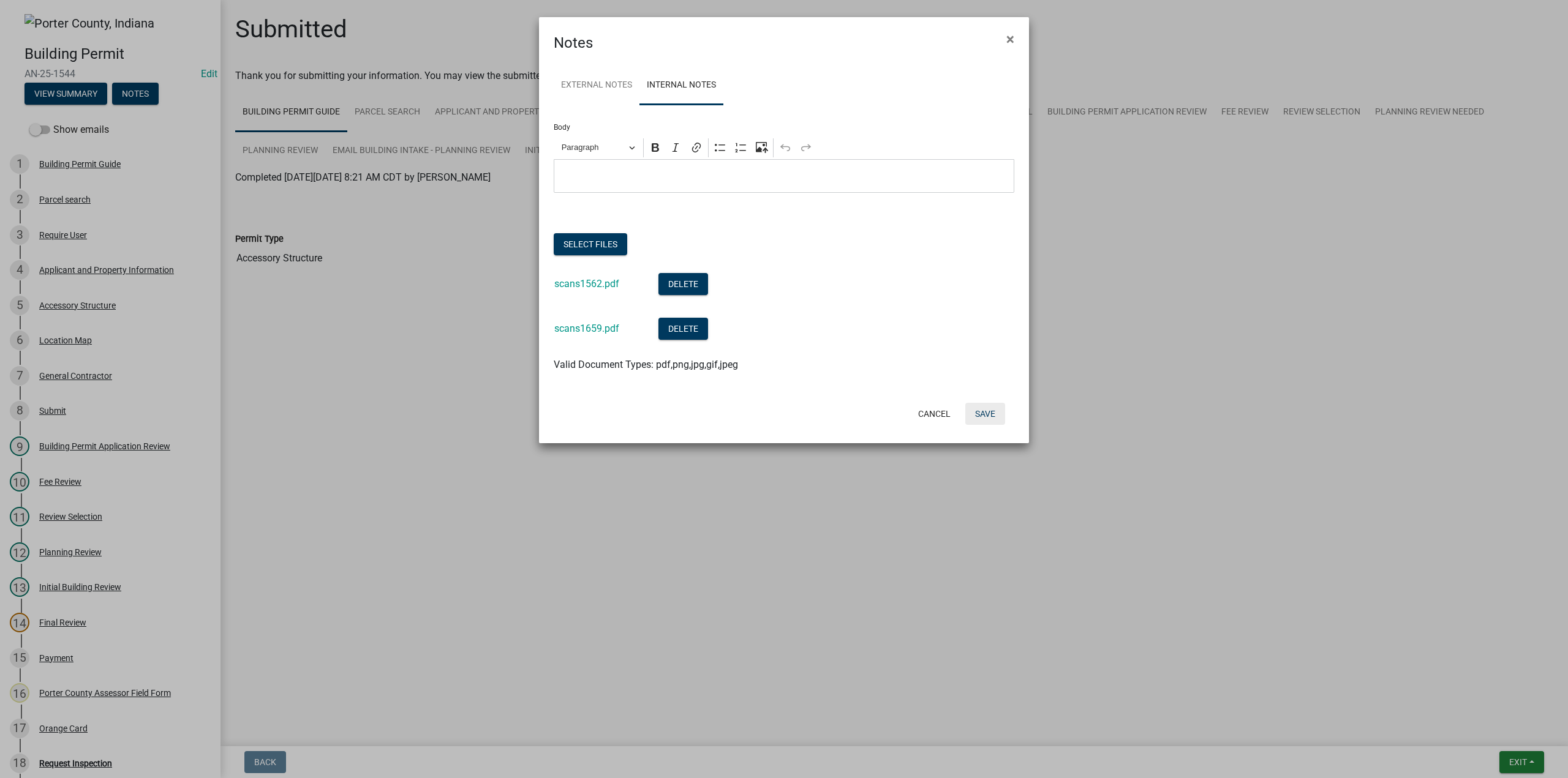
click at [980, 413] on button "Save" at bounding box center [985, 414] width 39 height 22
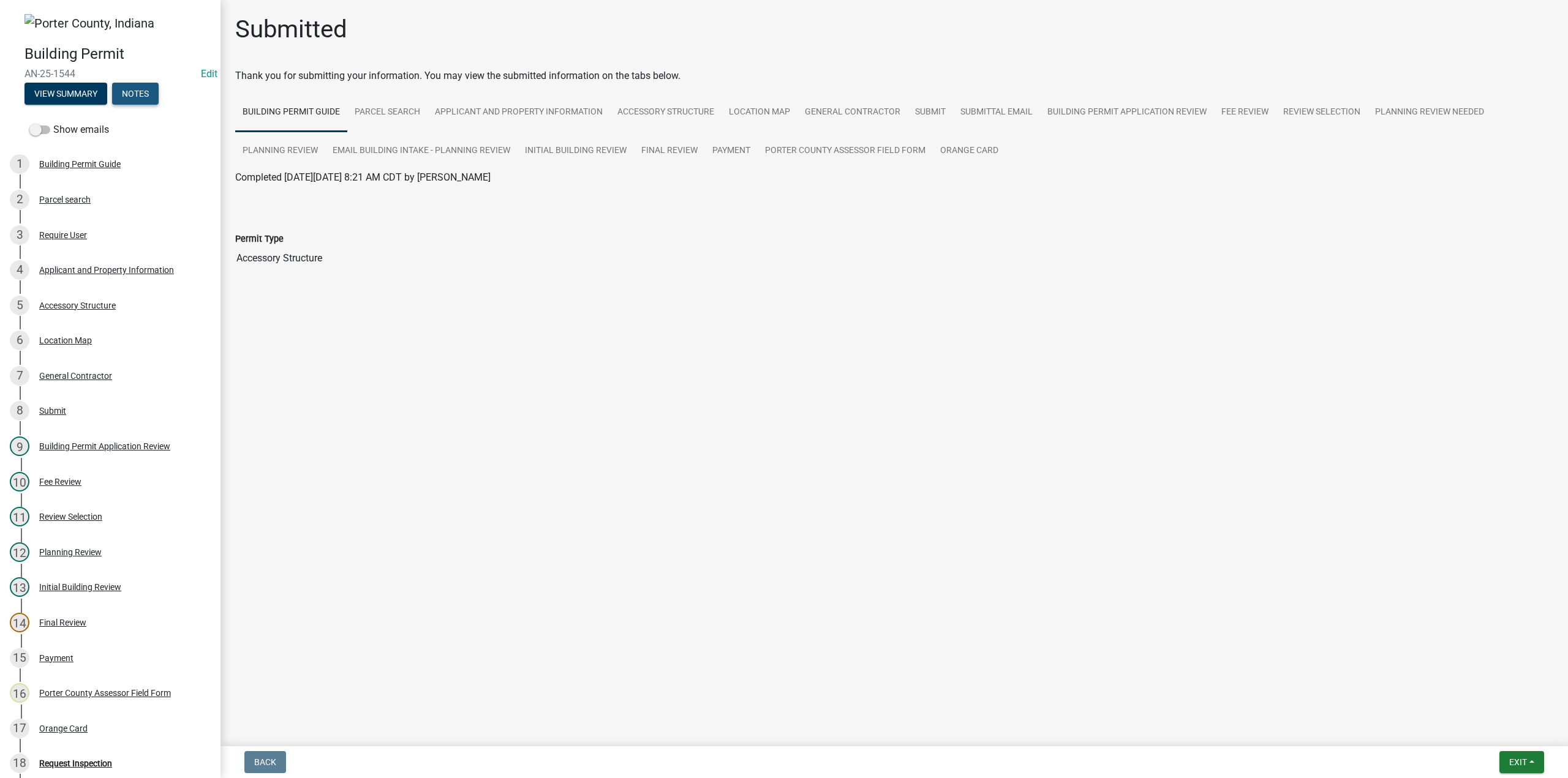
click at [130, 96] on button "Notes" at bounding box center [135, 94] width 47 height 22
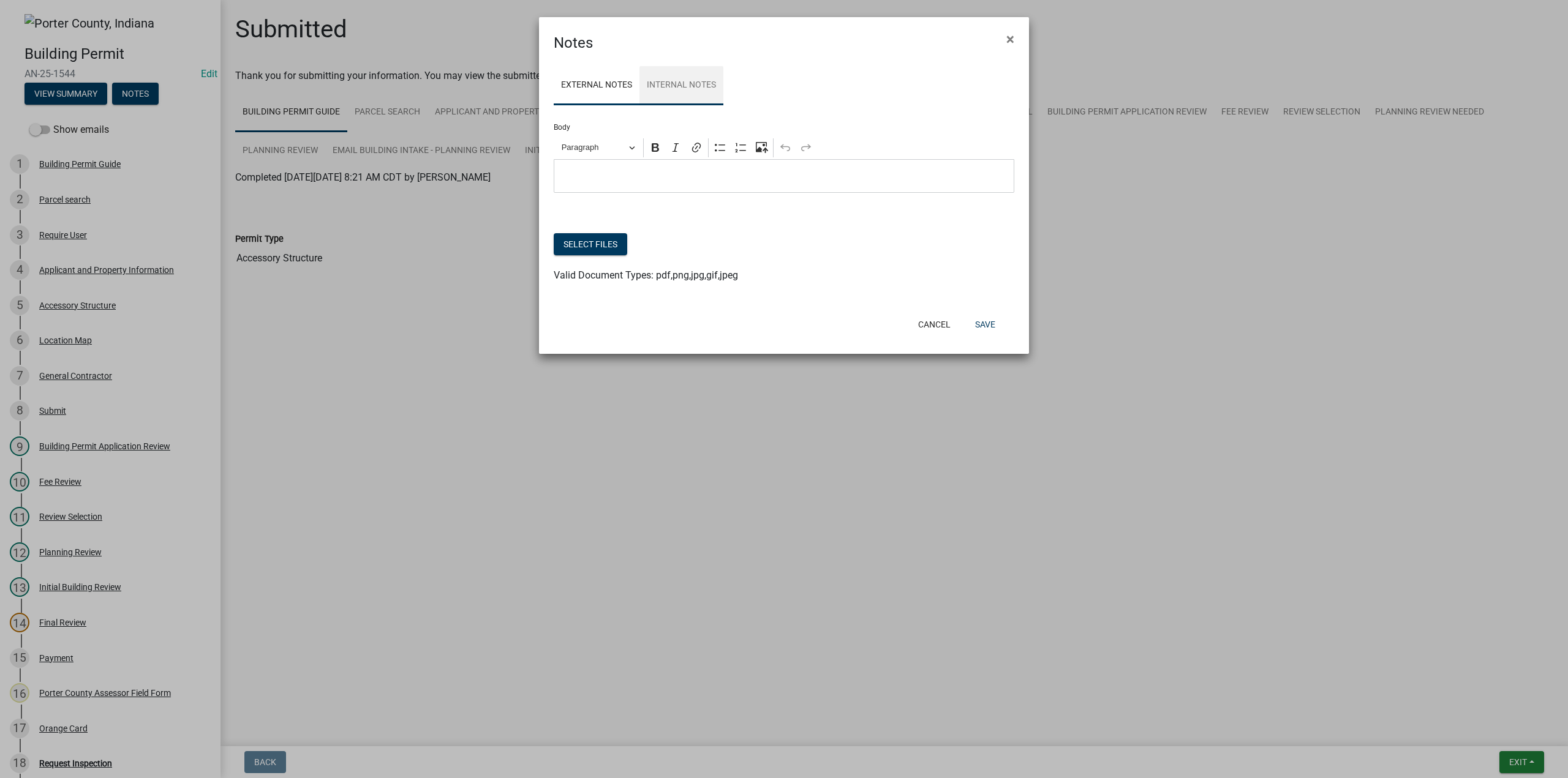
click at [688, 77] on link "Internal Notes" at bounding box center [681, 86] width 84 height 39
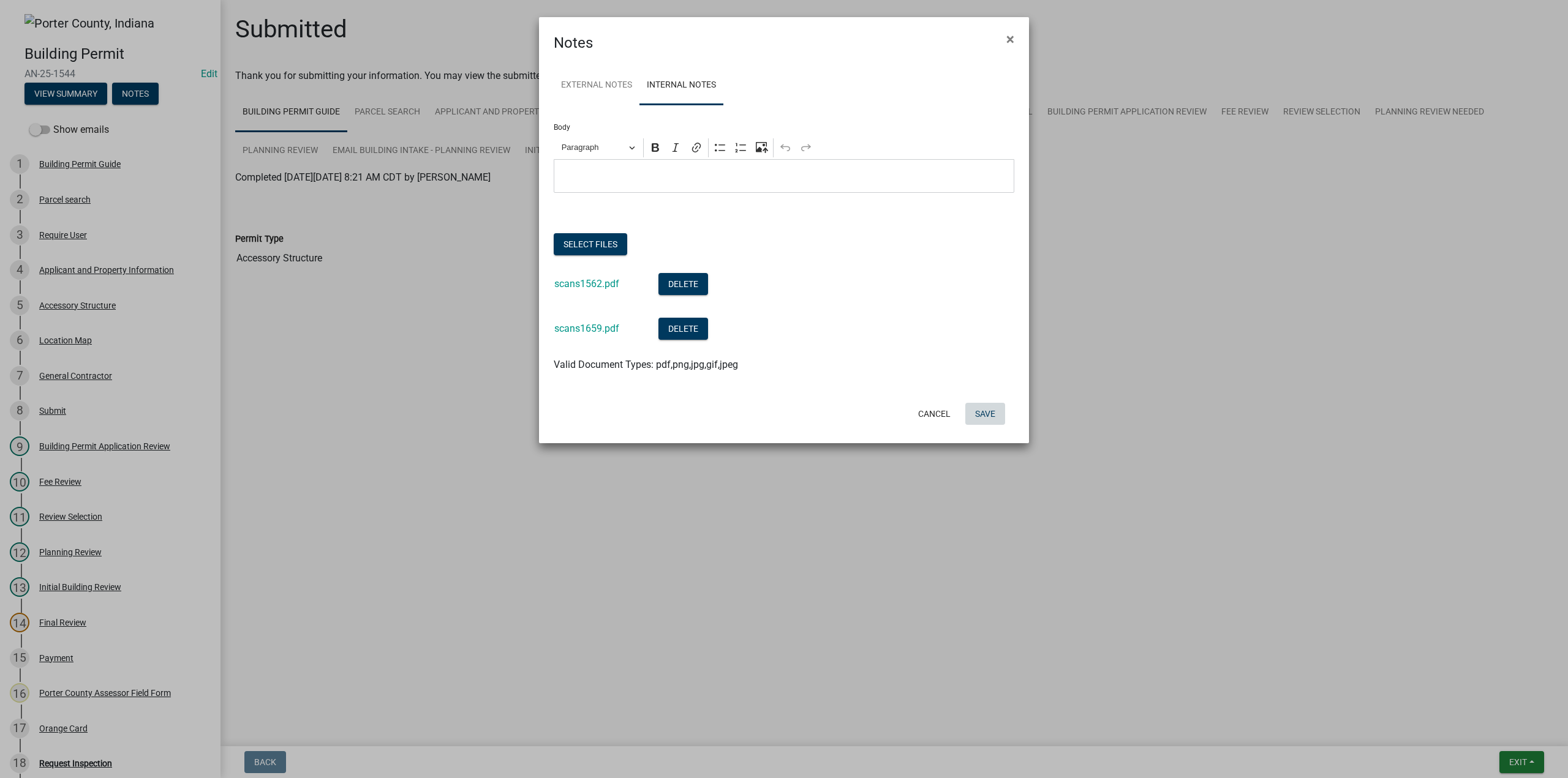
click at [994, 416] on button "Save" at bounding box center [985, 414] width 39 height 22
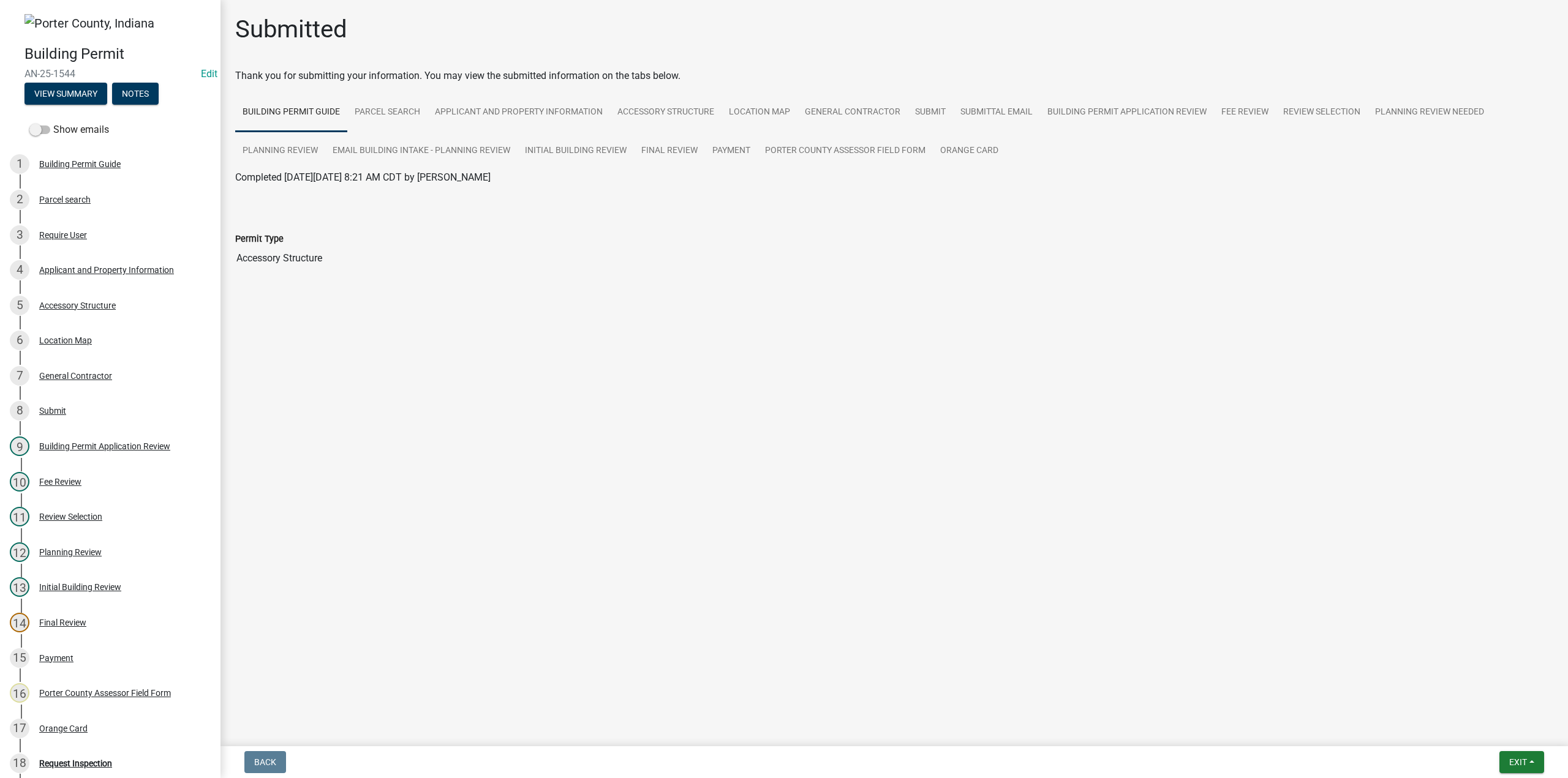
drag, startPoint x: 876, startPoint y: 340, endPoint x: 865, endPoint y: 353, distance: 17.0
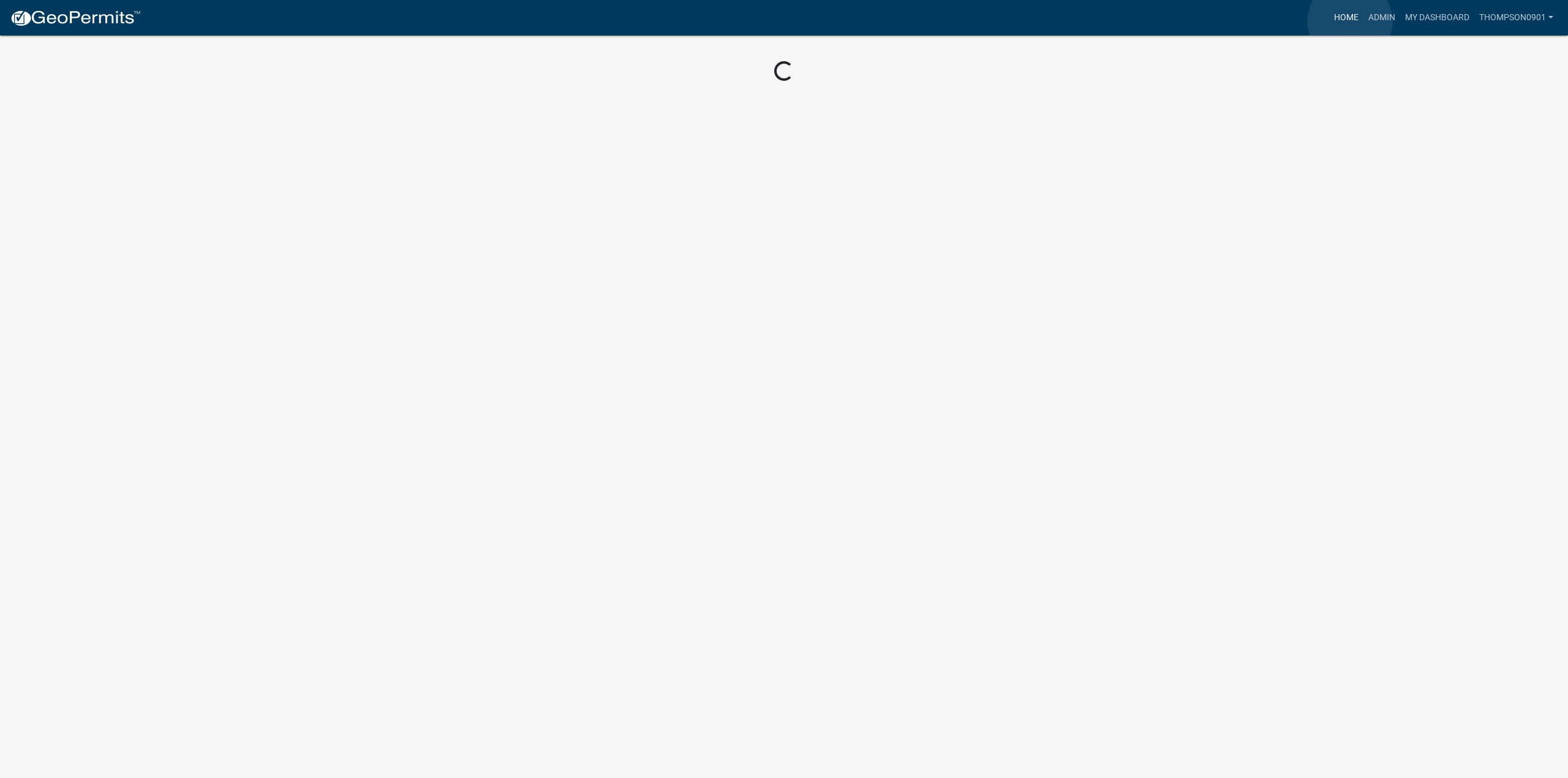
click at [1350, 21] on link "Home" at bounding box center [1346, 18] width 34 height 23
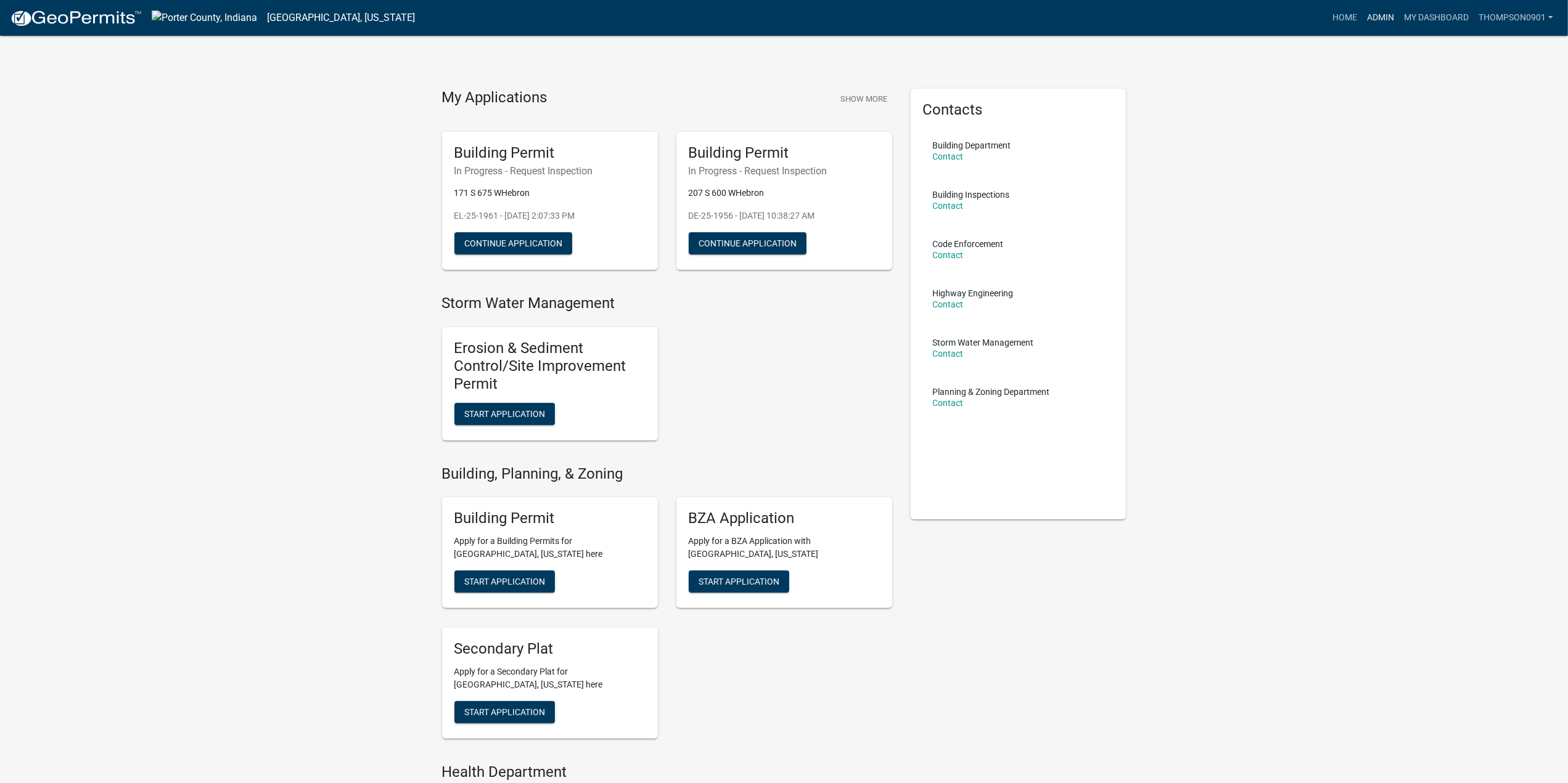
click at [1381, 19] on link "Admin" at bounding box center [1380, 18] width 37 height 24
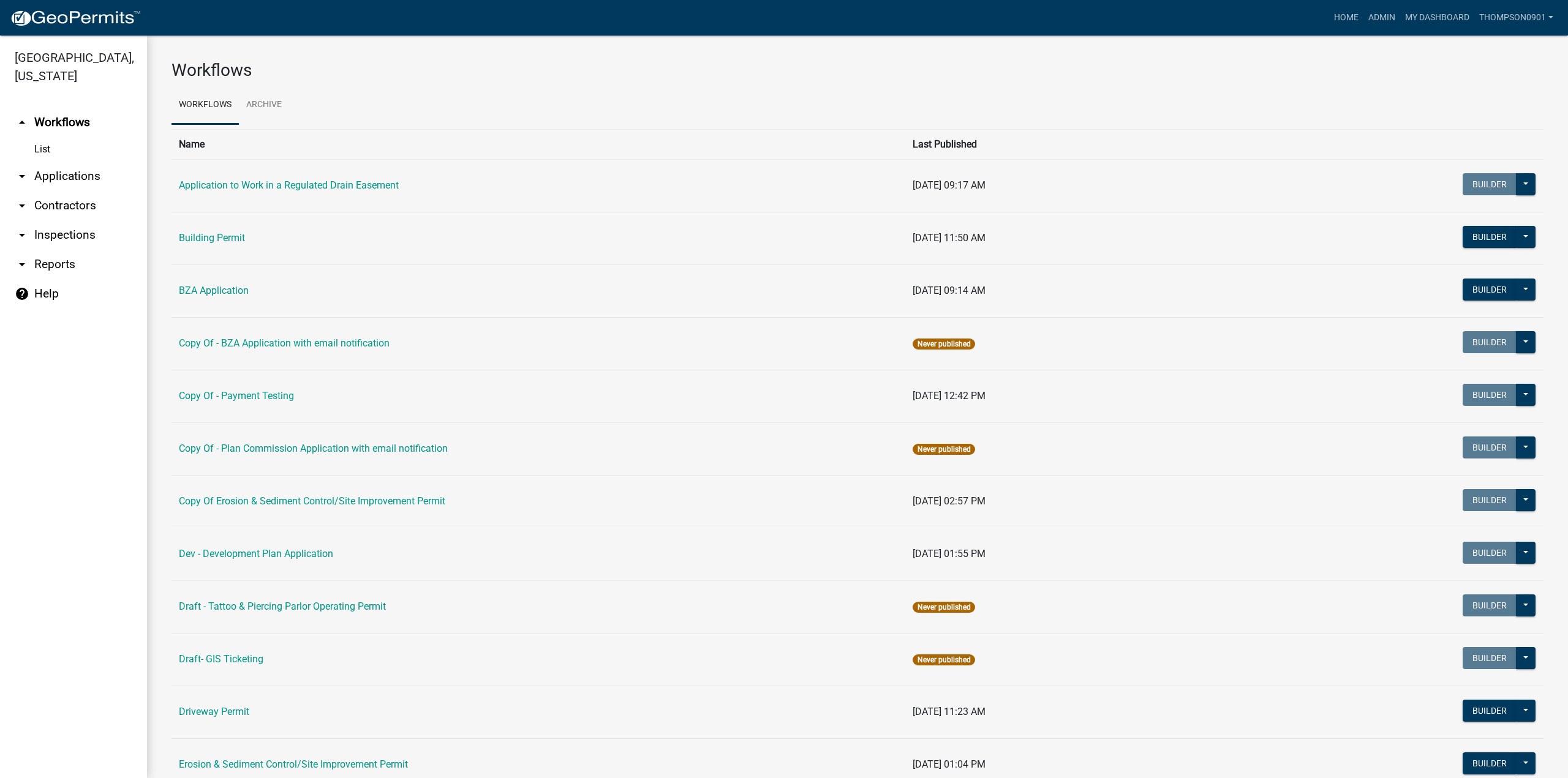
click at [79, 161] on link "arrow_drop_down Applications" at bounding box center [73, 176] width 147 height 29
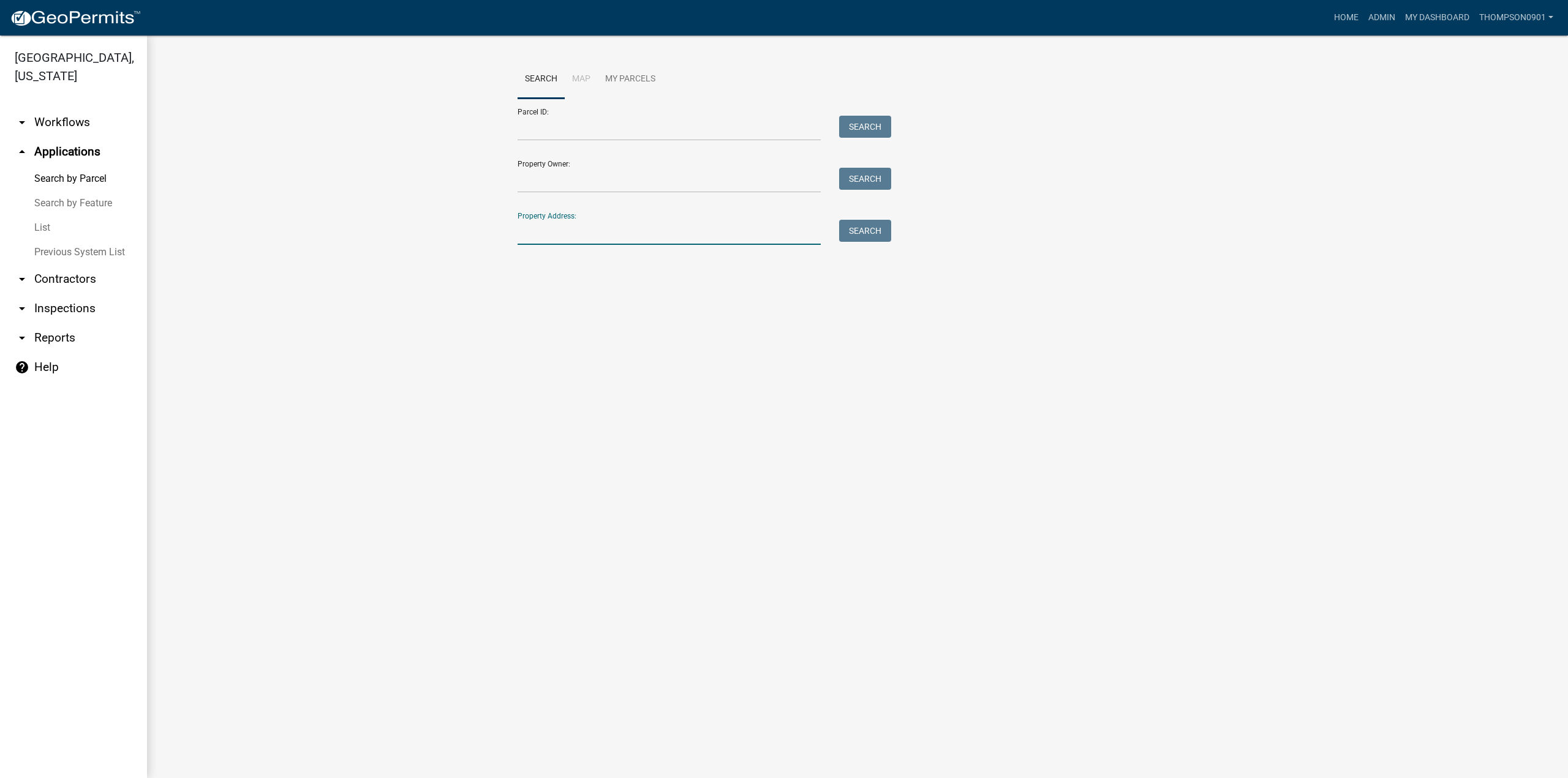
click at [576, 235] on input "Property Address:" at bounding box center [669, 232] width 303 height 25
type input "1308 edge"
click at [538, 317] on span "Select" at bounding box center [538, 314] width 26 height 12
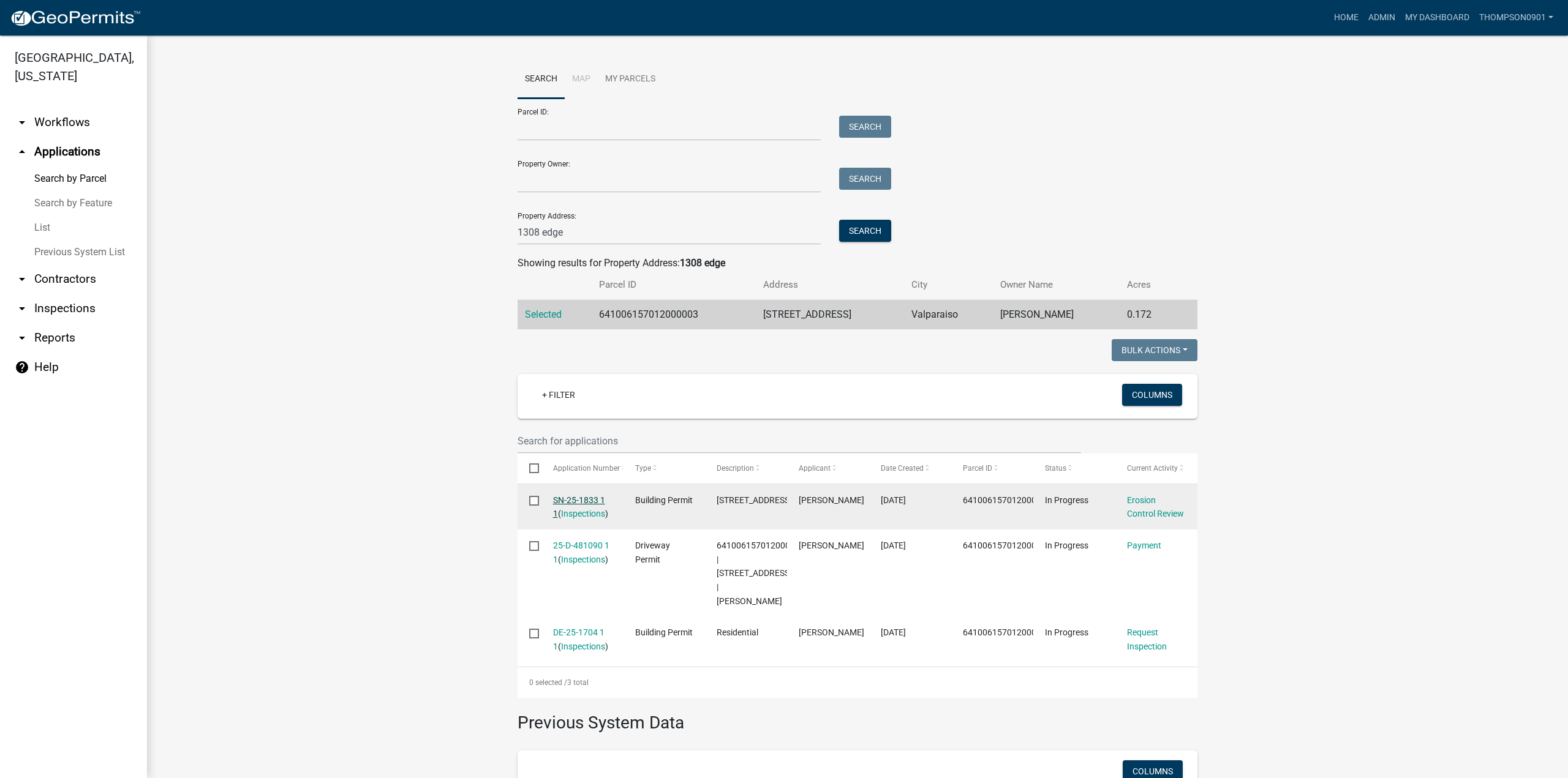
click at [587, 499] on link "SN-25-1833 1 1" at bounding box center [579, 507] width 52 height 24
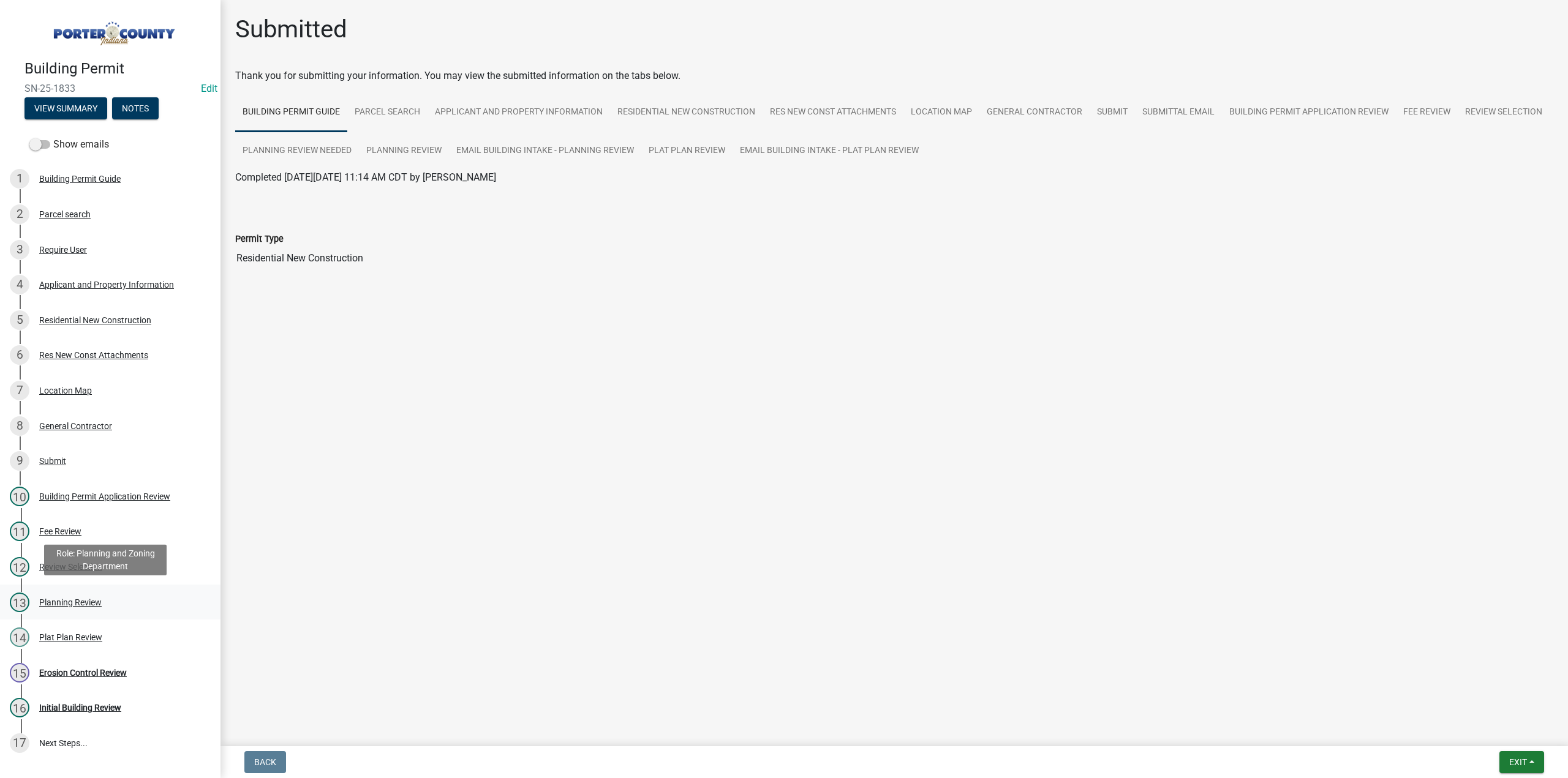
click at [80, 600] on div "Planning Review" at bounding box center [70, 603] width 62 height 9
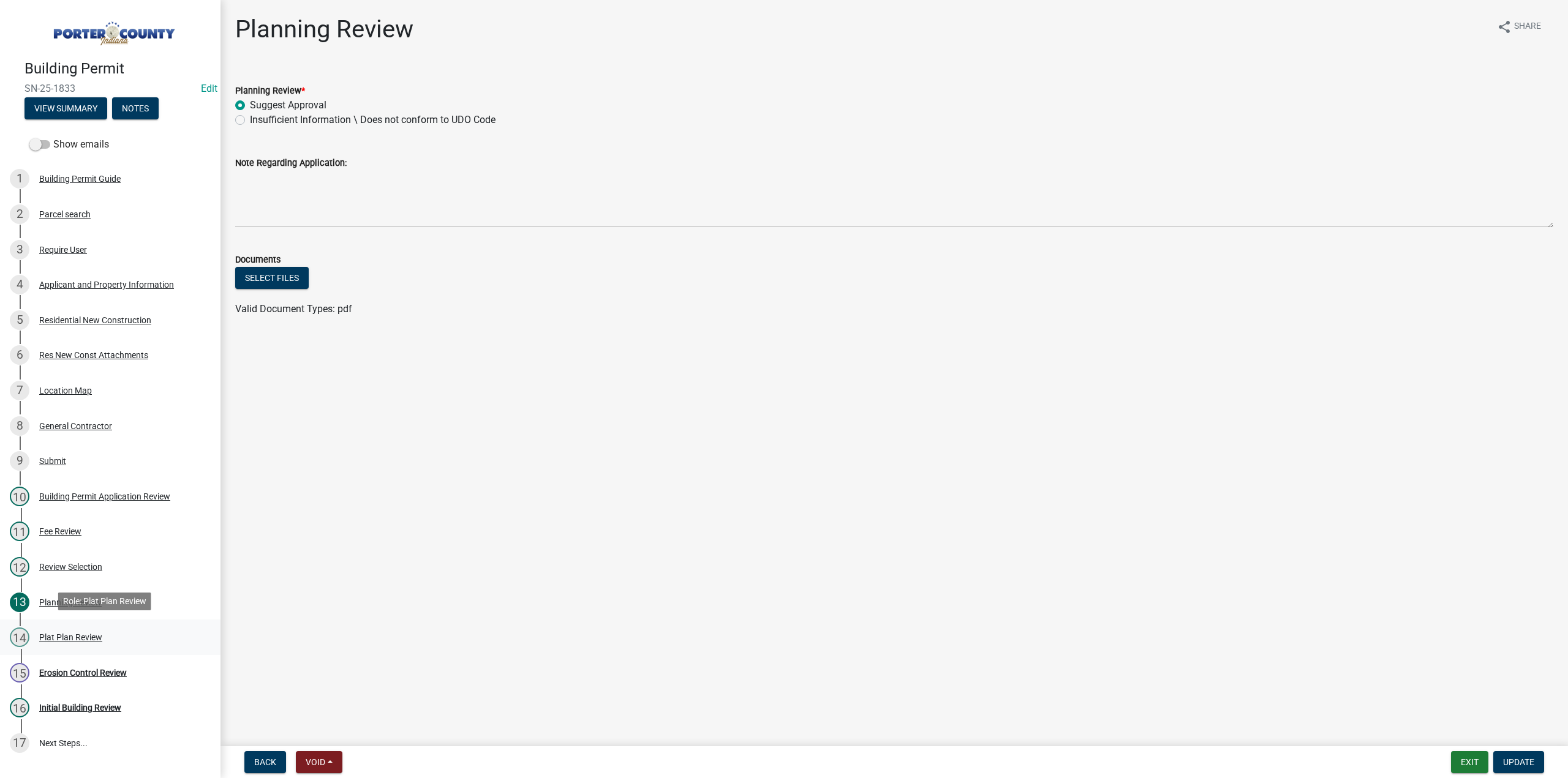
click at [78, 639] on div "Plat Plan Review" at bounding box center [71, 638] width 63 height 9
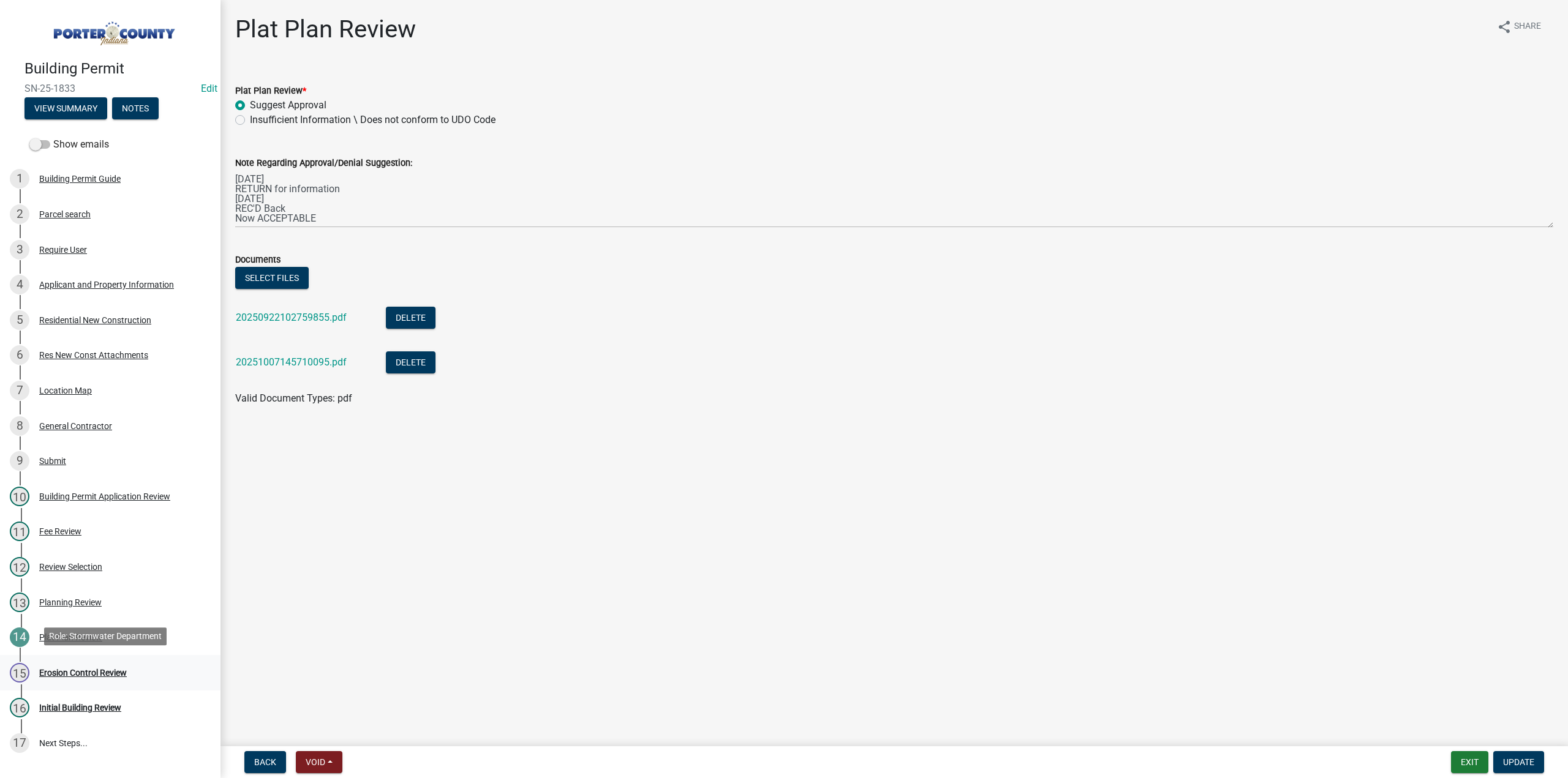
click at [112, 668] on div "Erosion Control Review" at bounding box center [83, 673] width 88 height 9
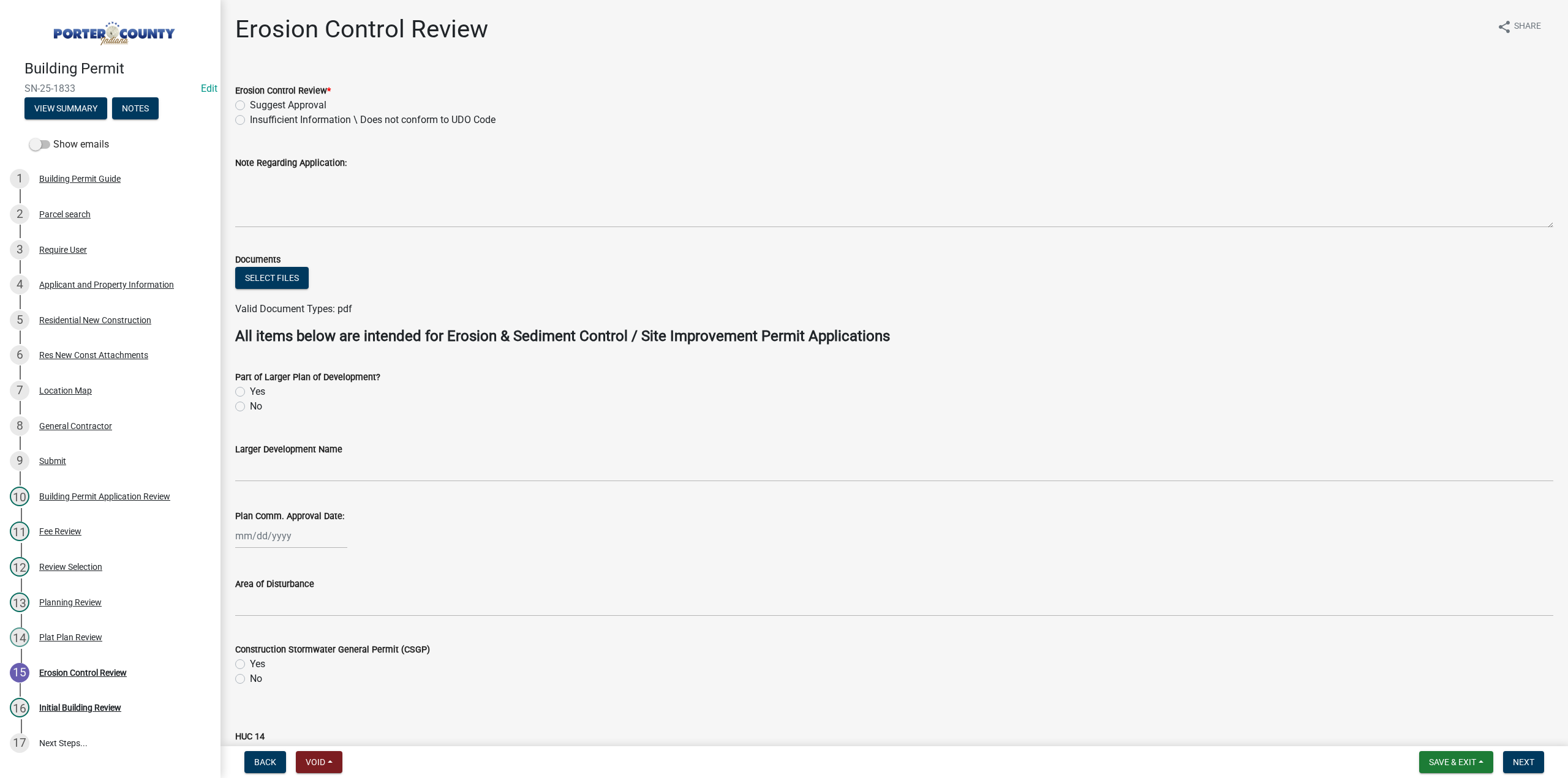
drag, startPoint x: 85, startPoint y: 80, endPoint x: 78, endPoint y: 86, distance: 9.2
click at [78, 86] on div "Building Permit SN-25-1833 Edit View Summary Notes" at bounding box center [110, 86] width 201 height 72
copy span "SN-25-1833"
